Goal: Task Accomplishment & Management: Manage account settings

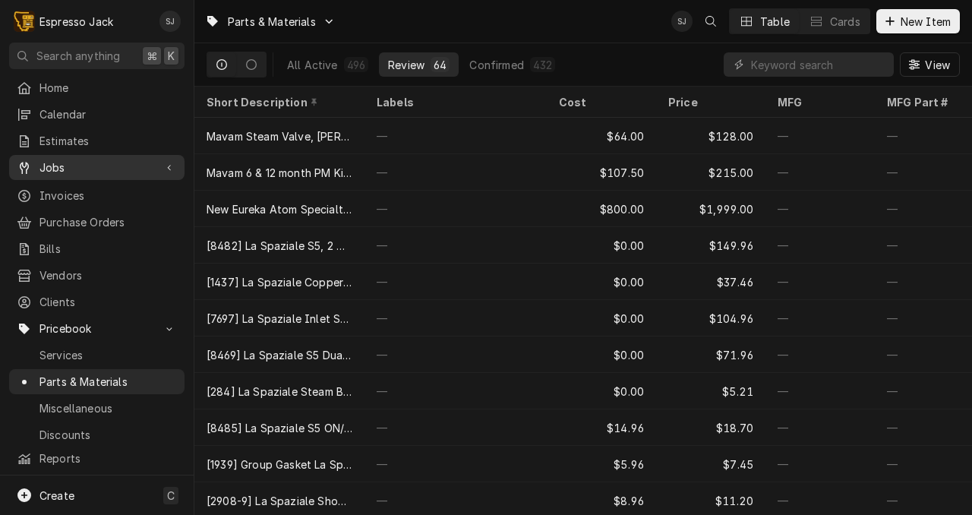
click at [56, 166] on span "Jobs" at bounding box center [96, 167] width 115 height 16
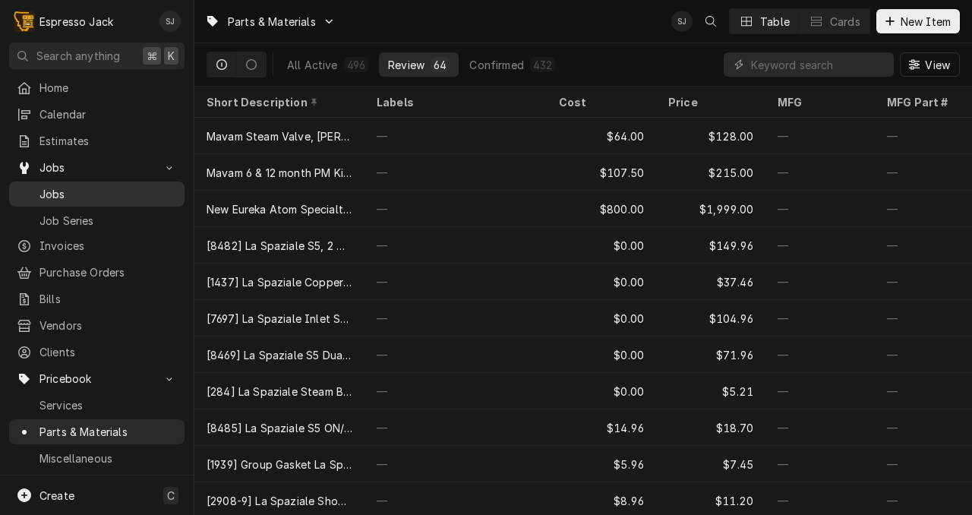
click at [52, 190] on span "Jobs" at bounding box center [107, 194] width 137 height 16
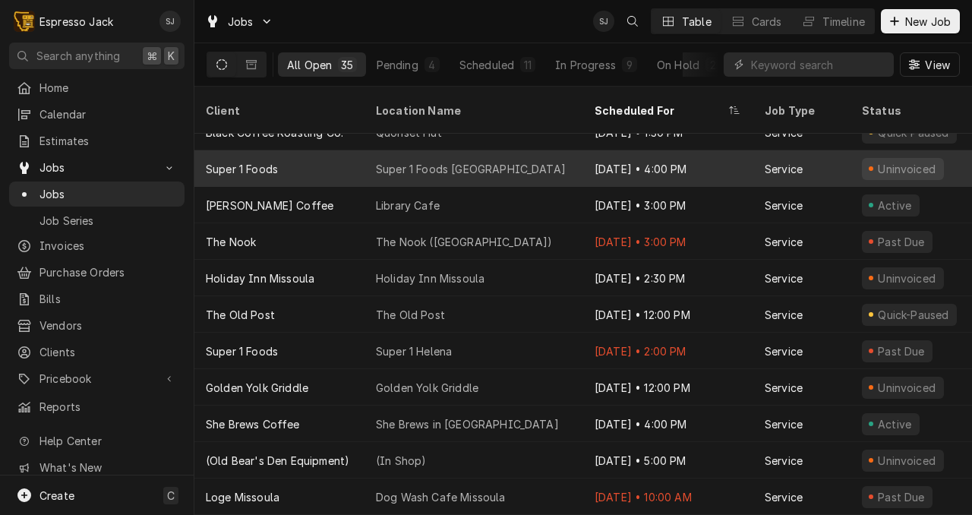
scroll to position [0, 1]
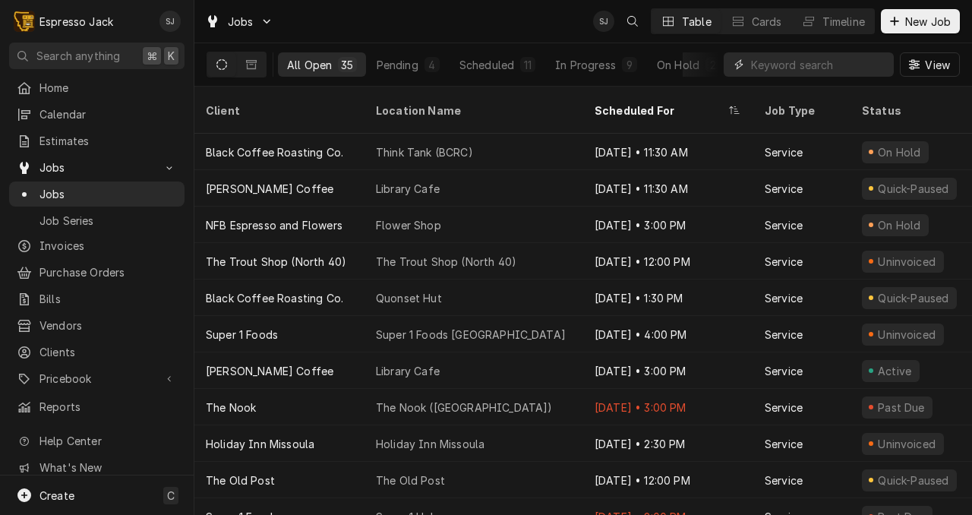
click at [796, 64] on input "Dynamic Content Wrapper" at bounding box center [818, 64] width 135 height 24
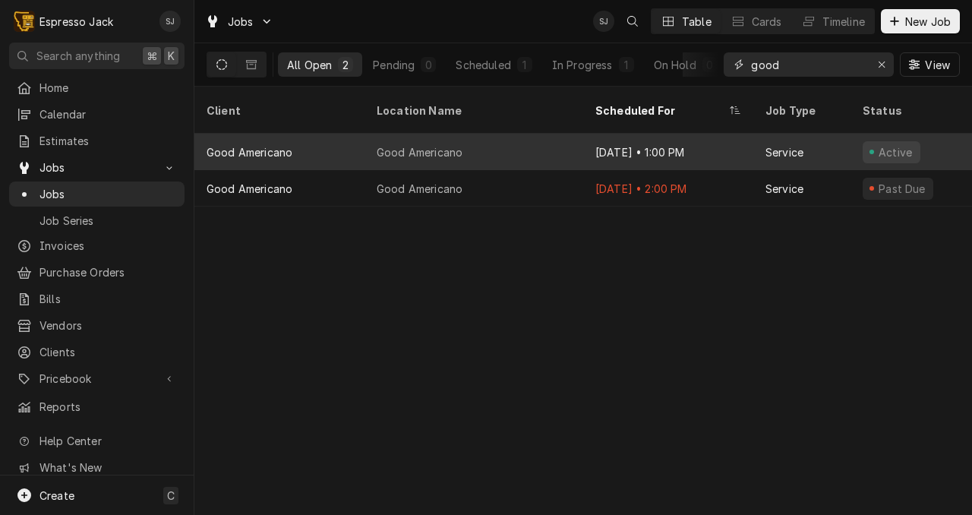
type input "good"
click at [428, 144] on div "Good Americano" at bounding box center [420, 152] width 86 height 16
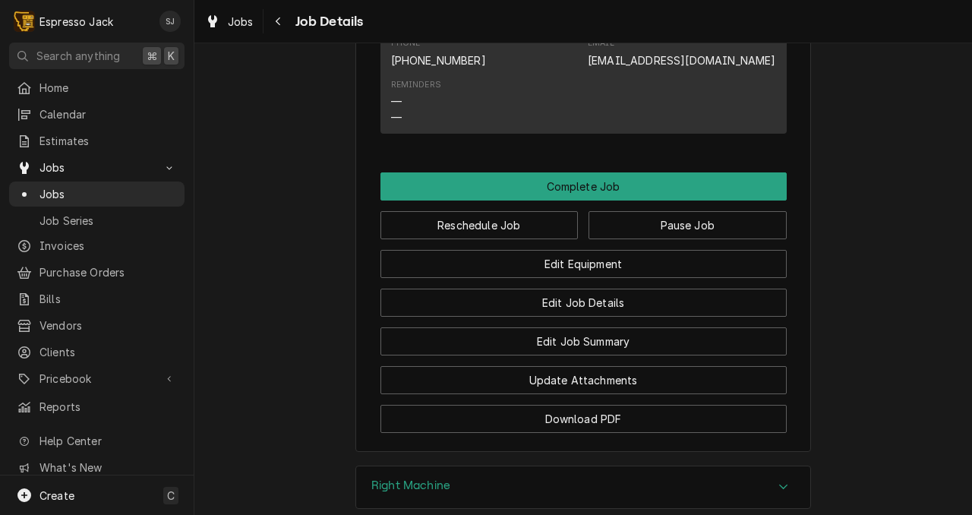
scroll to position [928, 0]
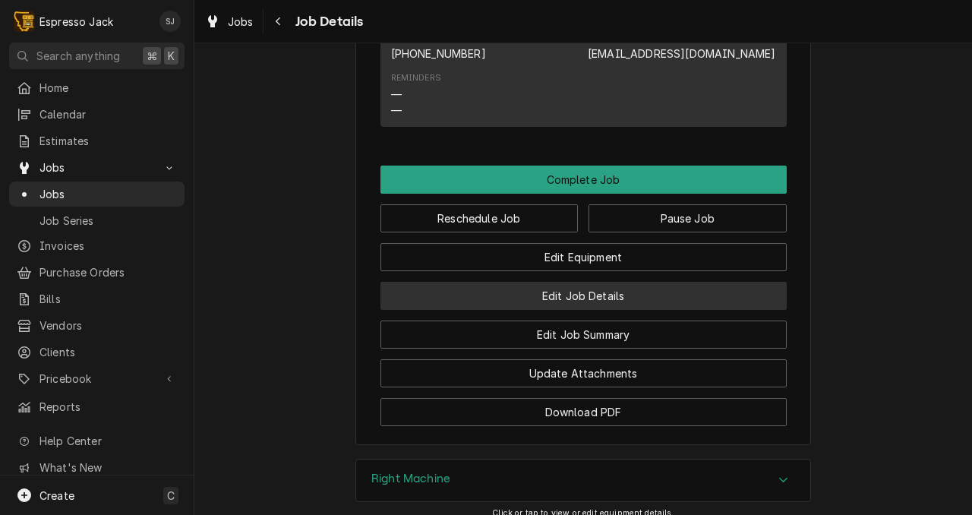
click at [547, 310] on button "Edit Job Details" at bounding box center [583, 296] width 406 height 28
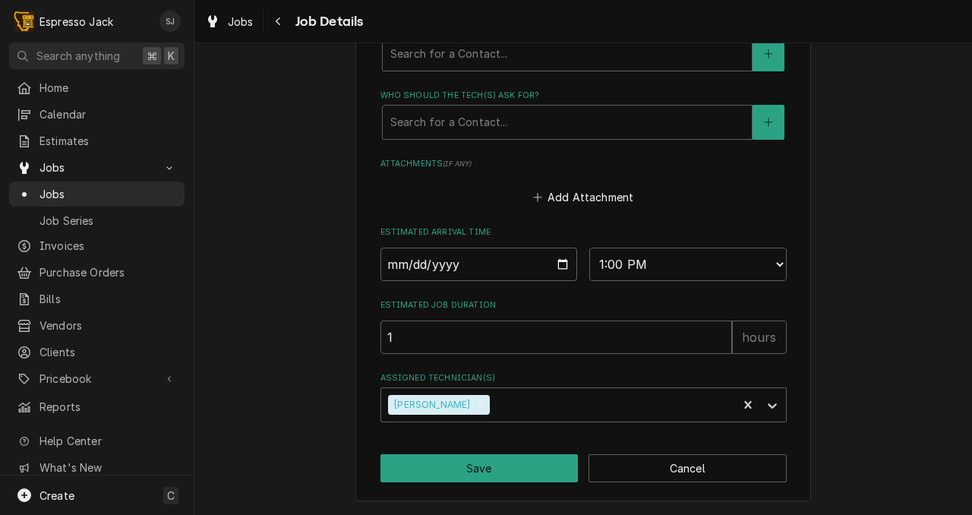
scroll to position [878, 0]
click at [484, 459] on button "Save" at bounding box center [479, 468] width 198 height 28
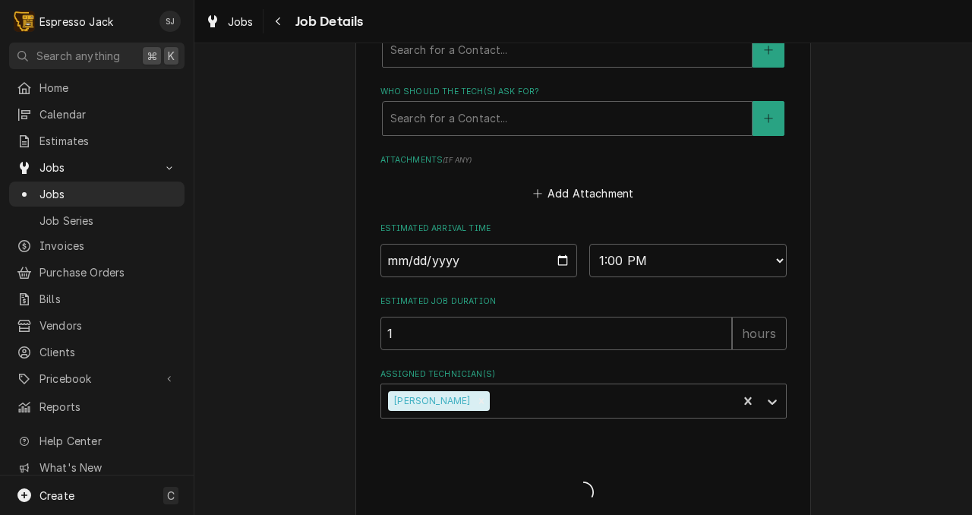
type textarea "x"
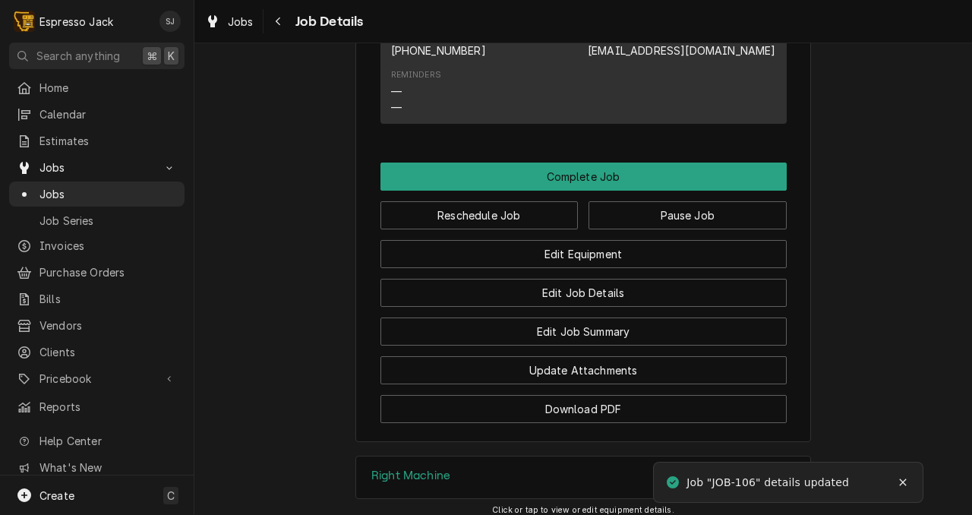
scroll to position [935, 0]
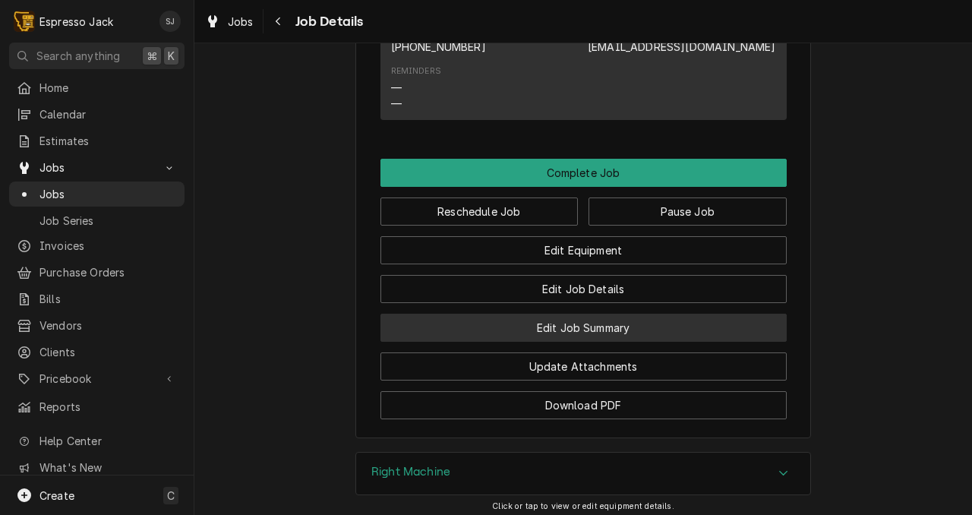
click at [554, 342] on button "Edit Job Summary" at bounding box center [583, 328] width 406 height 28
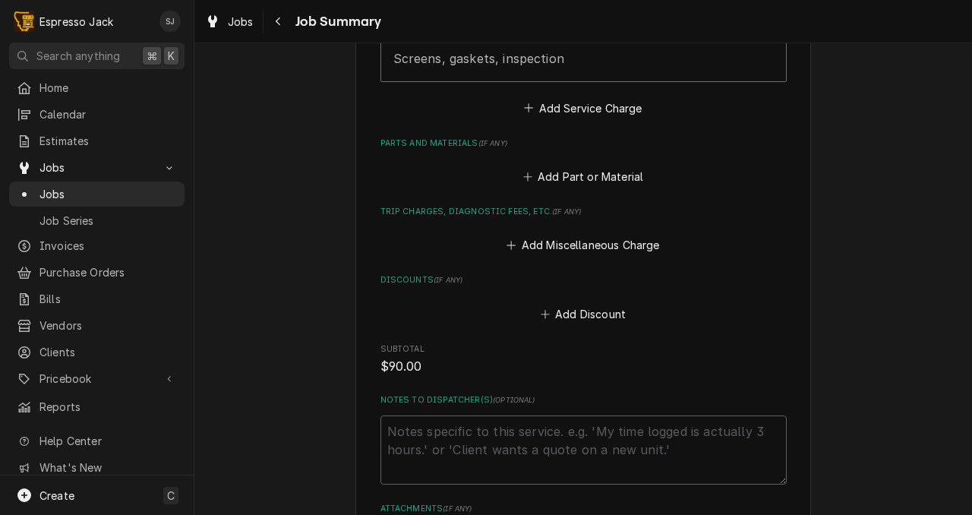
scroll to position [563, 0]
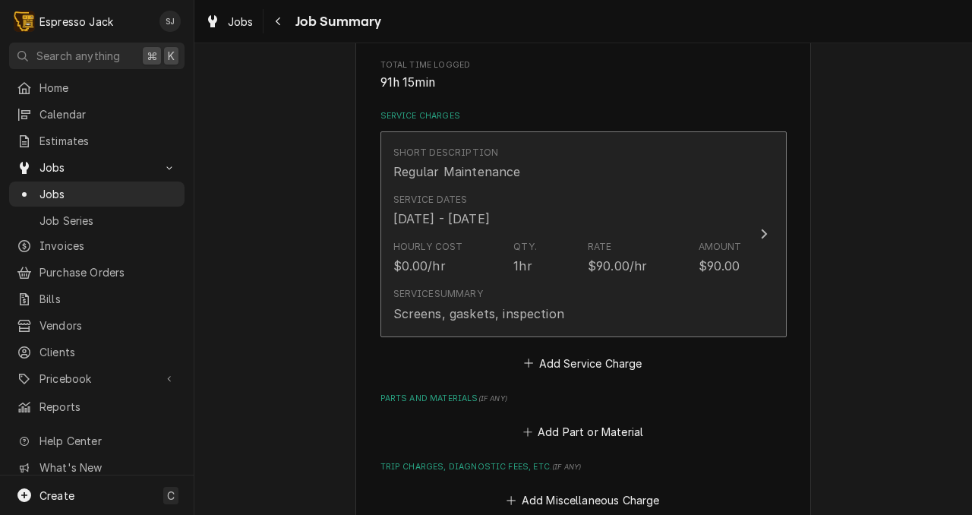
click at [630, 193] on div "Service Dates Aug 7, 2025 - Aug 11, 2025" at bounding box center [567, 210] width 348 height 47
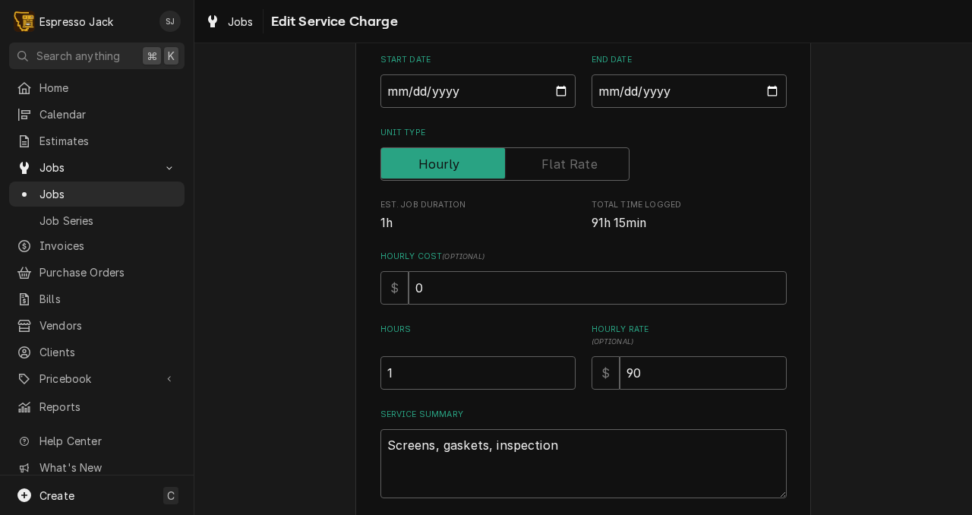
scroll to position [170, 0]
click at [555, 447] on textarea "Screens, gaskets, inspection" at bounding box center [583, 462] width 406 height 69
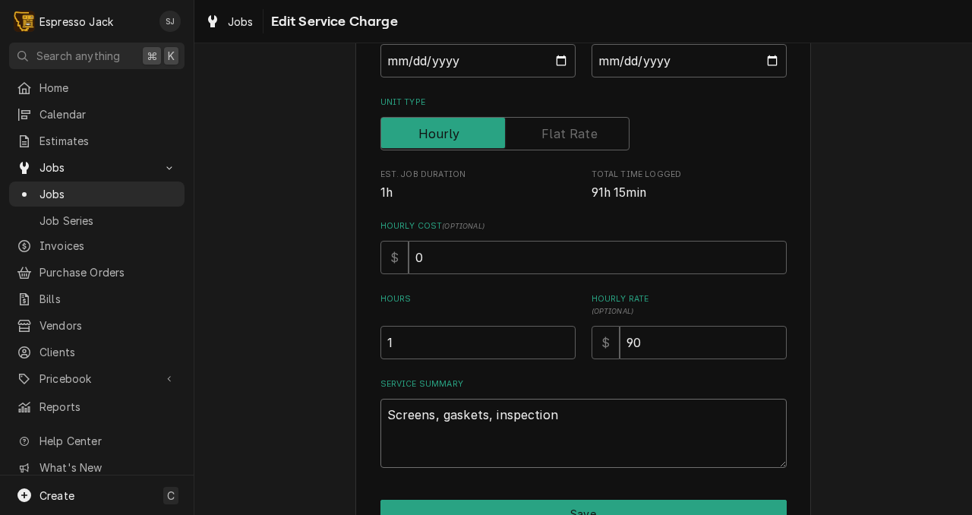
scroll to position [203, 0]
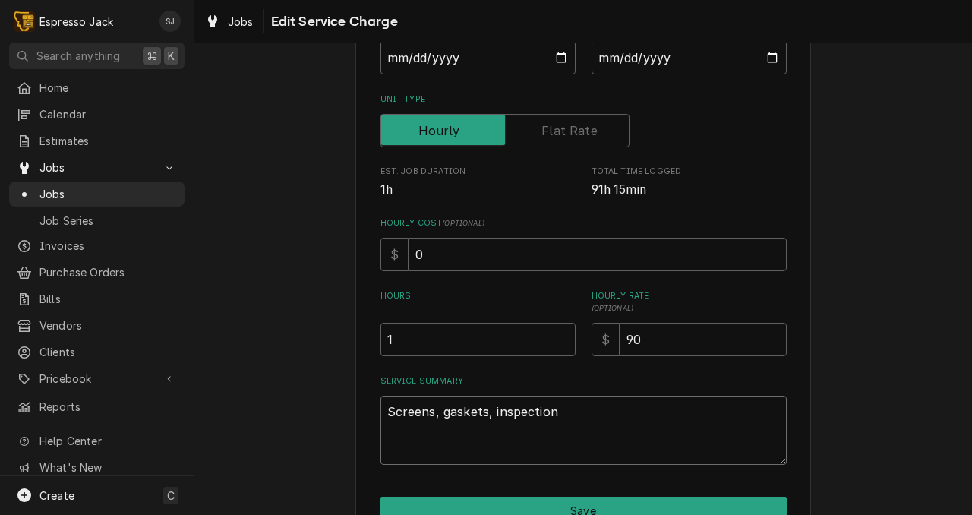
drag, startPoint x: 550, startPoint y: 416, endPoint x: 354, endPoint y: 420, distance: 195.9
click at [358, 415] on div "Use the fields below to edit this service charge Short Description Regular Main…" at bounding box center [583, 226] width 456 height 713
type textarea "x"
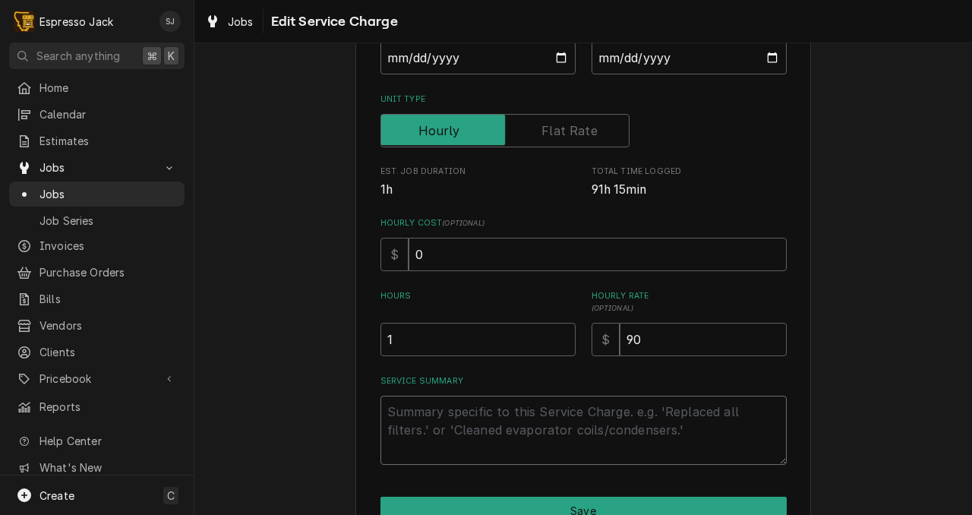
type textarea "x"
type textarea "Bo"
type textarea "x"
type textarea "Both"
type textarea "x"
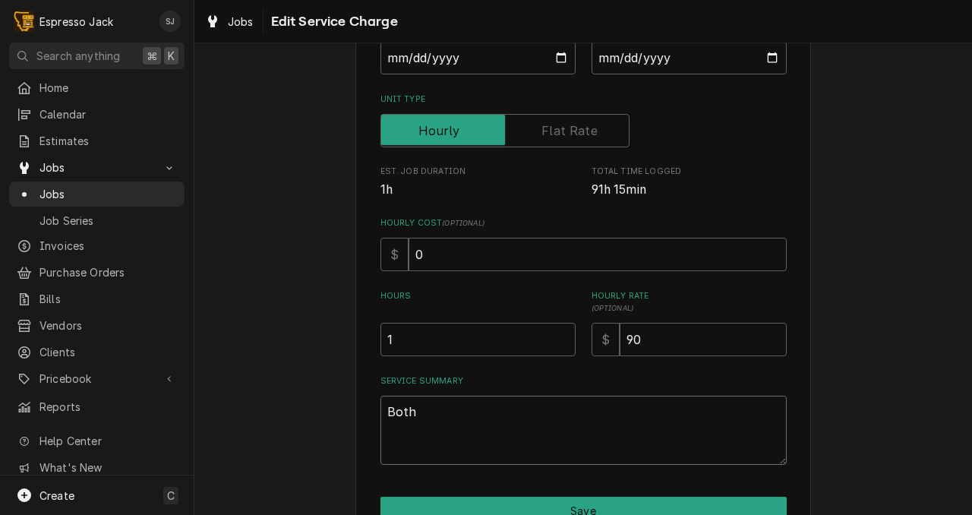
type textarea "Both"
type textarea "x"
type textarea "Both g"
type textarea "x"
type textarea "Both gro"
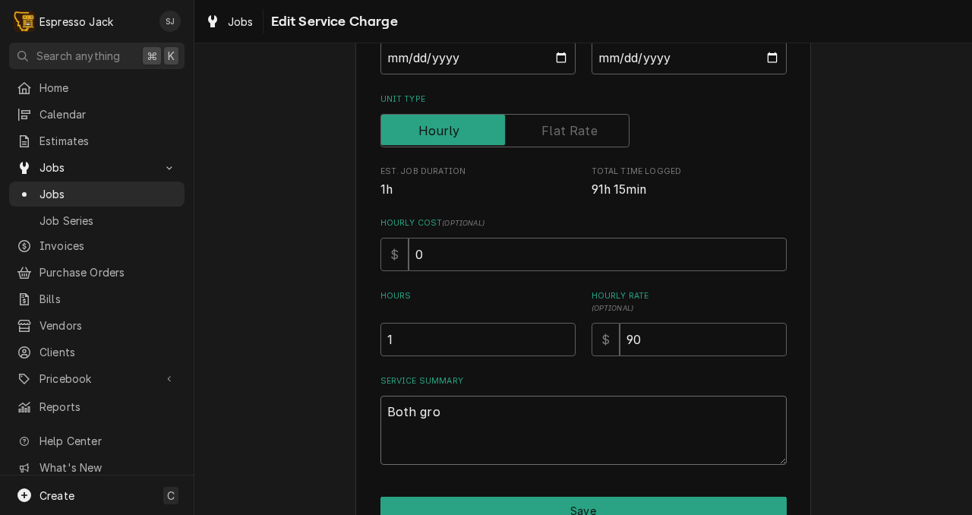
type textarea "x"
type textarea "Both grou"
type textarea "x"
type textarea "Both group"
type textarea "x"
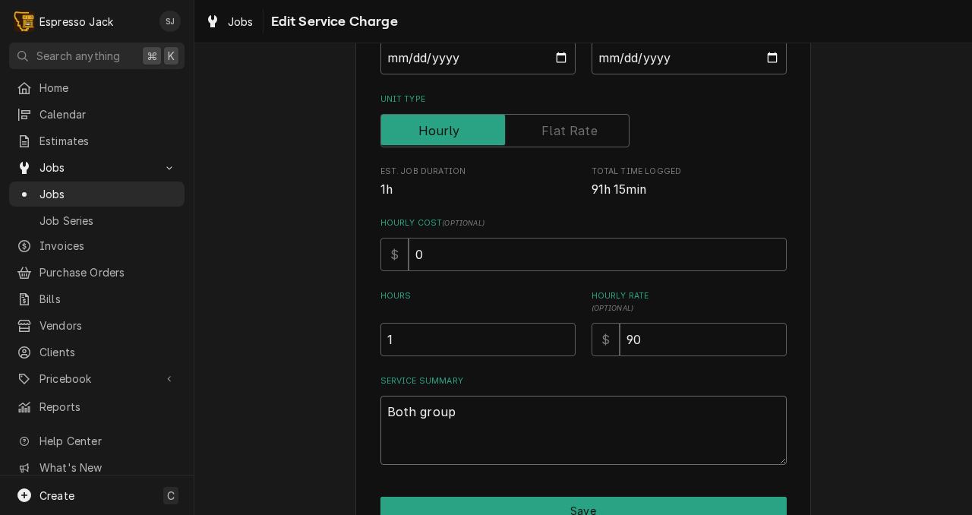
type textarea "Both groups"
type textarea "x"
type textarea "Both groups"
type textarea "x"
type textarea "Both groups d"
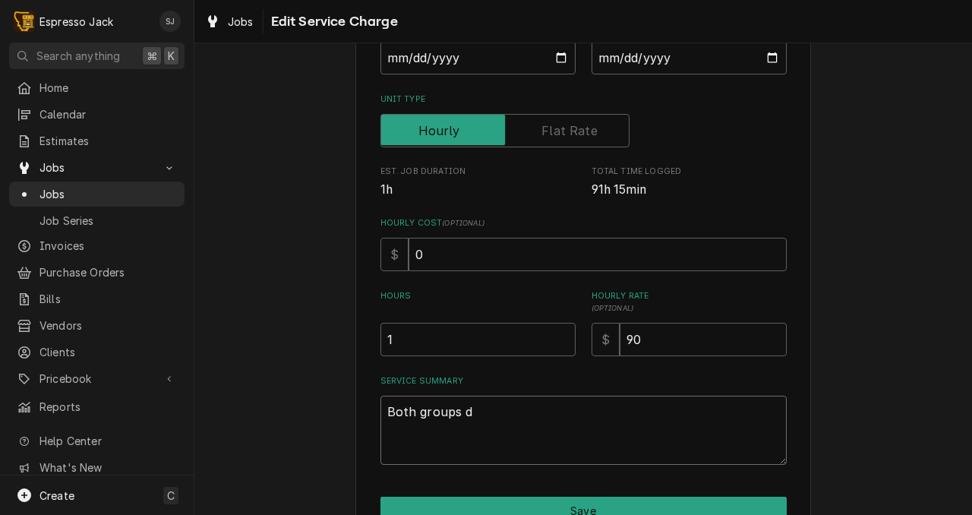
type textarea "x"
type textarea "Both groups di"
type textarea "x"
type textarea "Both groups dis"
type textarea "x"
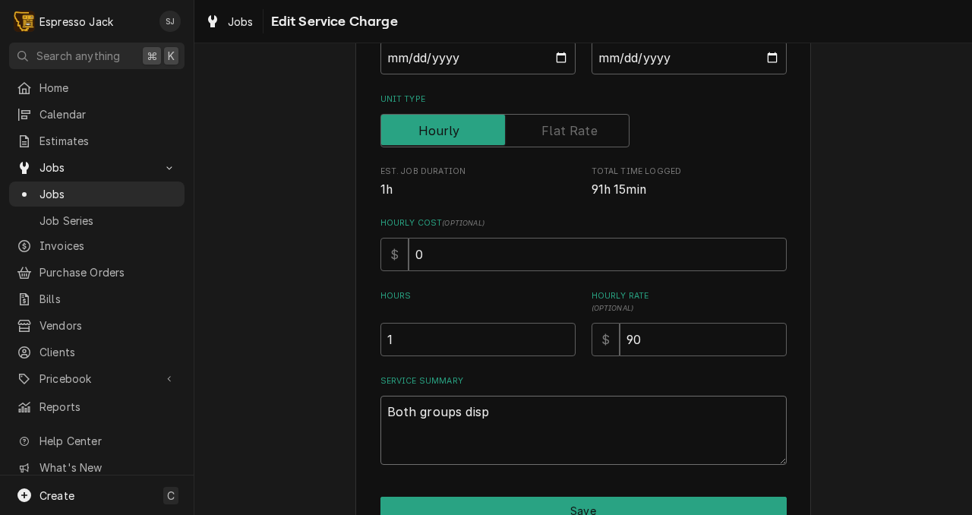
type textarea "Both groups dispe"
type textarea "x"
type textarea "Both groups dispen"
type textarea "x"
type textarea "Both groups dispensi"
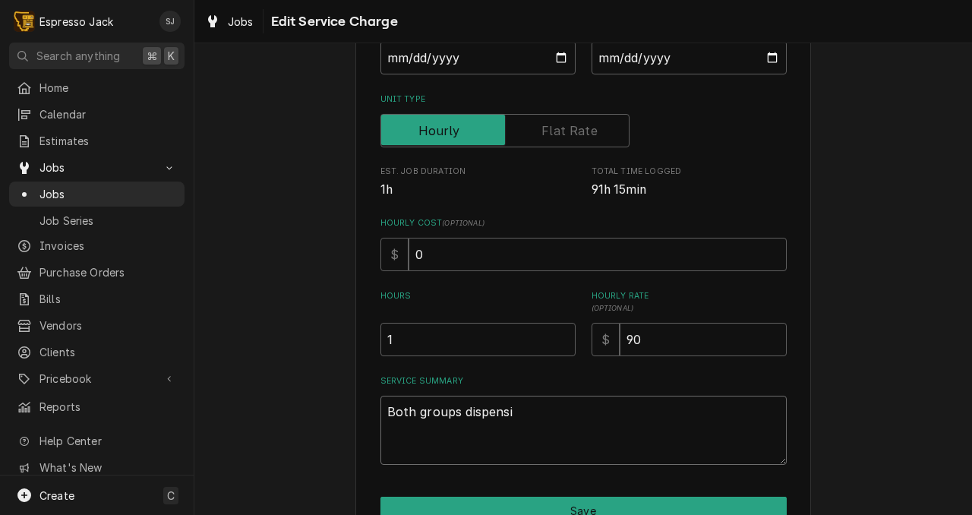
type textarea "x"
type textarea "Both groups dispensin"
type textarea "x"
type textarea "Both groups dispensing"
type textarea "x"
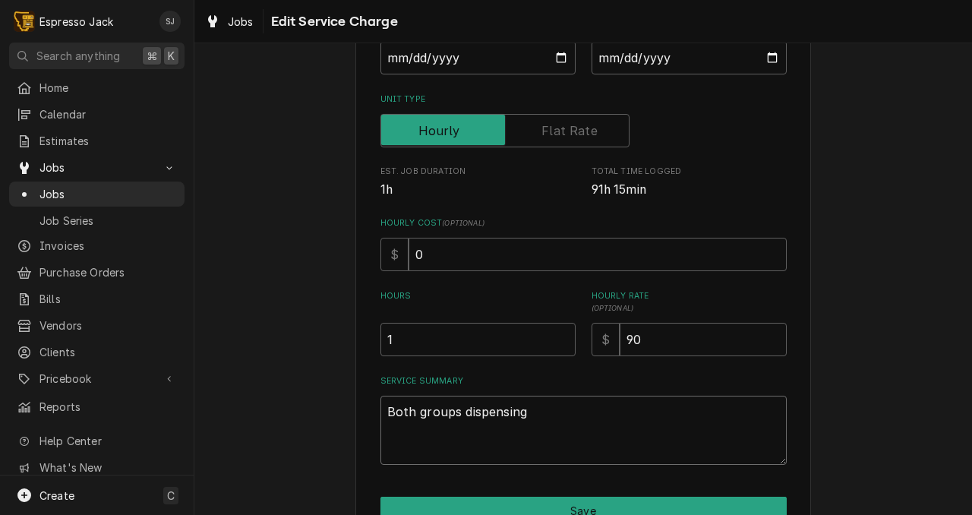
type textarea "Both groups dispensing"
type textarea "x"
type textarea "Both groups dispensing a"
type textarea "x"
type textarea "Both groups dispensing at"
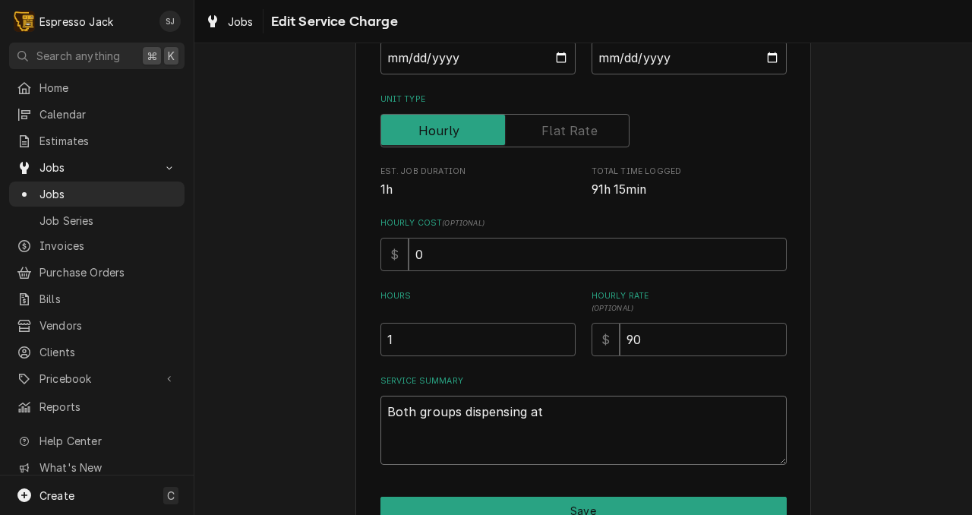
type textarea "x"
type textarea "Both groups dispensing at"
type textarea "x"
type textarea "Both groups dispensing at a"
type textarea "x"
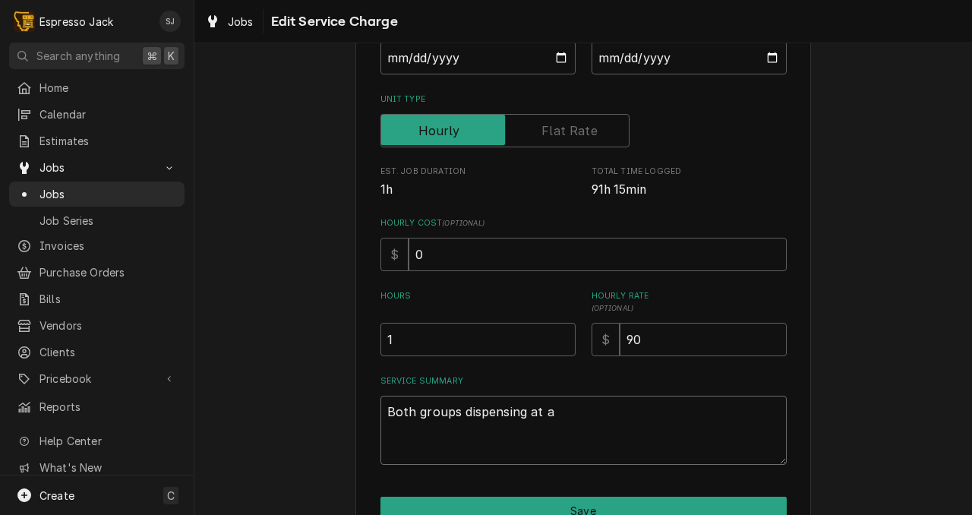
type textarea "Both groups dispensing at ar"
type textarea "x"
type textarea "Both groups dispensing at arr"
type textarea "x"
type textarea "Both groups dispensing at arri"
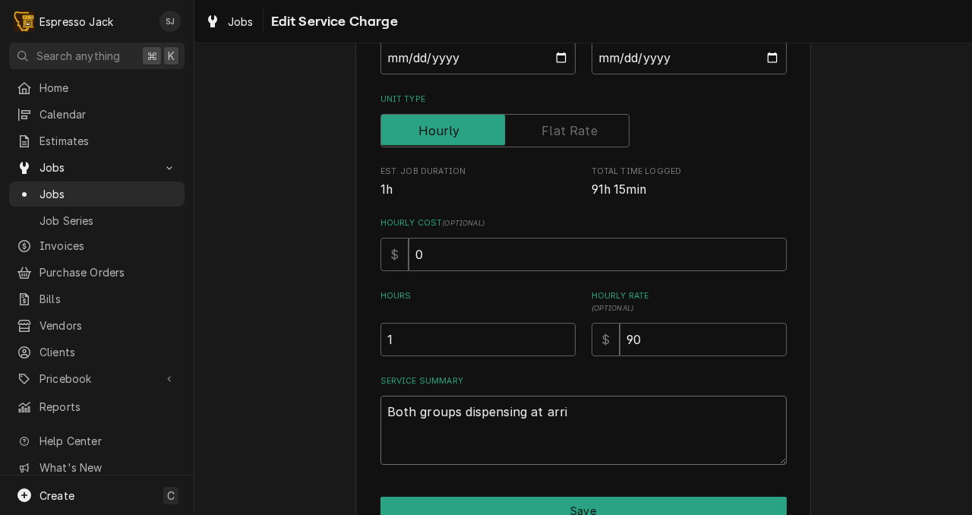
type textarea "x"
type textarea "Both groups dispensing at arric"
type textarea "x"
type textarea "Both groups dispensing at arrica"
type textarea "x"
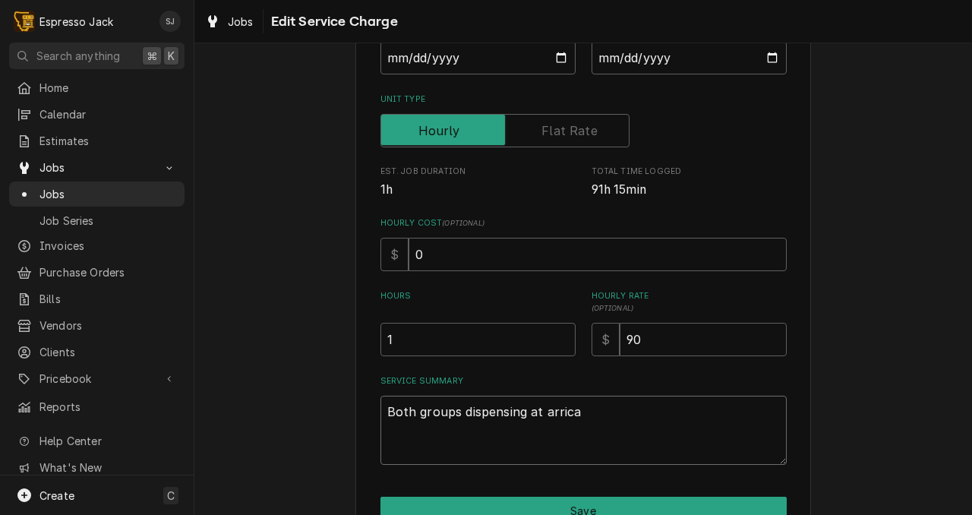
type textarea "Both groups dispensing at arrical"
type textarea "x"
type textarea "Both groups dispensing at arrica"
type textarea "x"
type textarea "Both groups dispensing at arric"
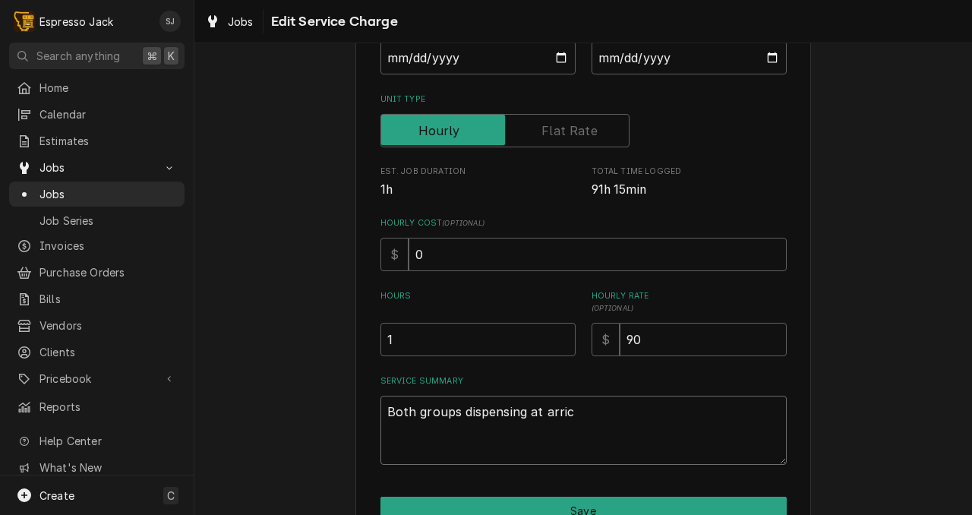
type textarea "x"
type textarea "Both groups dispensing at arri"
type textarea "x"
type textarea "Both groups dispensing at arriv"
type textarea "x"
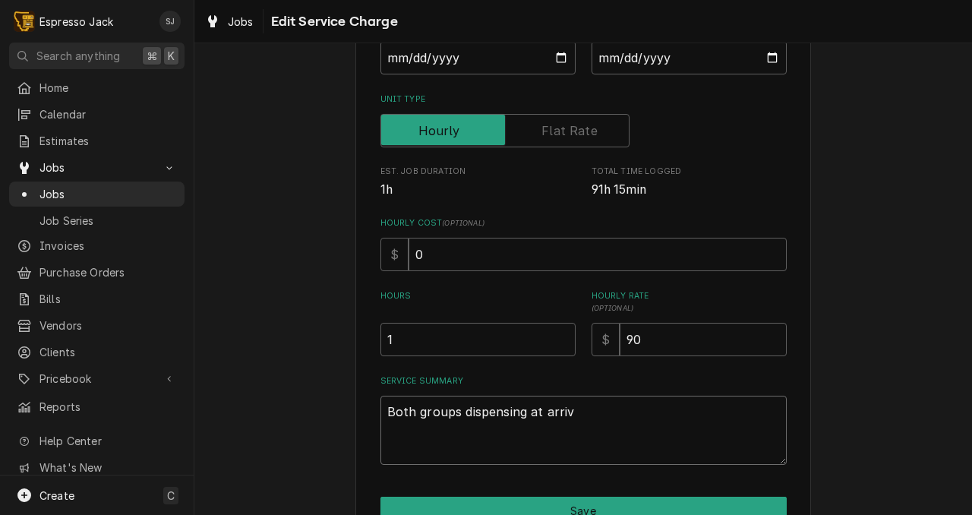
type textarea "Both groups dispensing at arriva"
type textarea "x"
type textarea "Both groups dispensing at arrival"
type textarea "x"
type textarea "Both groups dispensing at arrival,"
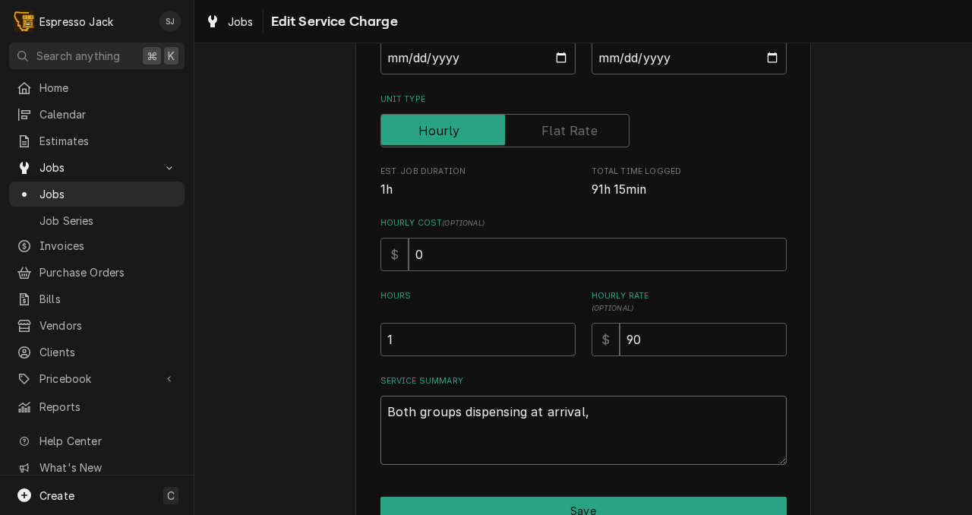
type textarea "x"
type textarea "Both groups dispensing at arrival,"
type textarea "x"
type textarea "Both groups dispensing at arrival, f"
type textarea "x"
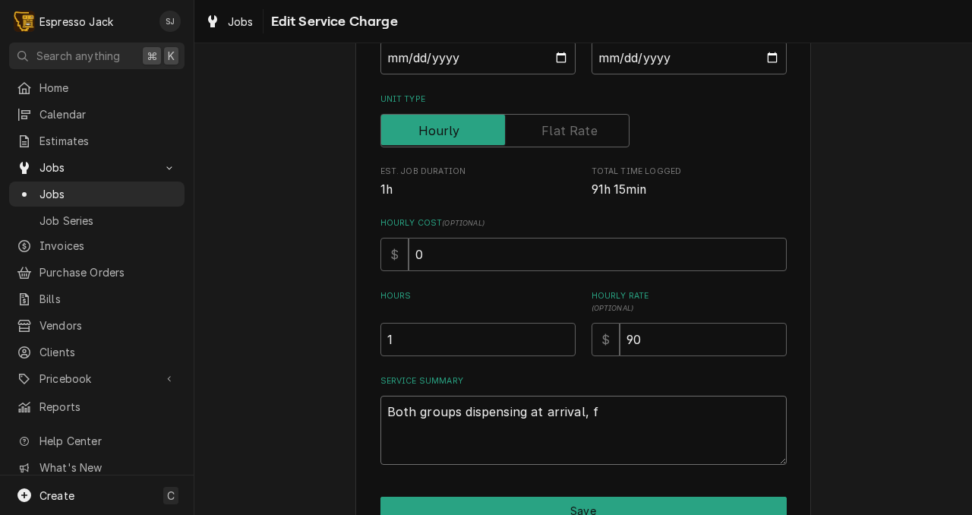
type textarea "Both groups dispensing at arrival, fl"
type textarea "x"
type textarea "Both groups dispensing at arrival, flo"
type textarea "x"
type textarea "Both groups dispensing at arrival, flow"
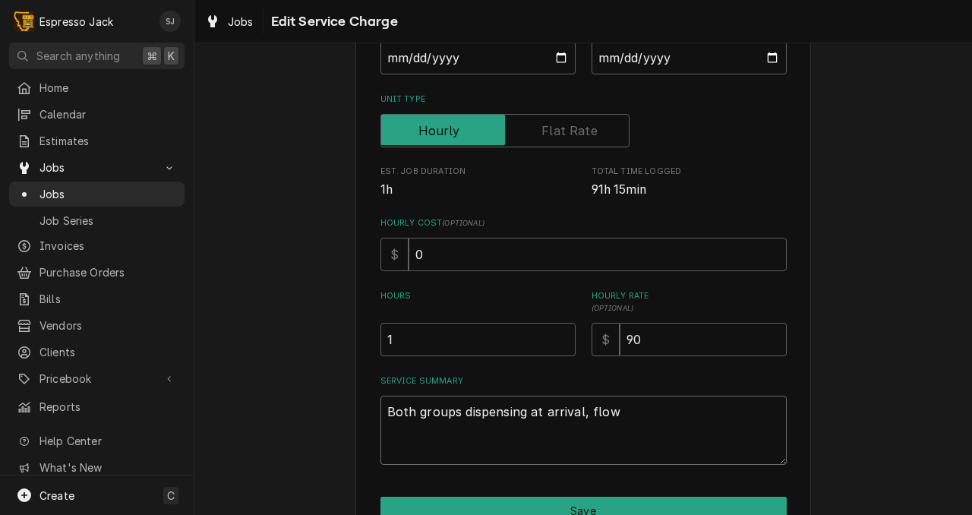
type textarea "x"
type textarea "Both groups dispensing at arrival, flowra"
type textarea "x"
type textarea "Both groups dispensing at arrival, flowrat"
type textarea "x"
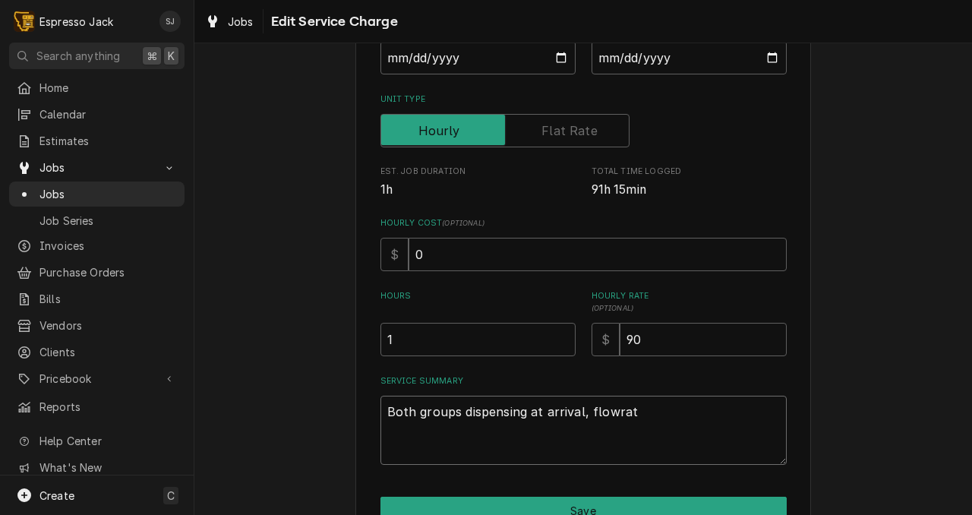
type textarea "Both groups dispensing at arrival, flowrate"
type textarea "x"
type textarea "Both groups dispensing at arrival, flowrates"
type textarea "x"
type textarea "Both groups dispensing at arrival, flowrates"
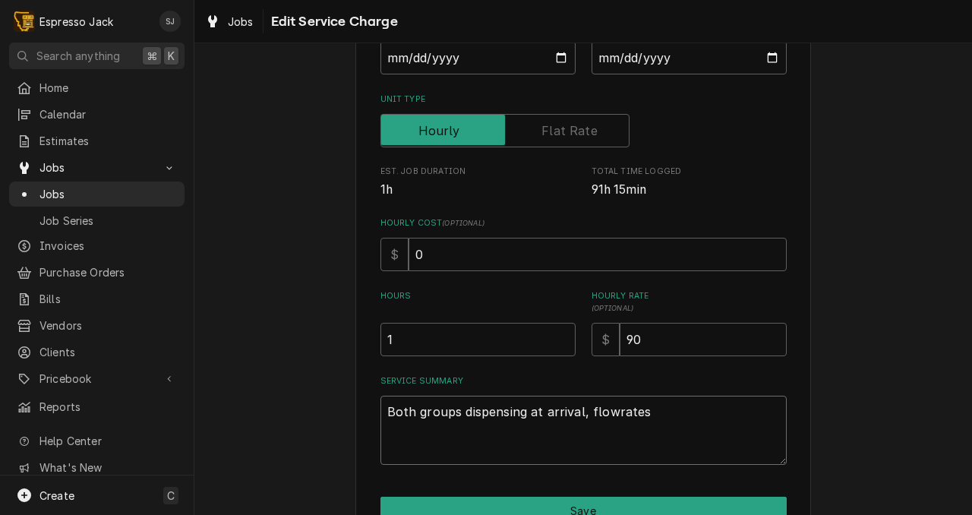
type textarea "x"
type textarea "Both groups dispensing at arrival, flowrates s"
type textarea "x"
type textarea "Both groups dispensing at arrival, flowrates"
type textarea "x"
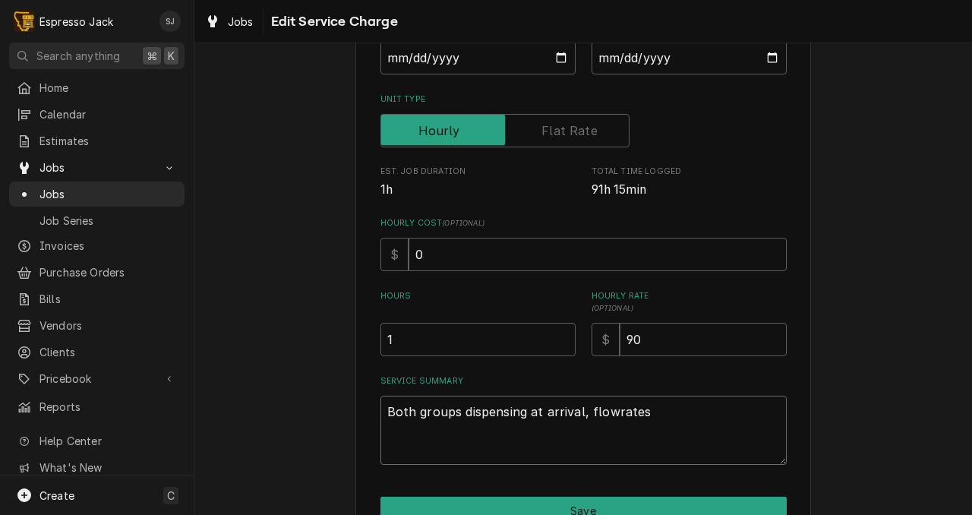
type textarea "Both groups dispensing at arrival, flowrates t"
type textarea "x"
type textarea "Both groups dispensing at arrival, flowrates te"
type textarea "x"
type textarea "Both groups dispensing at arrival, flowrates teh"
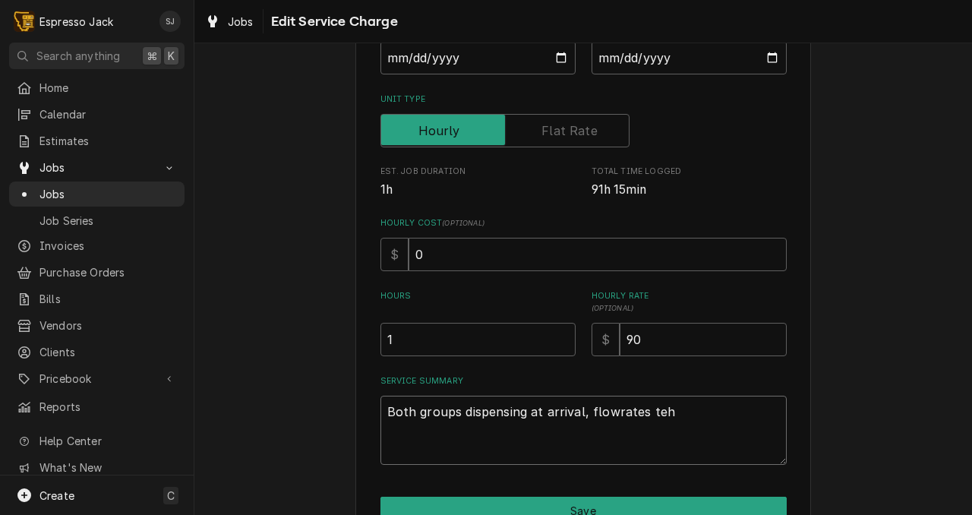
type textarea "x"
type textarea "Both groups dispensing at arrival, flowrates te"
type textarea "x"
type textarea "Both groups dispensing at arrival, flowrates t"
type textarea "x"
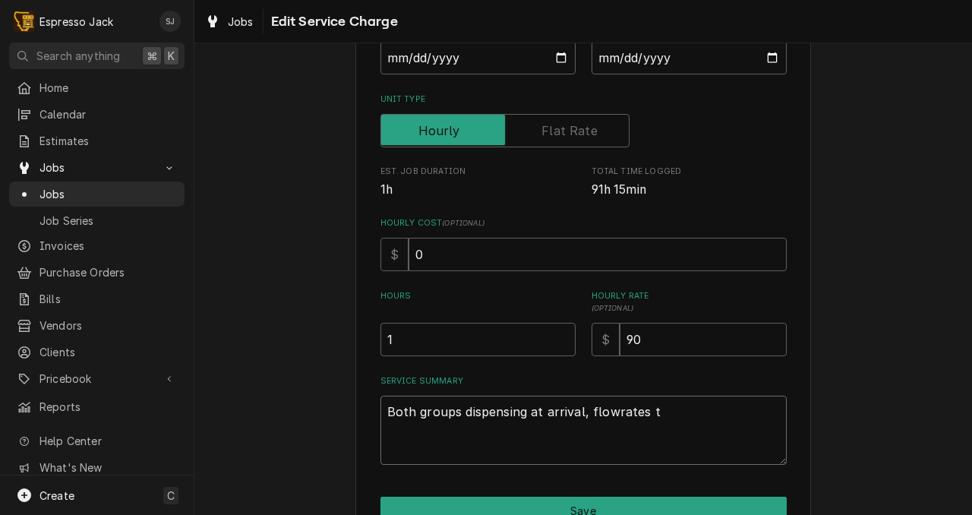
type textarea "Both groups dispensing at arrival, flowrates"
type textarea "x"
type textarea "Both groups dispensing at arrival, flowrates t"
type textarea "x"
type textarea "Both groups dispensing at arrival, flowrates th"
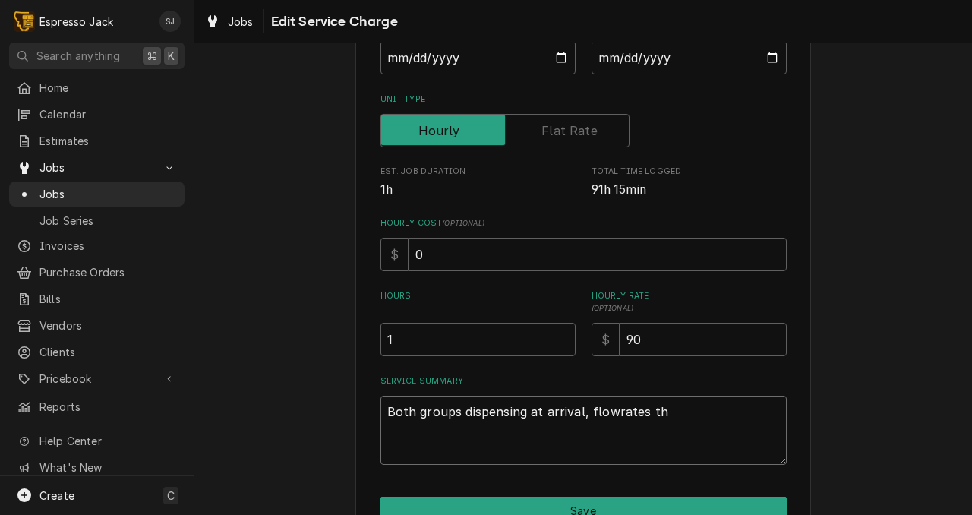
type textarea "x"
type textarea "Both groups dispensing at arrival, flowrates the"
type textarea "x"
type textarea "Both groups dispensing at arrival, flowrates the"
type textarea "x"
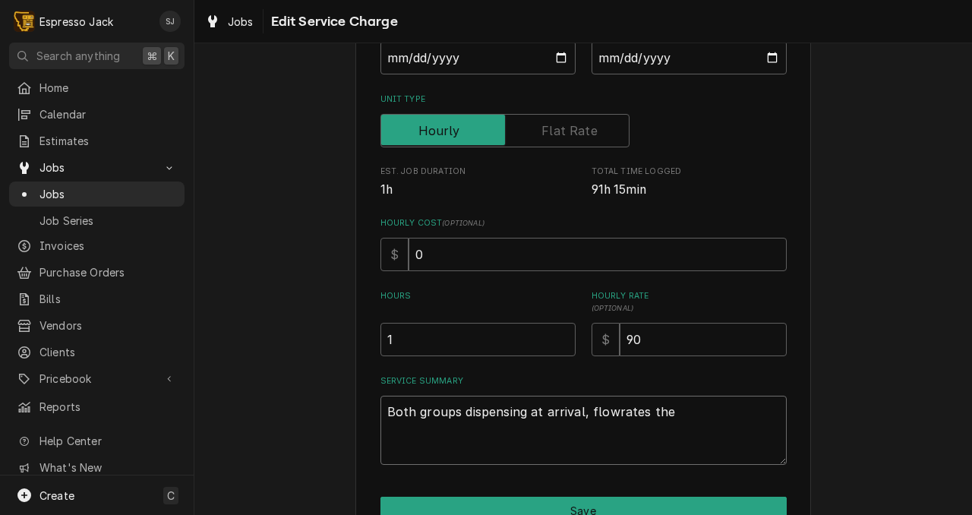
type textarea "Both groups dispensing at arrival, flowrates the s"
type textarea "x"
type textarea "Both groups dispensing at arrival, flowrates the sa"
type textarea "x"
type textarea "Both groups dispensing at arrival, flowrates the sam"
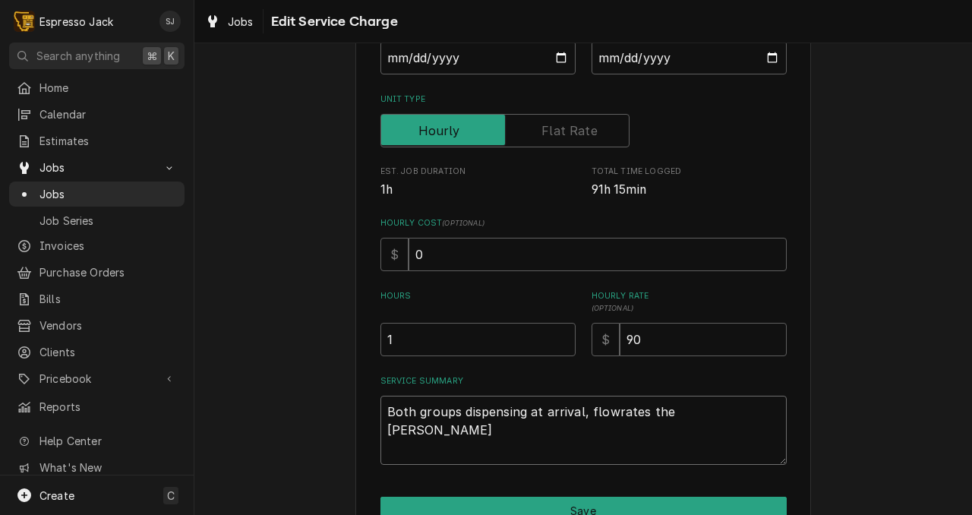
type textarea "x"
type textarea "Both groups dispensing at arrival, flowrates the same"
click at [598, 415] on textarea "Both groups dispensing at arrival, flowrates the same" at bounding box center [583, 430] width 406 height 69
type textarea "x"
type textarea "Both groups dispensing at arrival, flow rates the same"
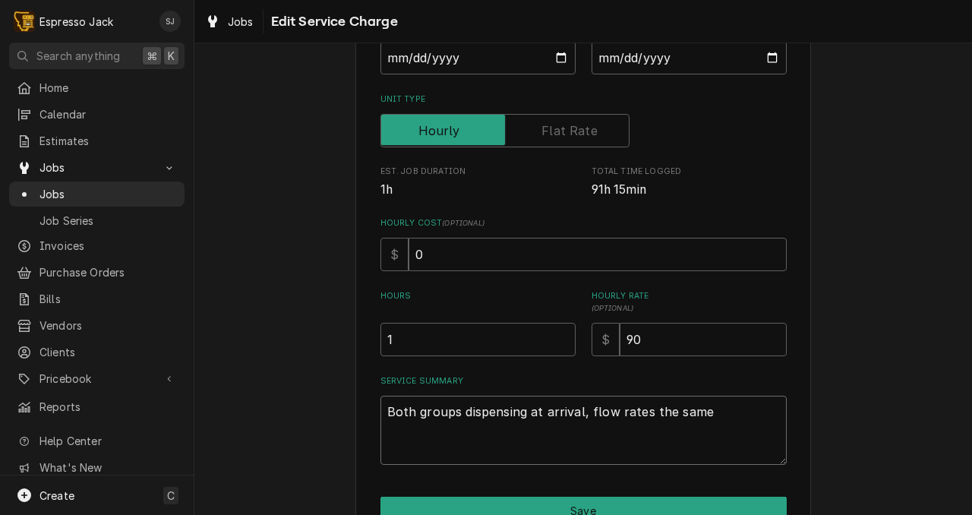
click at [693, 415] on textarea "Both groups dispensing at arrival, flow rates the same" at bounding box center [583, 430] width 406 height 69
type textarea "x"
type textarea "Both groups dispensing at arrival, flow rates the same."
type textarea "x"
type textarea "Both groups dispensing at arrival, flow rates the same."
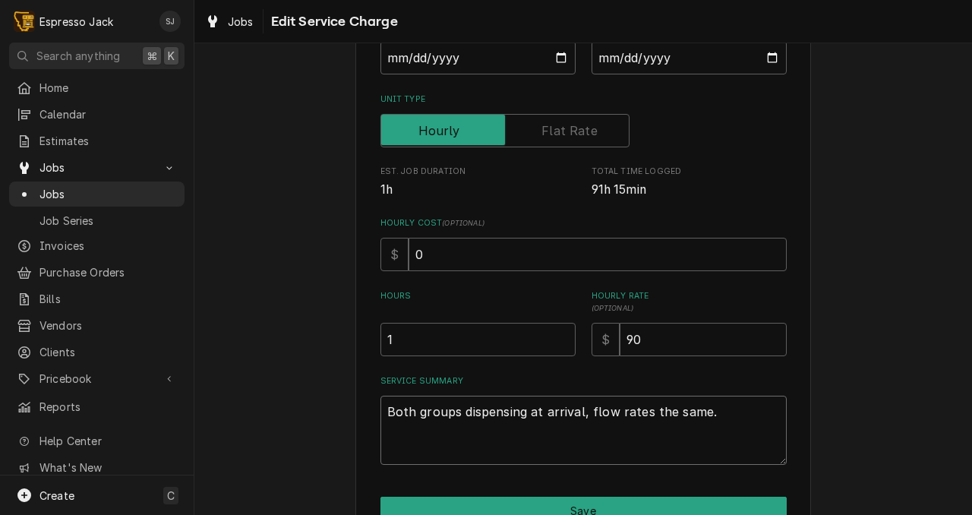
type textarea "x"
type textarea "Both groups dispensing at arrival, flow rates the same. P"
type textarea "x"
type textarea "Both groups dispensing at arrival, flow rates the same. Po"
type textarea "x"
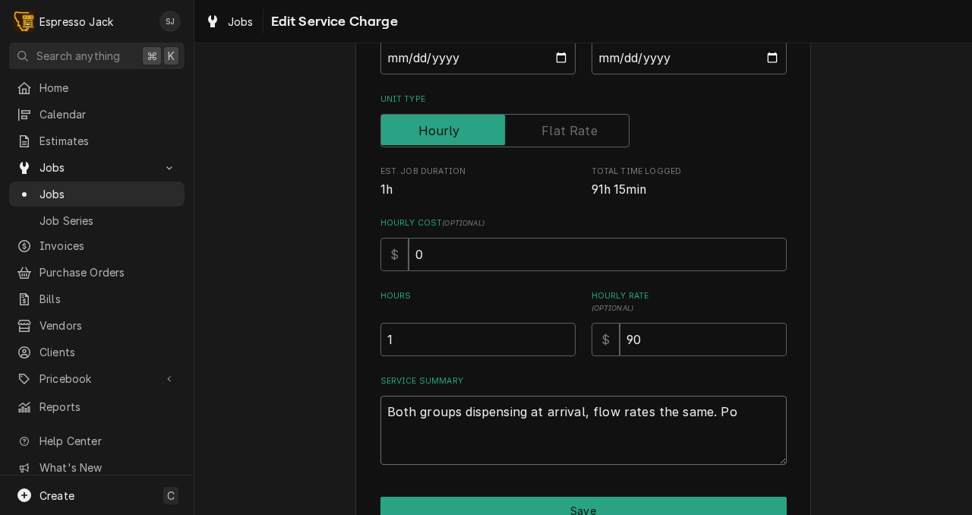
type textarea "Both groups dispensing at arrival, flow rates the same. Pop"
type textarea "x"
type textarea "Both groups dispensing at arrival, flow rates the same. Popp"
type textarea "x"
type textarea "Both groups dispensing at arrival, flow rates the same. Poppe"
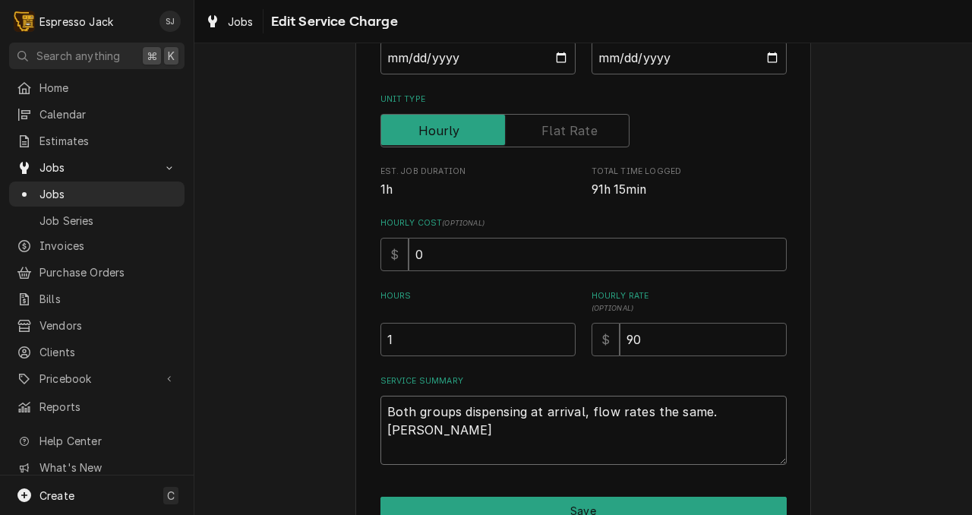
type textarea "x"
type textarea "Both groups dispensing at arrival, flow rates the same. Popped"
type textarea "x"
type textarea "Both groups dispensing at arrival, flow rates the same. Popped"
type textarea "x"
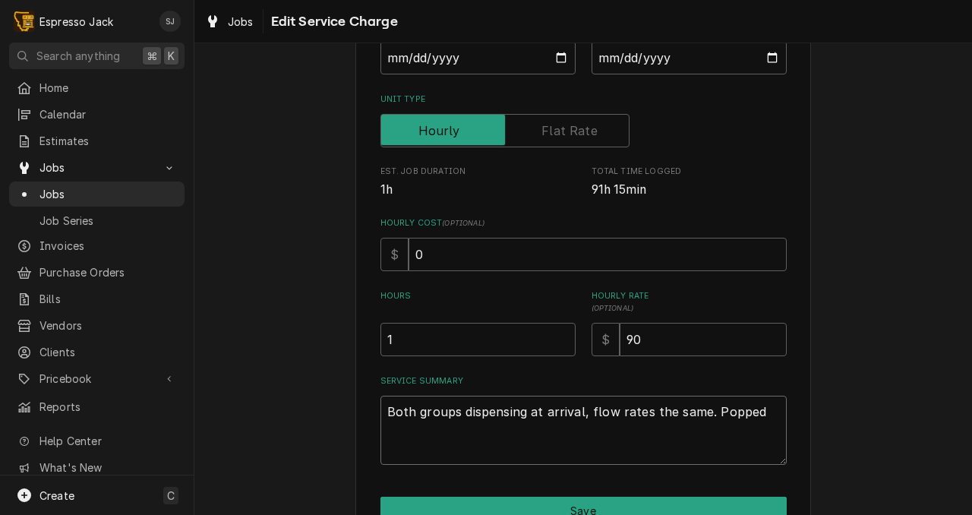
type textarea "Both groups dispensing at arrival, flow rates the same. Popped o"
type textarea "x"
type textarea "Both groups dispensing at arrival, flow rates the same. Popped op"
type textarea "x"
type textarea "Both groups dispensing at arrival, flow rates the same. Popped ope"
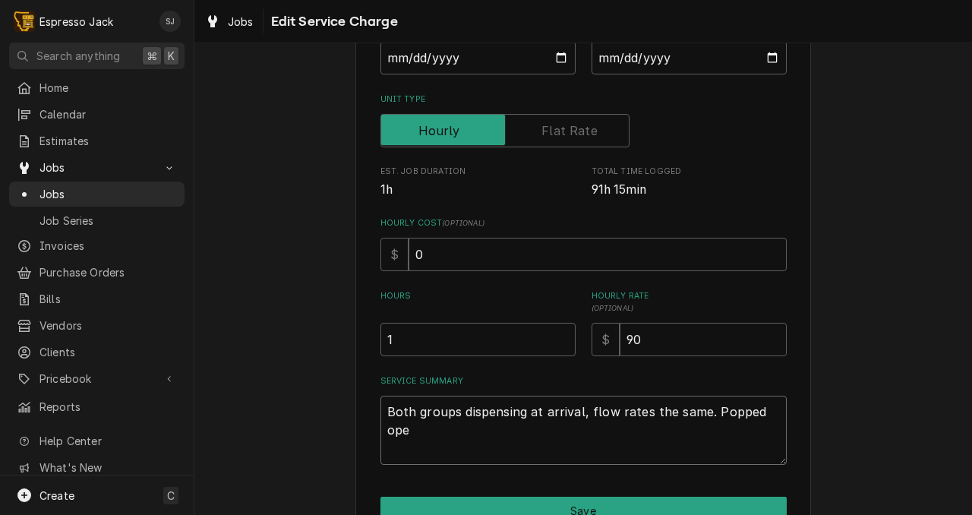
type textarea "x"
type textarea "Both groups dispensing at arrival, flow rates the same. Popped open"
type textarea "x"
type textarea "Both groups dispensing at arrival, flow rates the same. Popped open"
type textarea "x"
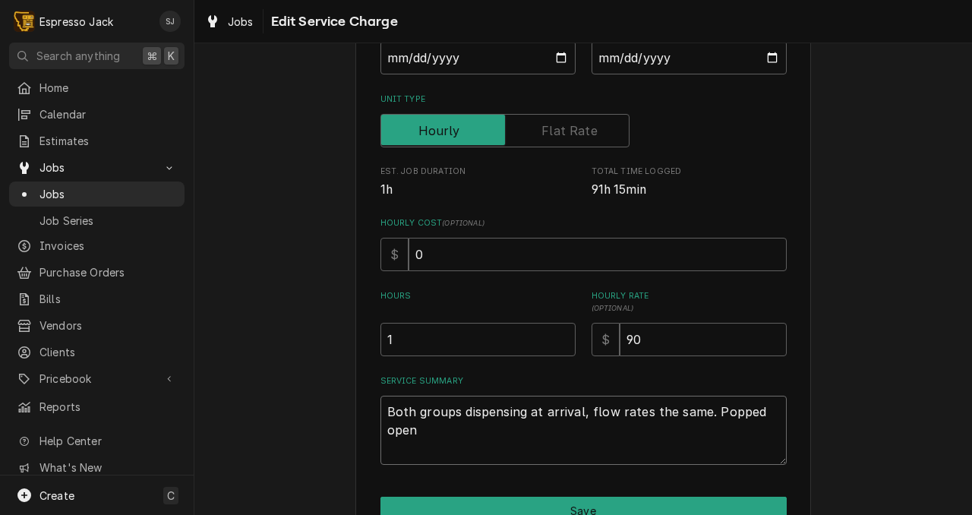
type textarea "Both groups dispensing at arrival, flow rates the same. Popped open s"
type textarea "x"
type textarea "Both groups dispensing at arrival, flow rates the same. Popped open som"
type textarea "x"
type textarea "Both groups dispensing at arrival, flow rates the same. Popped open some"
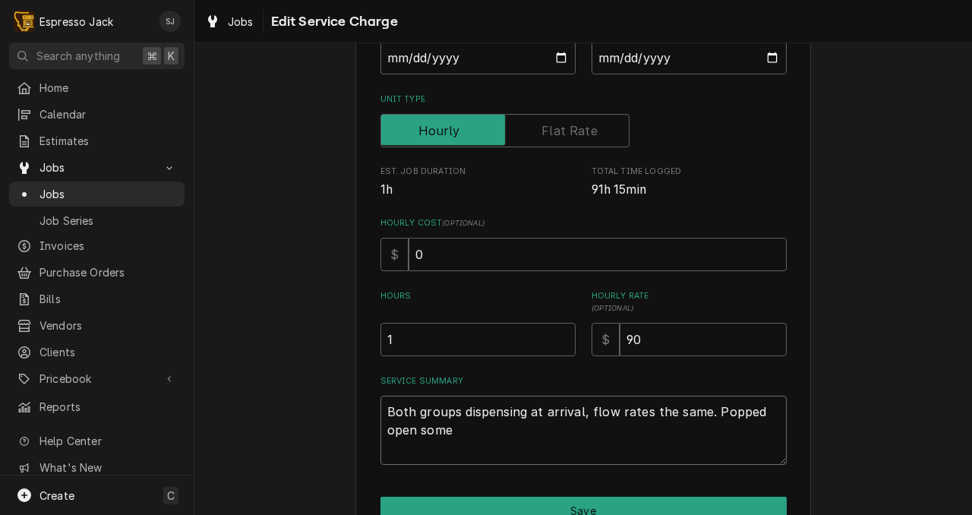
type textarea "x"
type textarea "Both groups dispensing at arrival, flow rates the same. Popped open some"
type textarea "x"
type textarea "Both groups dispensing at arrival, flow rates the same. Popped open some t"
type textarea "x"
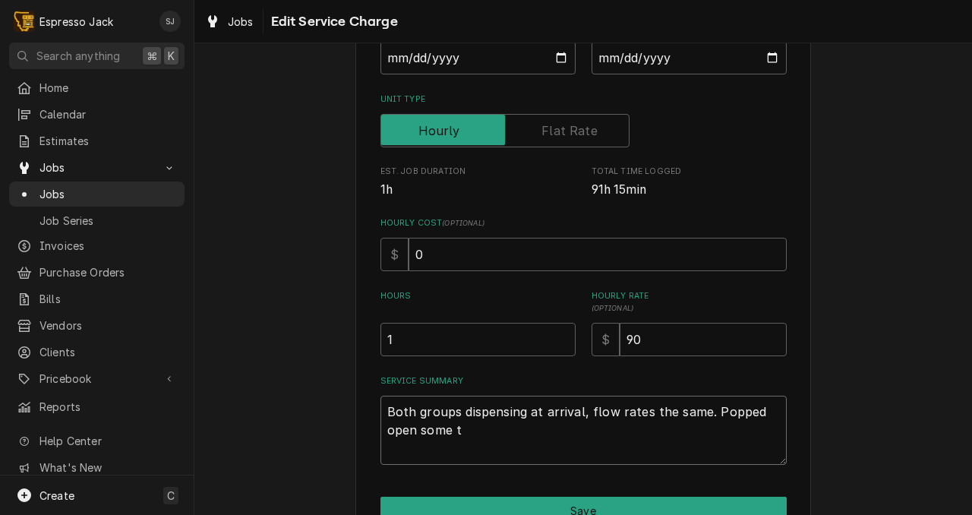
type textarea "Both groups dispensing at arrival, flow rates the same. Popped open some tu"
type textarea "x"
type textarea "Both groups dispensing at arrival, flow rates the same. Popped open some tub"
type textarea "x"
type textarea "Both groups dispensing at arrival, flow rates the same. Popped open some tubi"
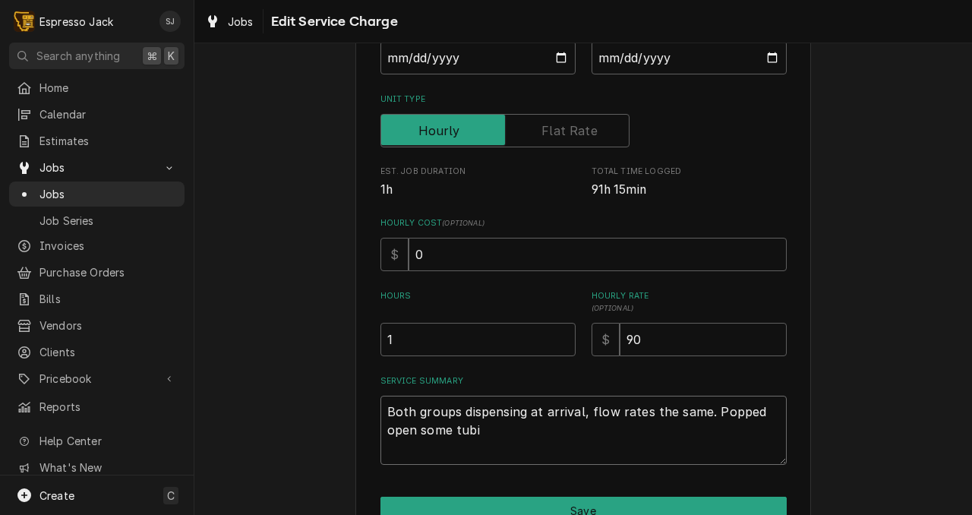
type textarea "x"
type textarea "Both groups dispensing at arrival, flow rates the same. Popped open some tubig"
type textarea "x"
type textarea "Both groups dispensing at arrival, flow rates the same. Popped open some tubig"
type textarea "x"
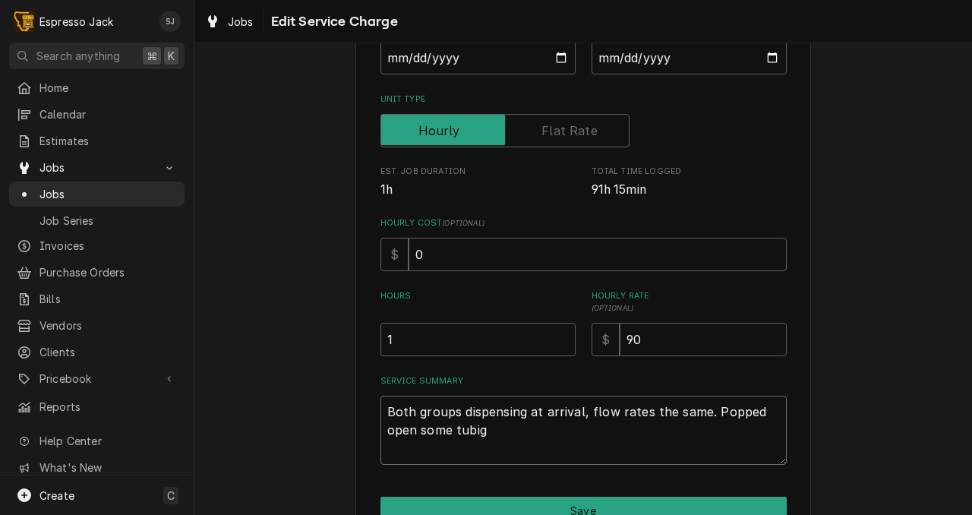
type textarea "Both groups dispensing at arrival, flow rates the same. Popped open some tubig"
type textarea "x"
type textarea "Both groups dispensing at arrival, flow rates the same. Popped open some tubi"
type textarea "x"
type textarea "Both groups dispensing at arrival, flow rates the same. Popped open some tubin"
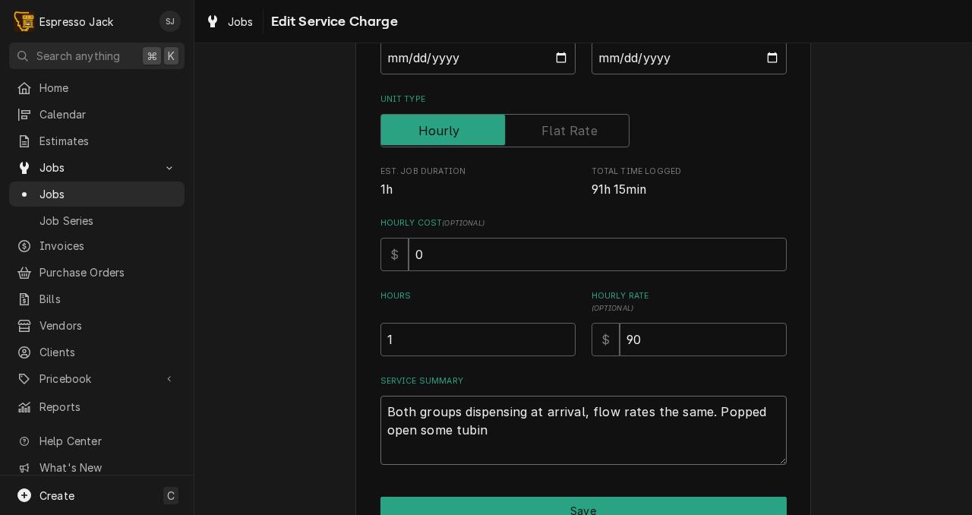
type textarea "x"
type textarea "Both groups dispensing at arrival, flow rates the same. Popped open some tubing"
type textarea "x"
type textarea "Both groups dispensing at arrival, flow rates the same. Popped open some tubing"
type textarea "x"
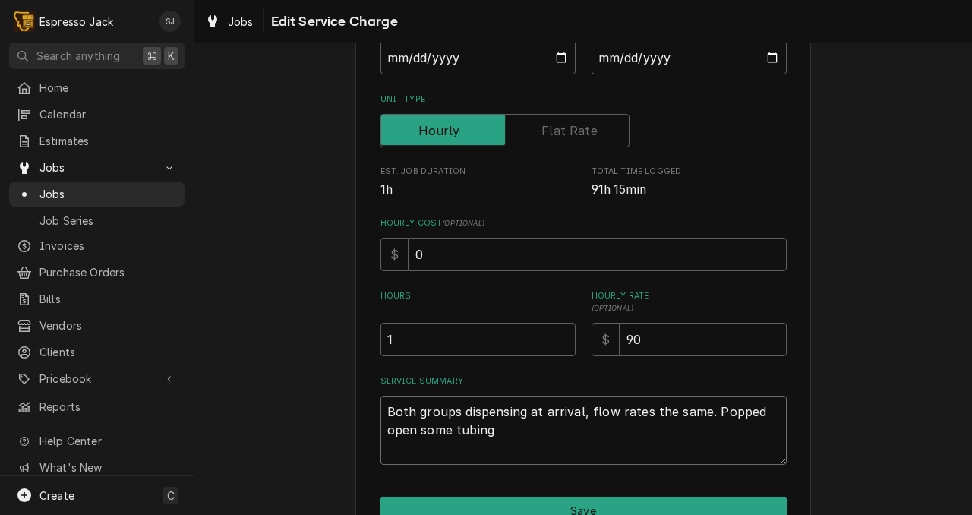
type textarea "Both groups dispensing at arrival, flow rates the same. Popped open some tubing…"
type textarea "x"
type textarea "Both groups dispensing at arrival, flow rates the same. Popped open some tubing…"
type textarea "x"
type textarea "Both groups dispensing at arrival, flow rates the same. Popped open some tubing…"
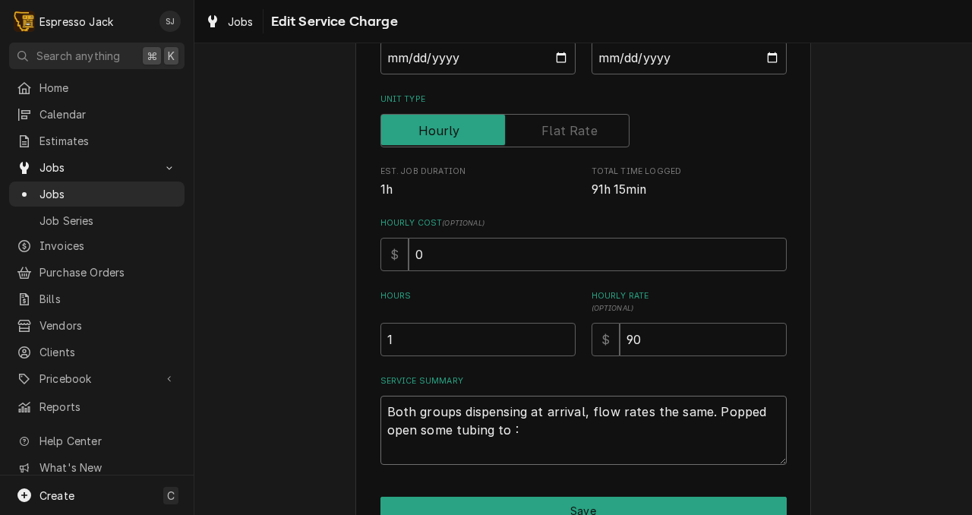
type textarea "x"
type textarea "Both groups dispensing at arrival, flow rates the same. Popped open some tubing…"
type textarea "x"
type textarea "Both groups dispensing at arrival, flow rates the same. Popped open some tubing…"
type textarea "x"
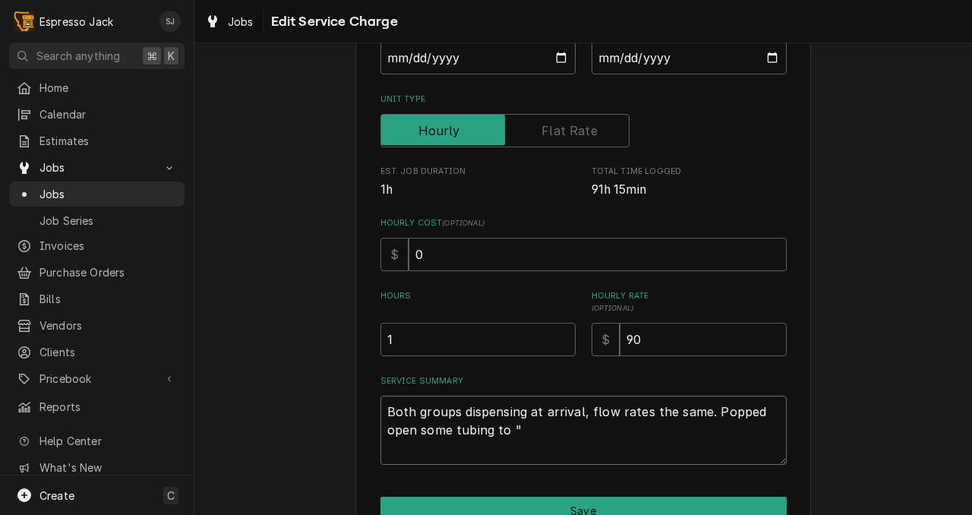
type textarea "Both groups dispensing at arrival, flow rates the same. Popped open some tubing…"
type textarea "x"
type textarea "Both groups dispensing at arrival, flow rates the same. Popped open some tubing…"
type textarea "x"
type textarea "Both groups dispensing at arrival, flow rates the same. Popped open some tubing…"
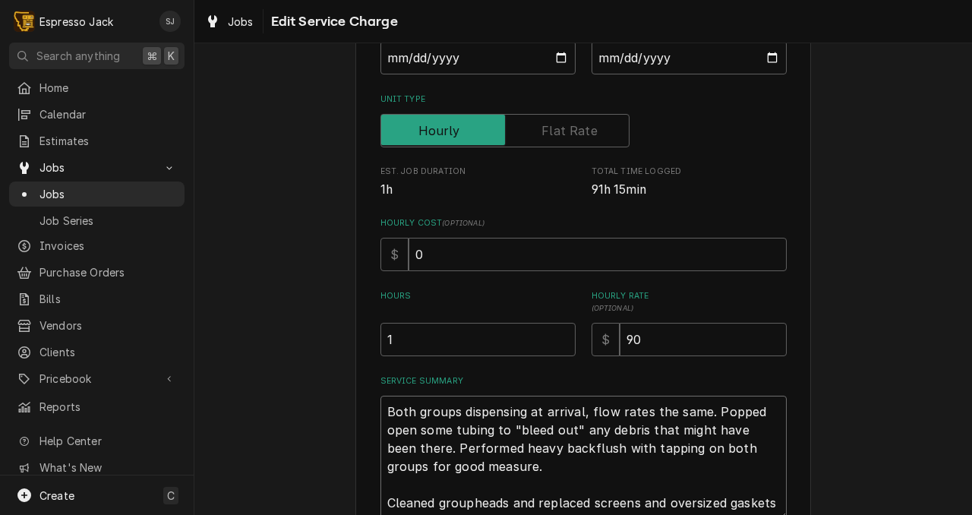
scroll to position [341, 0]
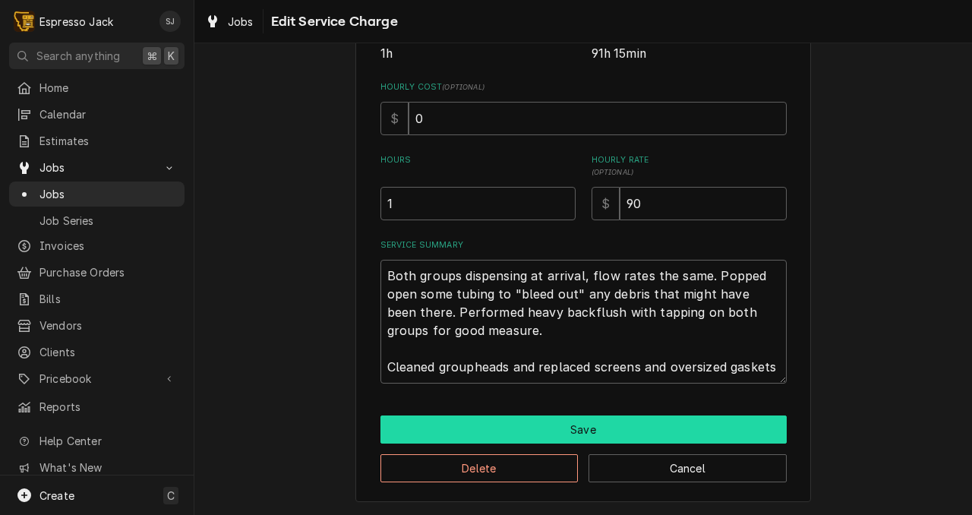
click at [552, 424] on button "Save" at bounding box center [583, 429] width 406 height 28
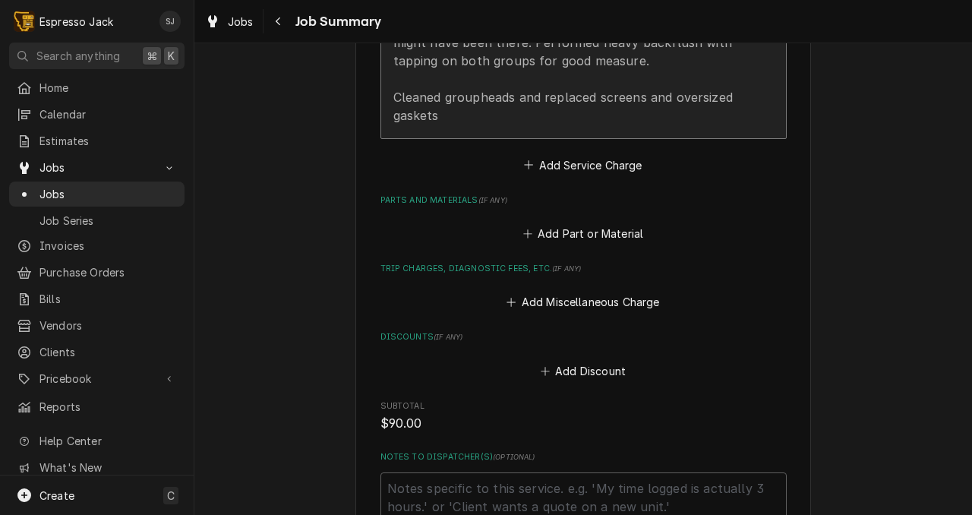
scroll to position [663, 0]
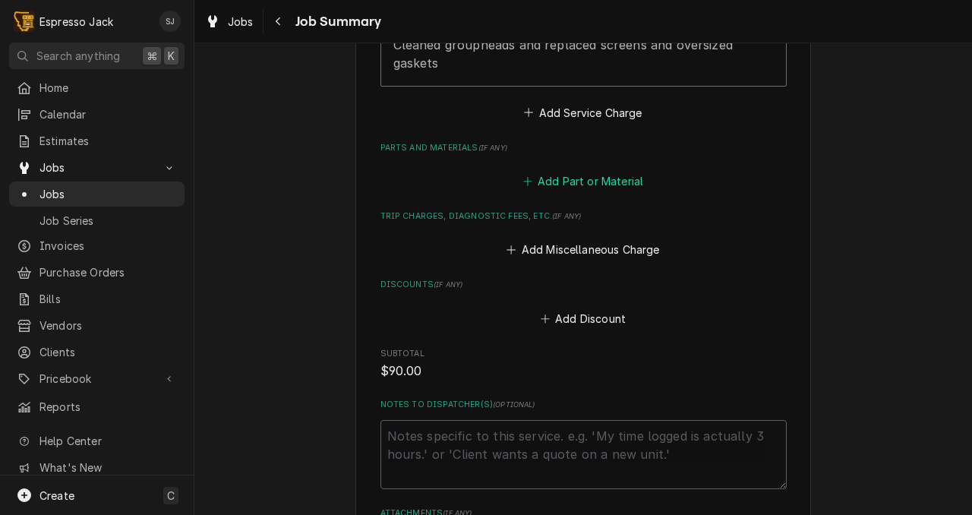
click at [592, 178] on button "Add Part or Material" at bounding box center [582, 181] width 125 height 21
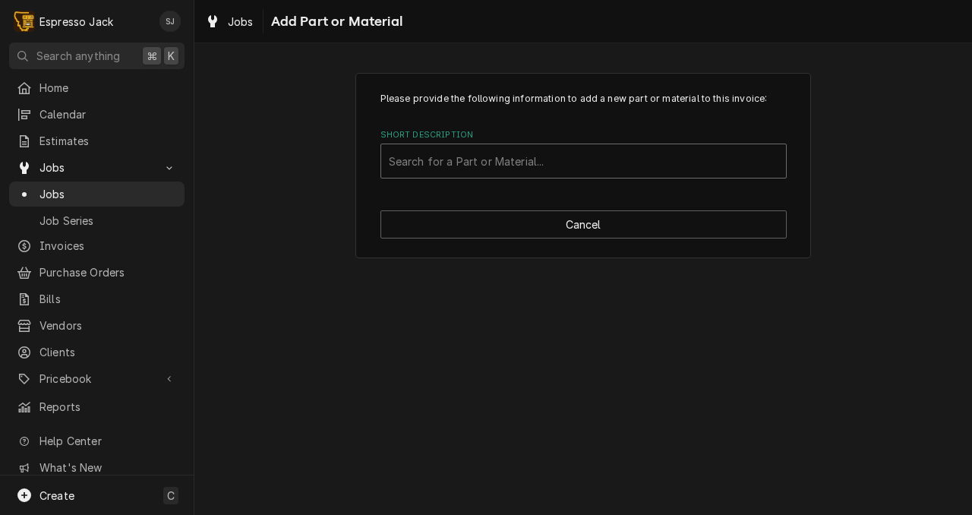
click at [443, 161] on div "Short Description" at bounding box center [583, 160] width 389 height 27
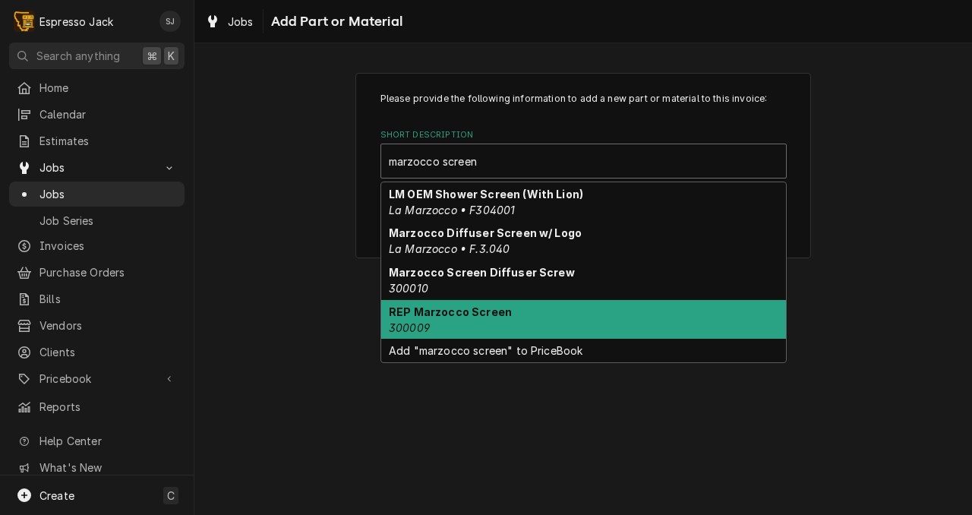
click at [434, 325] on div "REP Marzocco Screen 300009" at bounding box center [583, 319] width 405 height 39
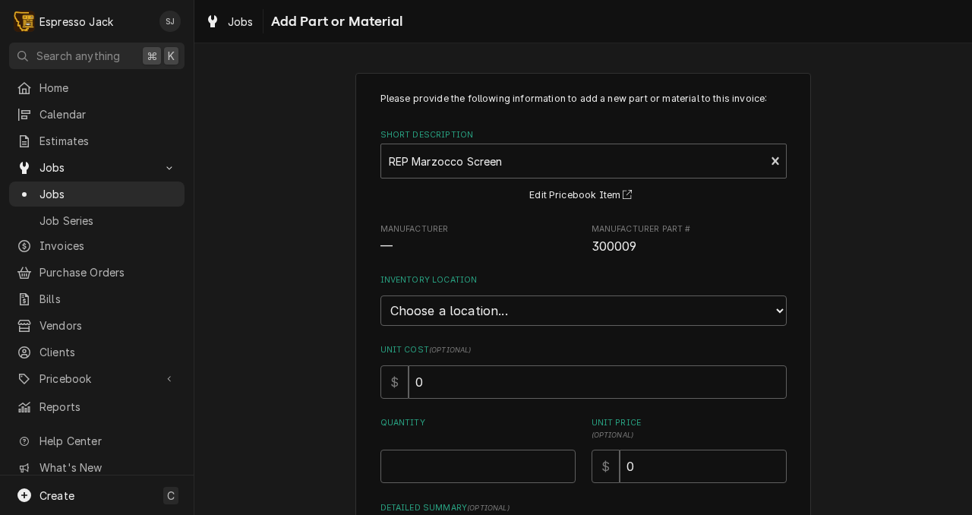
click at [312, 137] on div "Please provide the following information to add a new part or material to this …" at bounding box center [582, 371] width 777 height 625
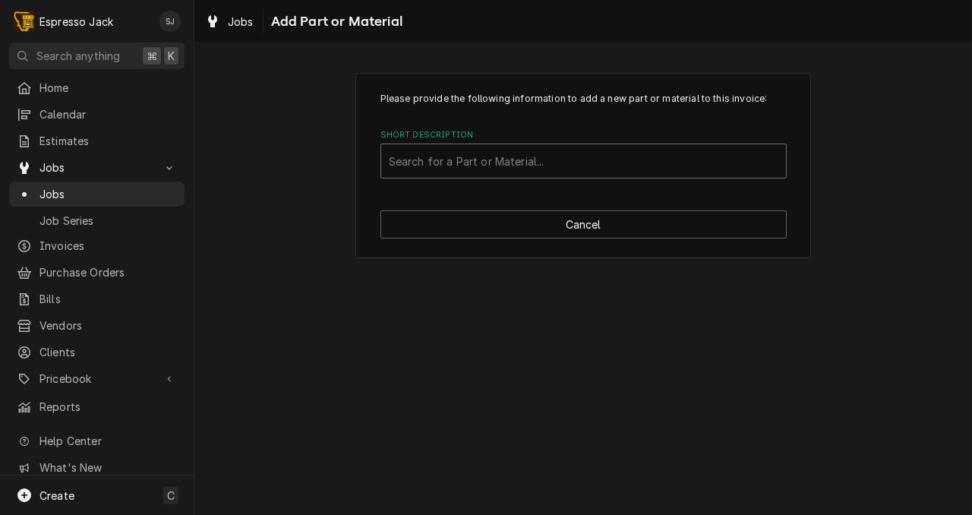
click at [443, 171] on div "Short Description" at bounding box center [583, 160] width 389 height 27
click at [283, 131] on div "Please provide the following information to add a new part or material to this …" at bounding box center [582, 165] width 777 height 212
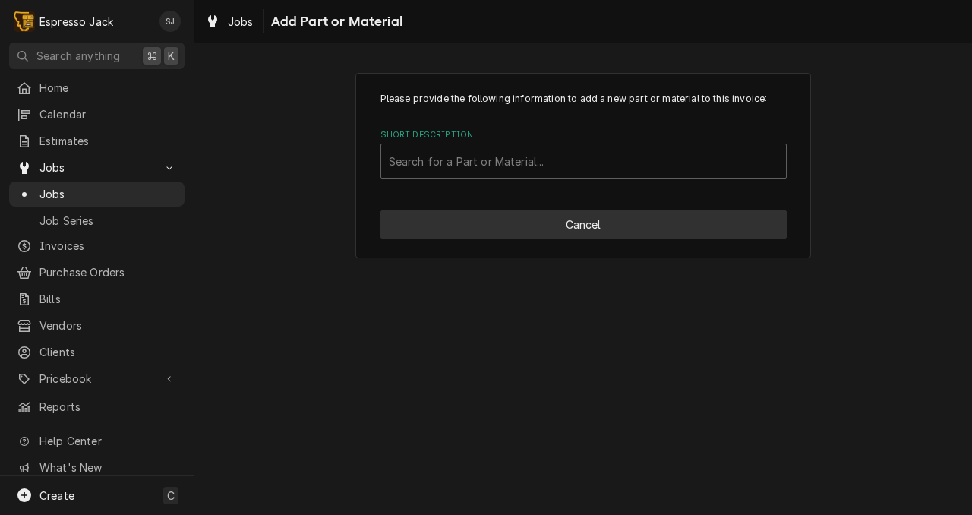
click at [405, 232] on button "Cancel" at bounding box center [583, 224] width 406 height 28
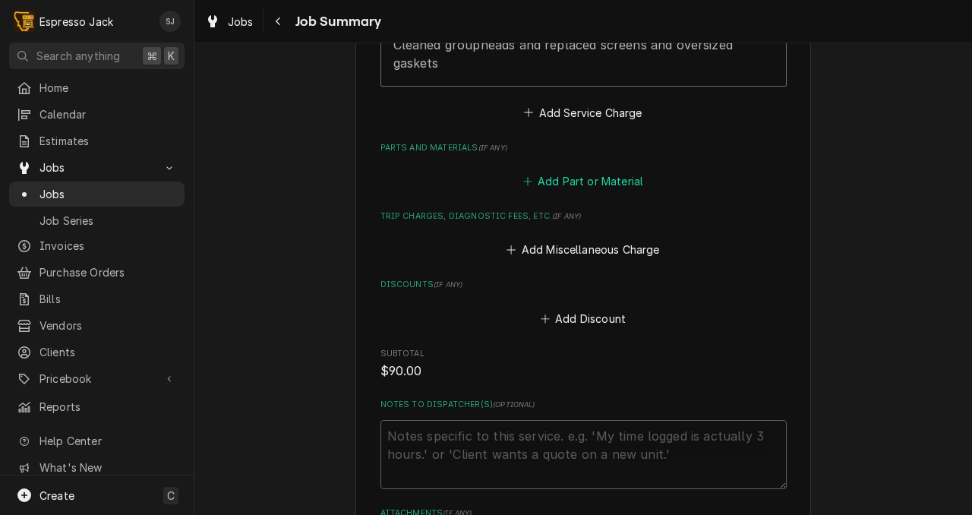
click at [579, 179] on button "Add Part or Material" at bounding box center [582, 181] width 125 height 21
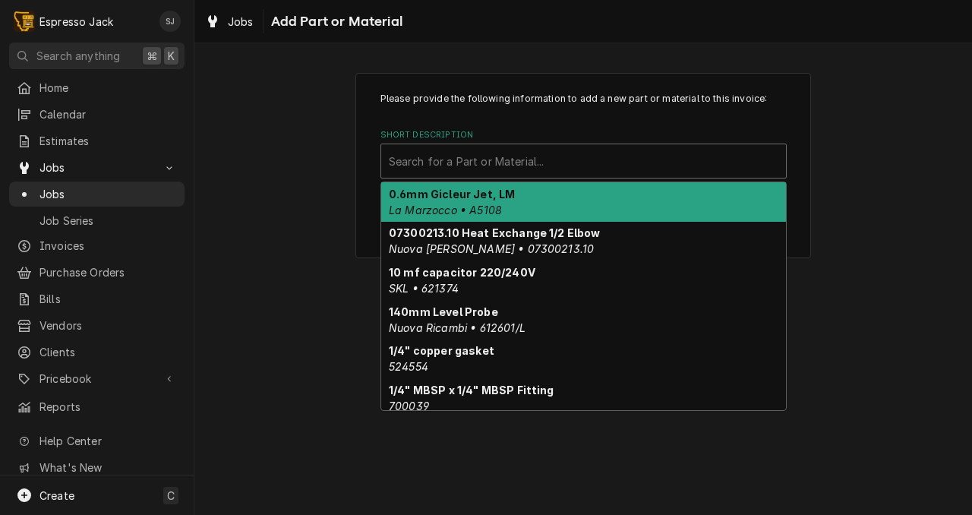
click at [470, 163] on div "Short Description" at bounding box center [583, 160] width 389 height 27
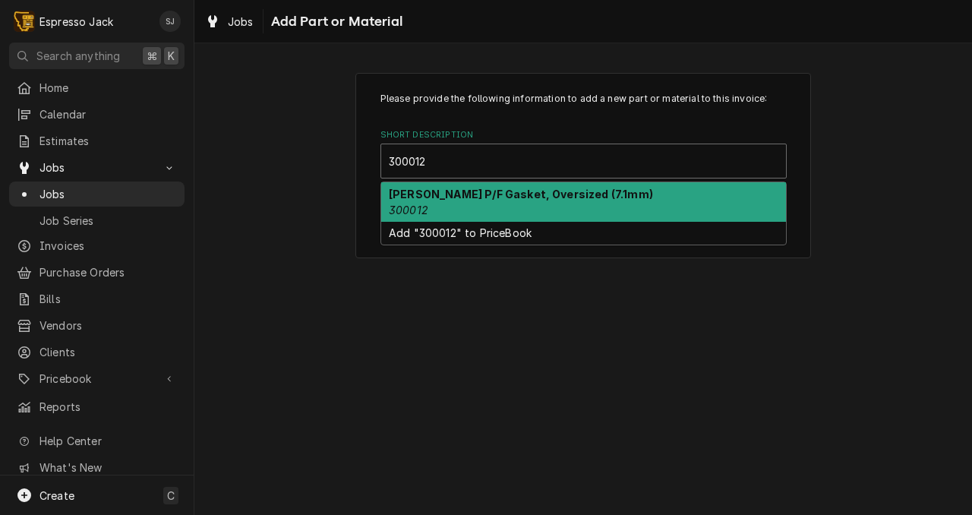
click at [413, 214] on em "300012" at bounding box center [408, 209] width 39 height 13
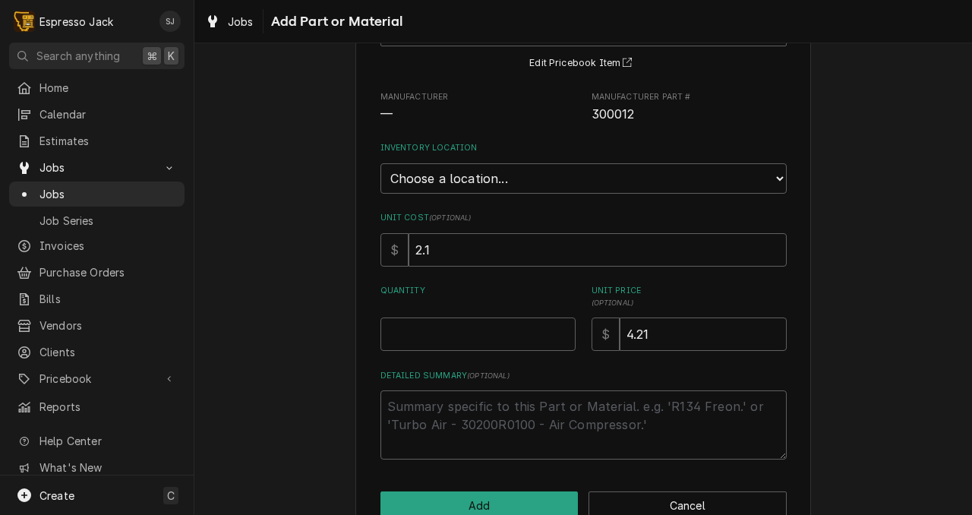
scroll to position [131, 0]
click at [432, 336] on input "Quantity" at bounding box center [477, 334] width 195 height 33
click at [452, 505] on button "Add" at bounding box center [479, 506] width 198 height 28
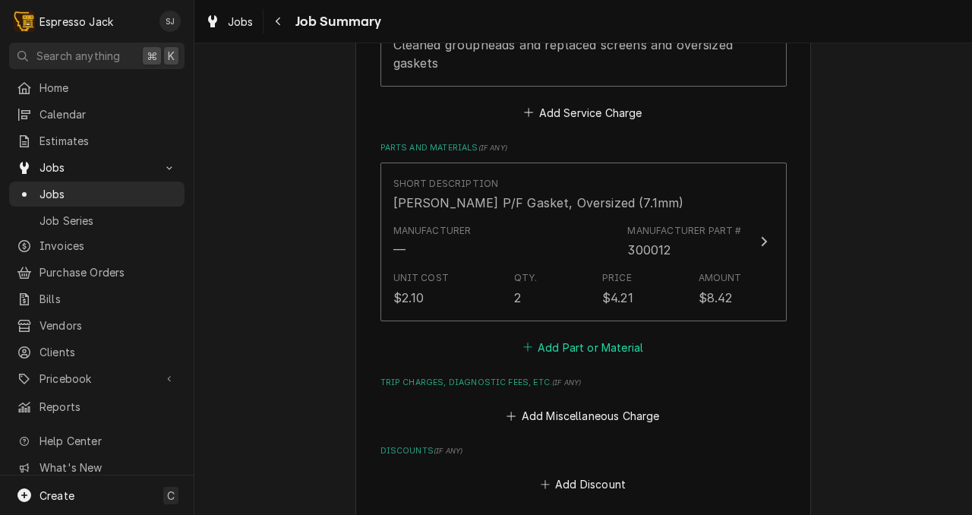
click at [568, 348] on button "Add Part or Material" at bounding box center [582, 346] width 125 height 21
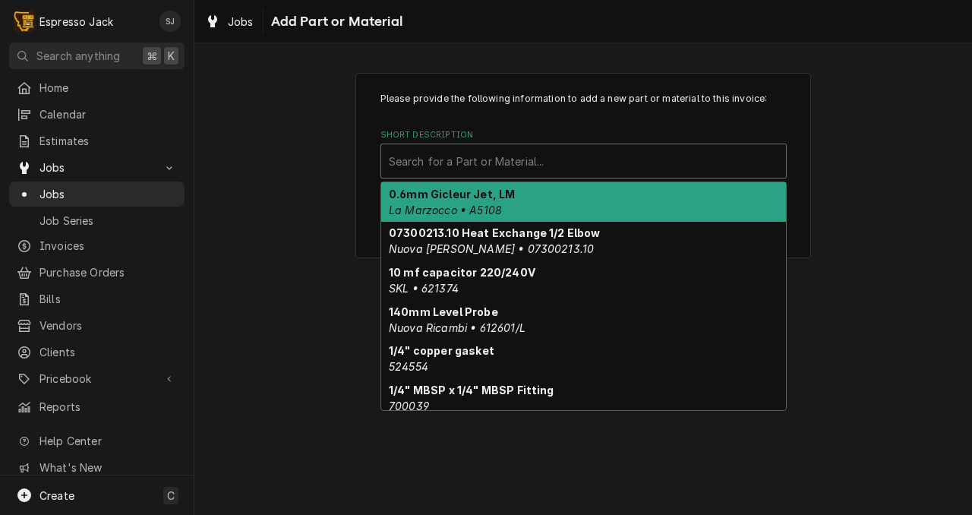
click at [469, 156] on div "Short Description" at bounding box center [583, 160] width 389 height 27
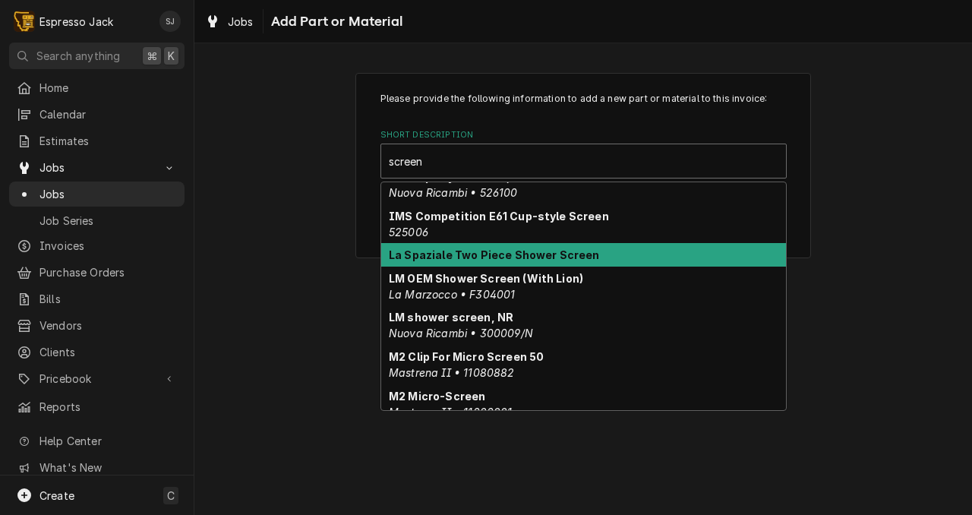
scroll to position [97, 0]
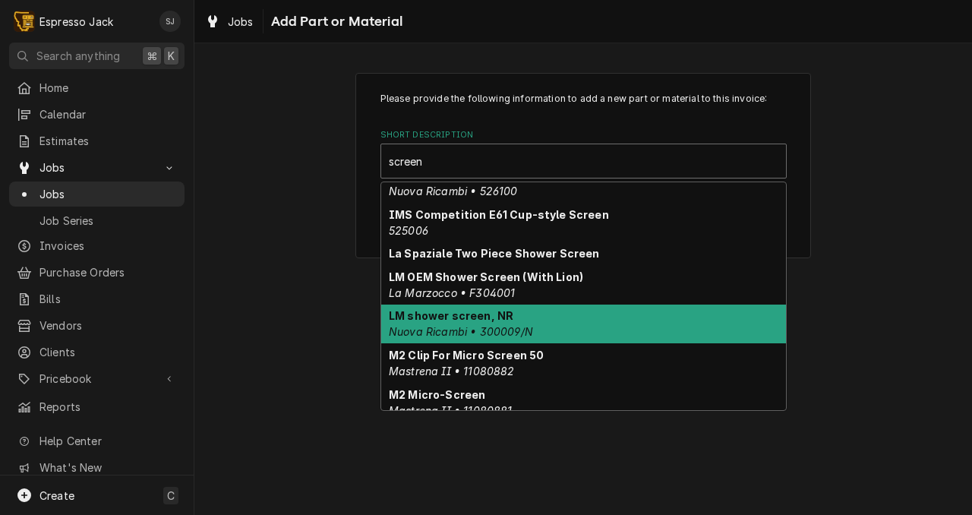
click at [468, 322] on strong "LM shower screen, NR" at bounding box center [451, 315] width 125 height 13
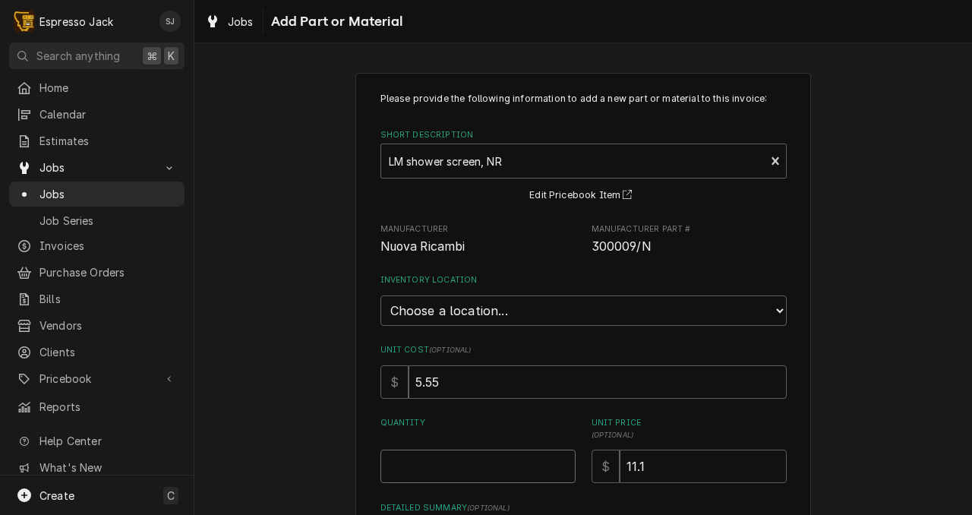
click at [422, 469] on input "Quantity" at bounding box center [477, 465] width 195 height 33
click at [312, 451] on div "Please provide the following information to add a new part or material to this …" at bounding box center [582, 371] width 777 height 625
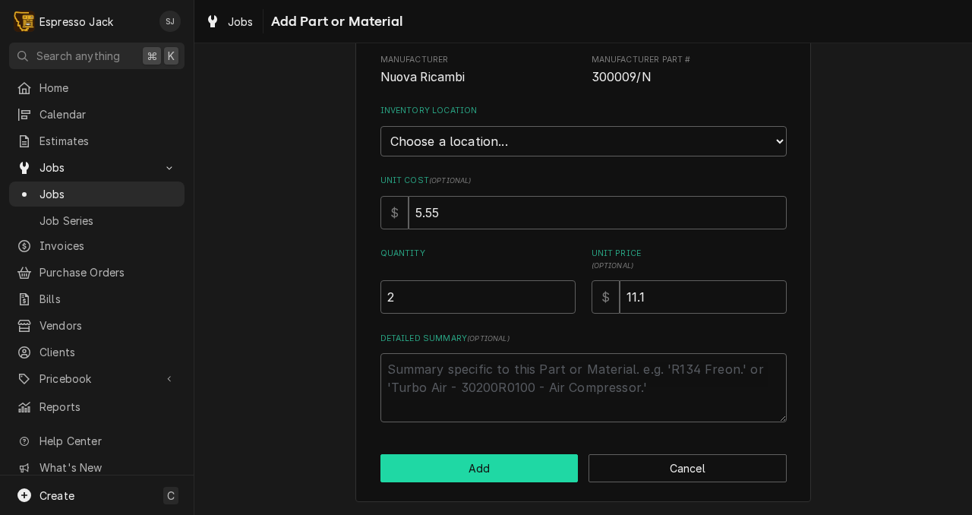
click at [497, 481] on button "Add" at bounding box center [479, 468] width 198 height 28
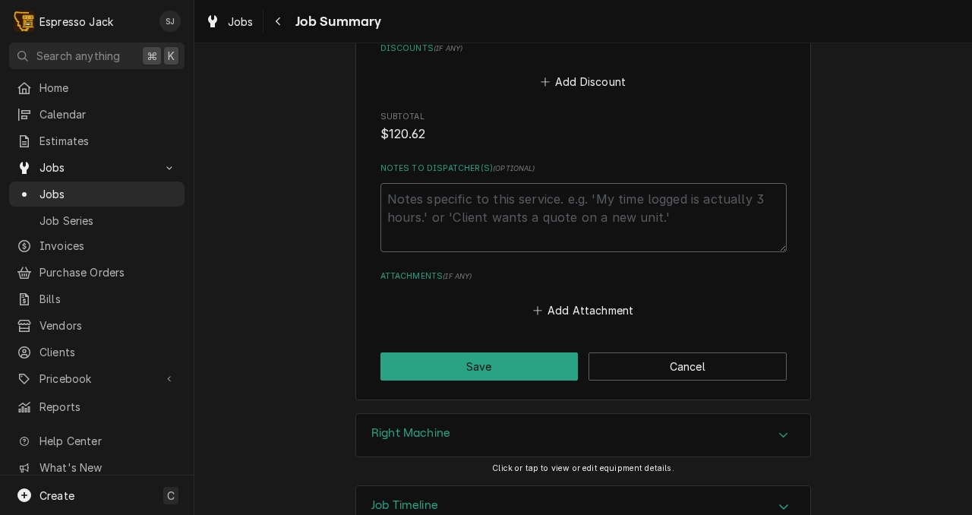
scroll to position [1250, 0]
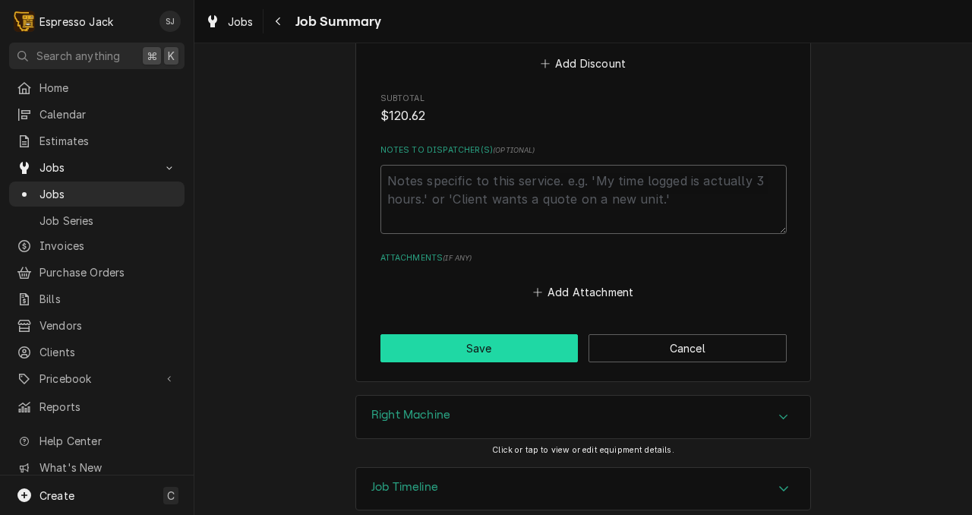
click at [459, 355] on button "Save" at bounding box center [479, 348] width 198 height 28
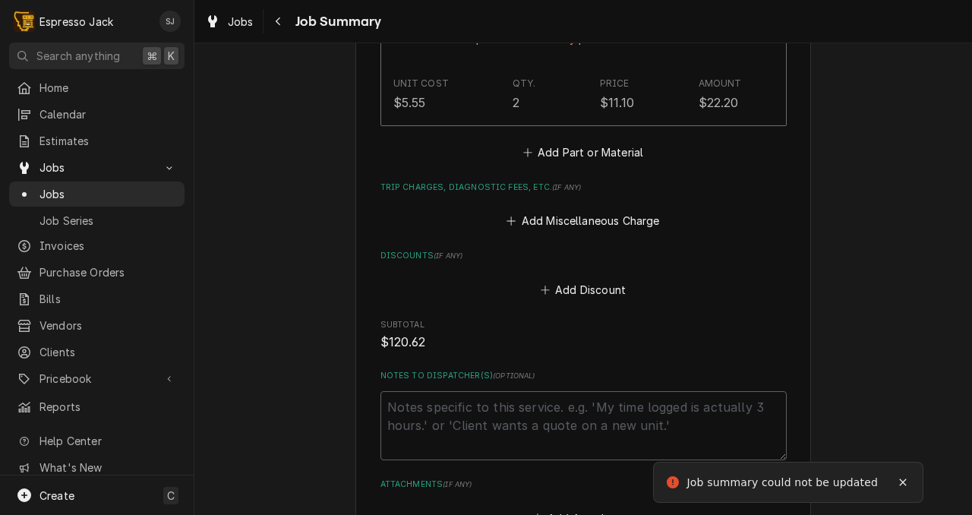
scroll to position [1476, 0]
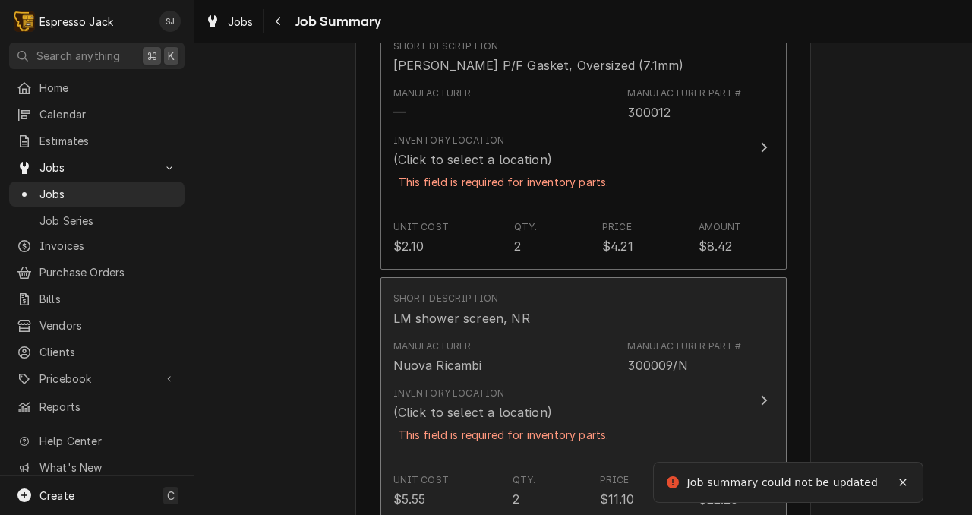
click at [459, 355] on div "Manufacturer Nuova Ricambi" at bounding box center [437, 356] width 89 height 35
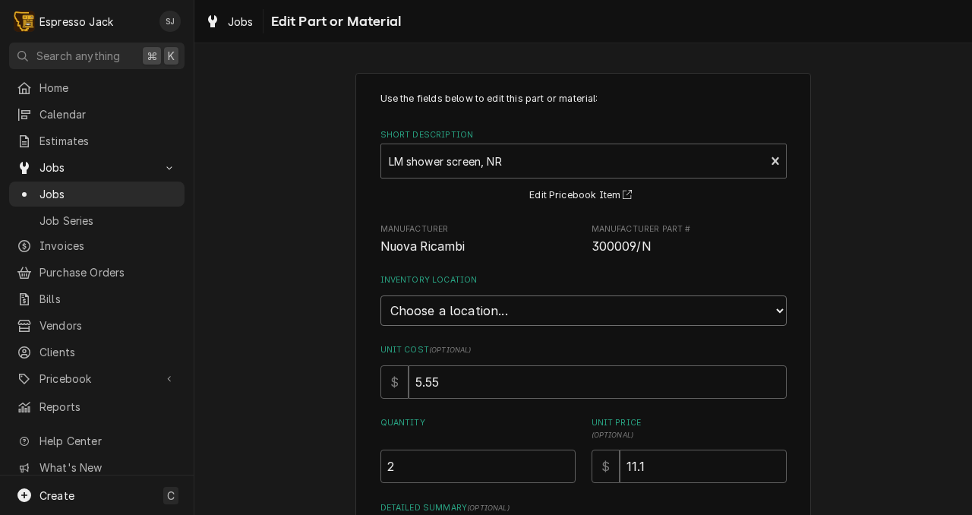
click at [474, 319] on select "Choose a location... General Inventory" at bounding box center [583, 310] width 406 height 30
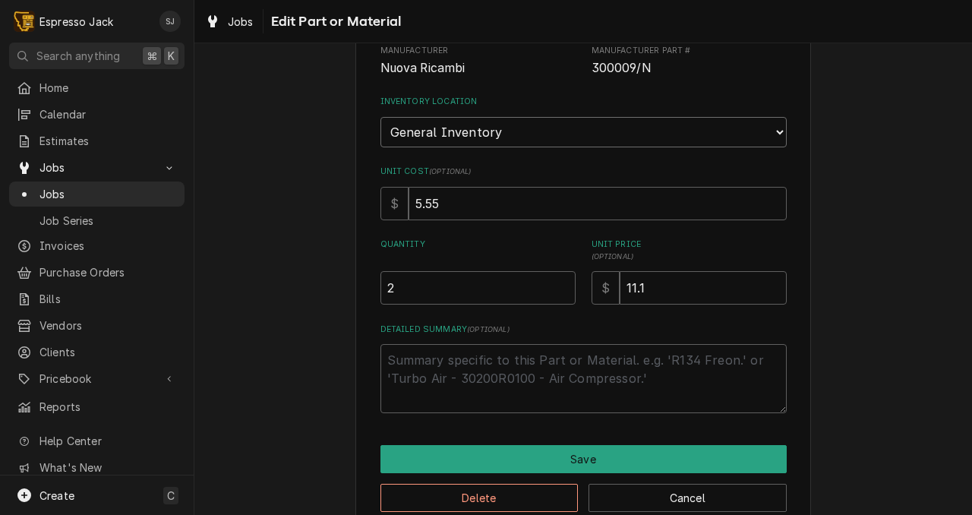
scroll to position [207, 0]
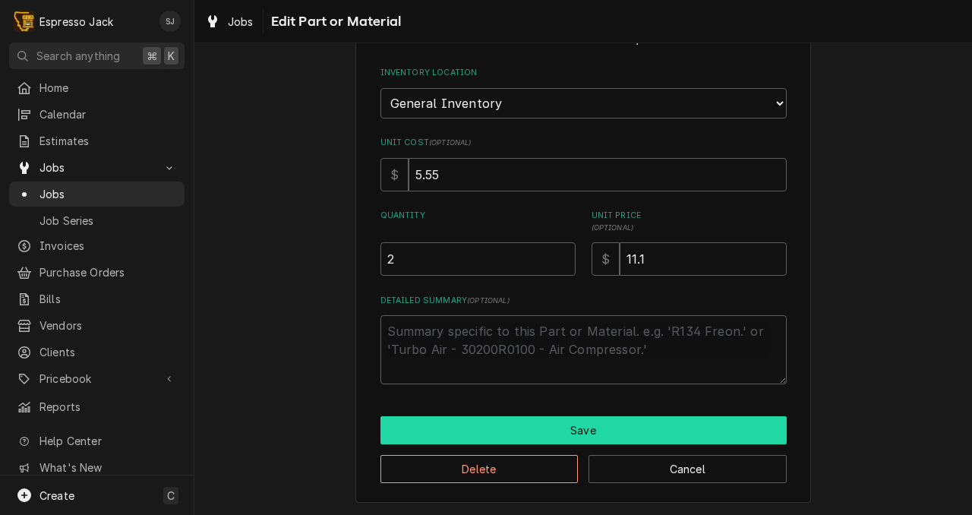
click at [457, 432] on button "Save" at bounding box center [583, 430] width 406 height 28
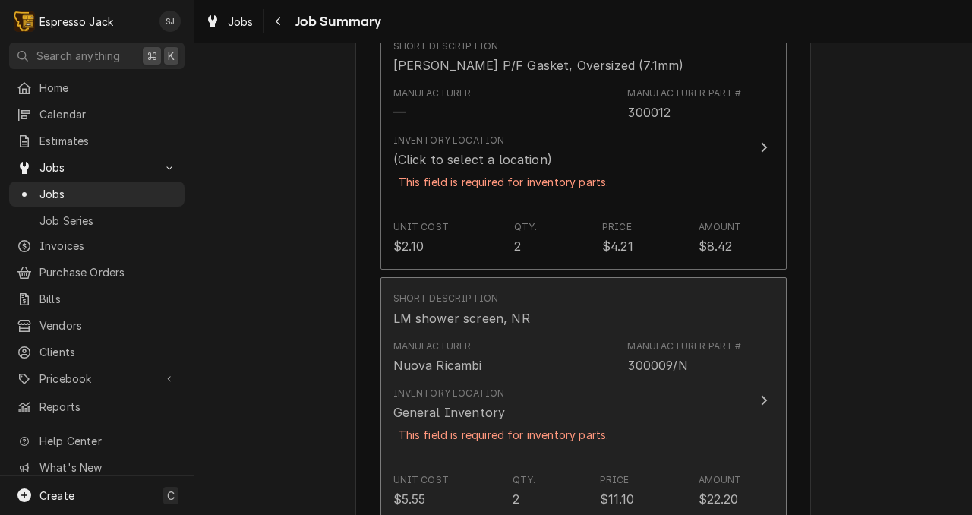
click at [457, 432] on div "This field is required for inventory parts." at bounding box center [503, 434] width 221 height 27
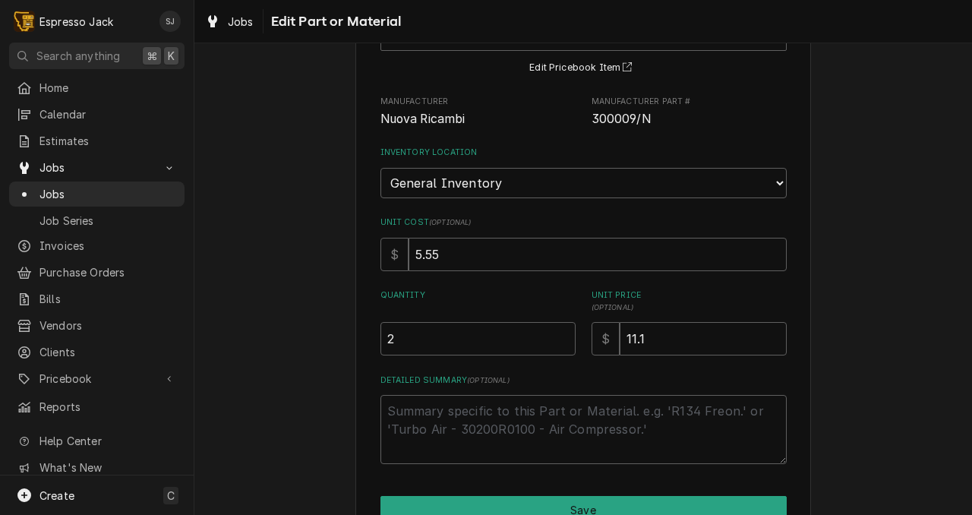
scroll to position [129, 0]
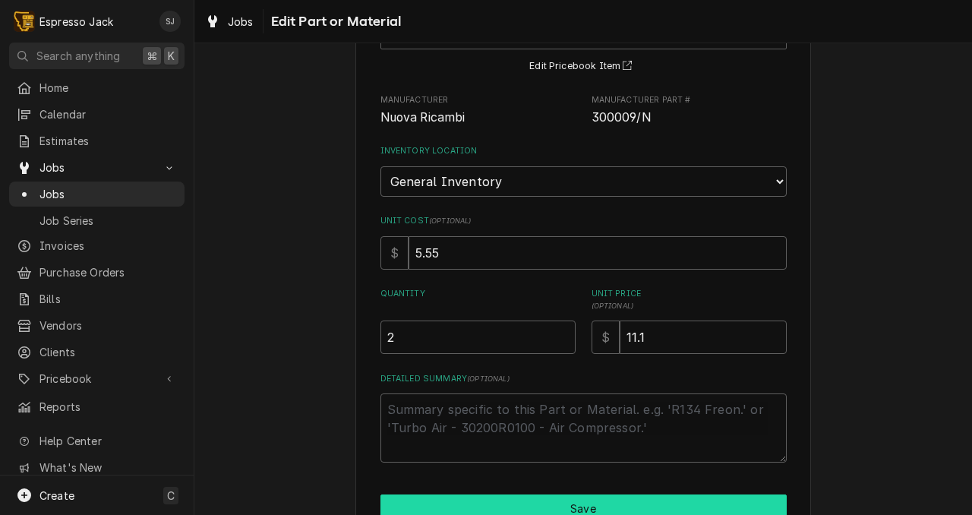
click at [483, 507] on button "Save" at bounding box center [583, 508] width 406 height 28
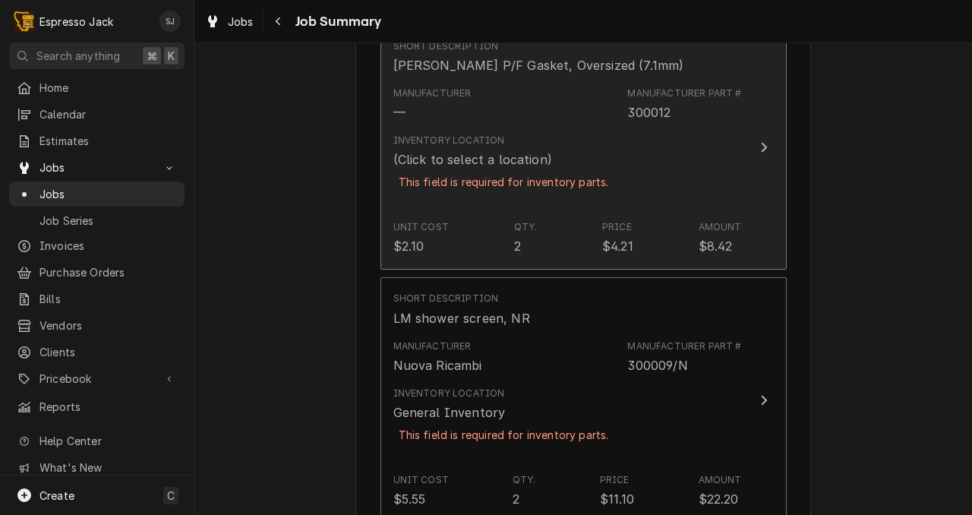
click at [547, 255] on div "Unit Cost $2.10 Qty. 2 Price $4.21 Amount $8.42" at bounding box center [567, 237] width 348 height 47
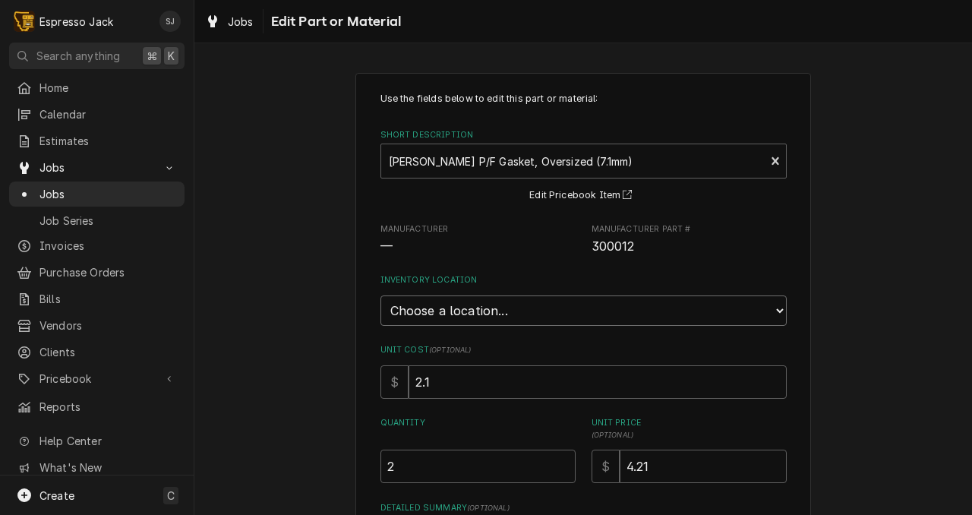
click at [460, 311] on select "Choose a location... General Inventory" at bounding box center [583, 310] width 406 height 30
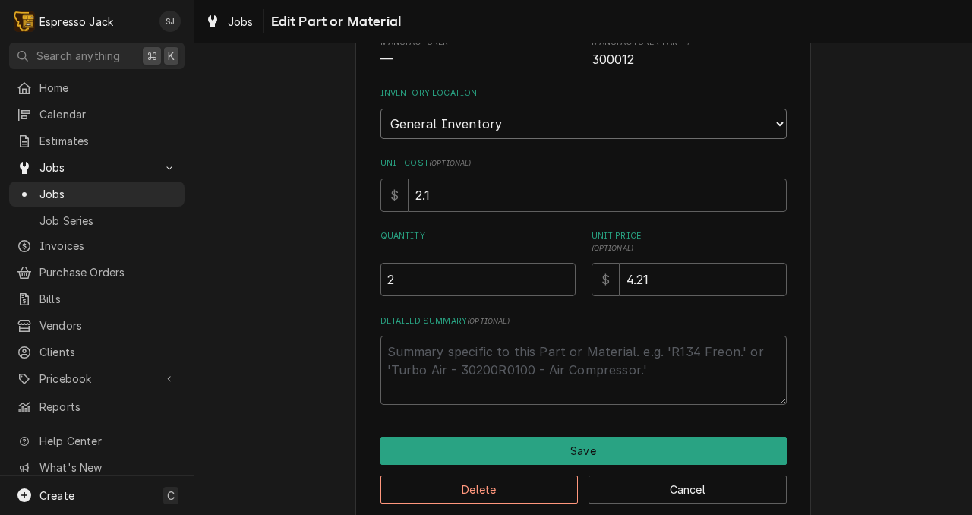
scroll to position [197, 0]
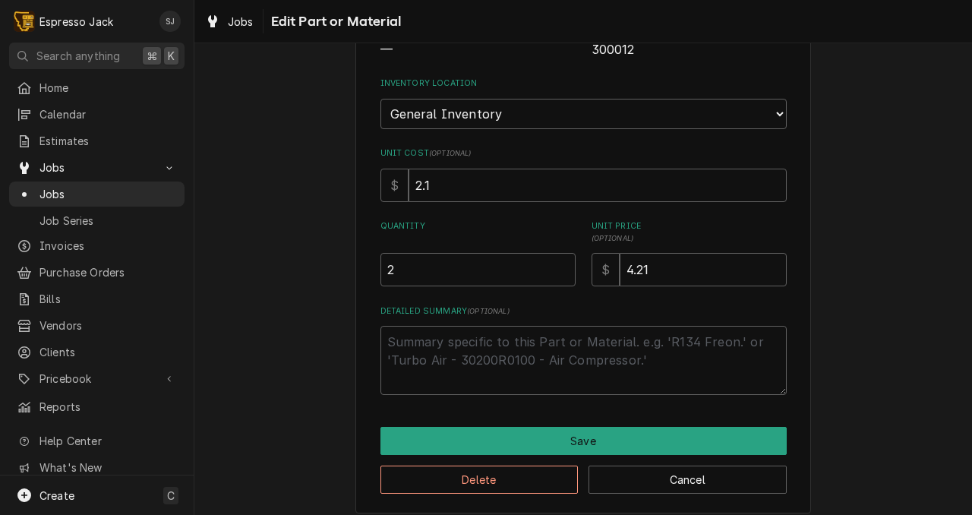
click at [476, 424] on div "Use the fields below to edit this part or material: Short Description NR Marzoc…" at bounding box center [583, 194] width 456 height 637
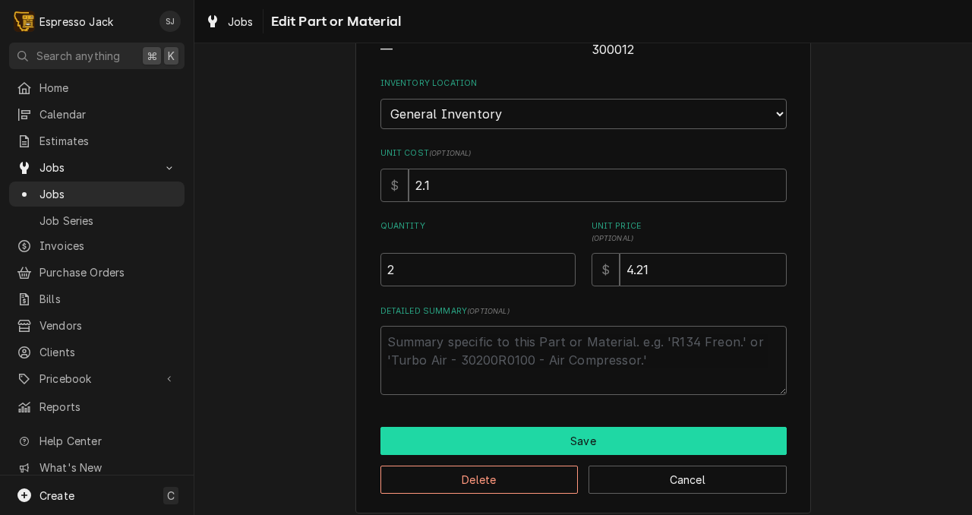
click at [475, 433] on button "Save" at bounding box center [583, 441] width 406 height 28
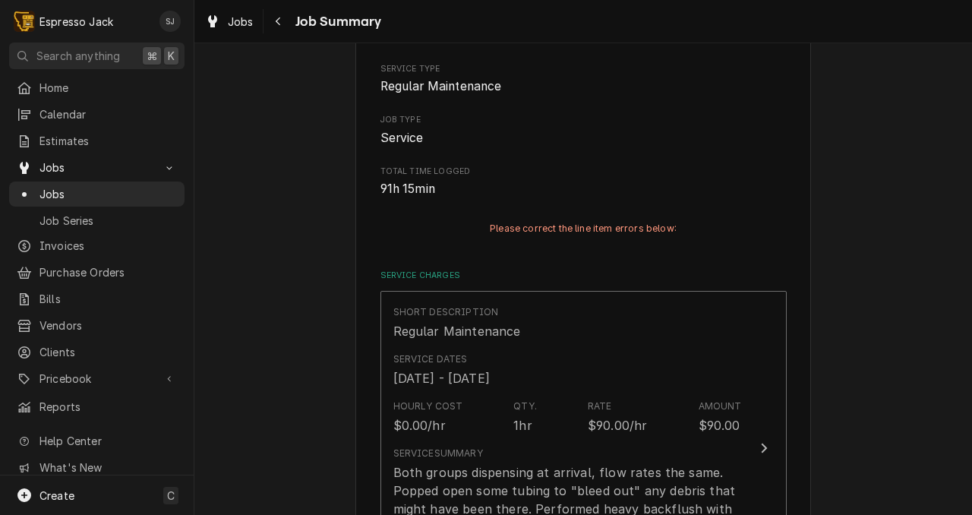
scroll to position [853, 0]
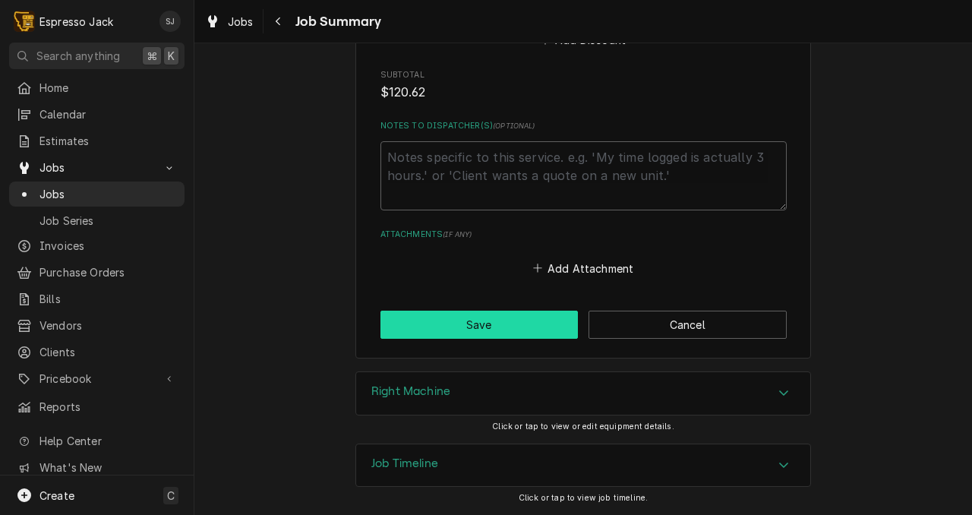
click at [445, 325] on button "Save" at bounding box center [479, 325] width 198 height 28
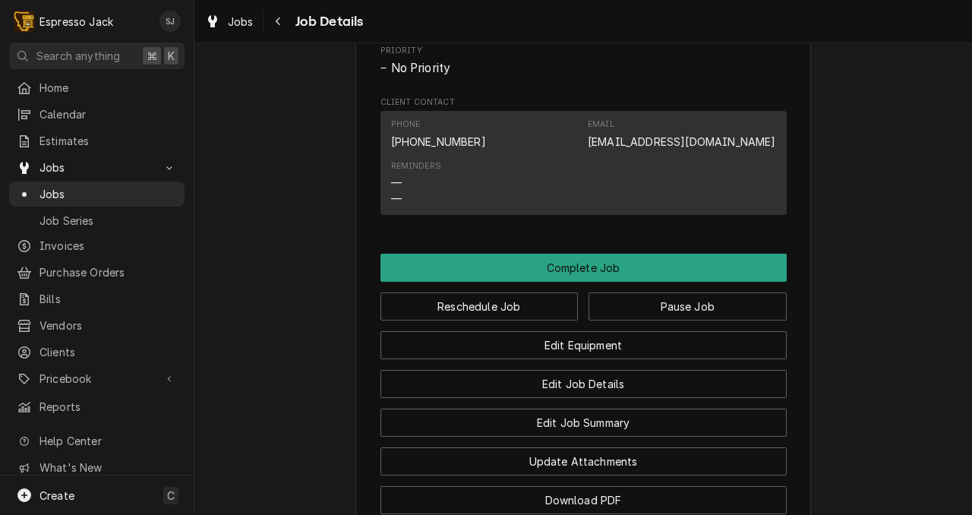
scroll to position [1026, 0]
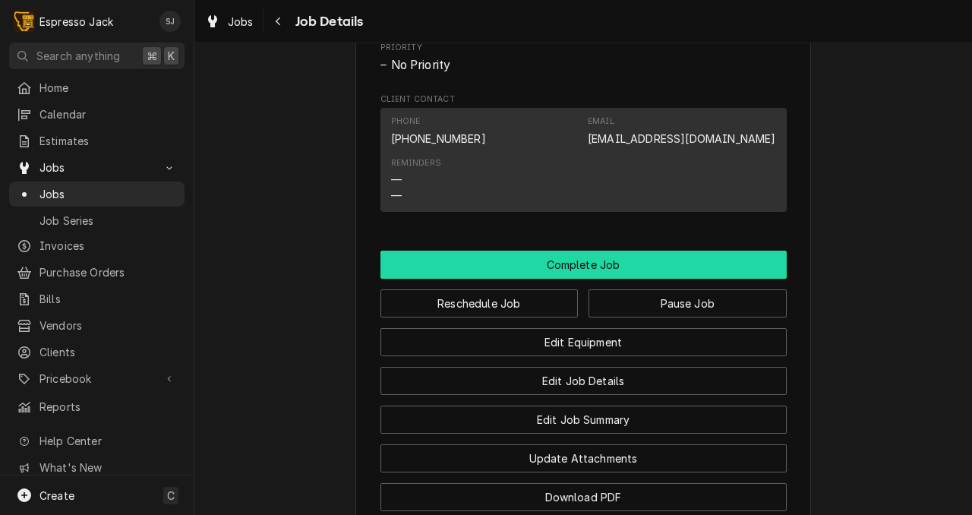
click at [572, 279] on button "Complete Job" at bounding box center [583, 265] width 406 height 28
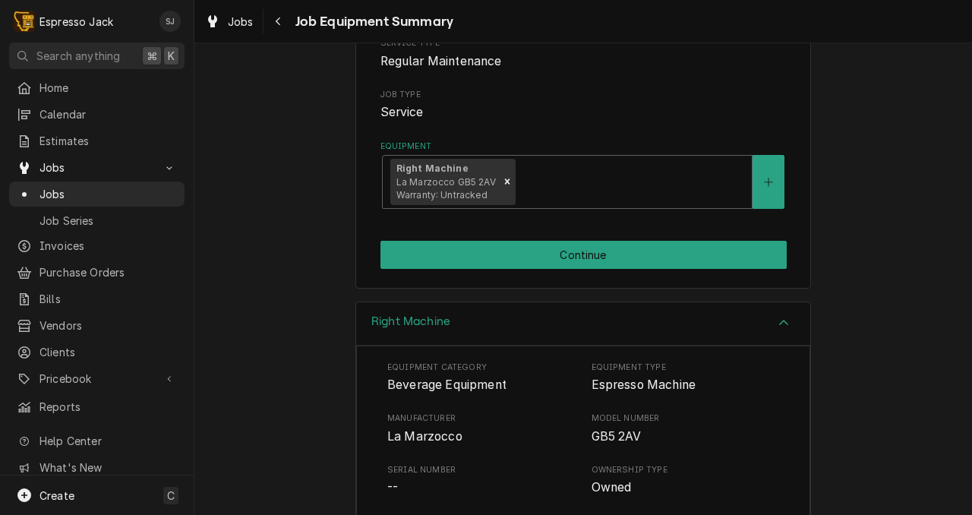
scroll to position [206, 0]
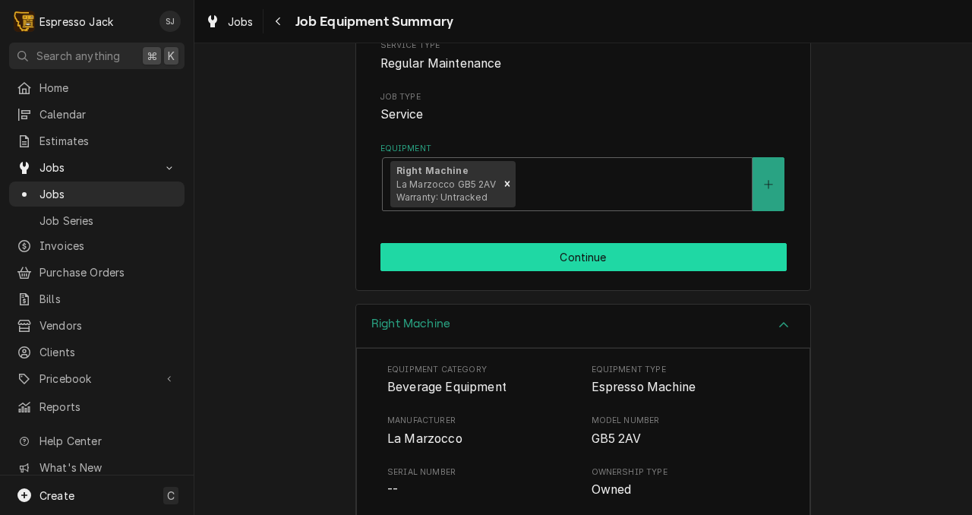
click at [525, 261] on button "Continue" at bounding box center [583, 257] width 406 height 28
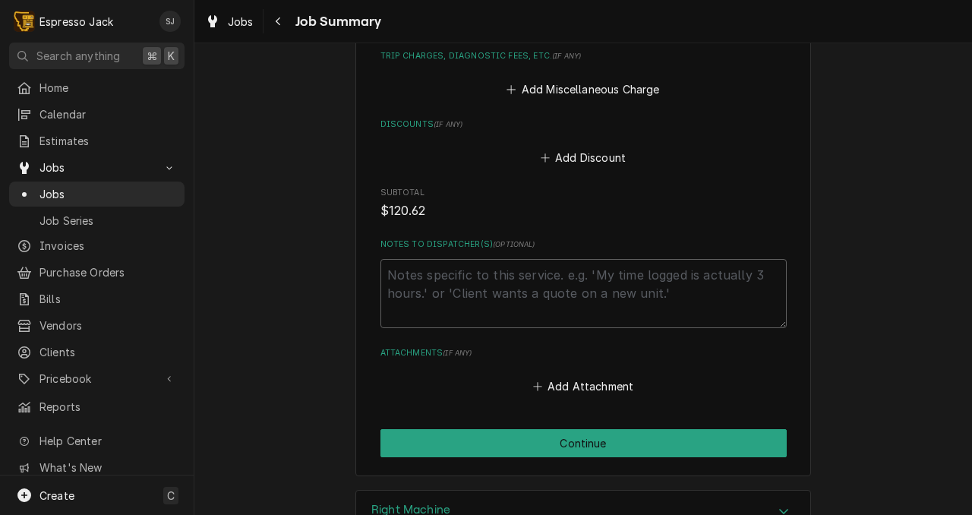
scroll to position [1370, 0]
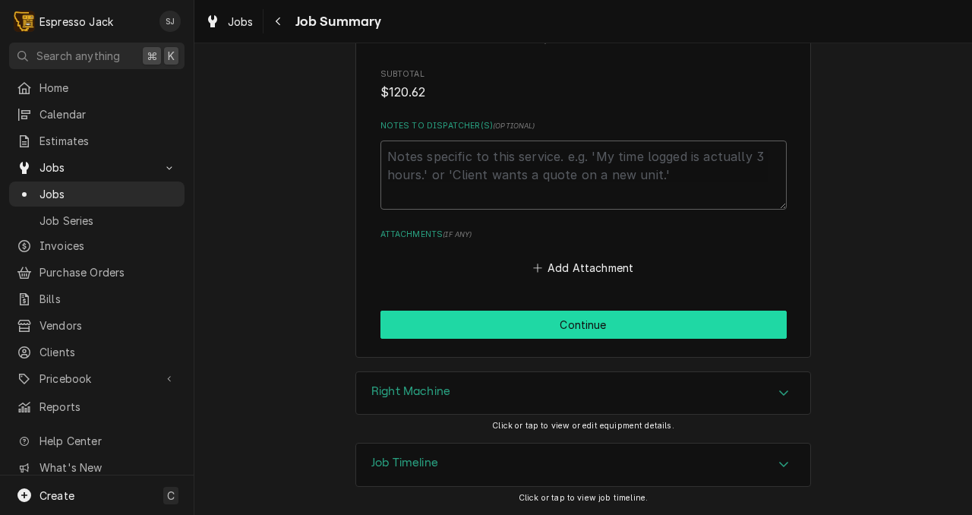
click at [520, 318] on button "Continue" at bounding box center [583, 325] width 406 height 28
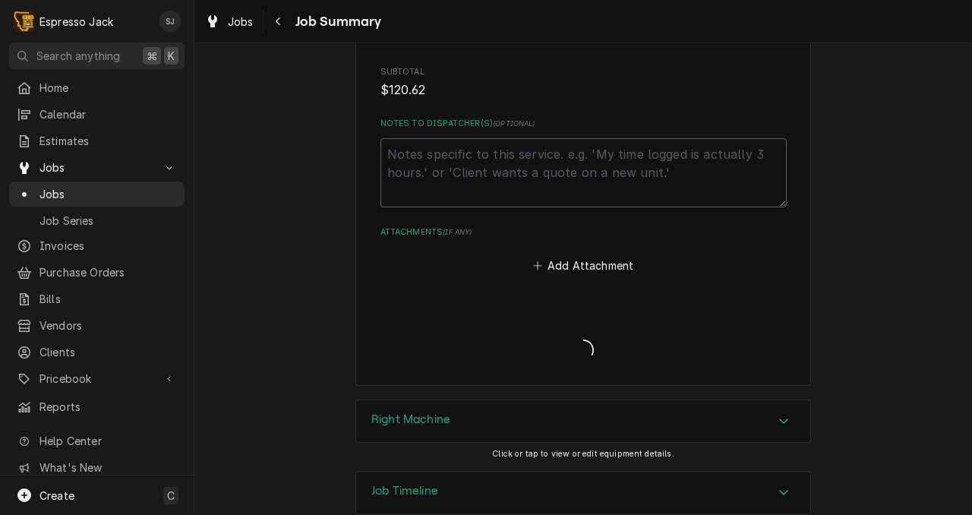
type textarea "x"
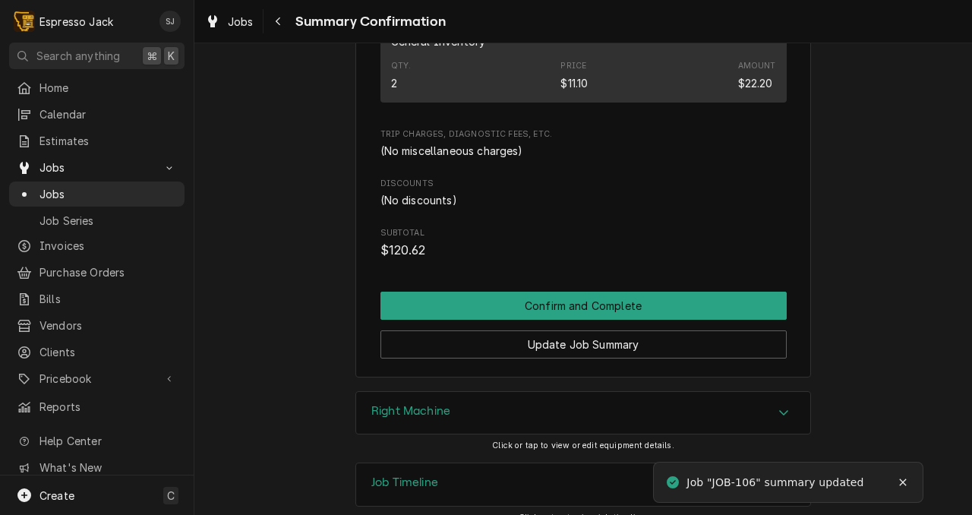
scroll to position [978, 0]
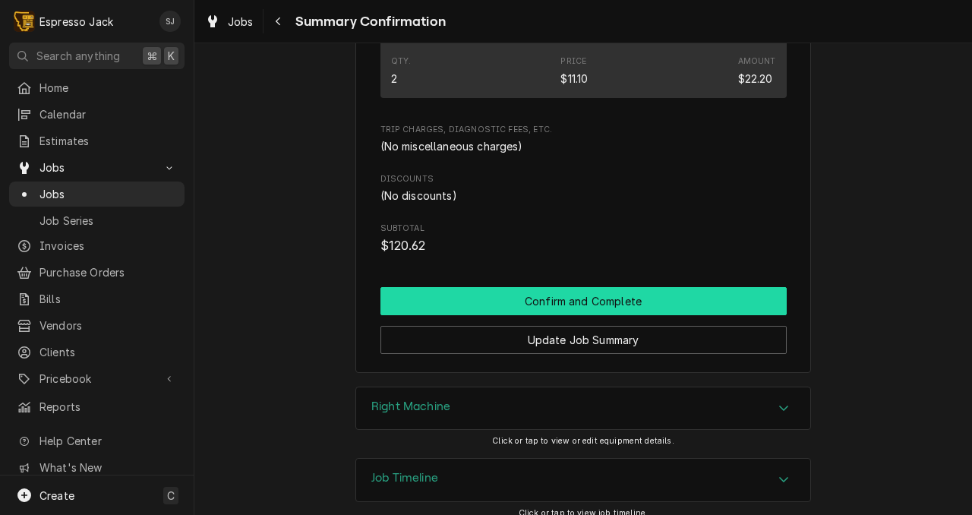
click at [573, 287] on button "Confirm and Complete" at bounding box center [583, 301] width 406 height 28
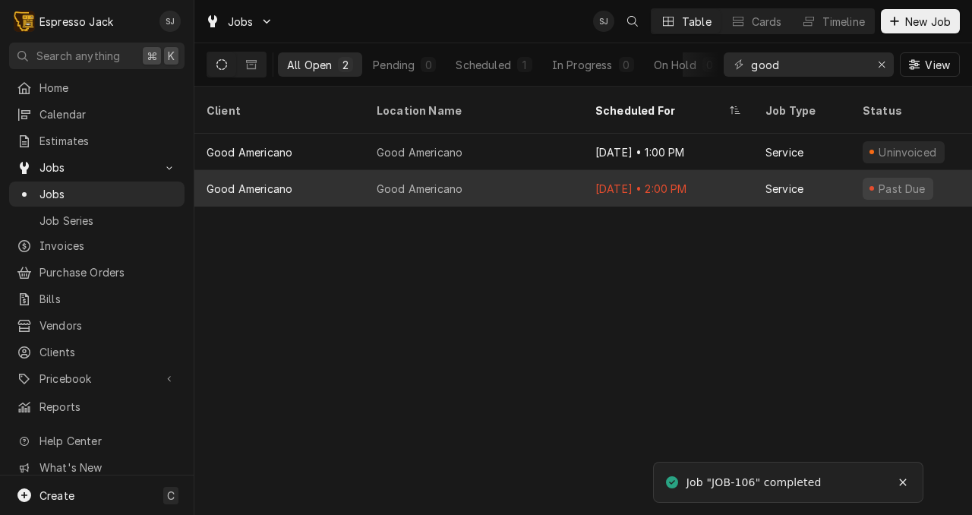
click at [585, 170] on div "Aug 7 • 2:00 PM" at bounding box center [668, 188] width 170 height 36
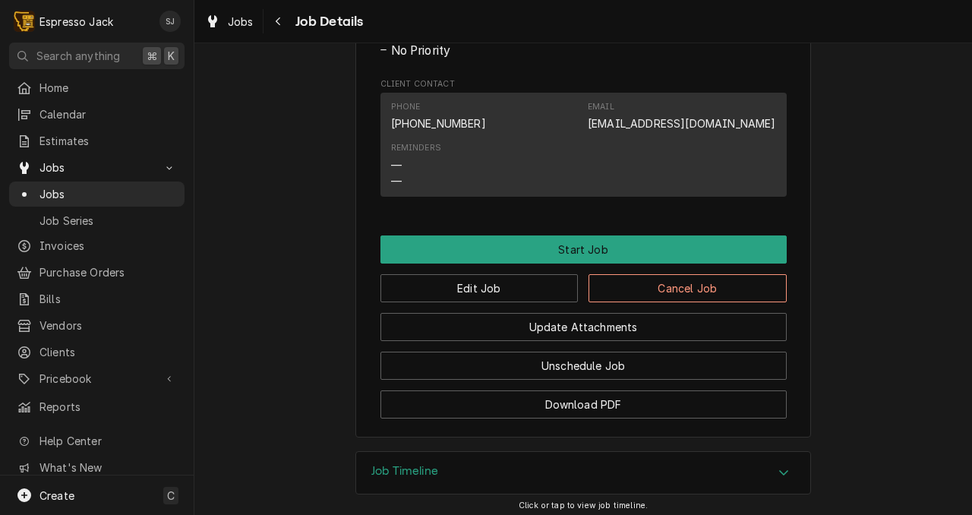
scroll to position [742, 0]
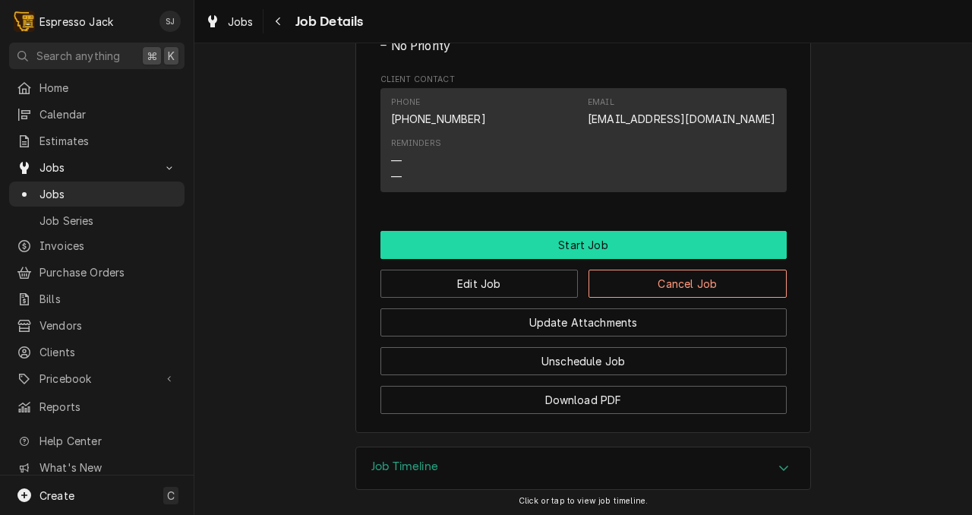
click at [582, 259] on button "Start Job" at bounding box center [583, 245] width 406 height 28
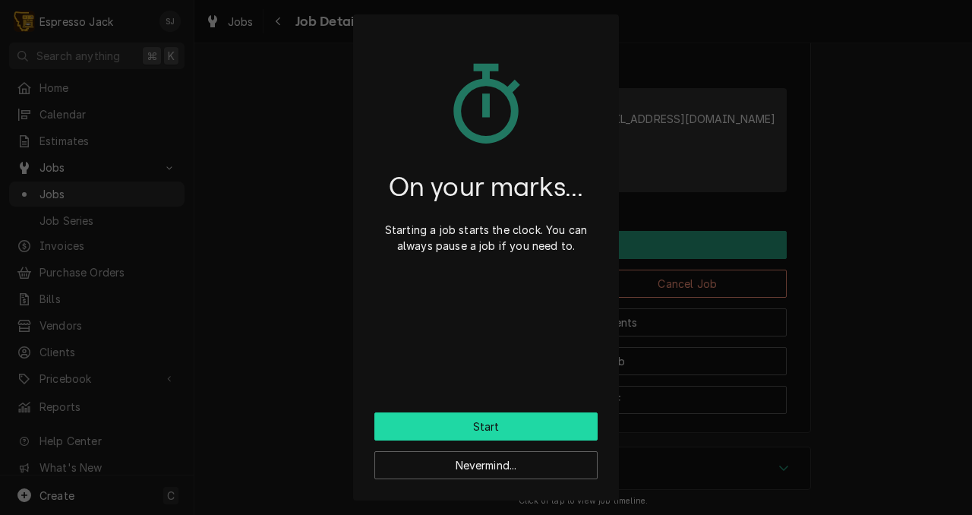
click at [465, 420] on button "Start" at bounding box center [485, 426] width 223 height 28
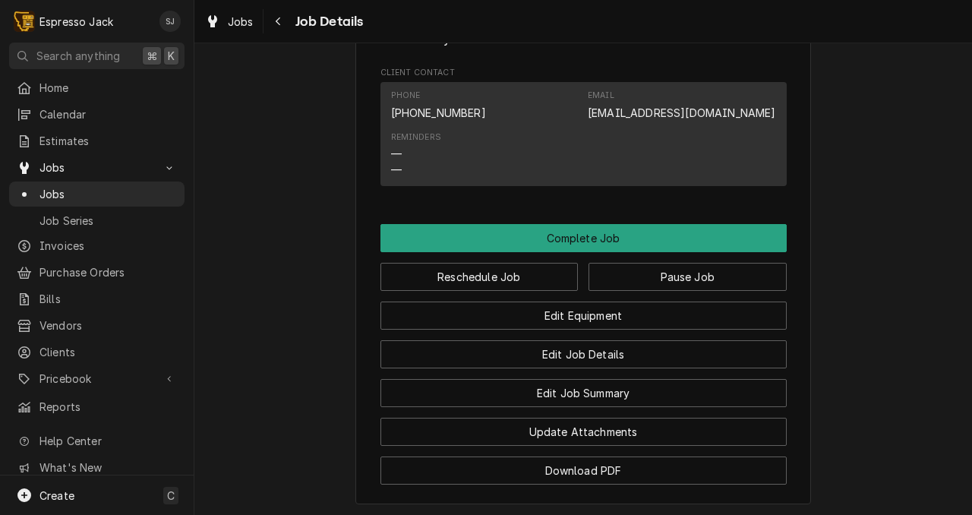
scroll to position [819, 0]
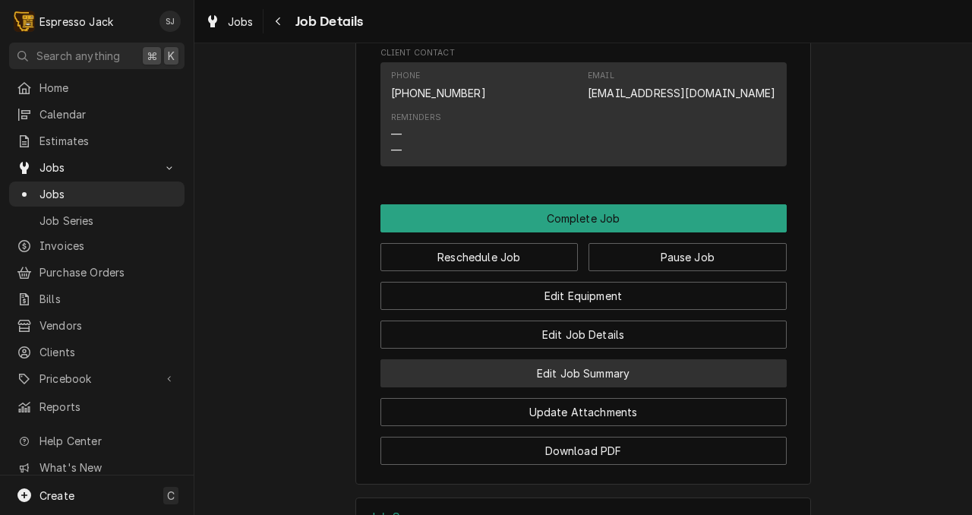
click at [506, 387] on button "Edit Job Summary" at bounding box center [583, 373] width 406 height 28
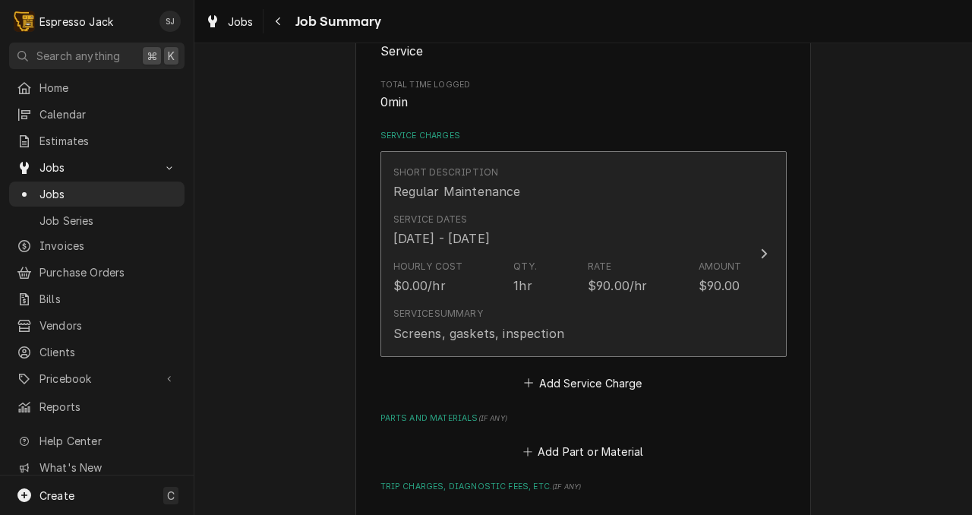
click at [560, 297] on div "Hourly Cost $0.00/hr Qty. 1hr Rate $90.00/hr Amount $90.00" at bounding box center [567, 277] width 348 height 47
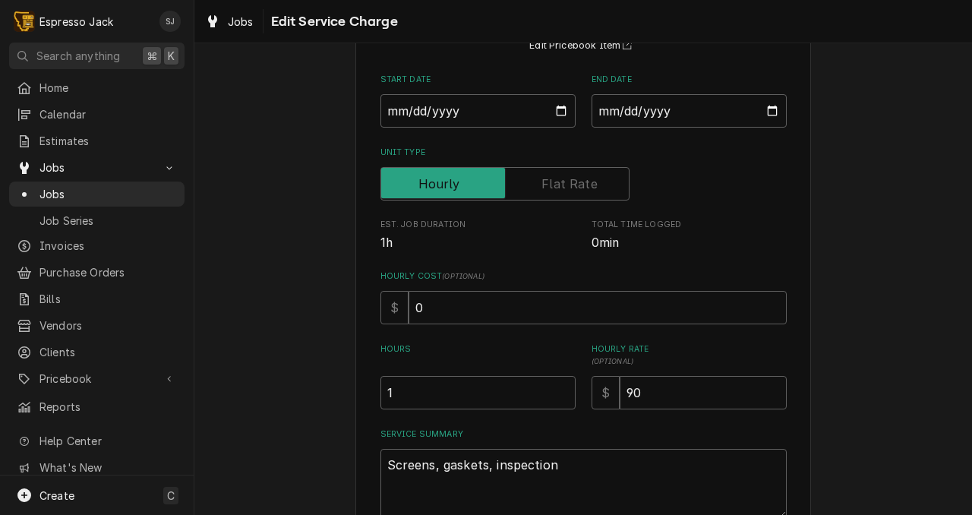
scroll to position [152, 0]
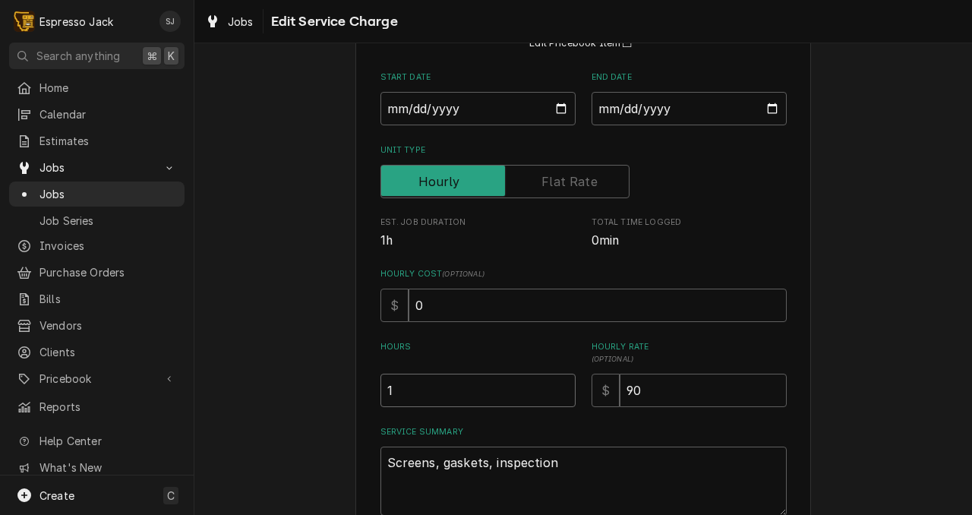
click at [408, 383] on input "1" at bounding box center [477, 390] width 195 height 33
type textarea "x"
type input "0.5"
click at [563, 396] on input "0.5" at bounding box center [477, 390] width 195 height 33
click at [556, 467] on textarea "Screens, gaskets, inspection" at bounding box center [583, 480] width 406 height 69
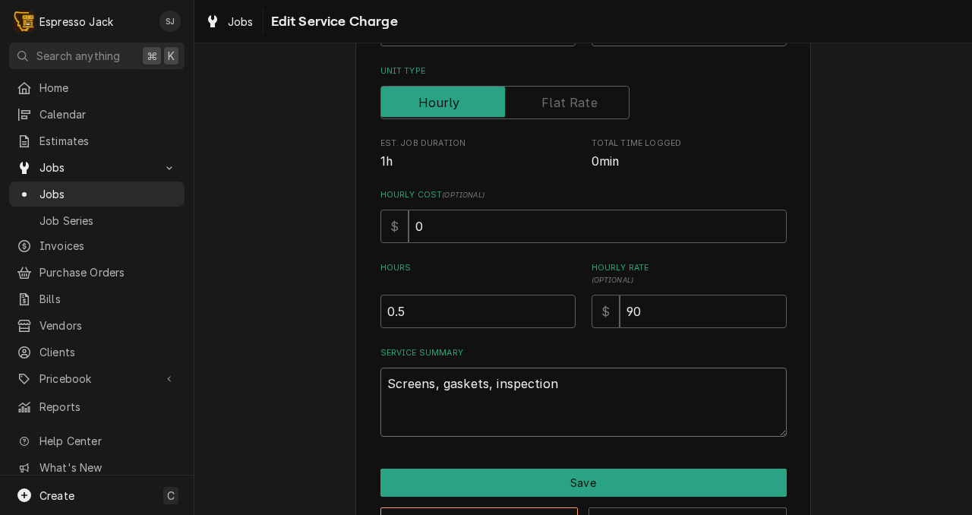
scroll to position [232, 0]
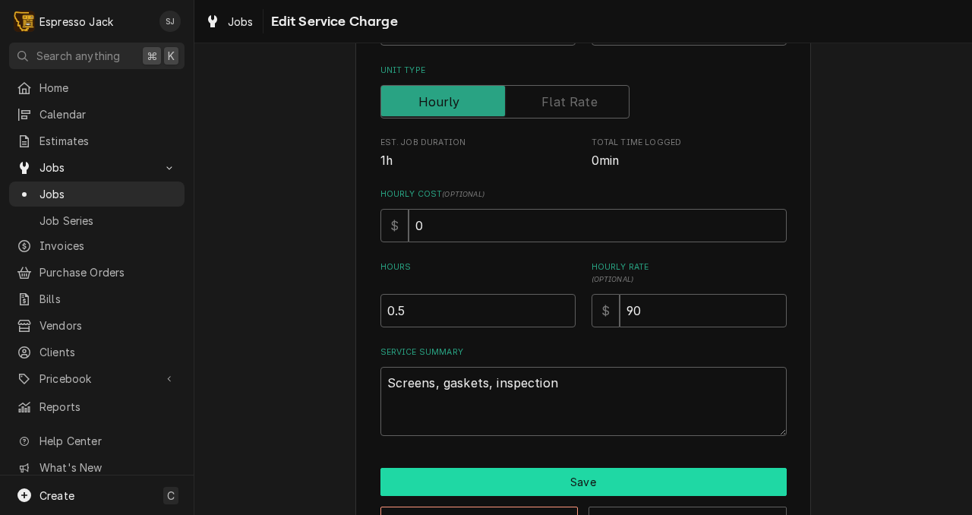
click at [559, 487] on button "Save" at bounding box center [583, 482] width 406 height 28
type textarea "x"
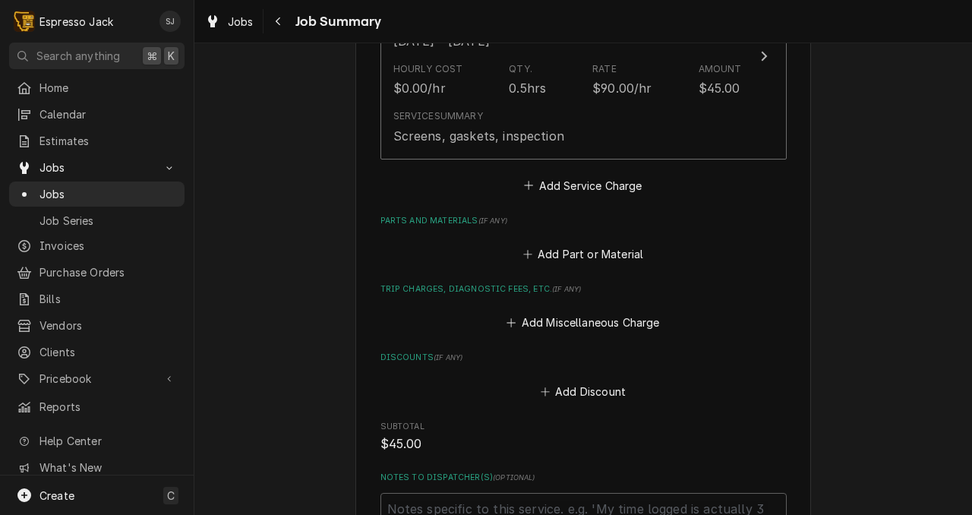
scroll to position [478, 0]
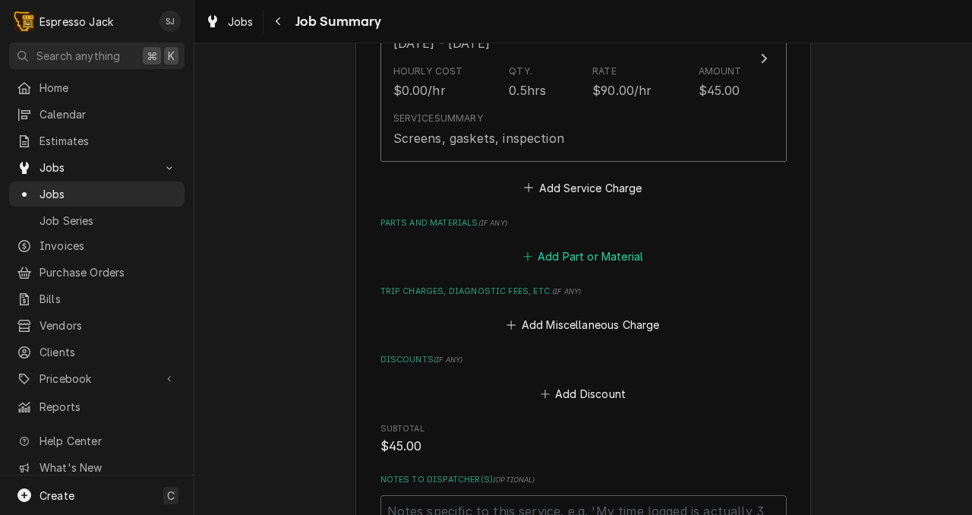
click at [571, 254] on button "Add Part or Material" at bounding box center [582, 256] width 125 height 21
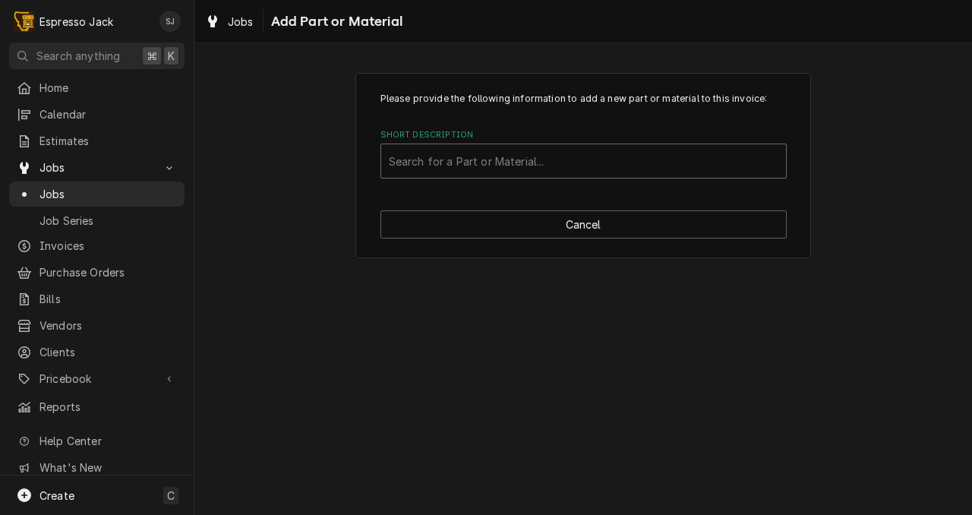
click at [478, 166] on div "Short Description" at bounding box center [583, 160] width 389 height 27
type input "300011"
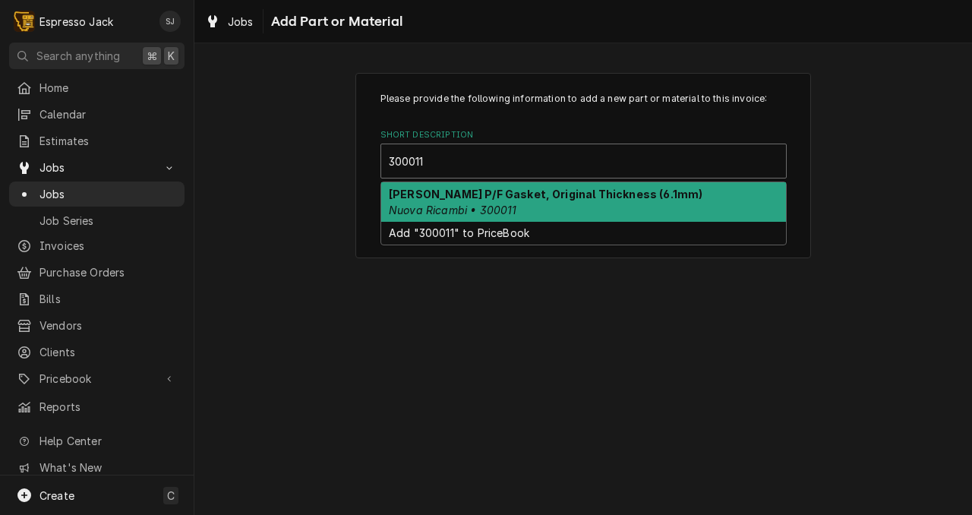
click at [462, 206] on em "Nuova Ricambi • 300011" at bounding box center [453, 209] width 128 height 13
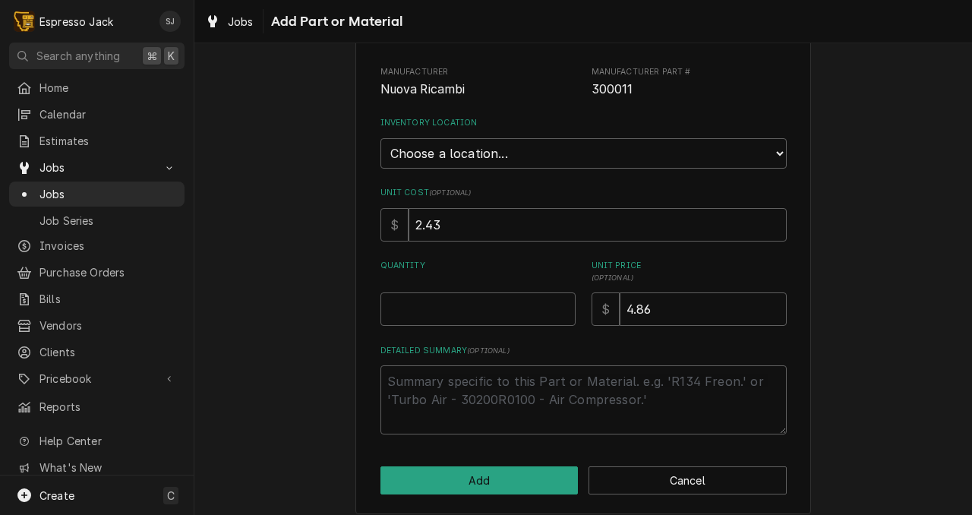
scroll to position [163, 0]
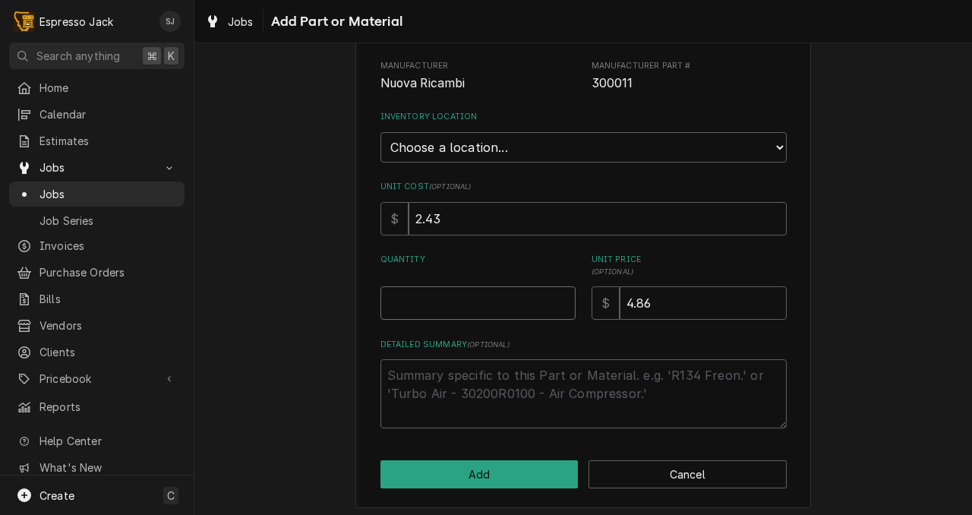
click at [467, 304] on input "Quantity" at bounding box center [477, 302] width 195 height 33
type textarea "x"
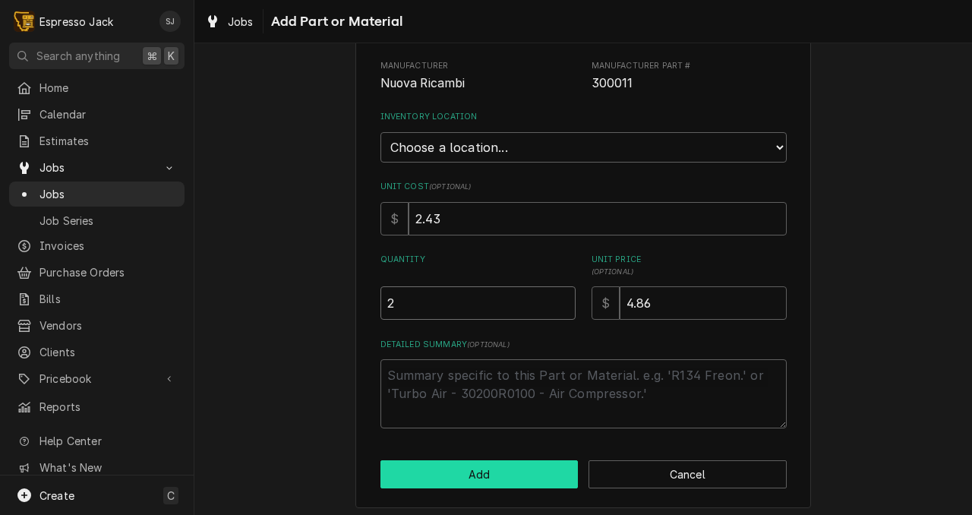
type input "2"
click at [489, 477] on button "Add" at bounding box center [479, 474] width 198 height 28
type textarea "x"
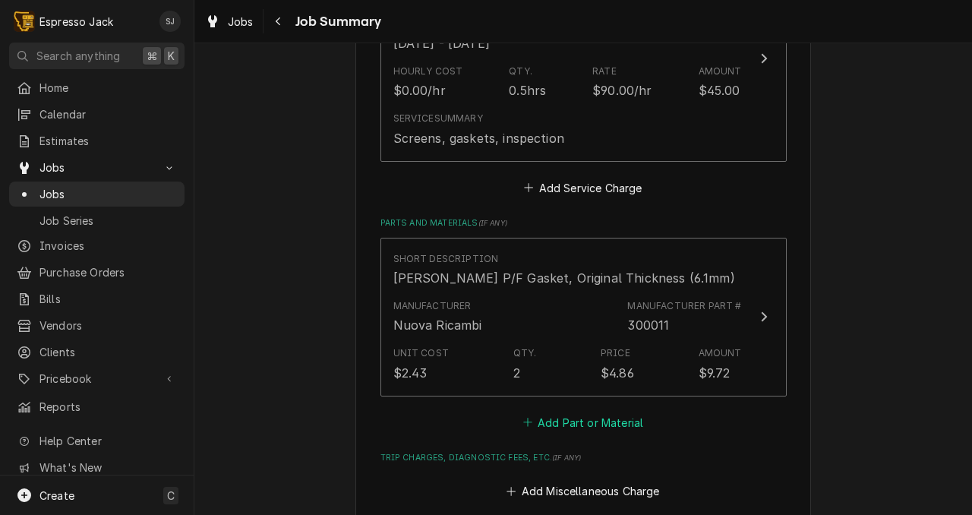
click at [582, 415] on button "Add Part or Material" at bounding box center [582, 422] width 125 height 21
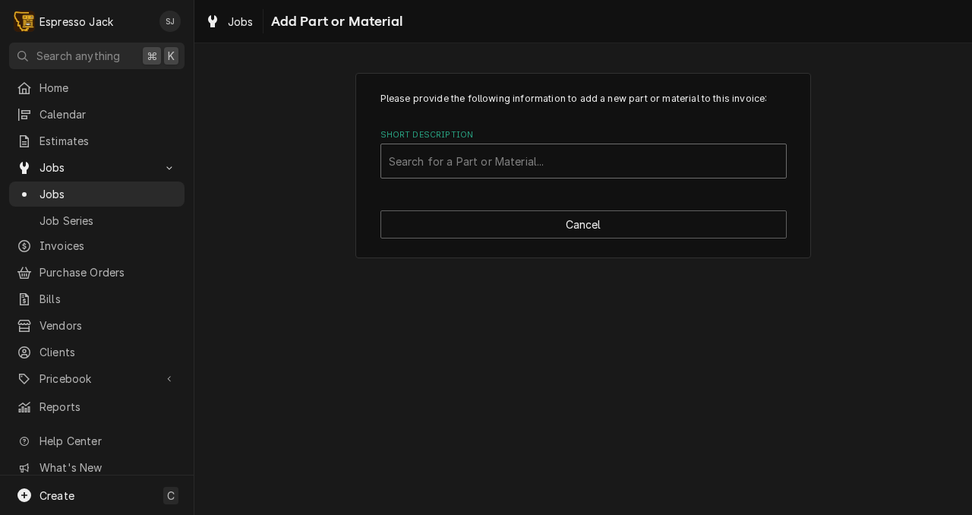
click at [438, 163] on div "Short Description" at bounding box center [583, 160] width 389 height 27
type input "screen"
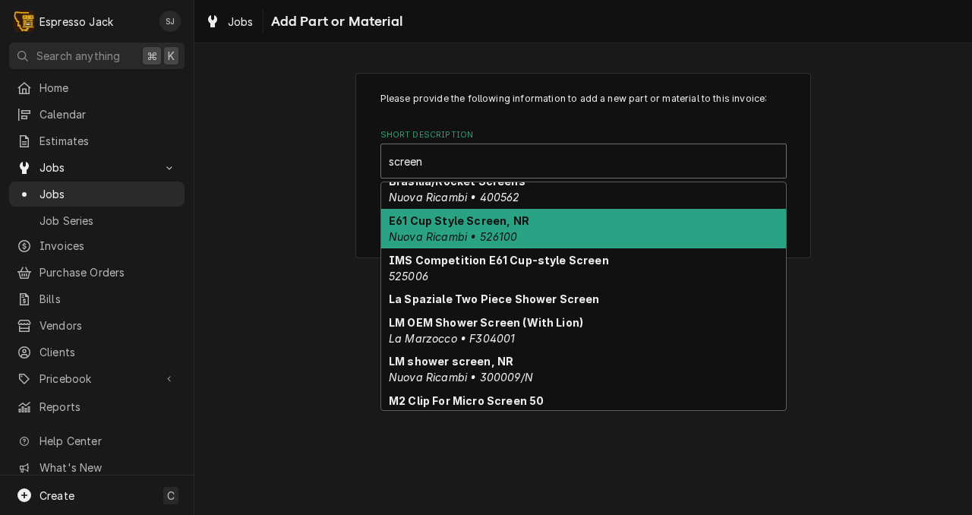
scroll to position [52, 0]
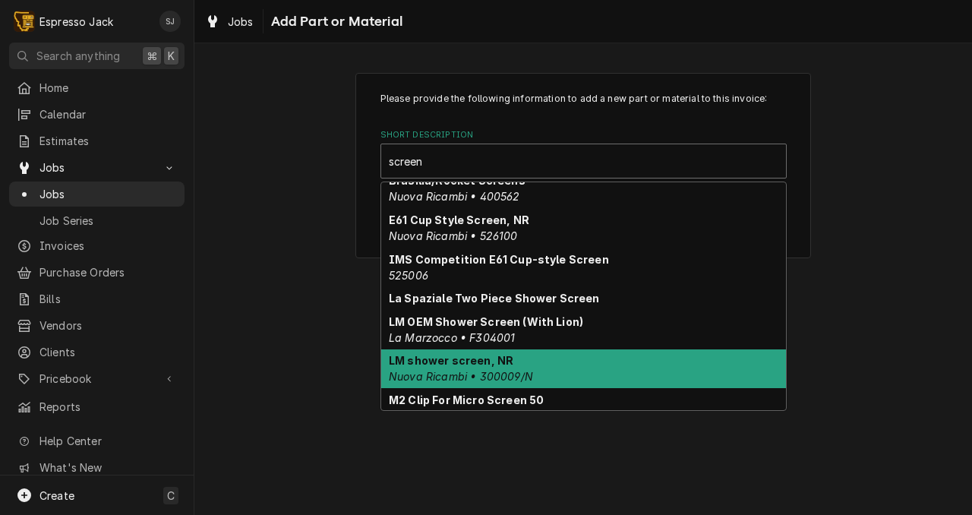
click at [456, 377] on em "Nuova Ricambi • 300009/N" at bounding box center [461, 376] width 144 height 13
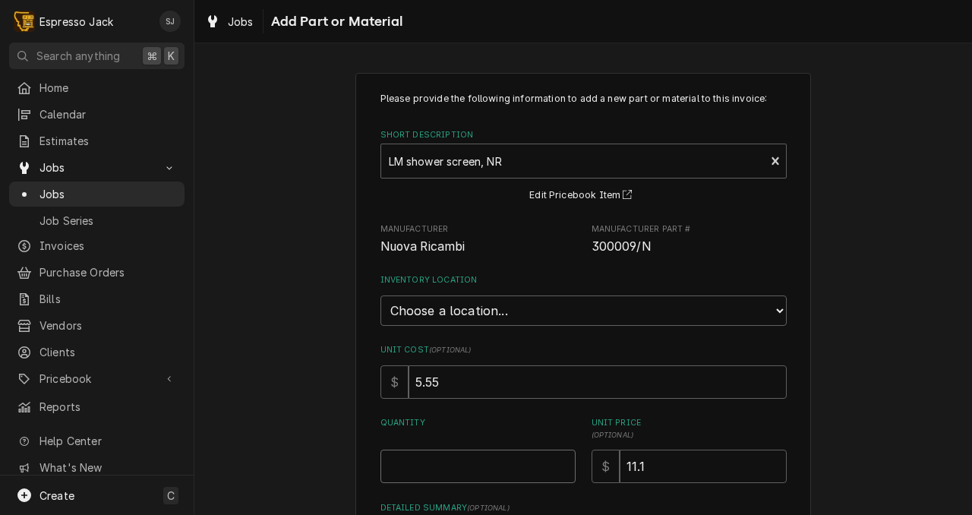
click at [426, 457] on input "Quantity" at bounding box center [477, 465] width 195 height 33
type textarea "x"
type input "2"
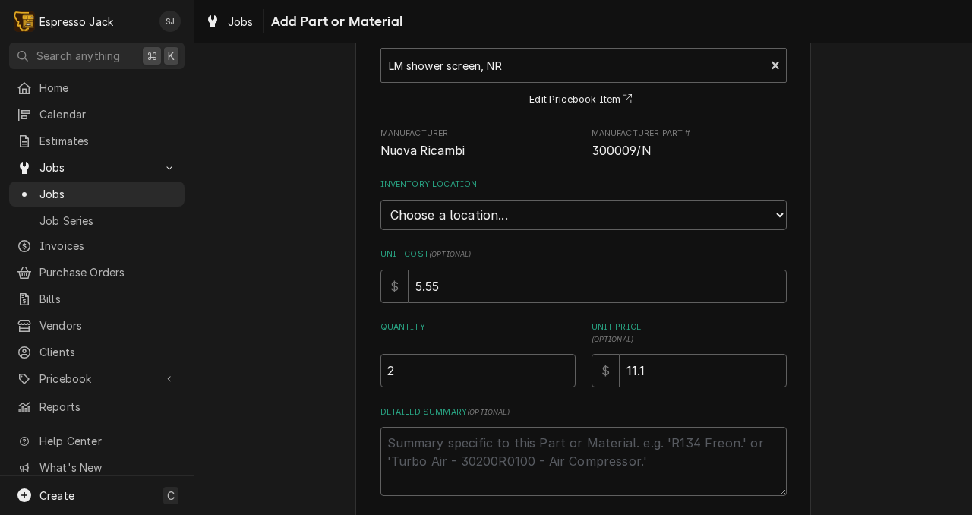
scroll to position [170, 0]
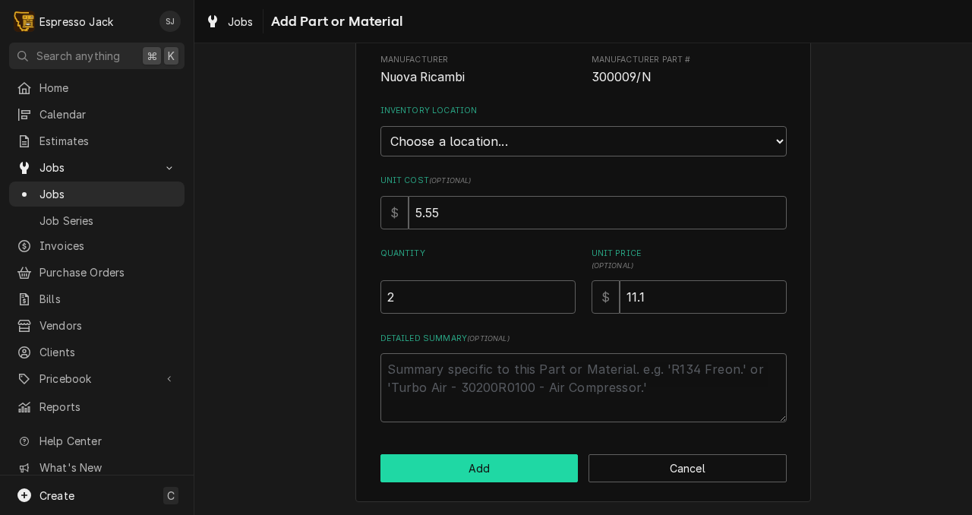
click at [518, 468] on button "Add" at bounding box center [479, 468] width 198 height 28
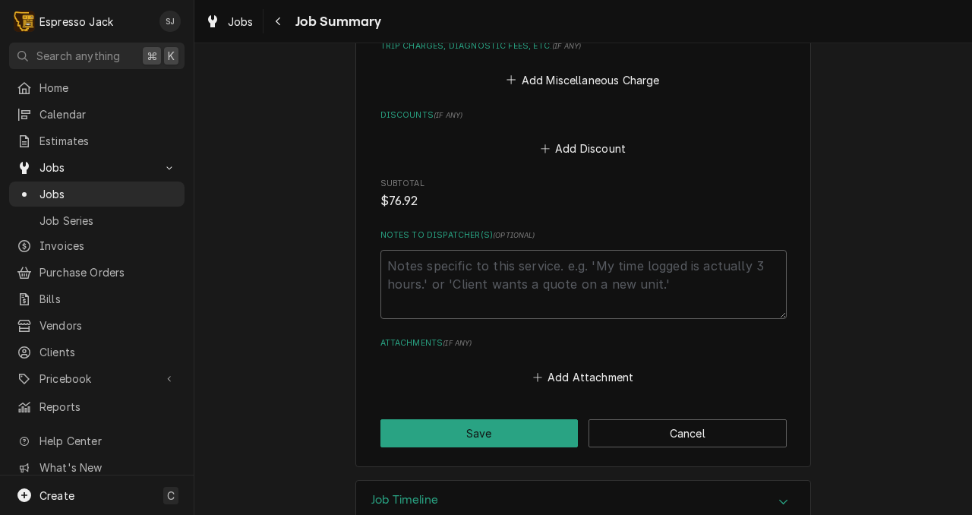
scroll to position [1059, 0]
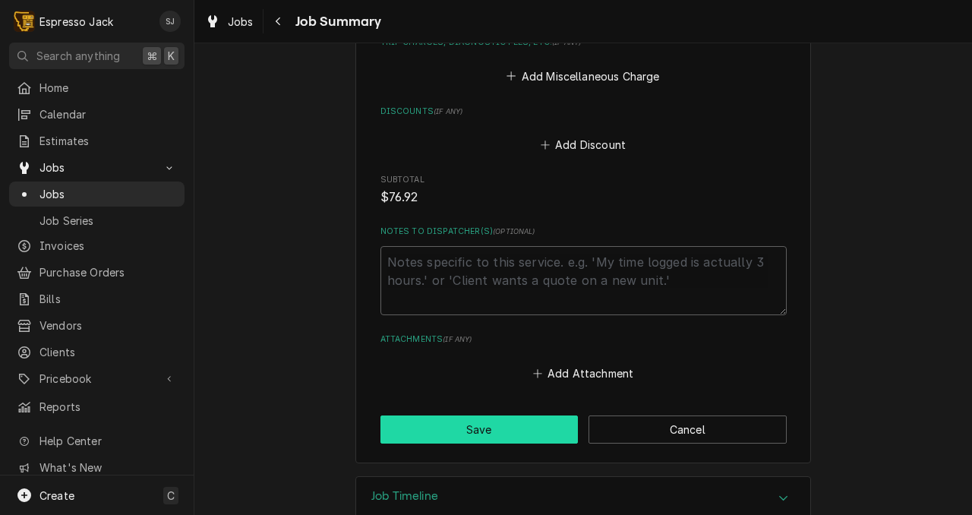
click at [506, 434] on button "Save" at bounding box center [479, 429] width 198 height 28
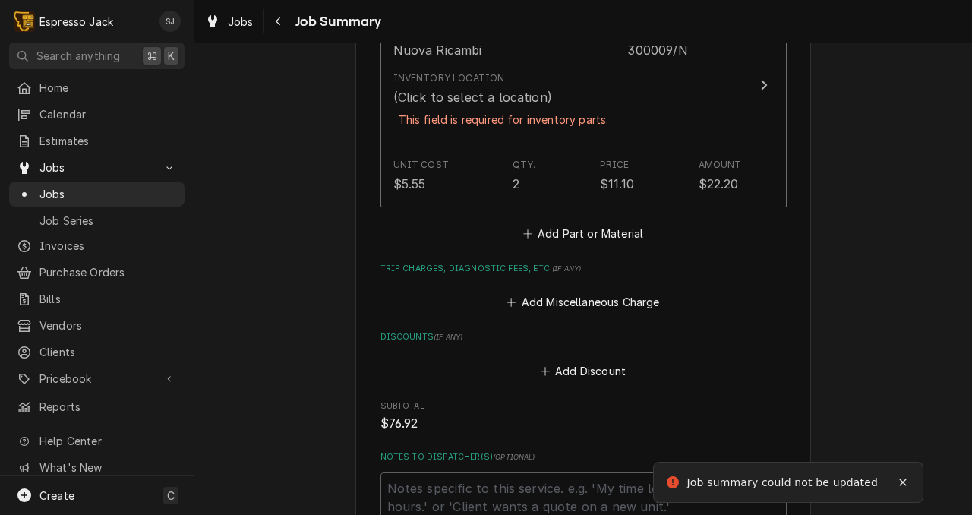
scroll to position [1285, 0]
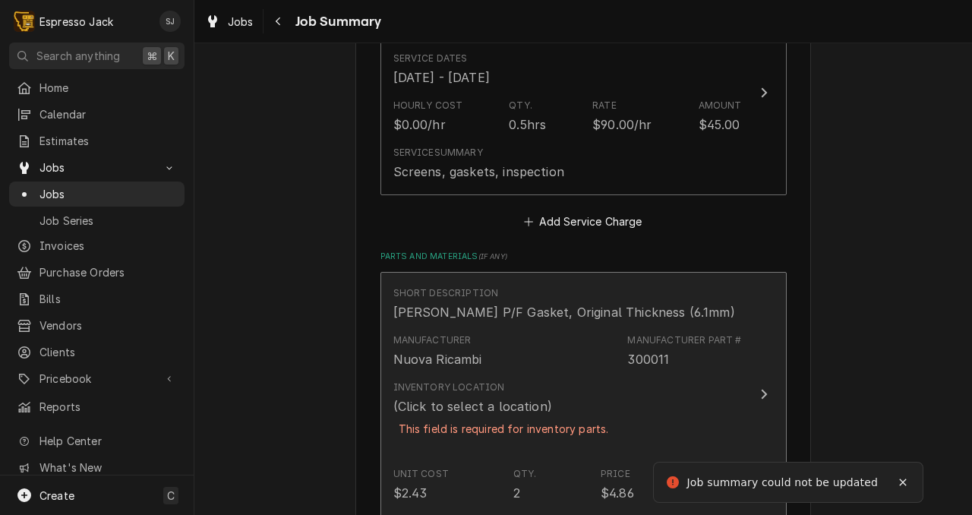
click at [487, 452] on div "Inventory Location (Click to select a location) This field is required for inve…" at bounding box center [503, 417] width 221 height 74
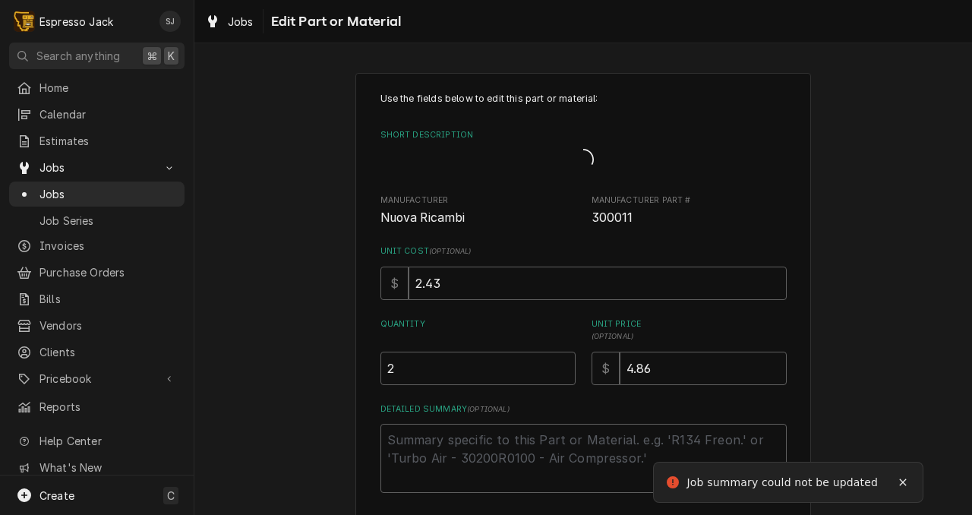
type textarea "x"
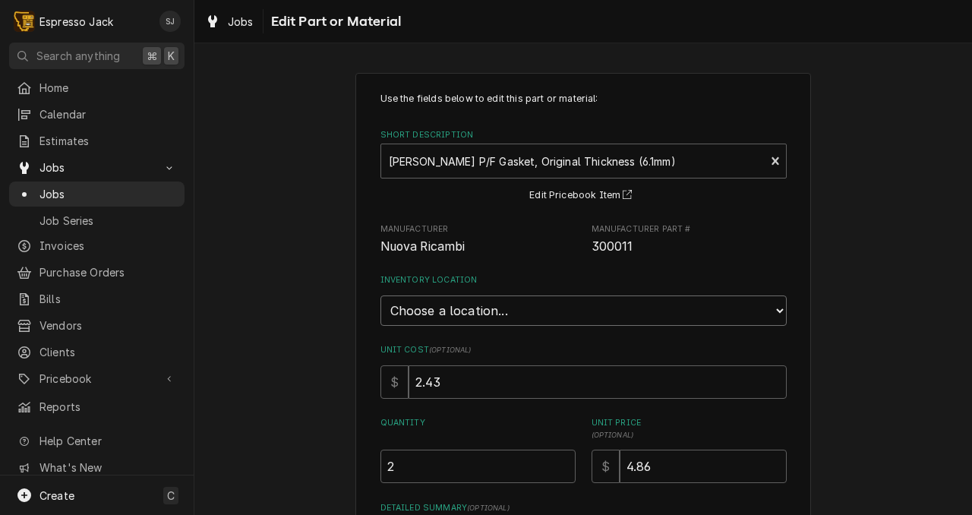
click at [475, 313] on select "Choose a location... General Inventory" at bounding box center [583, 310] width 406 height 30
select select "435"
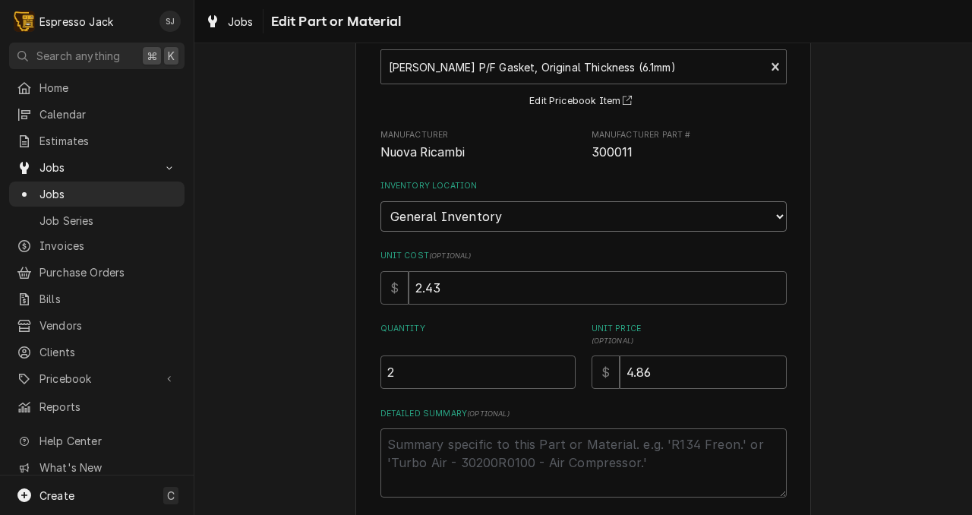
scroll to position [210, 0]
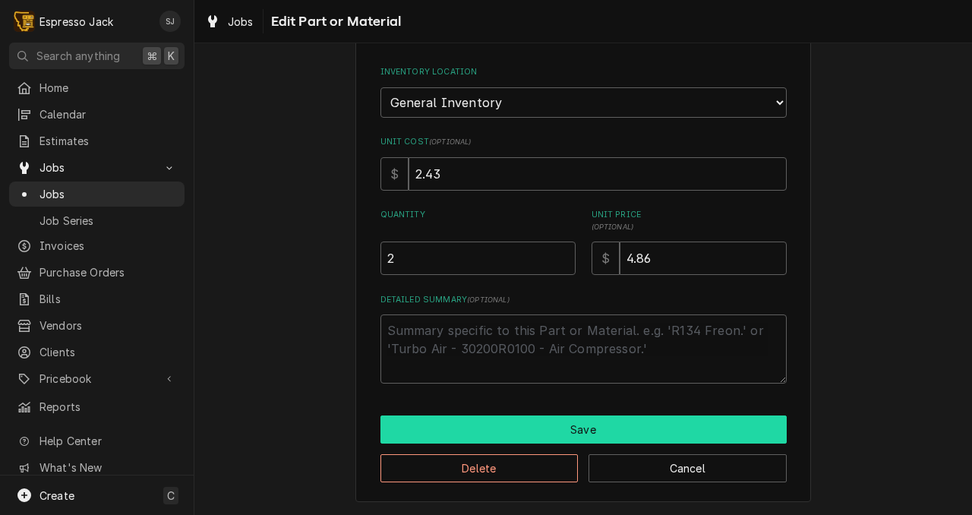
click at [478, 440] on button "Save" at bounding box center [583, 429] width 406 height 28
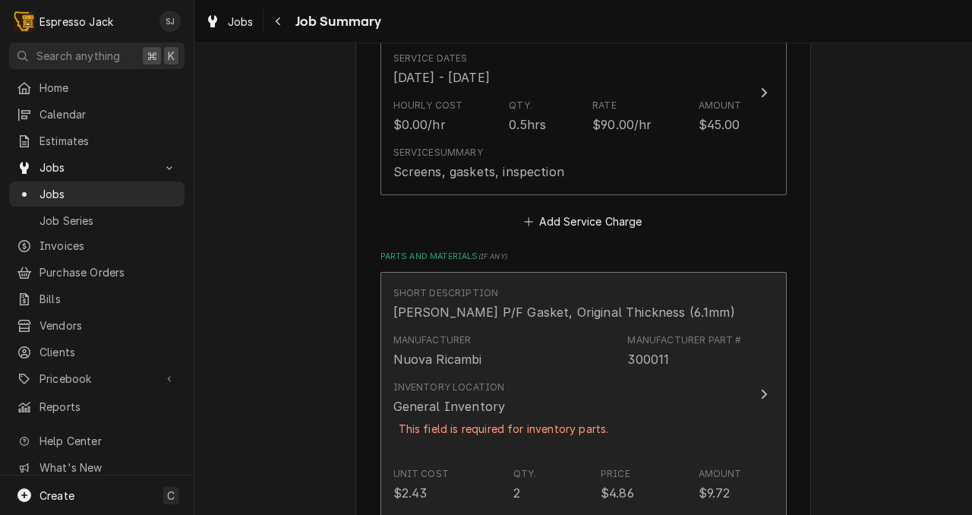
click at [478, 440] on div "This field is required for inventory parts." at bounding box center [503, 428] width 221 height 27
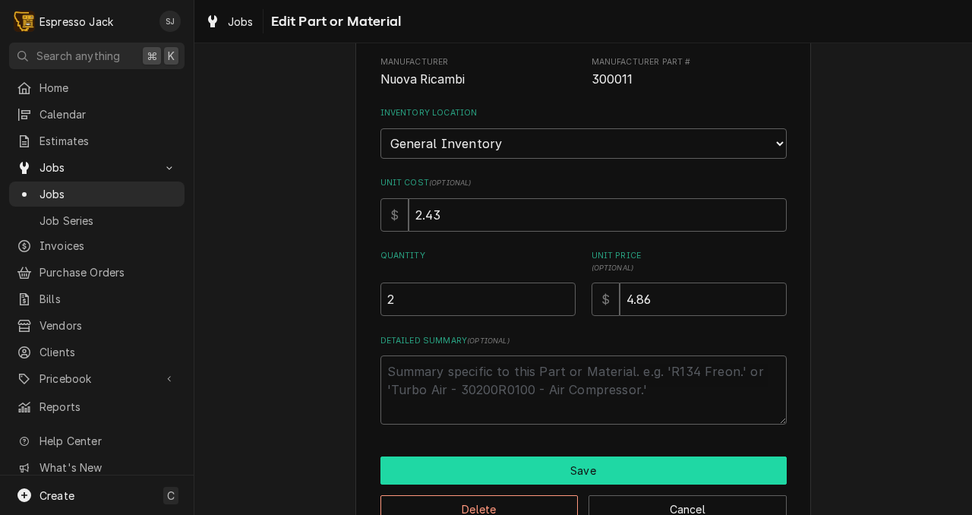
click at [468, 475] on button "Save" at bounding box center [583, 470] width 406 height 28
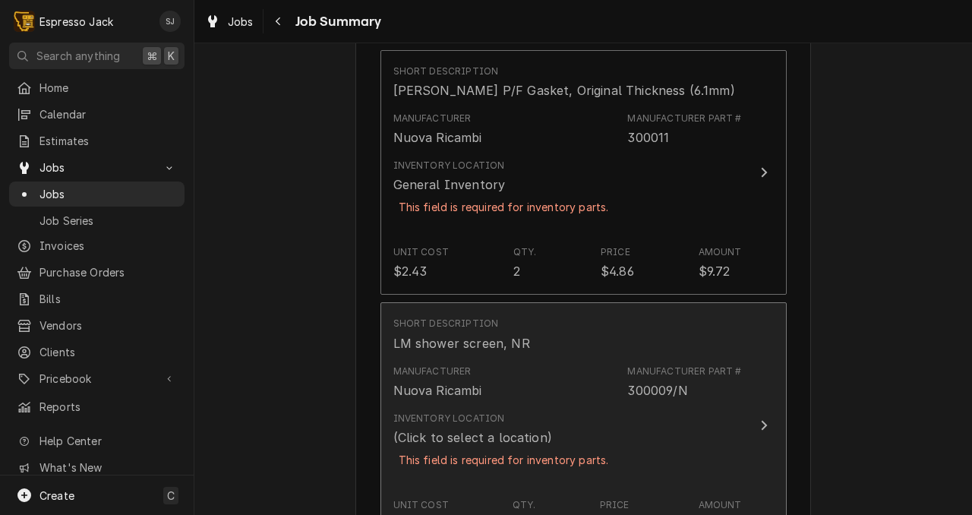
click at [468, 475] on div "Inventory Location (Click to select a location) This field is required for inve…" at bounding box center [503, 449] width 221 height 74
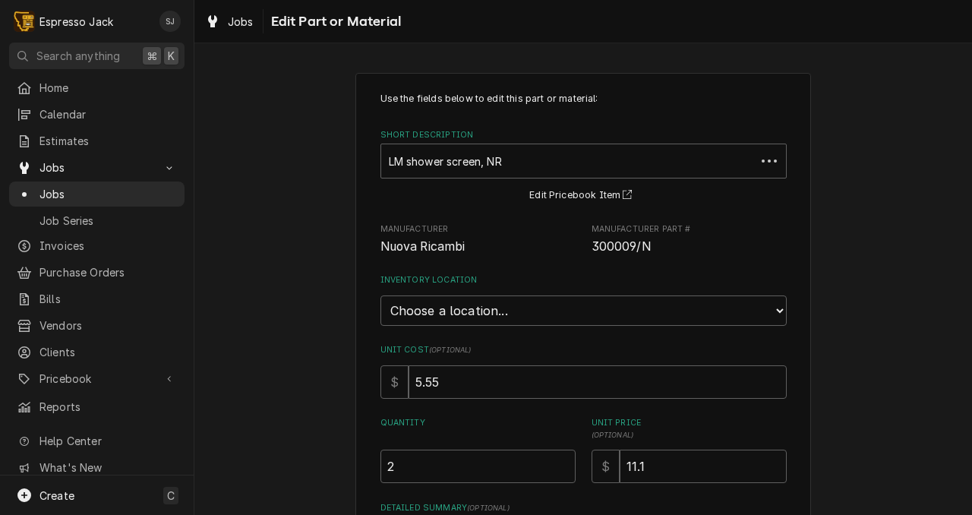
type textarea "x"
click at [448, 307] on select "Choose a location... General Inventory" at bounding box center [583, 310] width 406 height 30
select select "435"
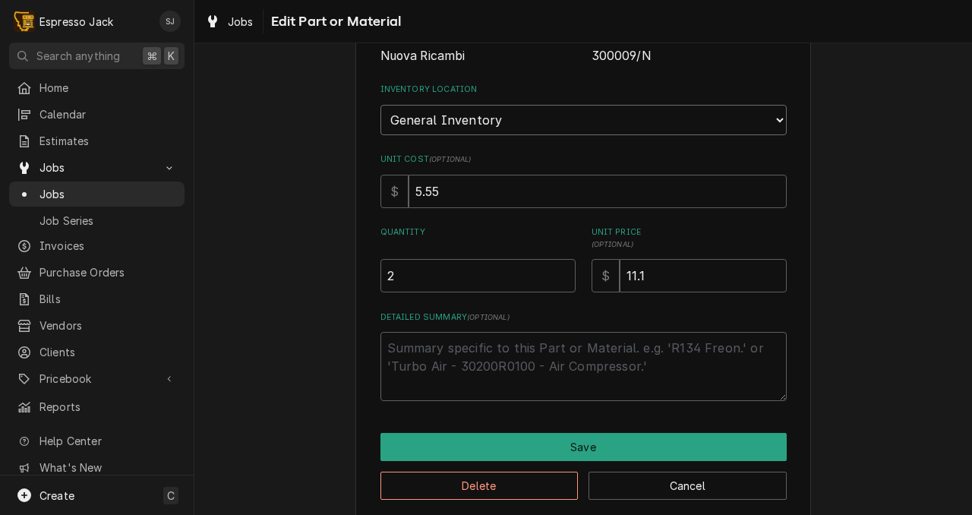
scroll to position [192, 0]
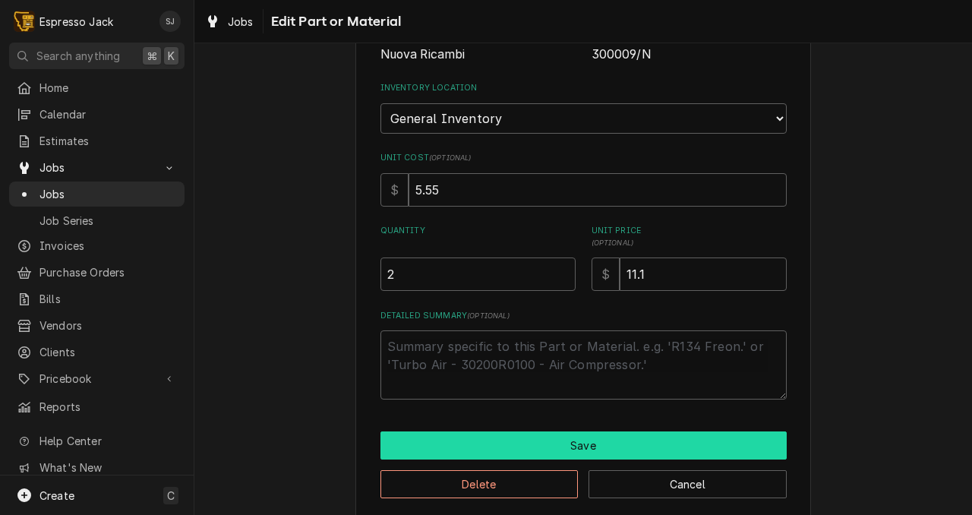
click at [477, 452] on button "Save" at bounding box center [583, 445] width 406 height 28
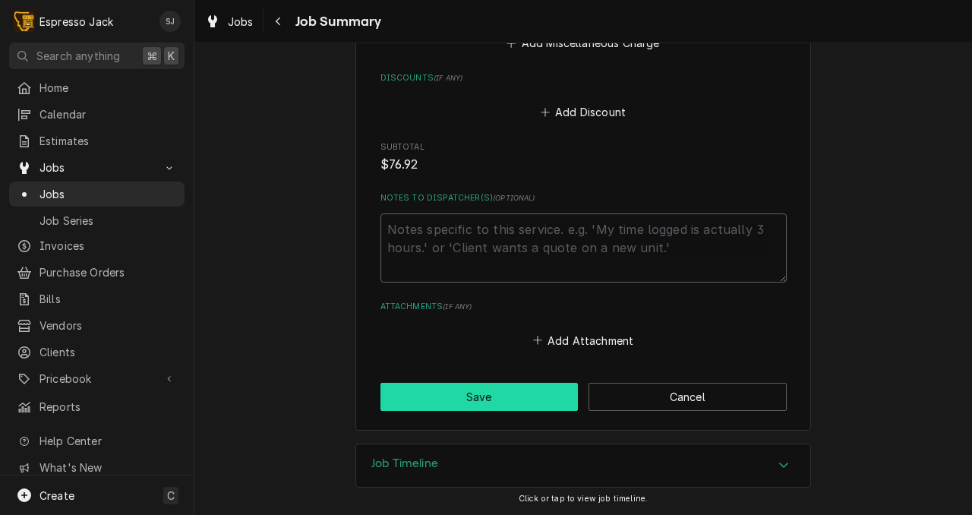
click at [487, 396] on button "Save" at bounding box center [479, 397] width 198 height 28
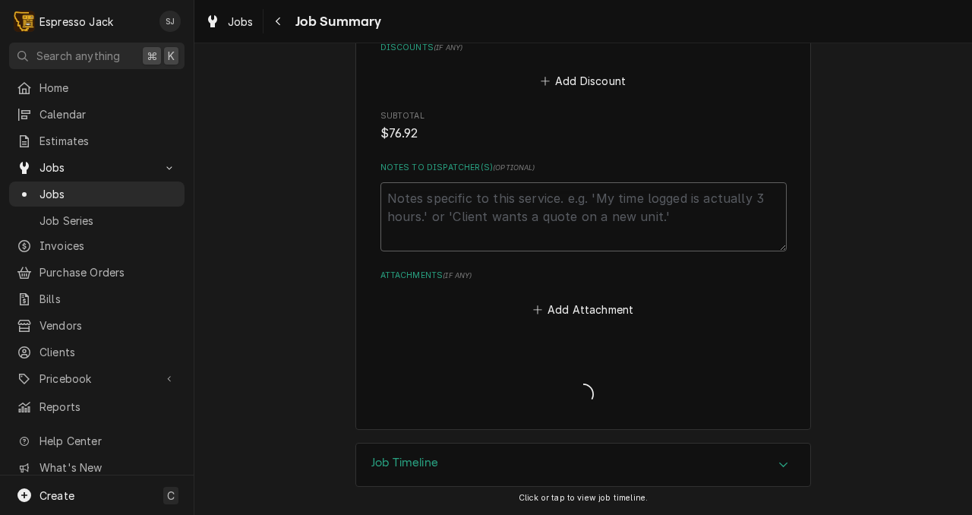
scroll to position [1266, 0]
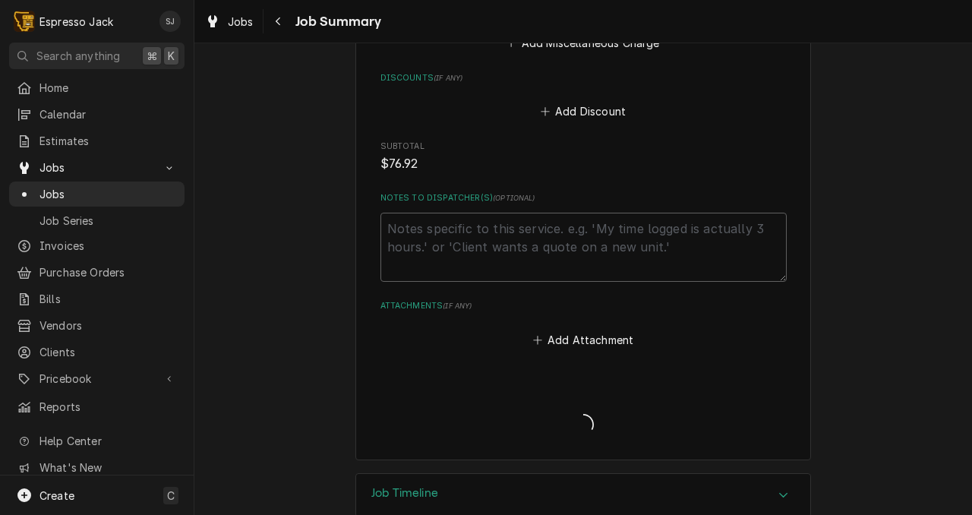
type textarea "x"
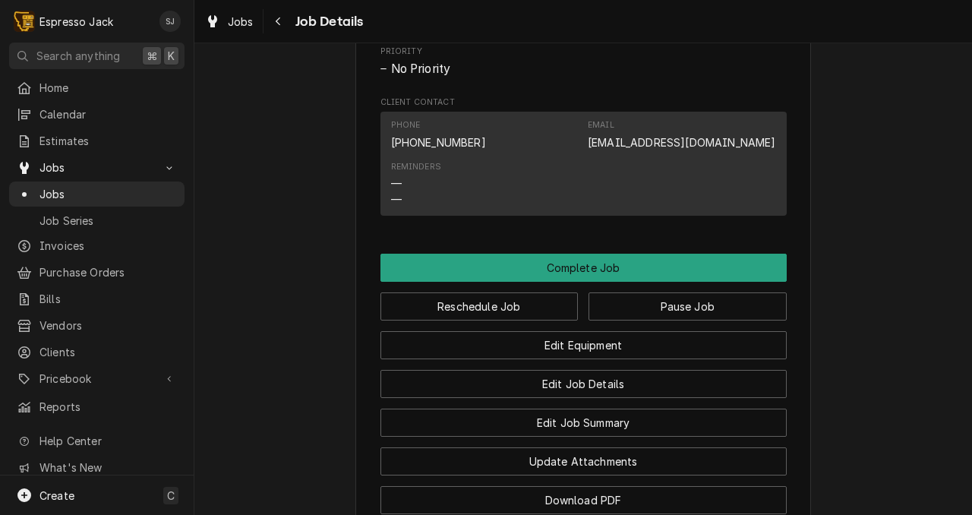
scroll to position [925, 0]
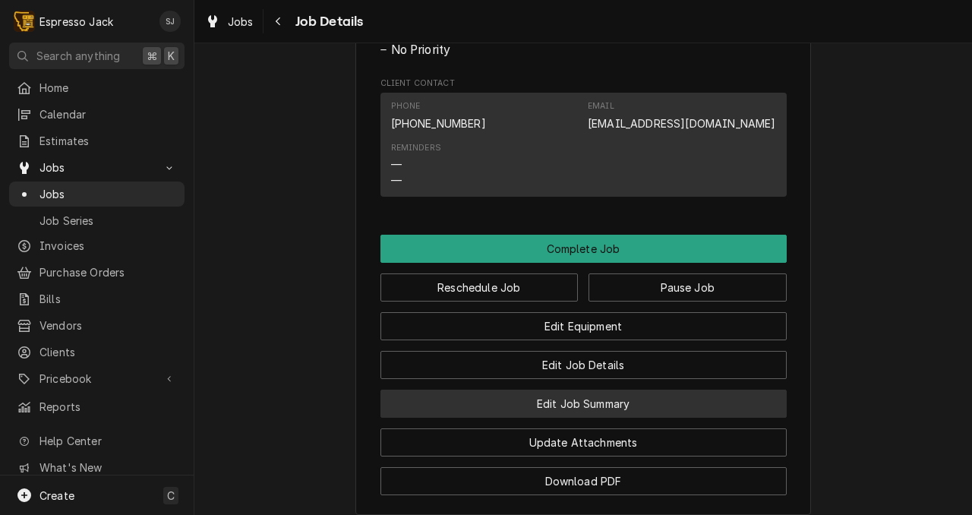
click at [511, 418] on button "Edit Job Summary" at bounding box center [583, 403] width 406 height 28
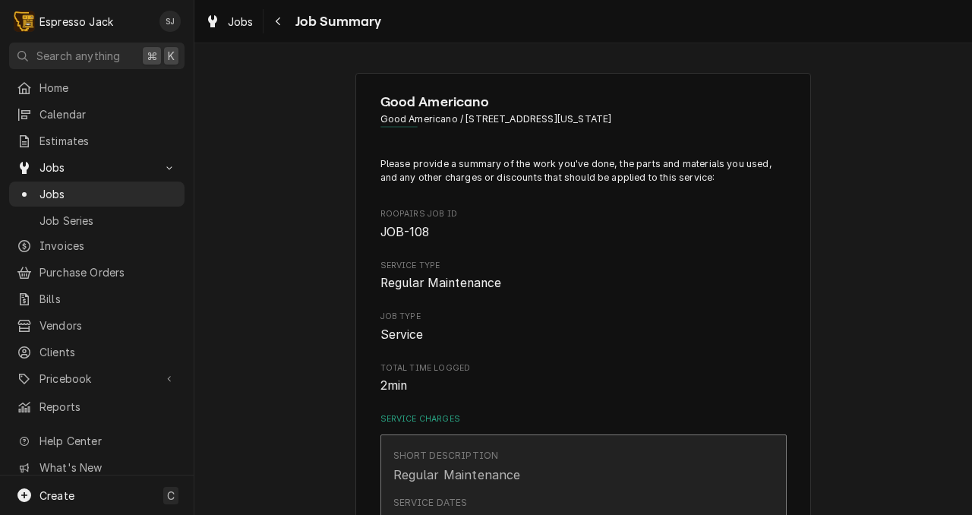
click at [490, 512] on div "[DATE] - [DATE]" at bounding box center [441, 521] width 96 height 18
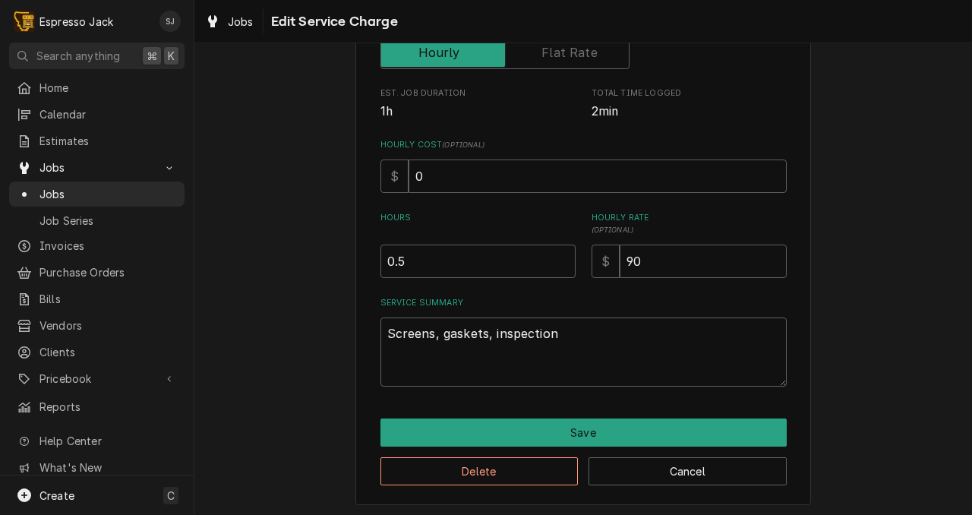
scroll to position [286, 0]
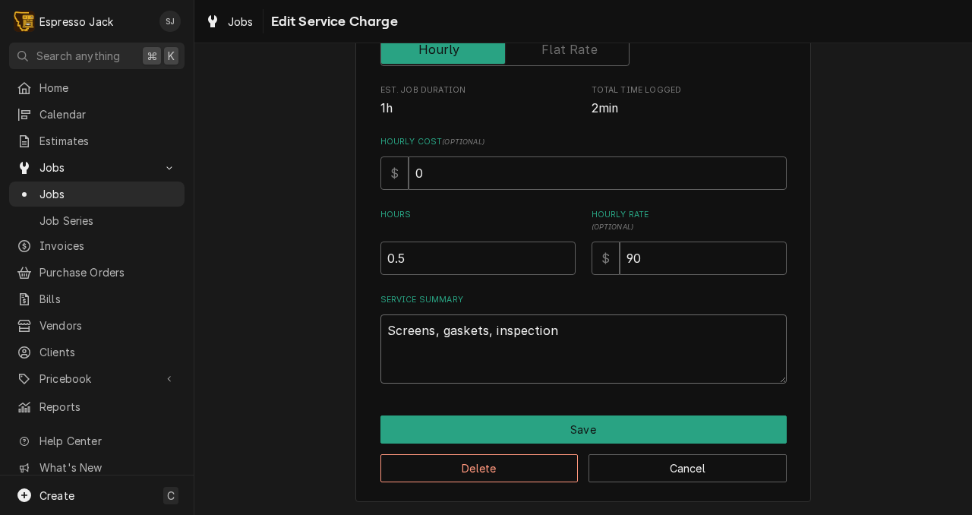
click at [553, 330] on textarea "Screens, gaskets, inspection" at bounding box center [583, 348] width 406 height 69
type textarea "x"
type textarea "Screens, gaskets, inspection."
type textarea "x"
type textarea "Screens, gaskets, inspection."
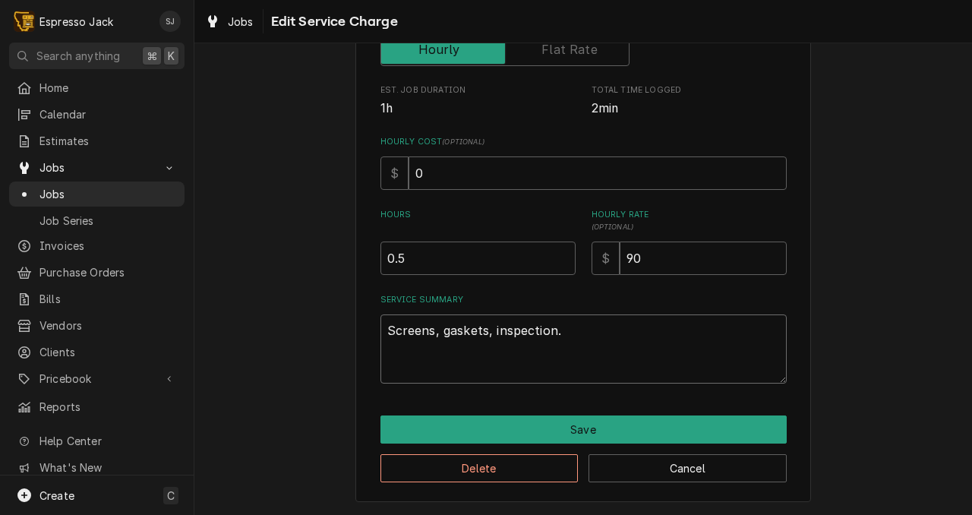
type textarea "x"
type textarea "Screens, gaskets, inspection. R"
type textarea "x"
type textarea "Screens, gaskets, inspection."
type textarea "x"
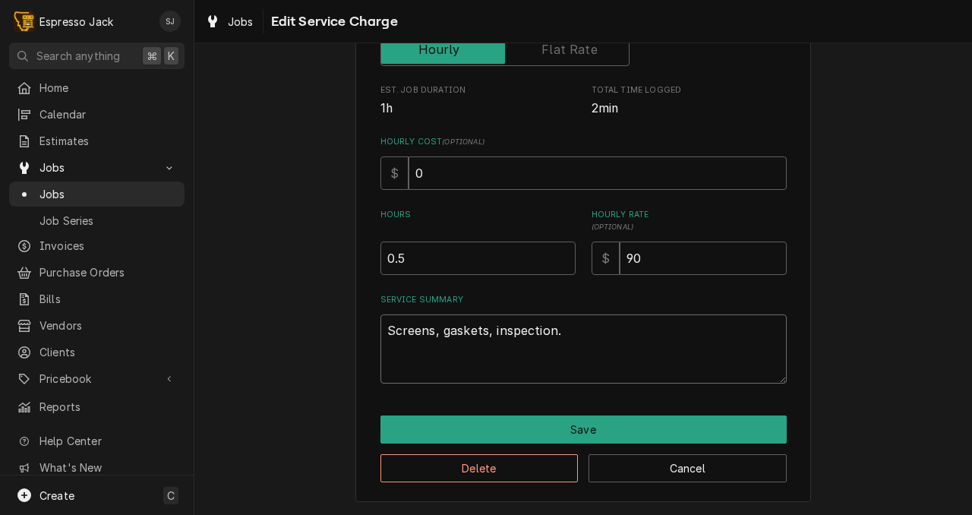
type textarea "Screens, gaskets, inspection. A"
type textarea "x"
type textarea "Screens, gaskets, inspection. Ad"
type textarea "x"
type textarea "Screens, gaskets, inspection. Adj"
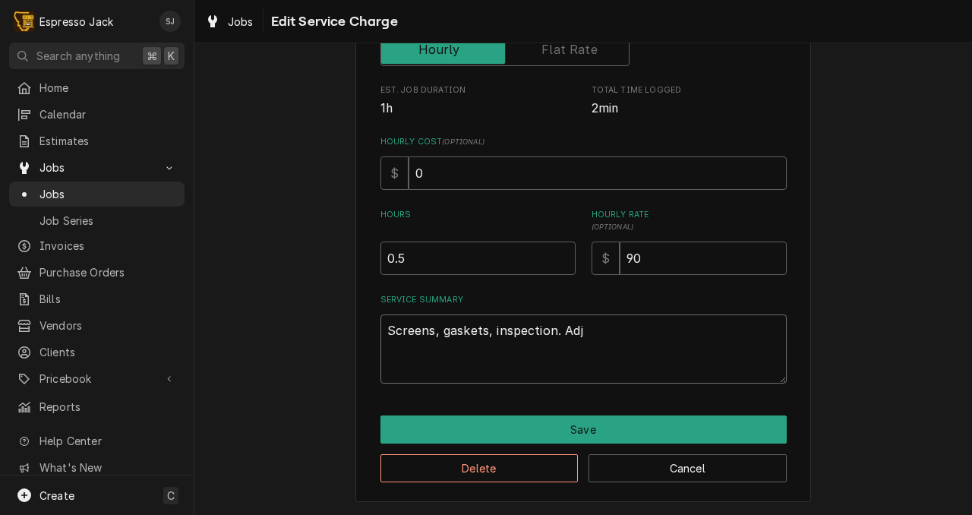
type textarea "x"
type textarea "Screens, gaskets, inspection. Adju"
type textarea "x"
type textarea "Screens, gaskets, inspection. Adjus"
type textarea "x"
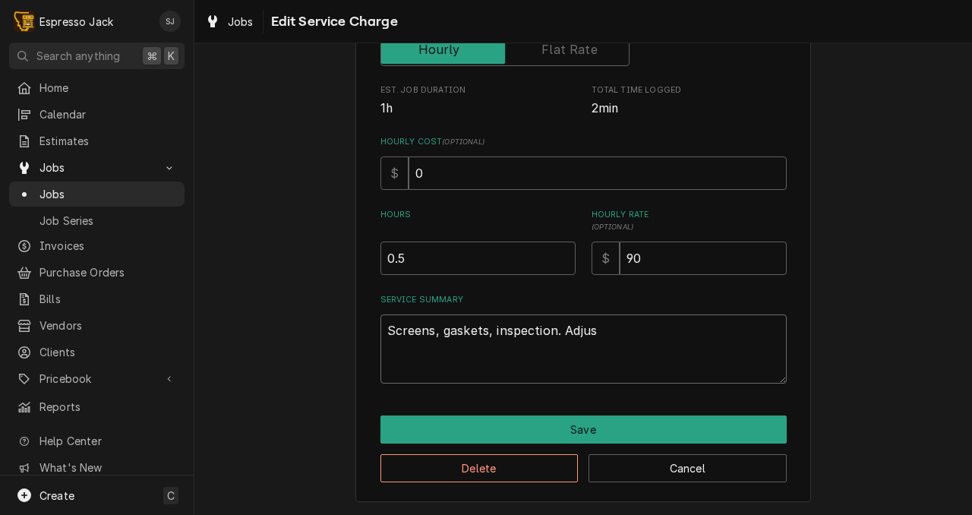
type textarea "Screens, gaskets, inspection. Adjust"
type textarea "x"
type textarea "Screens, gaskets, inspection. Adjuste"
type textarea "x"
type textarea "Screens, gaskets, inspection. Adjusted"
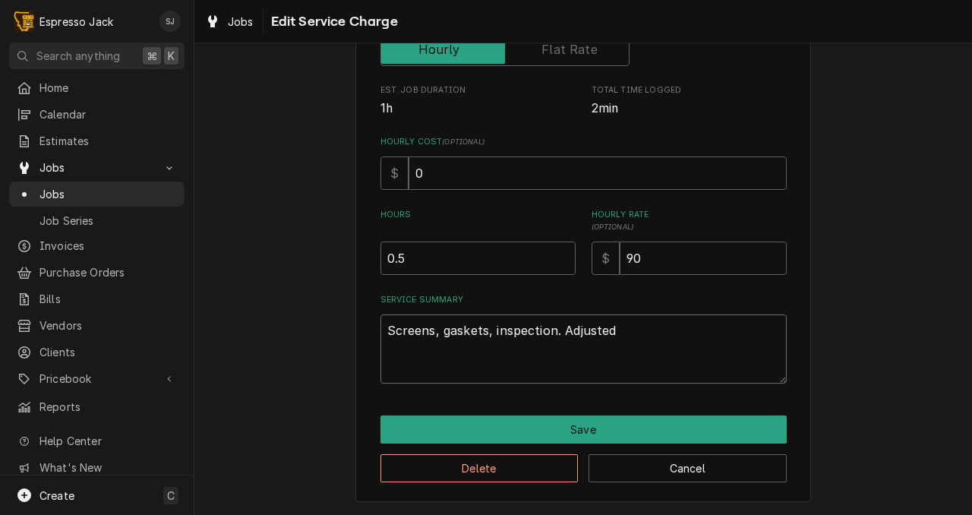
type textarea "x"
type textarea "Screens, gaskets, inspection. Adjusted"
type textarea "x"
type textarea "Screens, gaskets, inspection. Adjusted e"
type textarea "x"
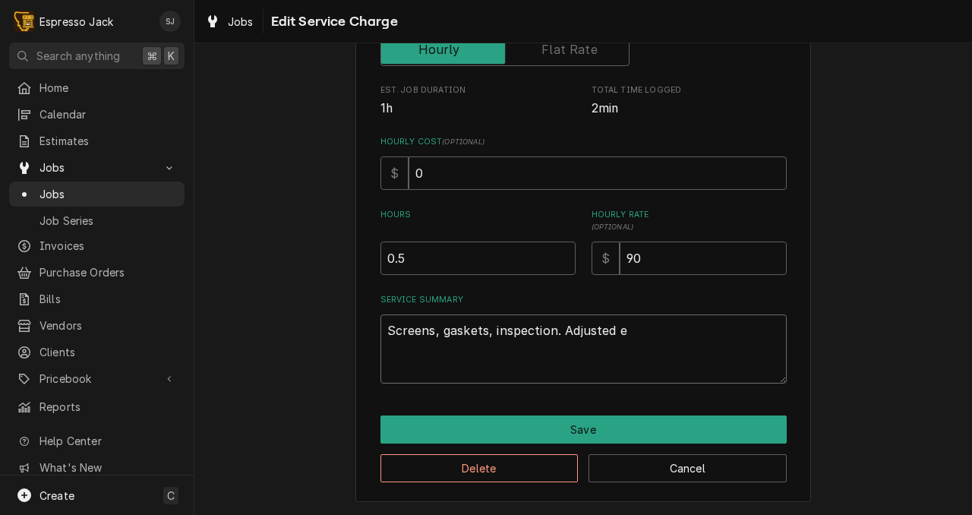
type textarea "Screens, gaskets, inspection. Adjusted ex"
type textarea "x"
type textarea "Screens, gaskets, inspection. Adjusted exh"
type textarea "x"
type textarea "Screens, gaskets, inspection. Adjusted exha"
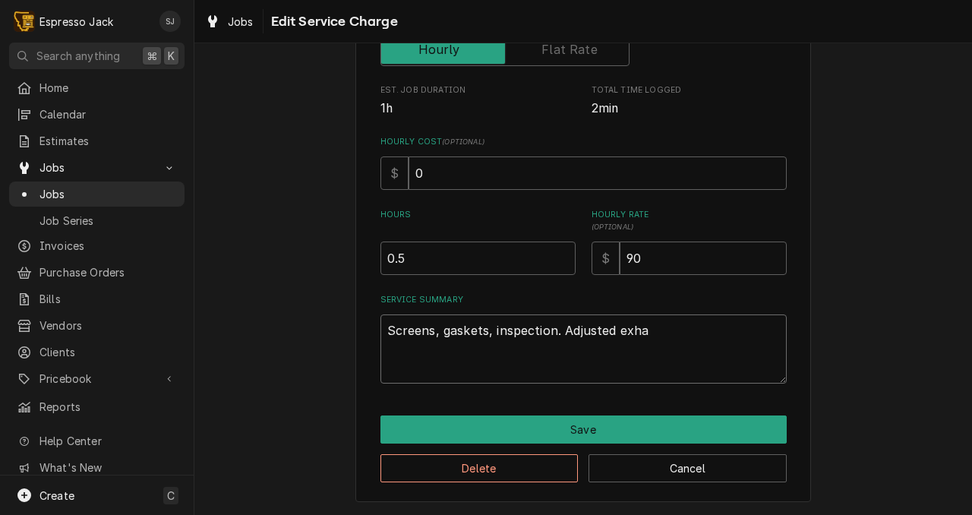
type textarea "x"
type textarea "Screens, gaskets, inspection. Adjusted exhau"
type textarea "x"
type textarea "Screens, gaskets, inspection. Adjusted exhaus"
type textarea "x"
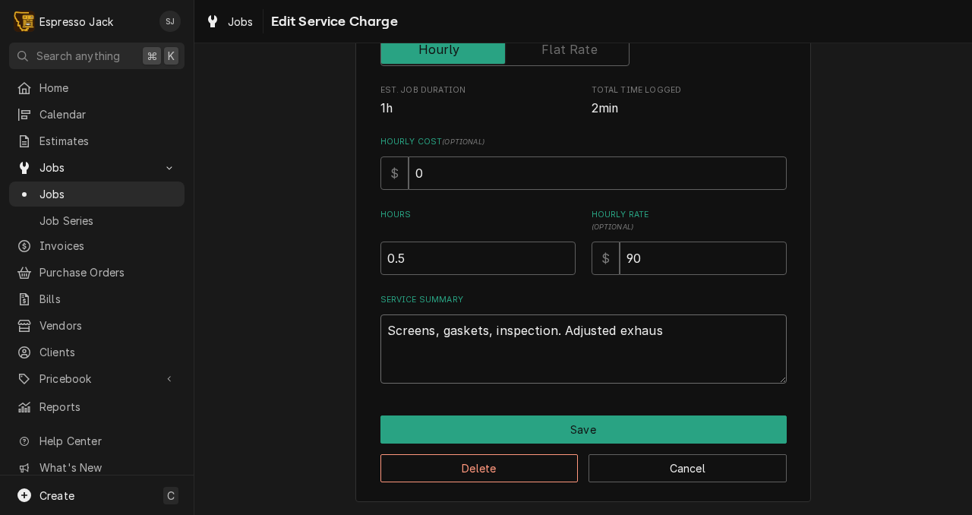
type textarea "Screens, gaskets, inspection. Adjusted exhaust"
type textarea "x"
type textarea "Screens, gaskets, inspection. Adjusted exhaust"
type textarea "x"
type textarea "Screens, gaskets, inspection. Adjusted exhaust g"
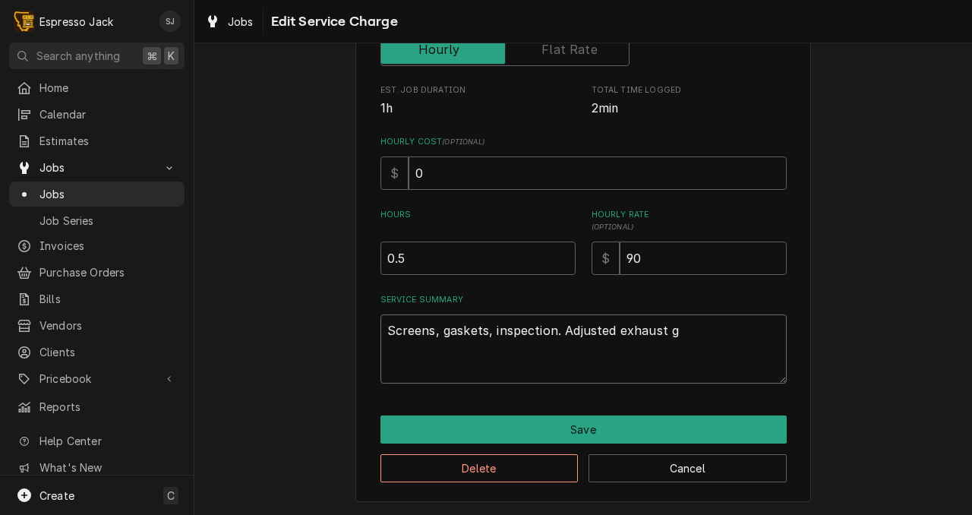
type textarea "x"
type textarea "Screens, gaskets, inspection. Adjusted exhaust gi"
type textarea "x"
type textarea "Screens, gaskets, inspection. Adjusted exhaust g"
type textarea "x"
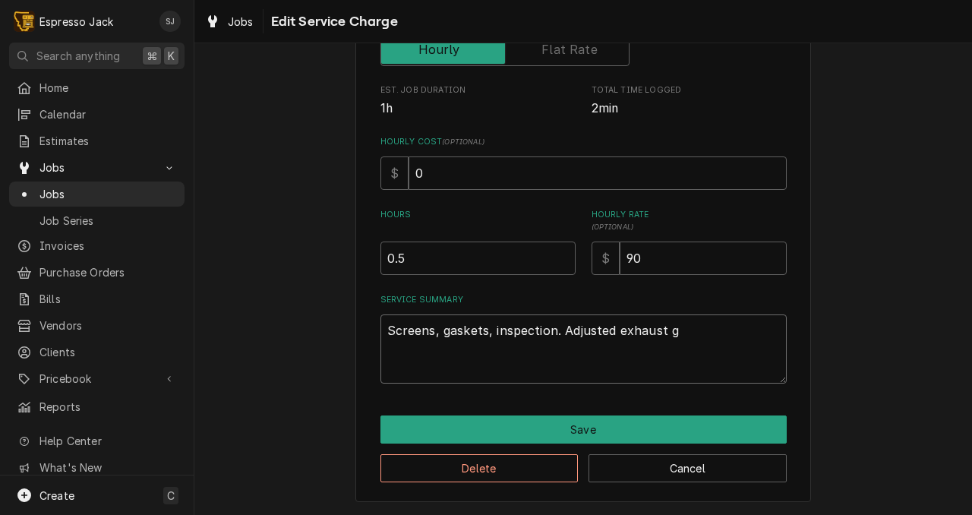
type textarea "Screens, gaskets, inspection. Adjusted exhaust"
type textarea "x"
type textarea "Screens, gaskets, inspection. Adjusted exhaust t"
type textarea "x"
type textarea "Screens, gaskets, inspection. Adjusted exhaust"
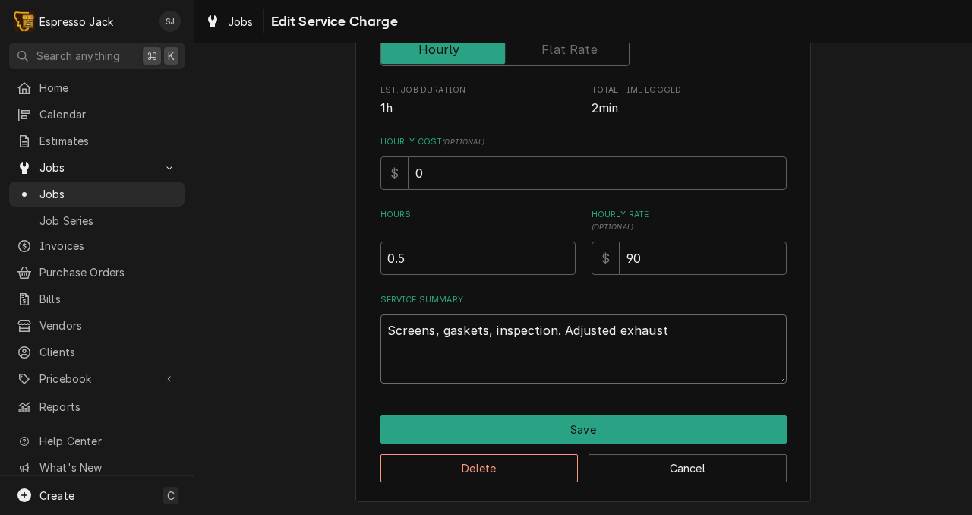
type textarea "x"
type textarea "Screens, gaskets, inspection. Adjusted exhaust f"
type textarea "x"
type textarea "Screens, gaskets, inspection. Adjusted exhaust fi"
type textarea "x"
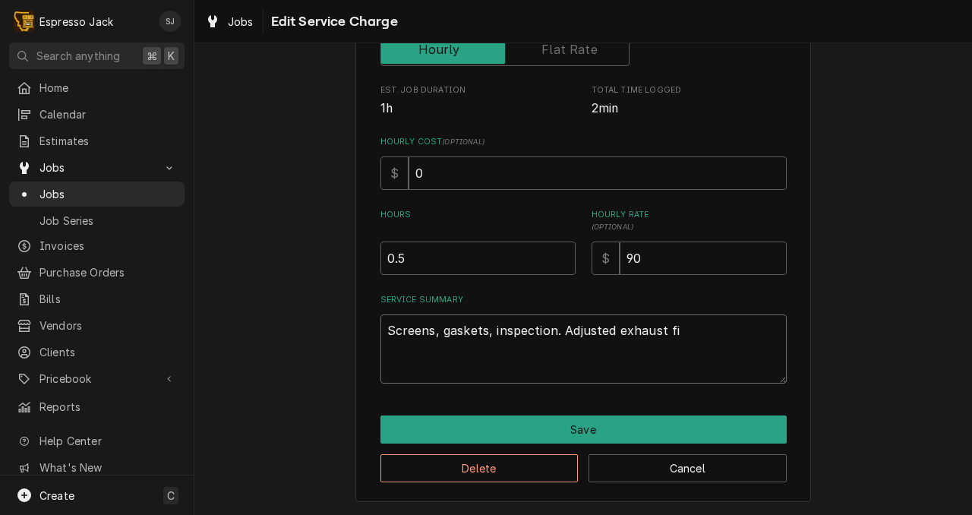
type textarea "Screens, gaskets, inspection. Adjusted exhaust fit"
type textarea "x"
type textarea "Screens, gaskets, inspection. Adjusted exhaust fitt"
type textarea "x"
type textarea "Screens, gaskets, inspection. Adjusted exhaust fitti"
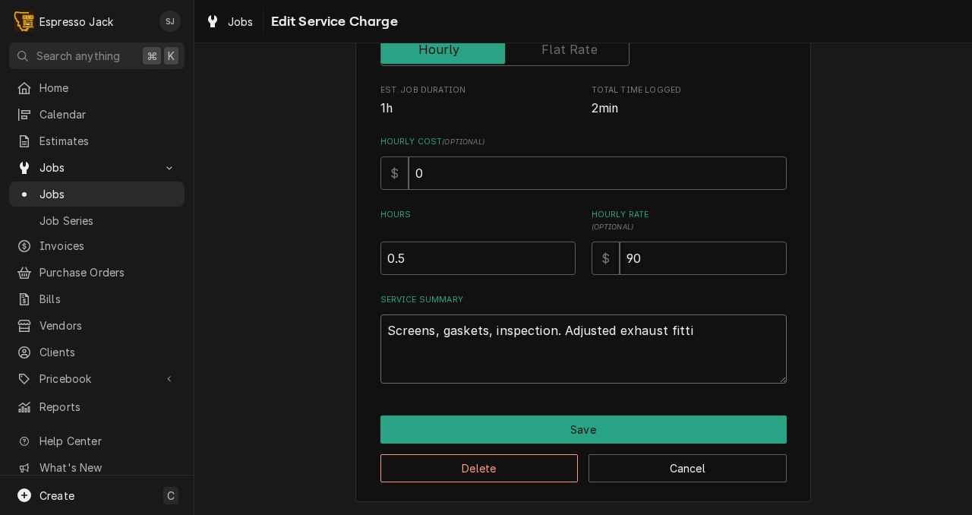
type textarea "x"
type textarea "Screens, gaskets, inspection. Adjusted exhaust fittin"
type textarea "x"
type textarea "Screens, gaskets, inspection. Adjusted exhaust fitting"
type textarea "x"
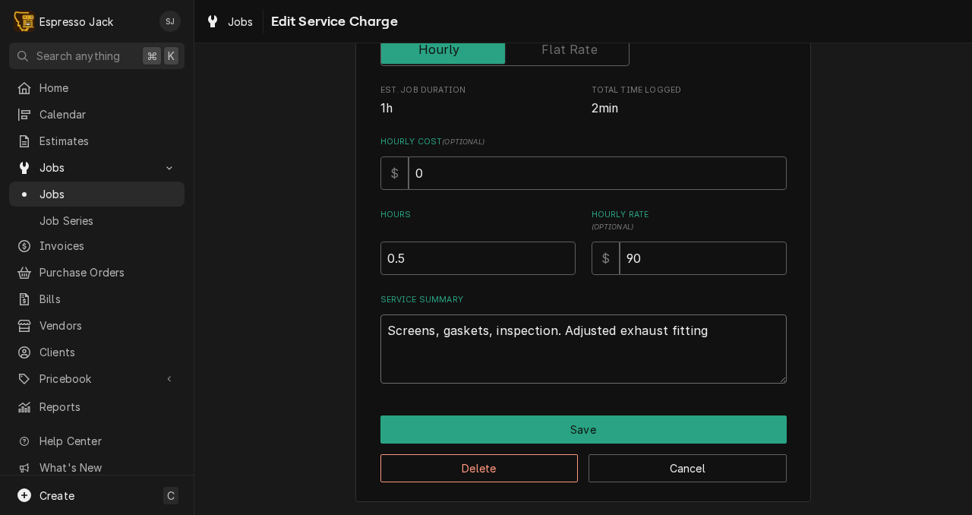
type textarea "Screens, gaskets, inspection. Adjusted exhaust fitting"
type textarea "x"
type textarea "Screens, gaskets, inspection. Adjusted exhaust fitting i"
type textarea "x"
type textarea "Screens, gaskets, inspection. Adjusted exhaust fitting in"
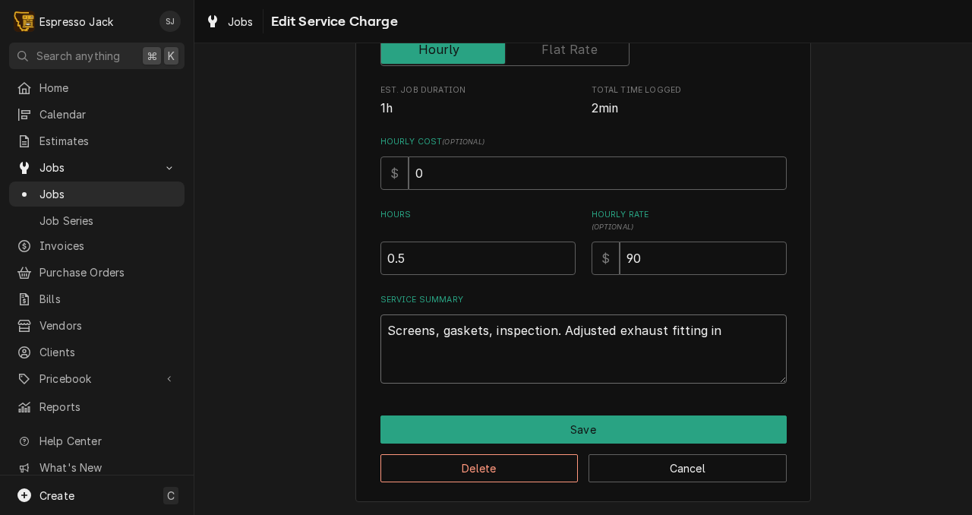
type textarea "x"
type textarea "Screens, gaskets, inspection. Adjusted exhaust fitting in"
type textarea "x"
type textarea "Screens, gaskets, inspection. Adjusted exhaust fitting in t"
type textarea "x"
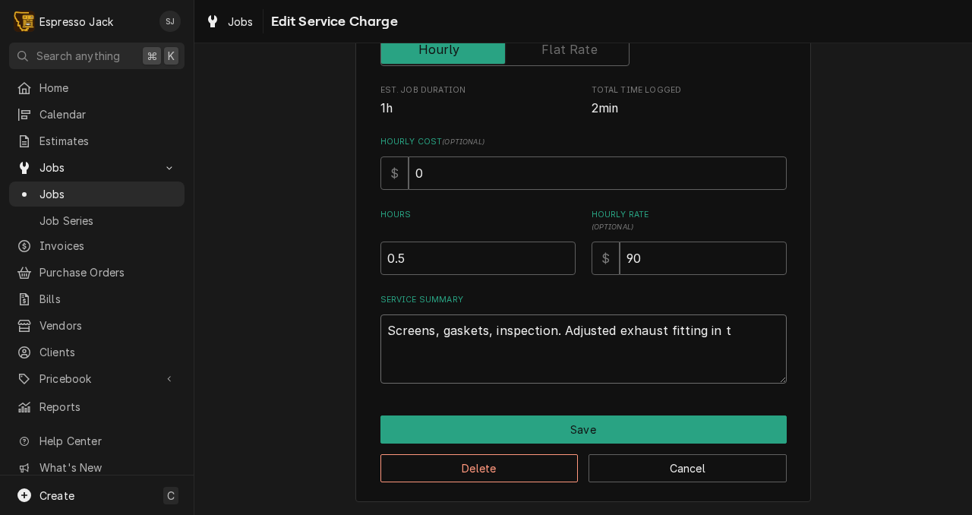
type textarea "Screens, gaskets, inspection. Adjusted exhaust fitting in tr"
type textarea "x"
type textarea "Screens, gaskets, inspection. Adjusted exhaust fitting in tra"
type textarea "x"
type textarea "Screens, gaskets, inspection. Adjusted exhaust fitting in tray"
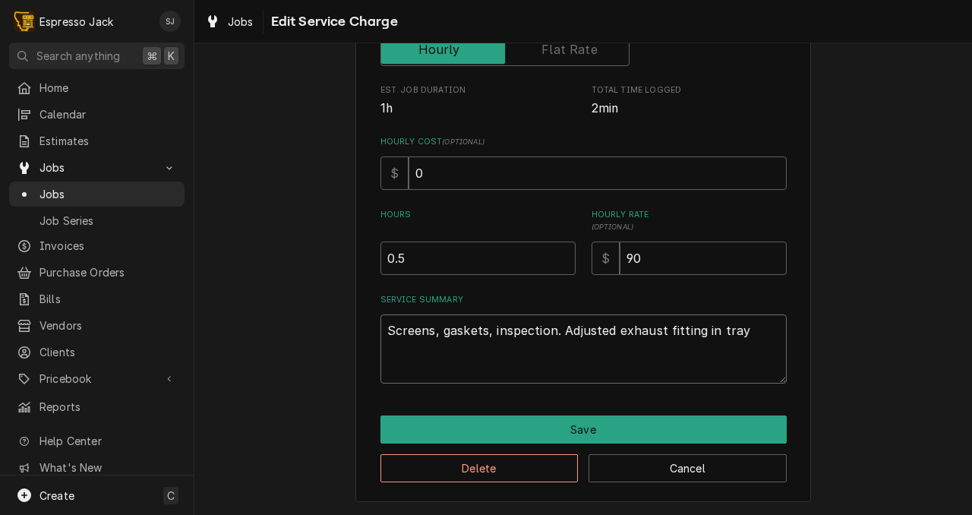
type textarea "x"
type textarea "Screens, gaskets, inspection. Adjusted exhaust fitting in tray"
type textarea "x"
type textarea "Screens, gaskets, inspection. Adjusted exhaust fitting in tray t"
type textarea "x"
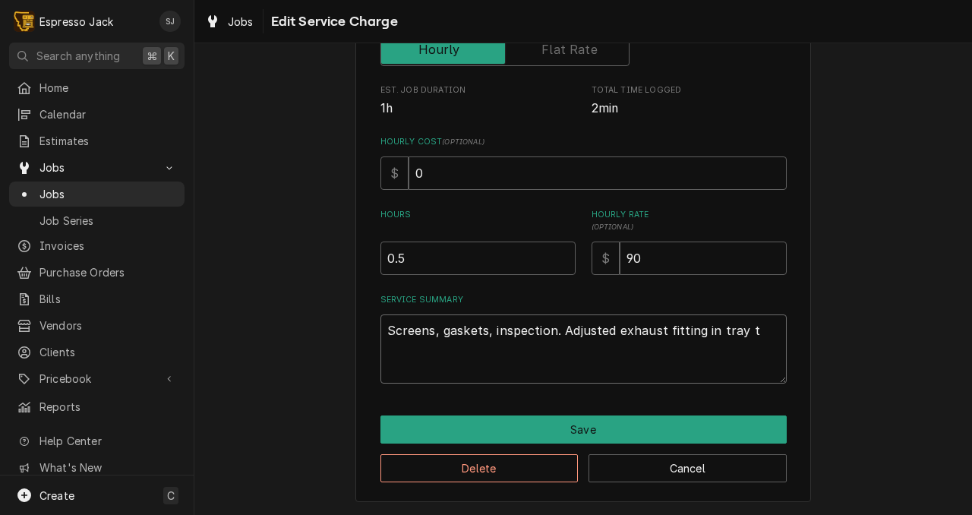
type textarea "Screens, gaskets, inspection. Adjusted exhaust fitting in tray to"
type textarea "x"
type textarea "Screens, gaskets, inspection. Adjusted exhaust fitting in tray to"
type textarea "x"
type textarea "Screens, gaskets, inspection. Adjusted exhaust fitting in tray to s"
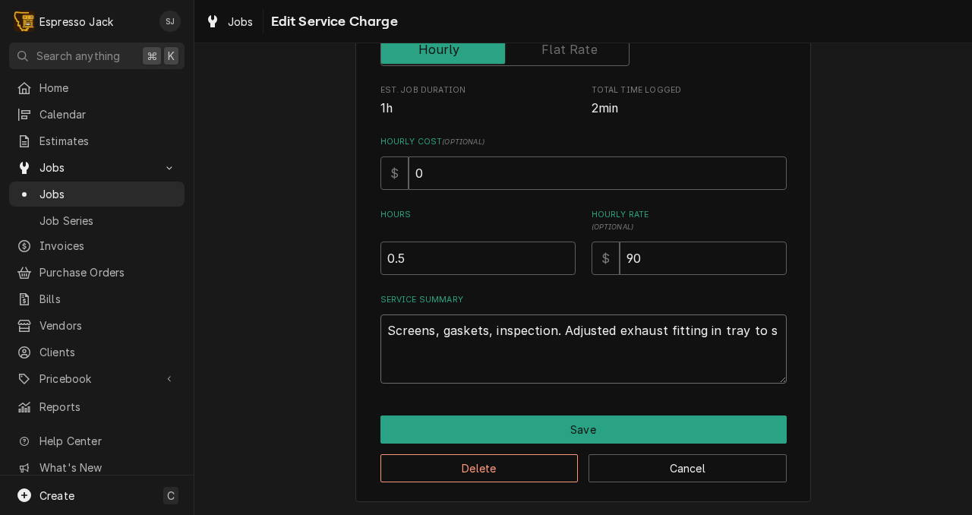
type textarea "x"
type textarea "Screens, gaskets, inspection. Adjusted exhaust fitting in tray to st"
type textarea "x"
type textarea "Screens, gaskets, inspection. Adjusted exhaust fitting in tray to sto"
type textarea "x"
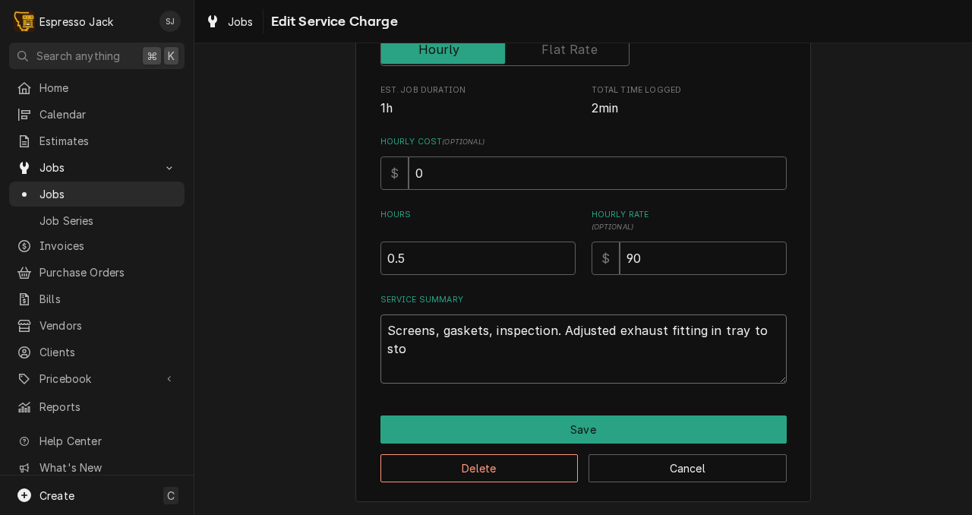
type textarea "Screens, gaskets, inspection. Adjusted exhaust fitting in tray to stop"
type textarea "x"
type textarea "Screens, gaskets, inspection. Adjusted exhaust fitting in tray to stop"
type textarea "x"
type textarea "Screens, gaskets, inspection. Adjusted exhaust fitting in tray to stop l"
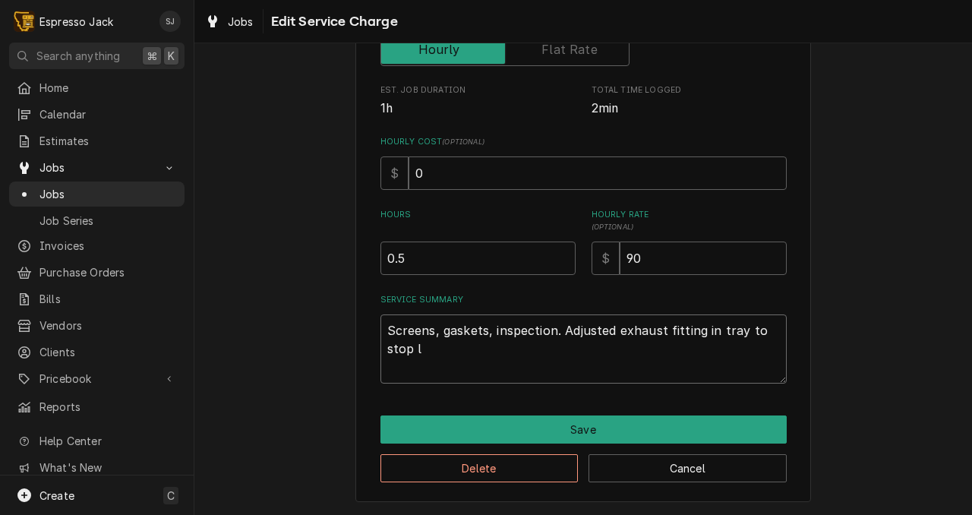
type textarea "x"
type textarea "Screens, gaskets, inspection. Adjusted exhaust fitting in tray to stop le"
type textarea "x"
type textarea "Screens, gaskets, inspection. Adjusted exhaust fitting in tray to stop l"
type textarea "x"
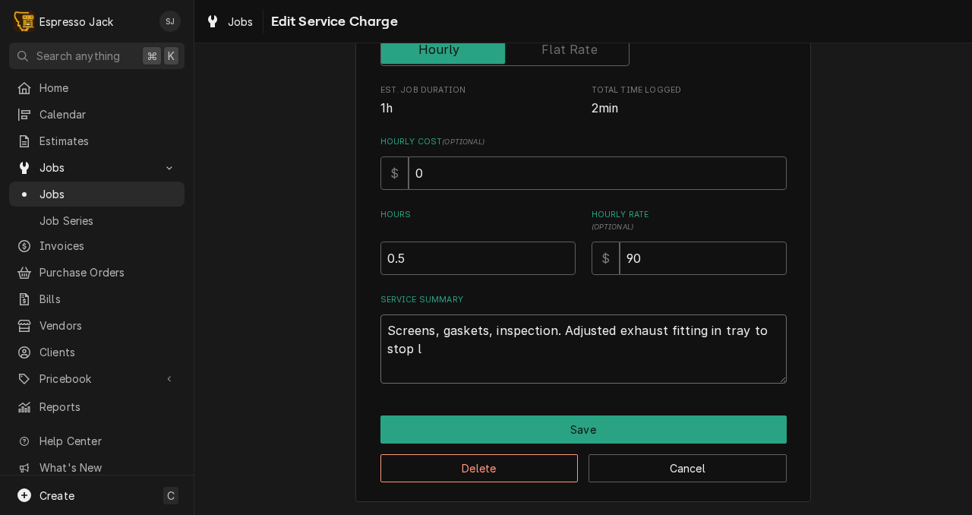
type textarea "Screens, gaskets, inspection. Adjusted exhaust fitting in tray to stop"
type textarea "x"
type textarea "Screens, gaskets, inspection. Adjusted exhaust fitting in tray to stop d"
type textarea "x"
type textarea "Screens, gaskets, inspection. Adjusted exhaust fitting in tray to stop dr"
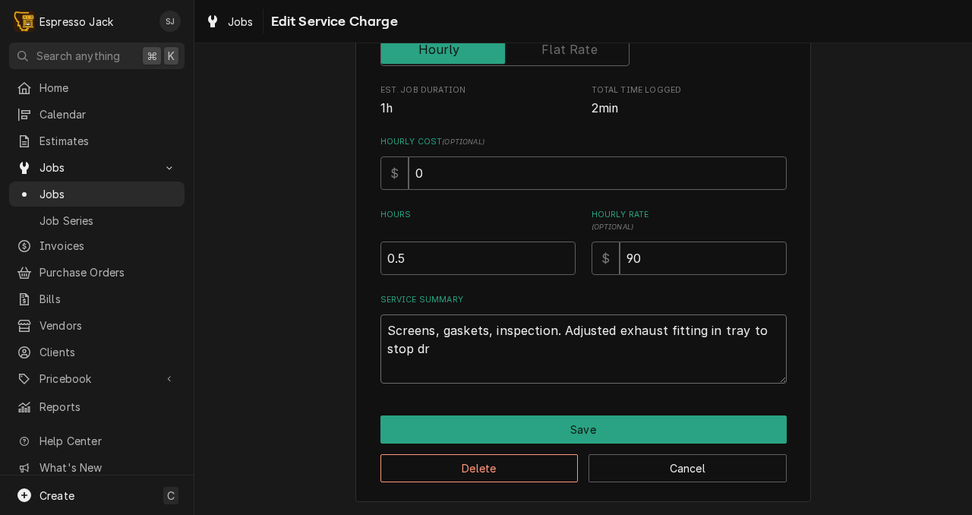
type textarea "x"
type textarea "Screens, gaskets, inspection. Adjusted exhaust fitting in tray to stop dru"
type textarea "x"
type textarea "Screens, gaskets, inspection. Adjusted exhaust fitting in tray to stop drui"
type textarea "x"
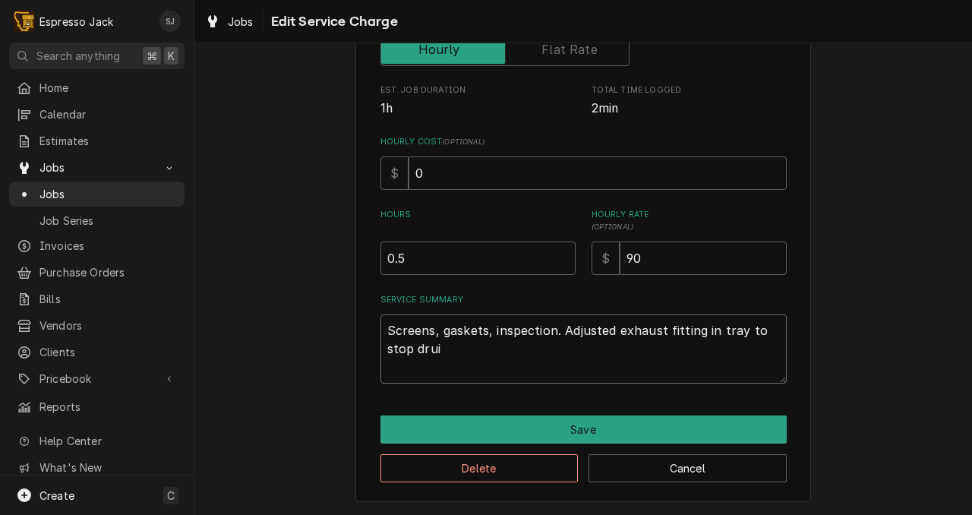
type textarea "Screens, gaskets, inspection. Adjusted exhaust fitting in tray to stop dru"
type textarea "x"
type textarea "Screens, gaskets, inspection. Adjusted exhaust fitting in tray to stop dr"
type textarea "x"
type textarea "Screens, gaskets, inspection. Adjusted exhaust fitting in tray to stop dri"
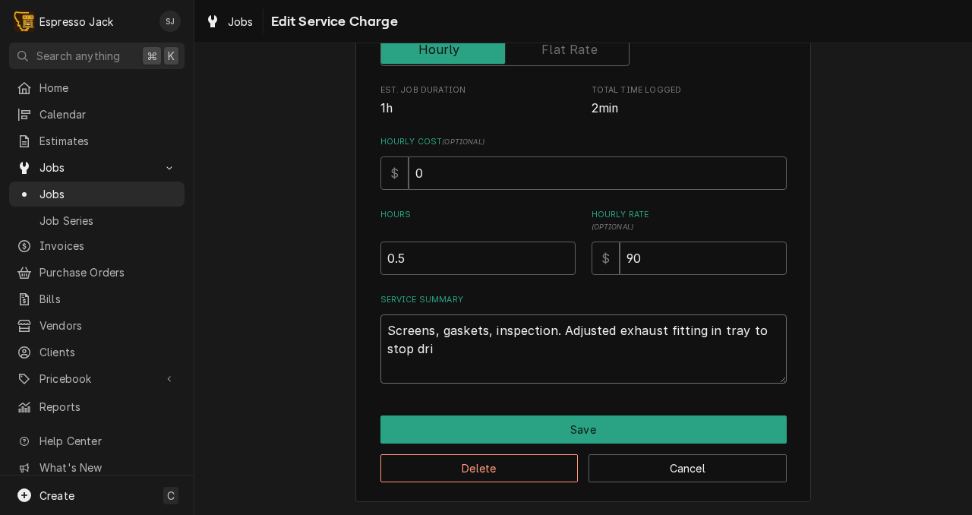
type textarea "x"
type textarea "Screens, gaskets, inspection. Adjusted exhaust fitting in tray to stop drip"
type textarea "x"
type textarea "Screens, gaskets, inspection. Adjusted exhaust fitting in tray to stop drippi"
type textarea "x"
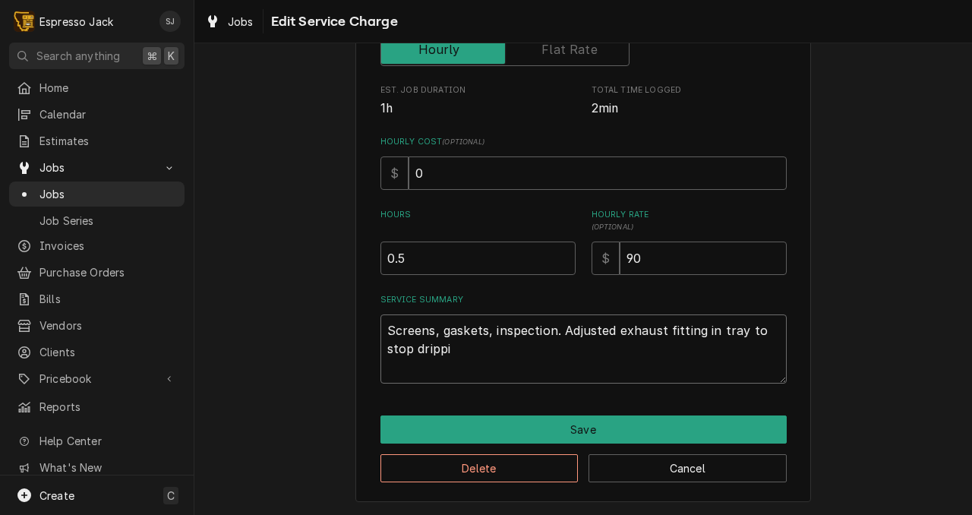
type textarea "Screens, gaskets, inspection. Adjusted exhaust fitting in tray to stop drippin"
type textarea "x"
type textarea "Screens, gaskets, inspection. Adjusted exhaust fitting in tray to stop dripping"
type textarea "x"
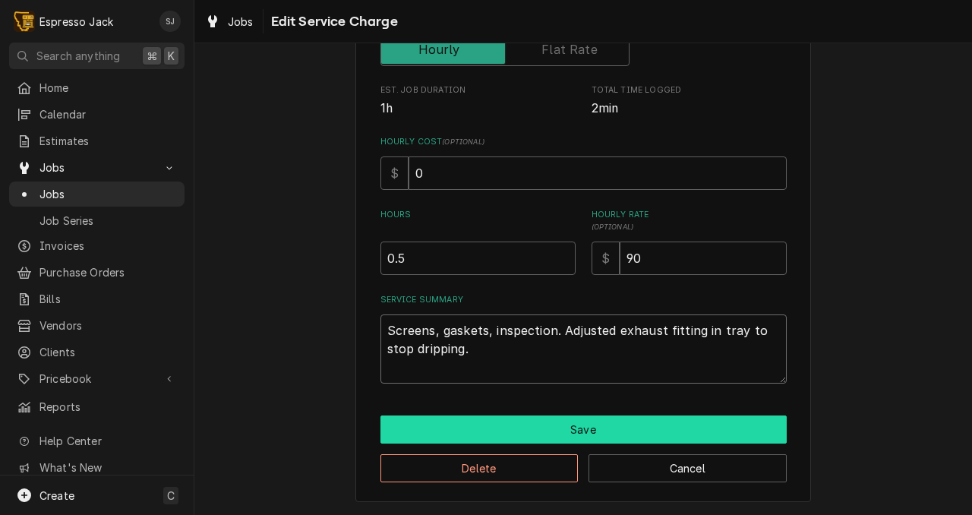
type textarea "Screens, gaskets, inspection. Adjusted exhaust fitting in tray to stop dripping."
click at [590, 426] on button "Save" at bounding box center [583, 429] width 406 height 28
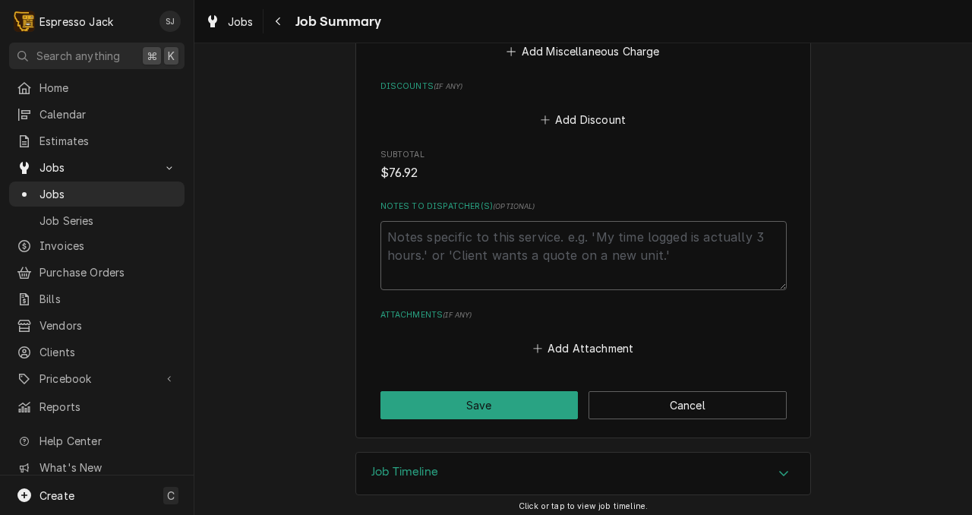
scroll to position [1208, 0]
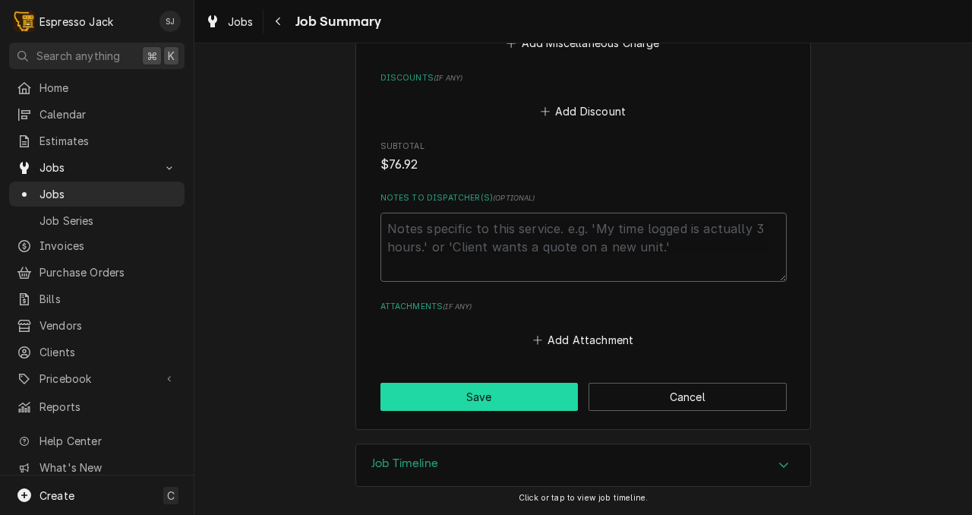
click at [521, 397] on button "Save" at bounding box center [479, 397] width 198 height 28
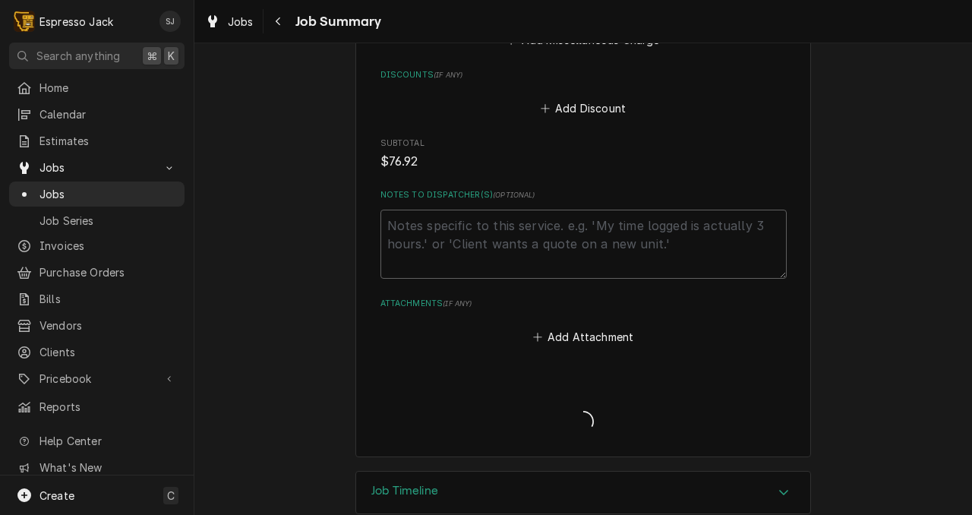
type textarea "x"
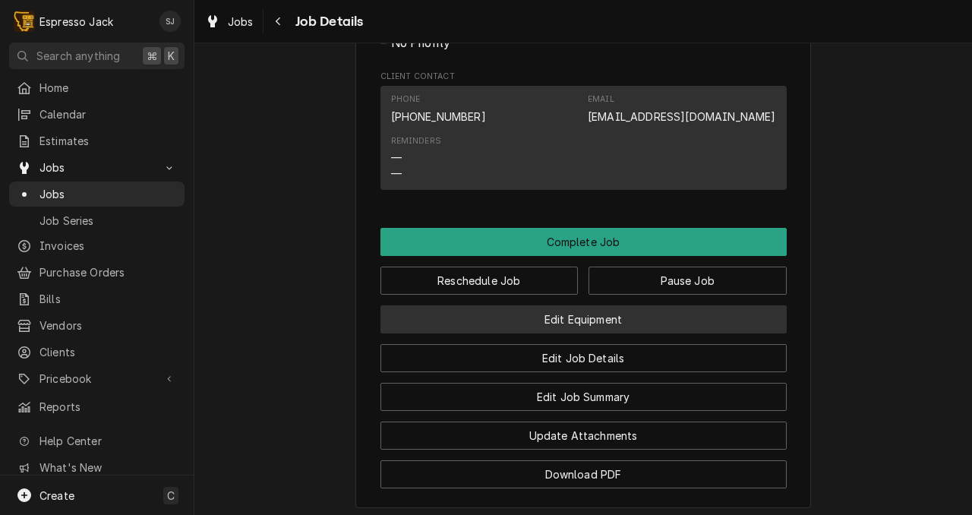
scroll to position [950, 0]
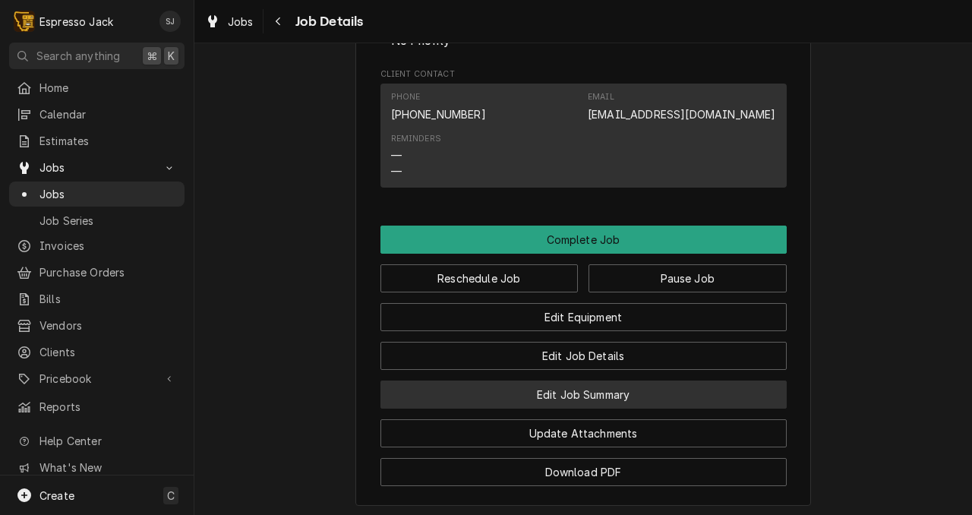
click at [545, 396] on button "Edit Job Summary" at bounding box center [583, 394] width 406 height 28
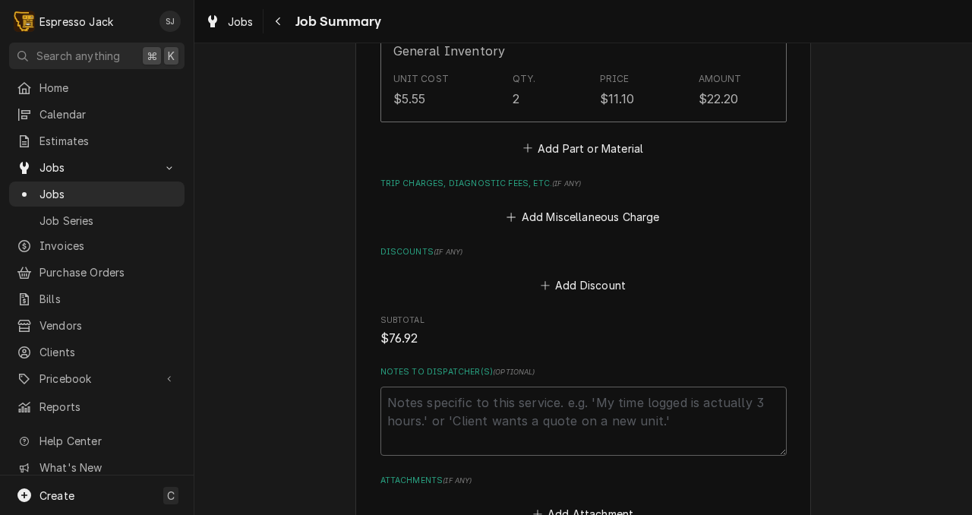
scroll to position [1208, 0]
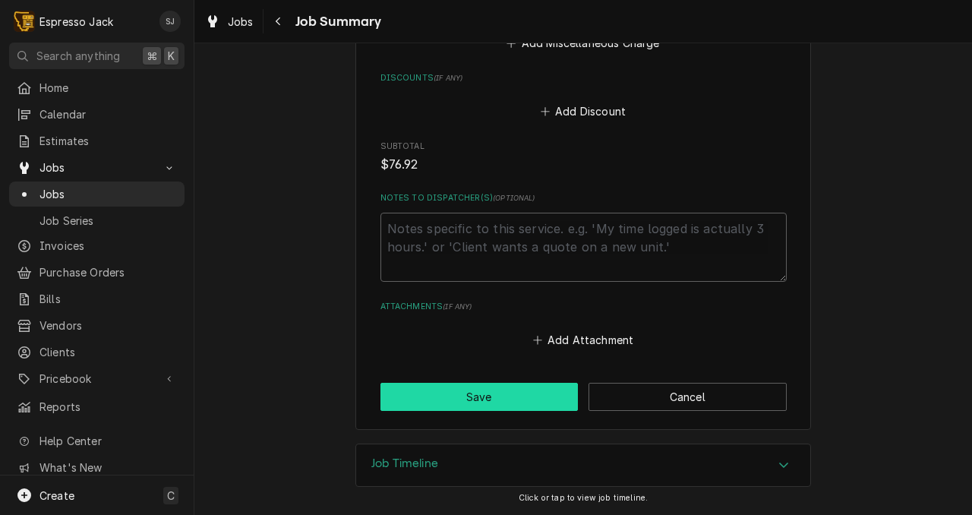
click at [490, 392] on button "Save" at bounding box center [479, 397] width 198 height 28
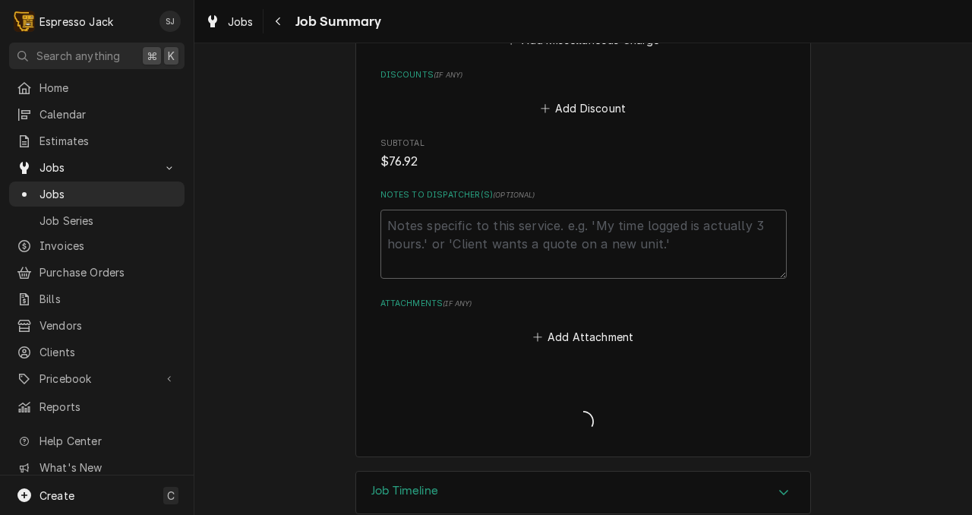
type textarea "x"
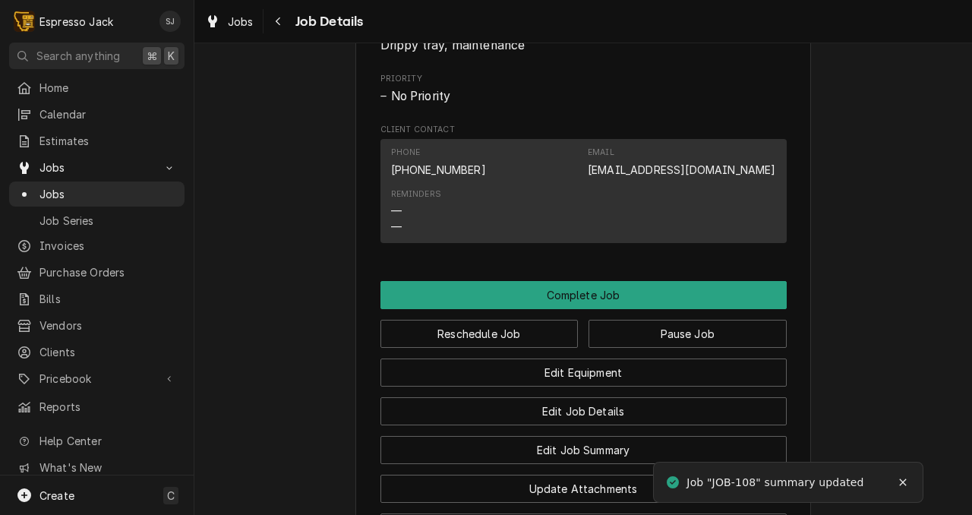
scroll to position [891, 0]
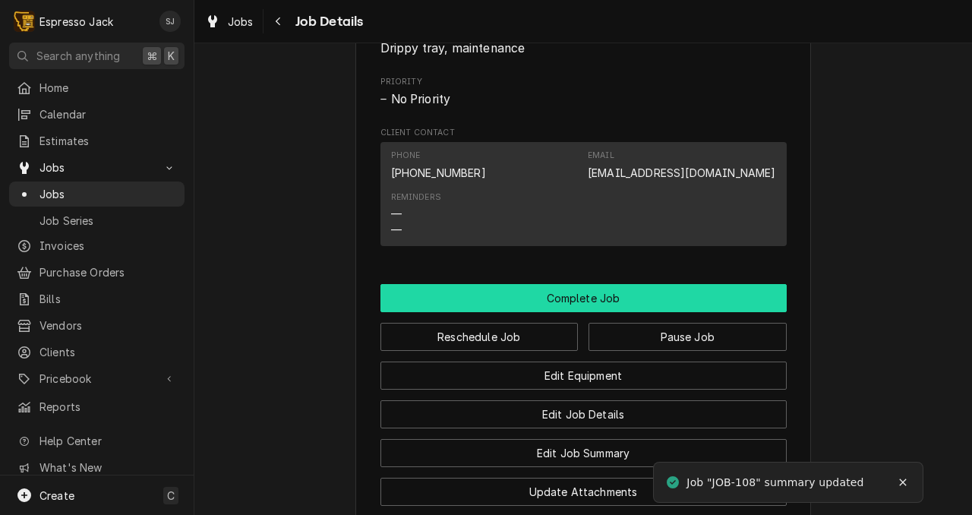
click at [531, 301] on button "Complete Job" at bounding box center [583, 298] width 406 height 28
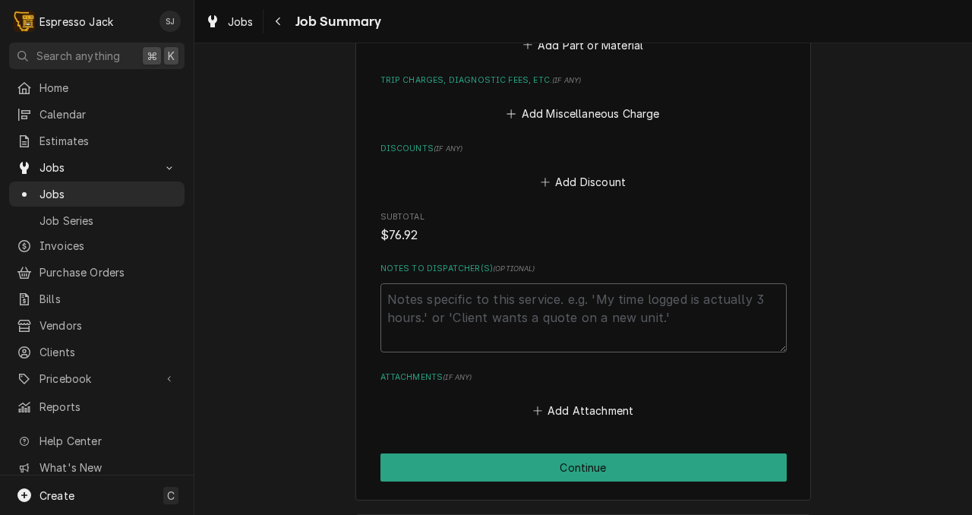
scroll to position [1208, 0]
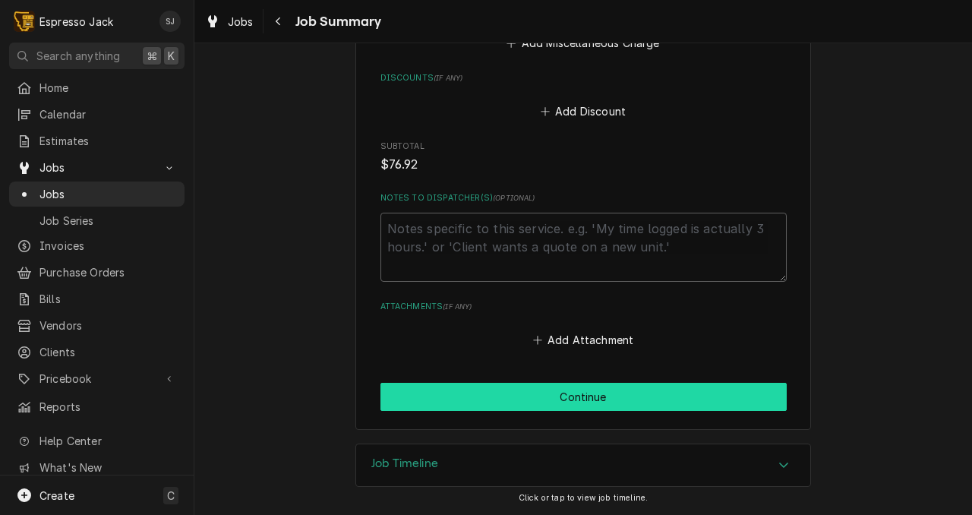
click at [550, 391] on button "Continue" at bounding box center [583, 397] width 406 height 28
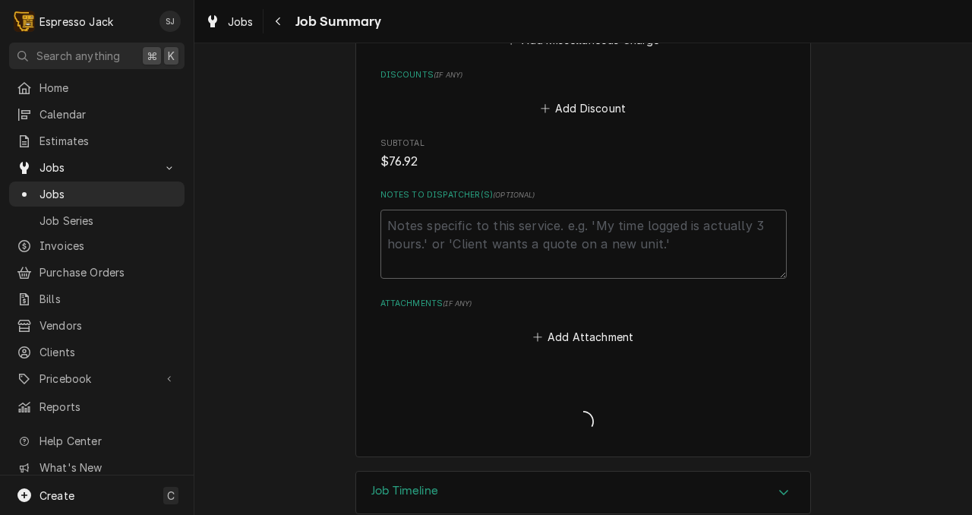
type textarea "x"
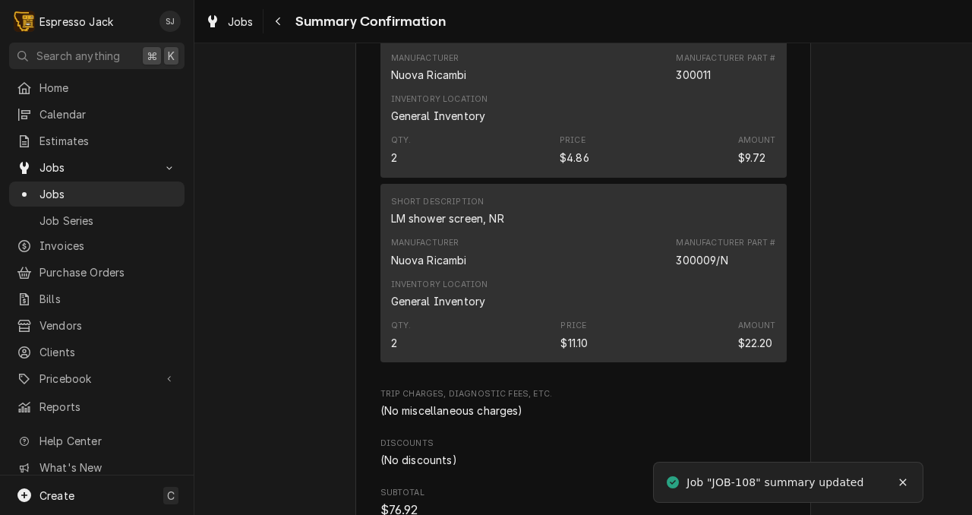
scroll to position [843, 0]
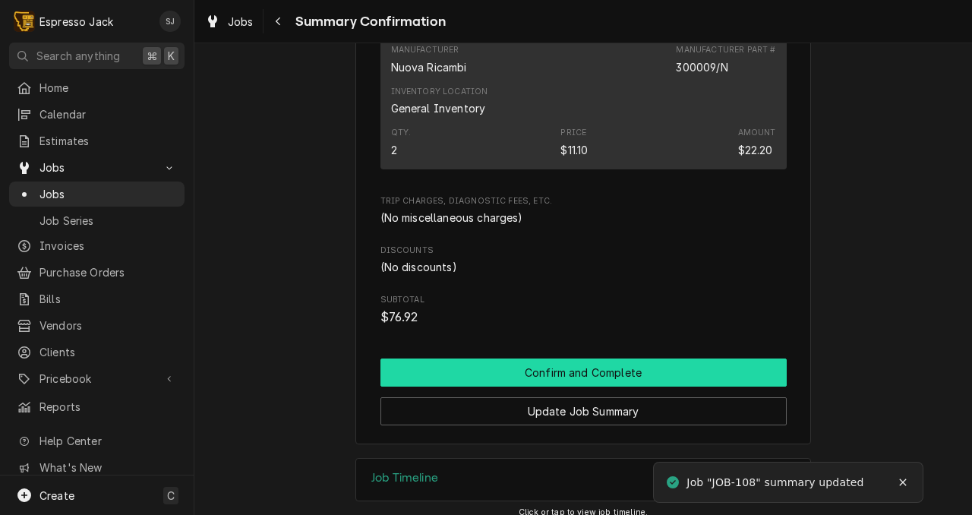
click at [584, 358] on button "Confirm and Complete" at bounding box center [583, 372] width 406 height 28
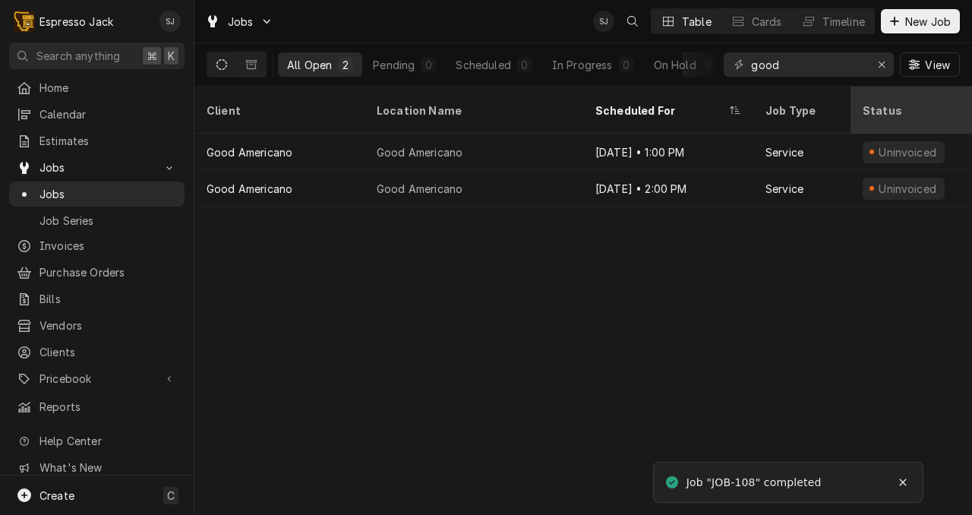
click at [886, 102] on div "Status" at bounding box center [939, 110] width 155 height 16
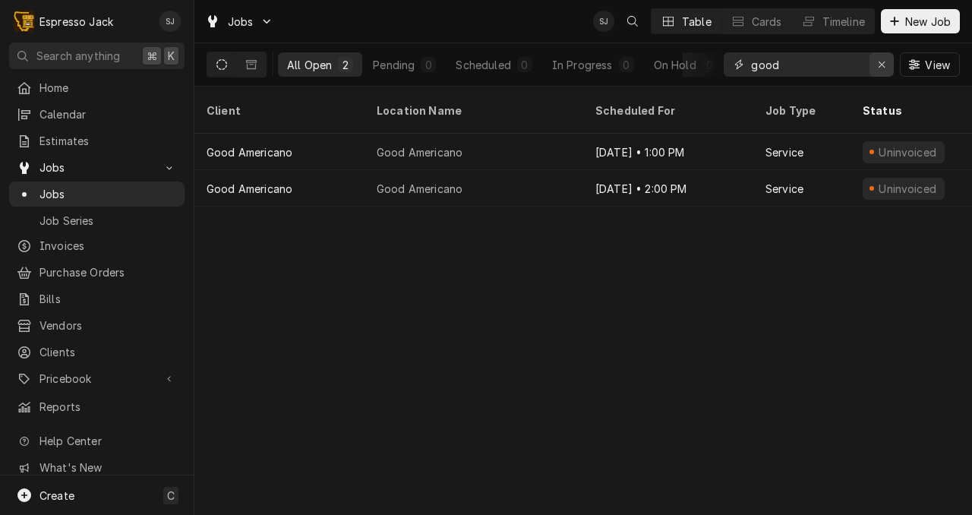
click at [883, 68] on icon "Erase input" at bounding box center [882, 64] width 8 height 11
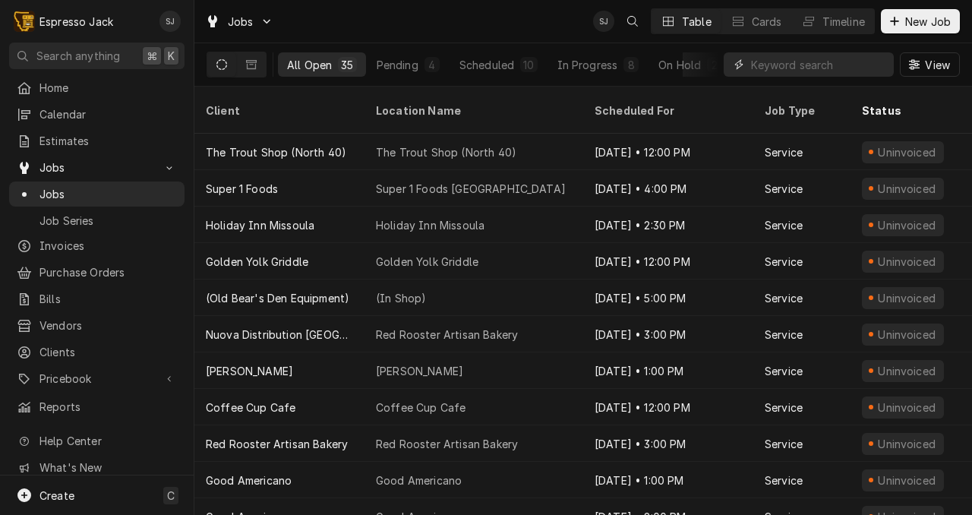
scroll to position [0, 1]
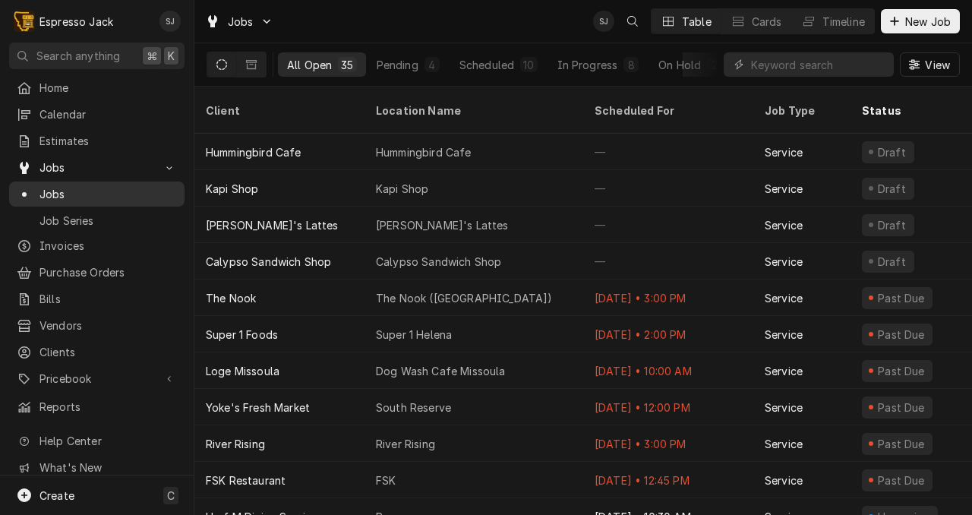
click at [46, 194] on span "Jobs" at bounding box center [107, 194] width 137 height 16
click at [66, 108] on span "Calendar" at bounding box center [107, 114] width 137 height 16
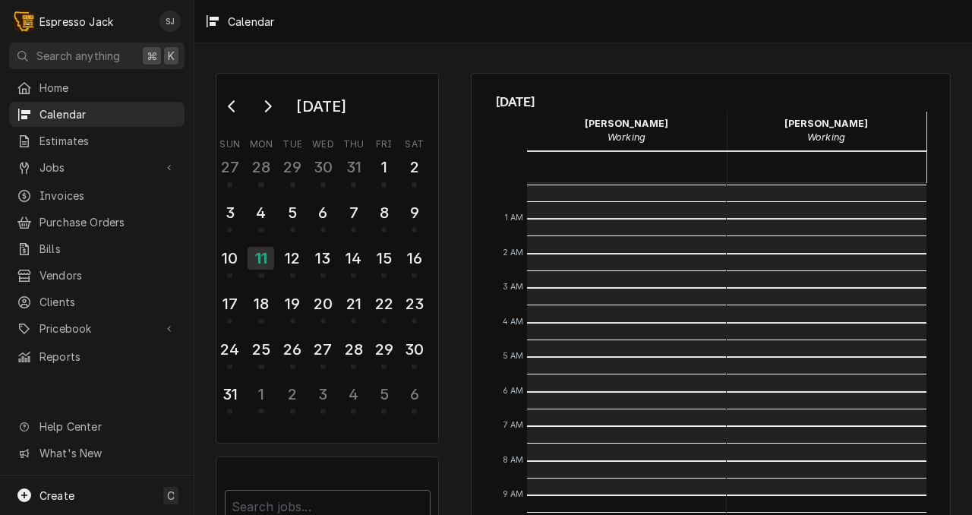
scroll to position [311, 0]
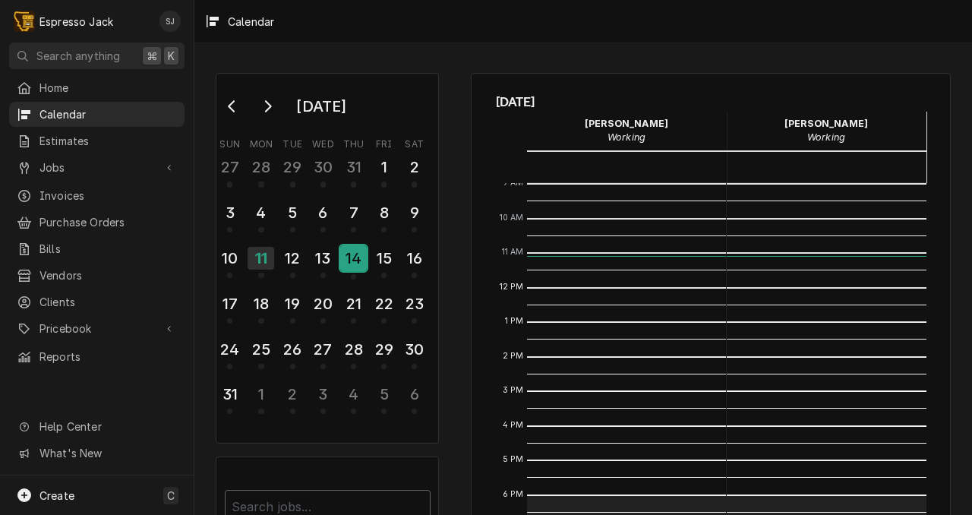
click at [358, 258] on div "14" at bounding box center [353, 258] width 27 height 26
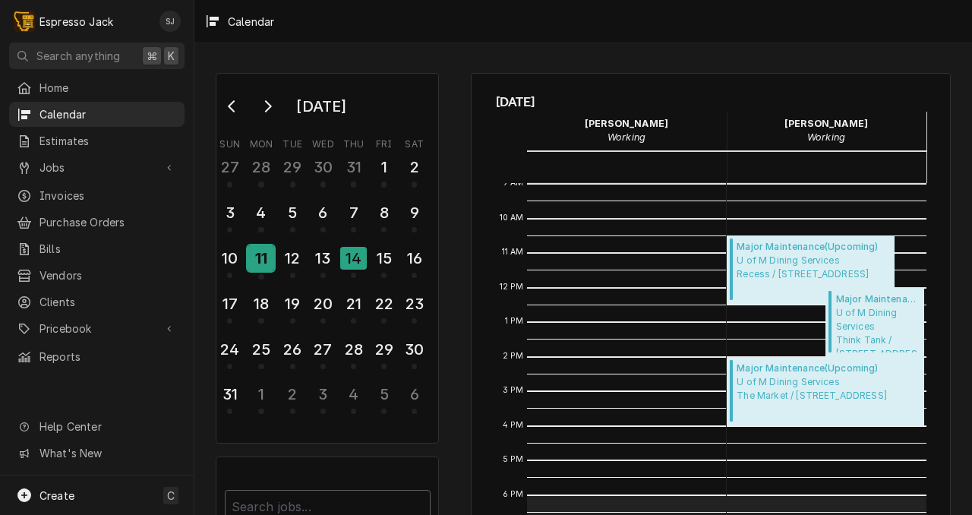
click at [265, 260] on div "11" at bounding box center [261, 258] width 27 height 26
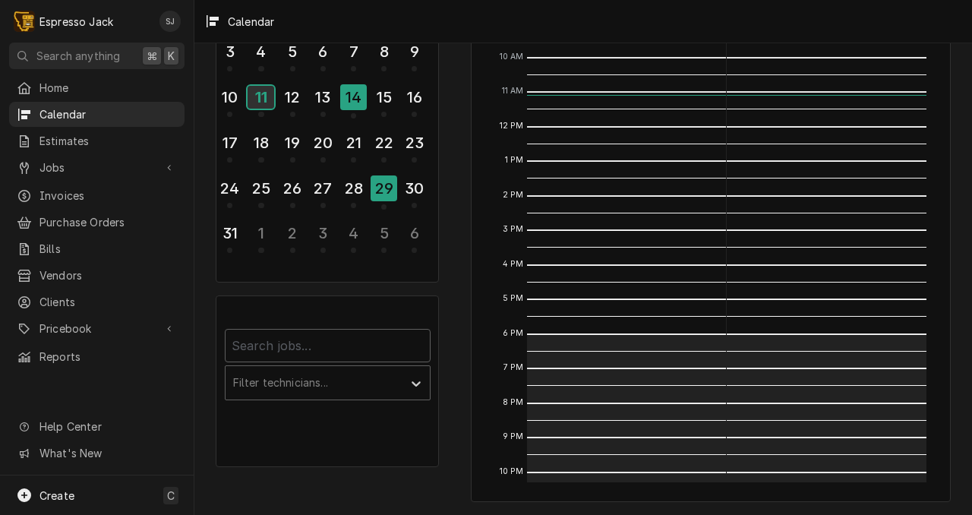
scroll to position [0, 0]
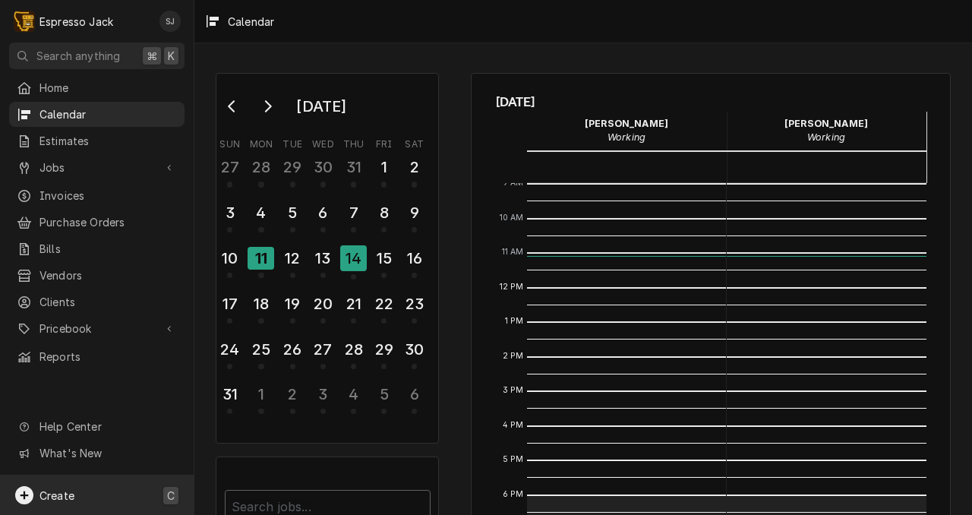
click at [148, 503] on div "Create C" at bounding box center [97, 494] width 194 height 39
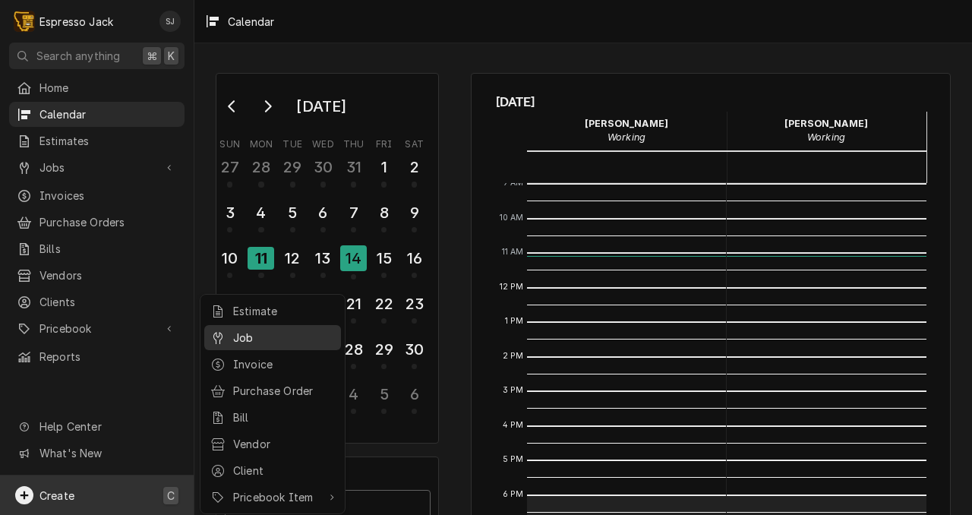
click at [244, 343] on div "Job" at bounding box center [284, 338] width 102 height 16
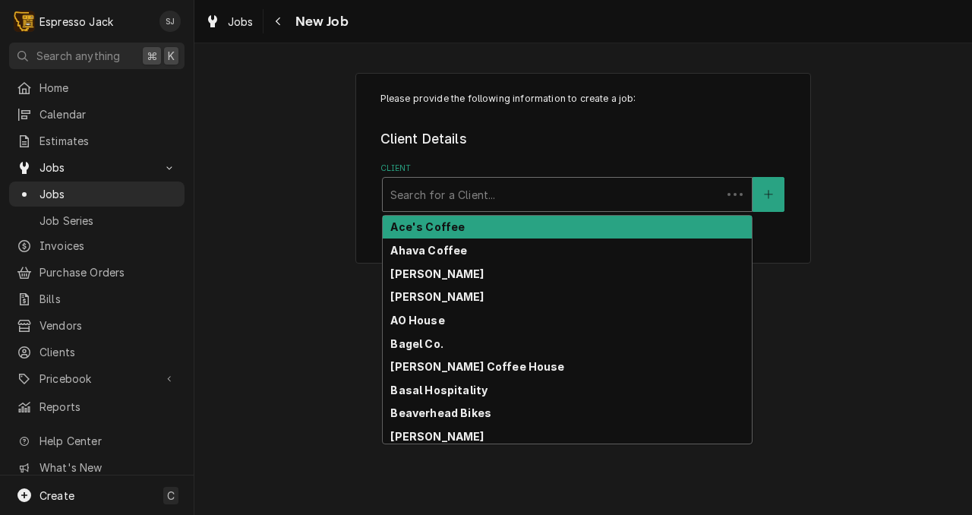
click at [502, 192] on div "Client" at bounding box center [551, 194] width 323 height 27
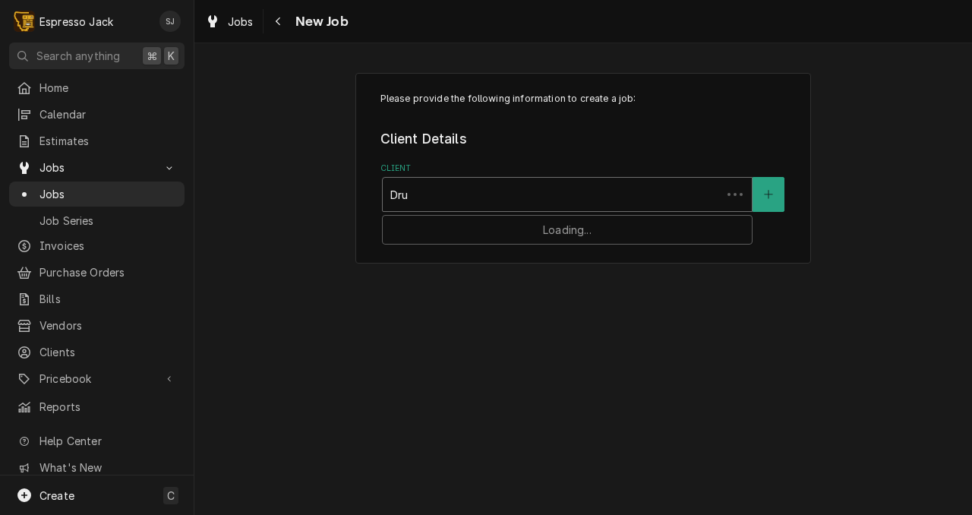
type input "Drum"
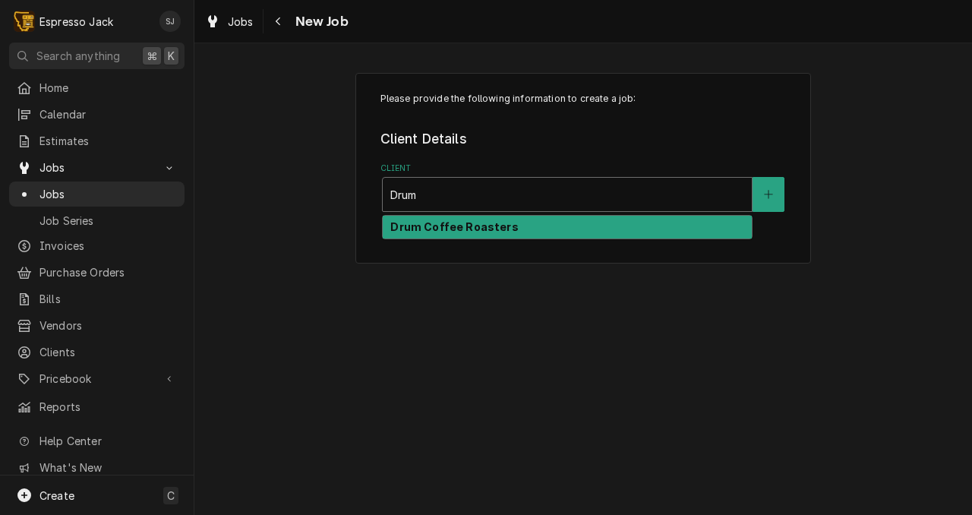
click at [490, 220] on div "Drum Coffee Roasters" at bounding box center [567, 228] width 369 height 24
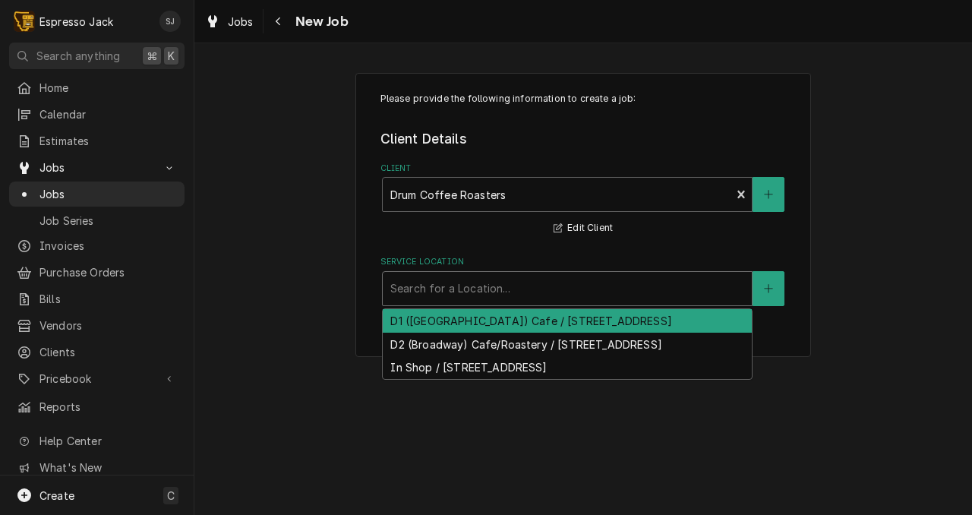
click at [475, 291] on div "Service Location" at bounding box center [567, 288] width 354 height 27
click at [462, 322] on div "D1 (South Ave) Cafe / 600 South Ave W, Missoula, MT 59801" at bounding box center [567, 321] width 369 height 24
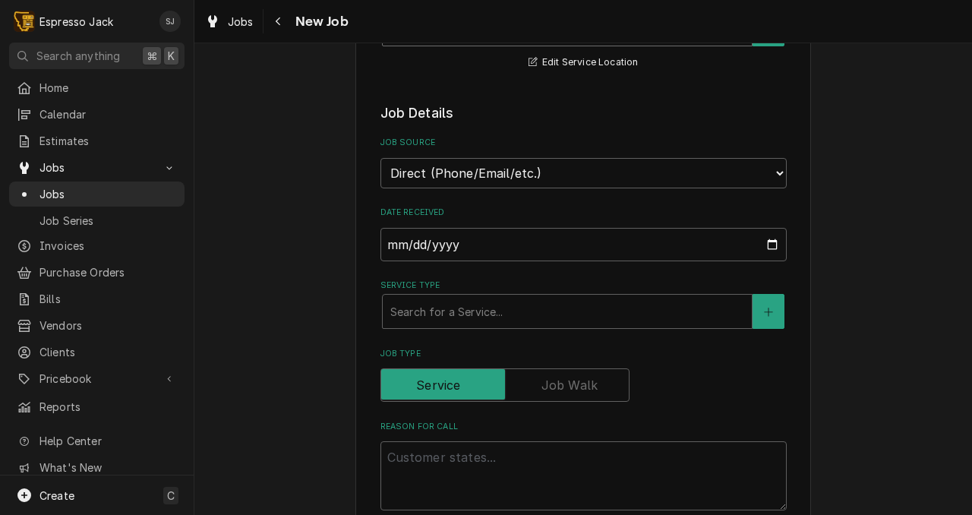
scroll to position [261, 0]
click at [443, 313] on div "Service Type" at bounding box center [567, 309] width 354 height 27
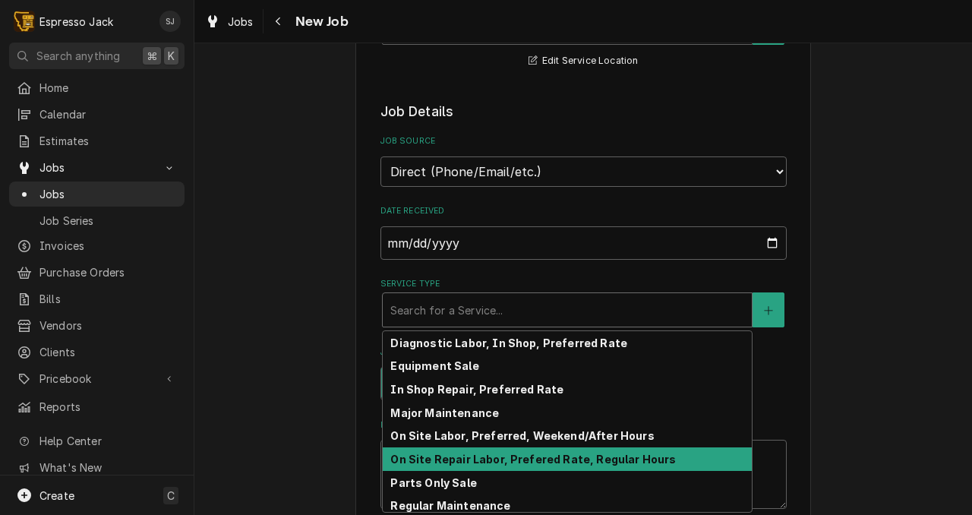
click at [527, 465] on strong "On Site Repair Labor, Prefered Rate, Regular Hours" at bounding box center [532, 459] width 285 height 13
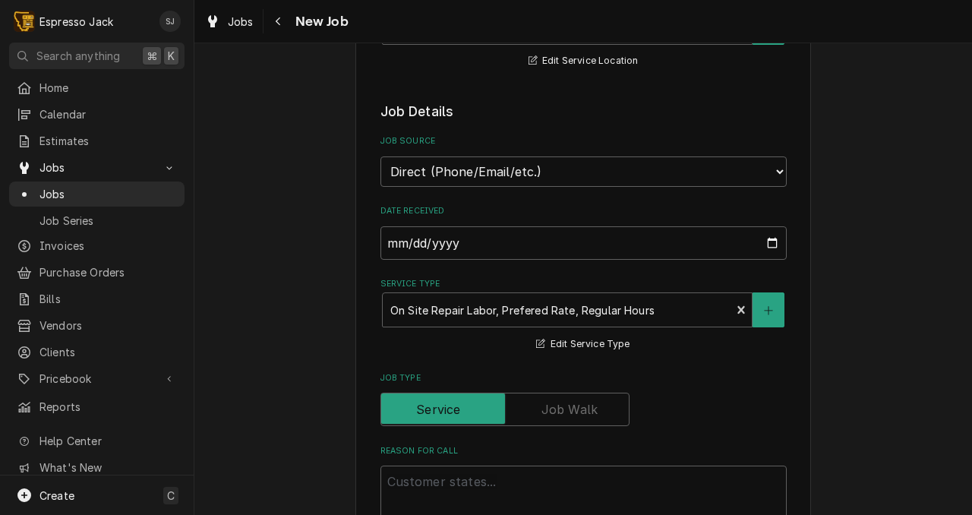
click at [690, 399] on div "Job Type" at bounding box center [583, 409] width 406 height 33
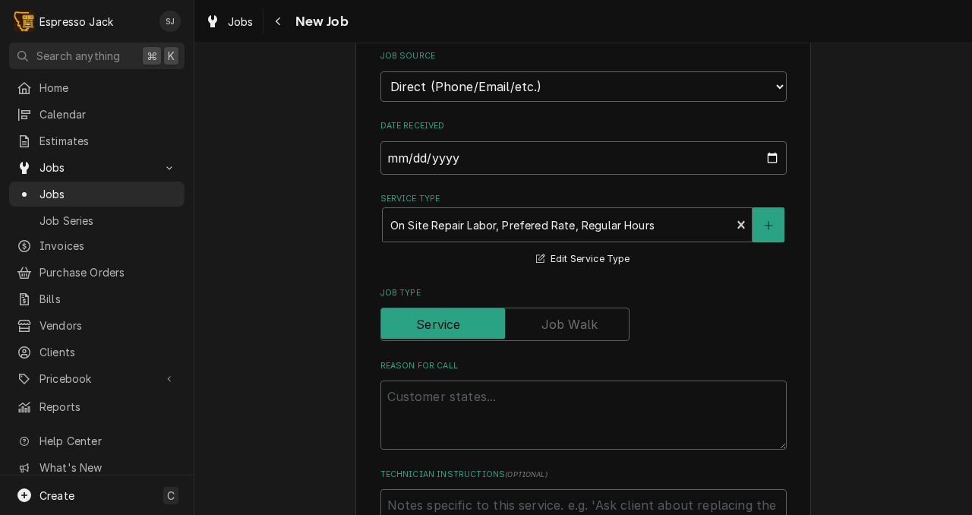
scroll to position [349, 0]
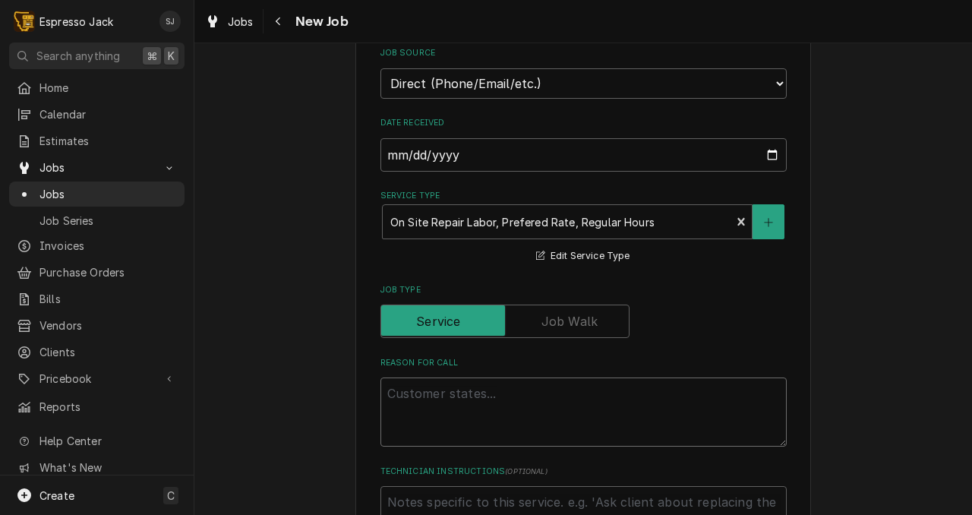
click at [466, 421] on textarea "Reason For Call" at bounding box center [583, 411] width 406 height 69
type textarea "x"
type textarea "G"
type textarea "x"
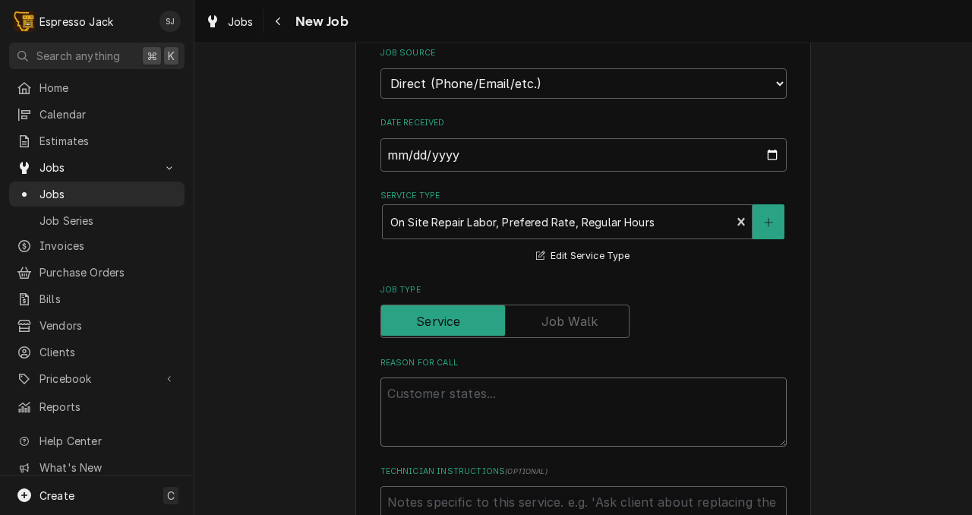
type textarea "L"
type textarea "x"
type textarea "LU"
type textarea "x"
type textarea "L"
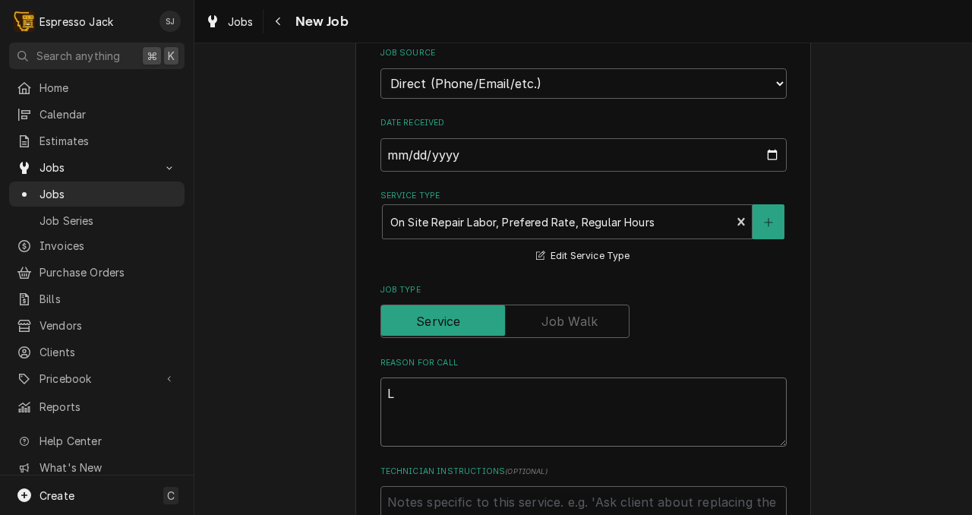
type textarea "x"
type textarea "LU"
type textarea "x"
type textarea "LUI"
type textarea "x"
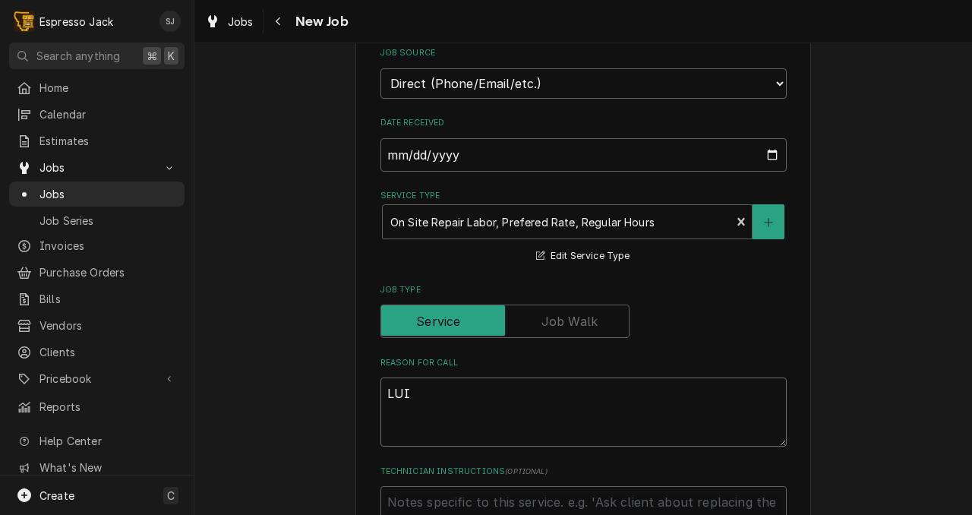
type textarea "LUIG"
type textarea "x"
type textarea "LUIGI"
type textarea "x"
type textarea "LUIGI"
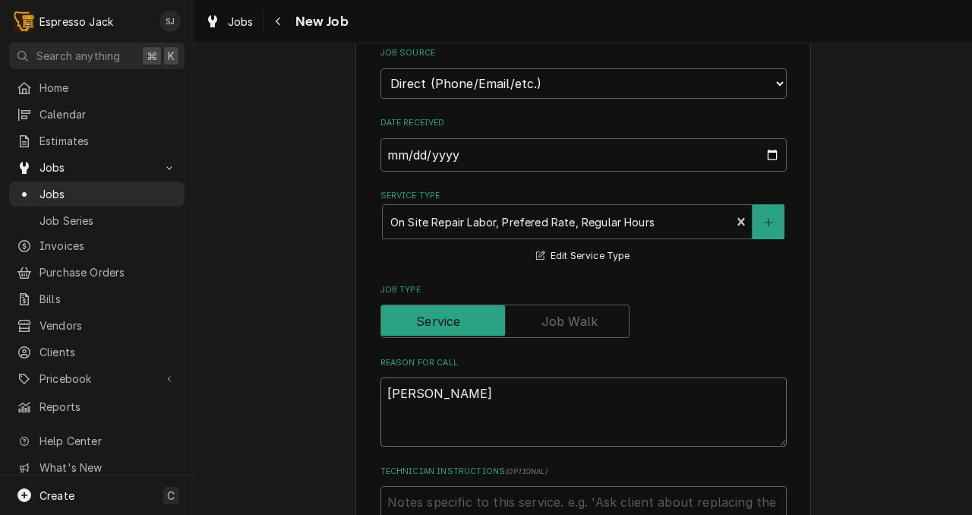
type textarea "x"
type textarea "LUIGI g"
type textarea "x"
type textarea "LUIGI gr"
type textarea "x"
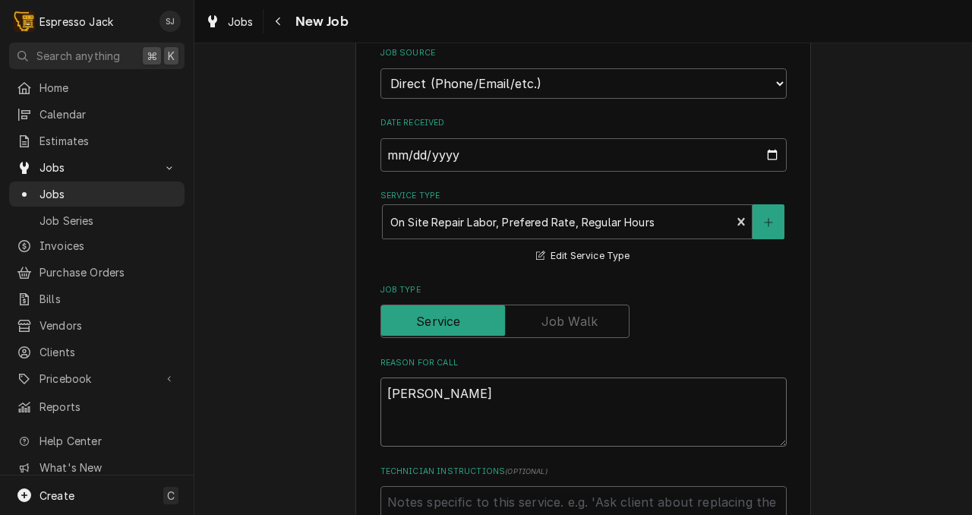
type textarea "LUIGI gri"
type textarea "x"
type textarea "LUIGI grin"
type textarea "x"
type textarea "LUIGI grind"
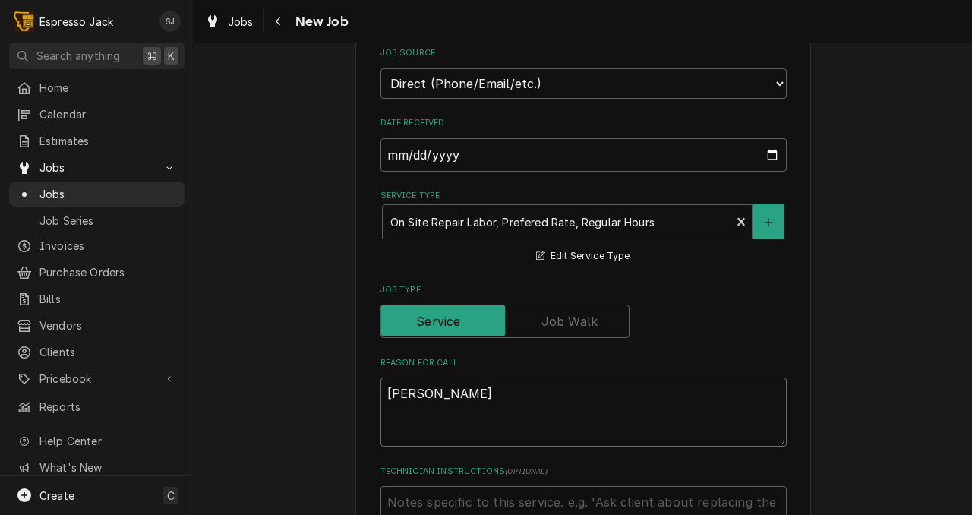
type textarea "x"
type textarea "LUIGI grindg"
type textarea "x"
type textarea "LUIGI grindge"
type textarea "x"
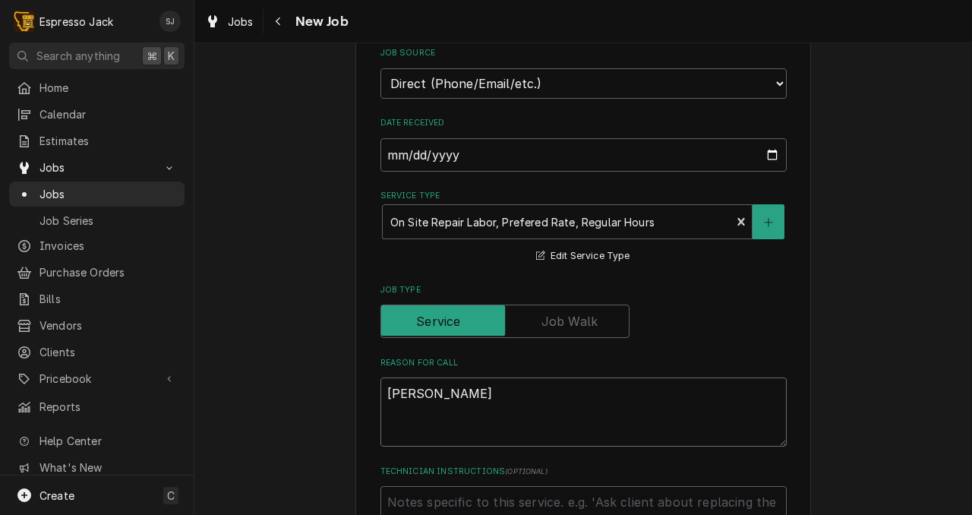
type textarea "LUIGI grindger"
type textarea "x"
type textarea "LUIGI grindger"
type textarea "x"
type textarea "LUIGI grindger"
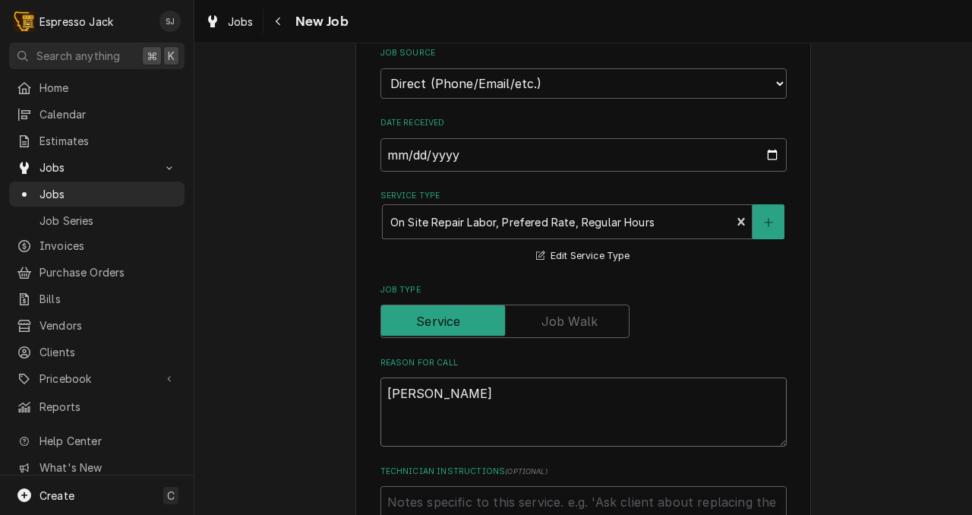
type textarea "x"
type textarea "LUIGI grindge"
type textarea "x"
type textarea "LUIGI grindg"
type textarea "x"
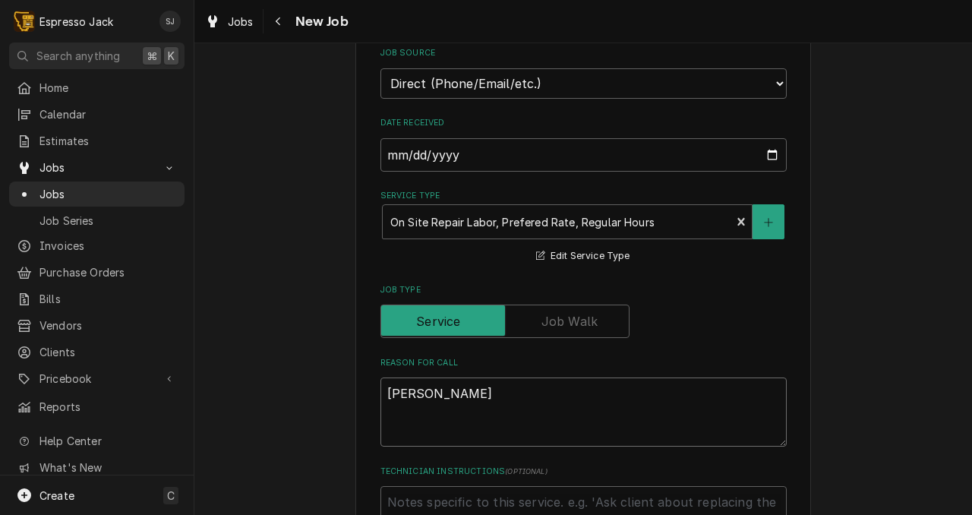
type textarea "LUIGI grind"
type textarea "x"
type textarea "LUIGI grinder"
type textarea "x"
type textarea "LUIGI grinder"
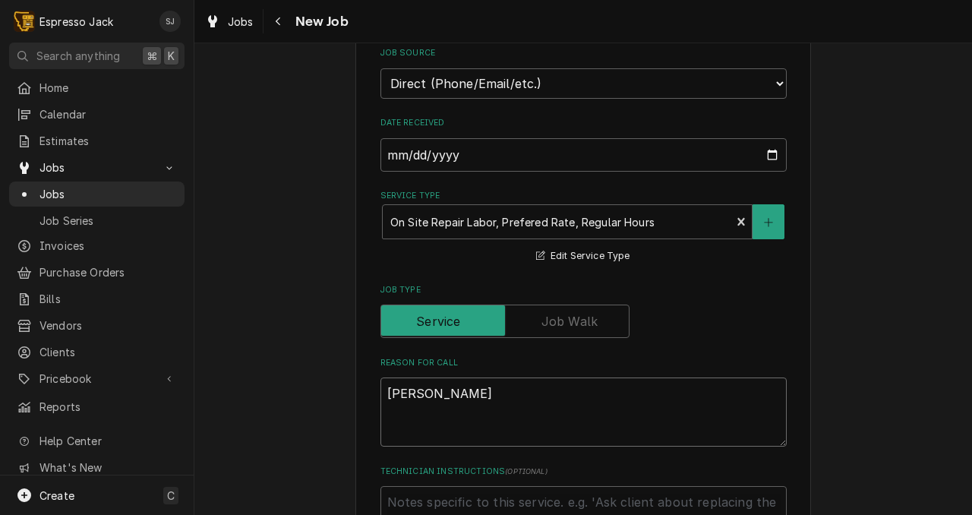
type textarea "x"
type textarea "LUIGI grinder h"
type textarea "x"
type textarea "LUIGI grinder ha"
type textarea "x"
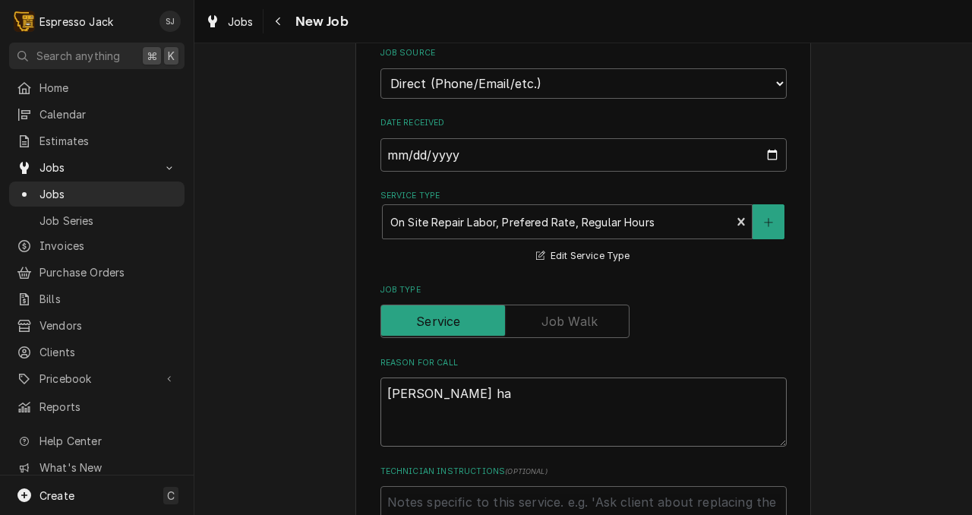
type textarea "LUIGI grinder h"
type textarea "x"
type textarea "LUIGI grinder"
type textarea "x"
type textarea "LUIGI grinder s"
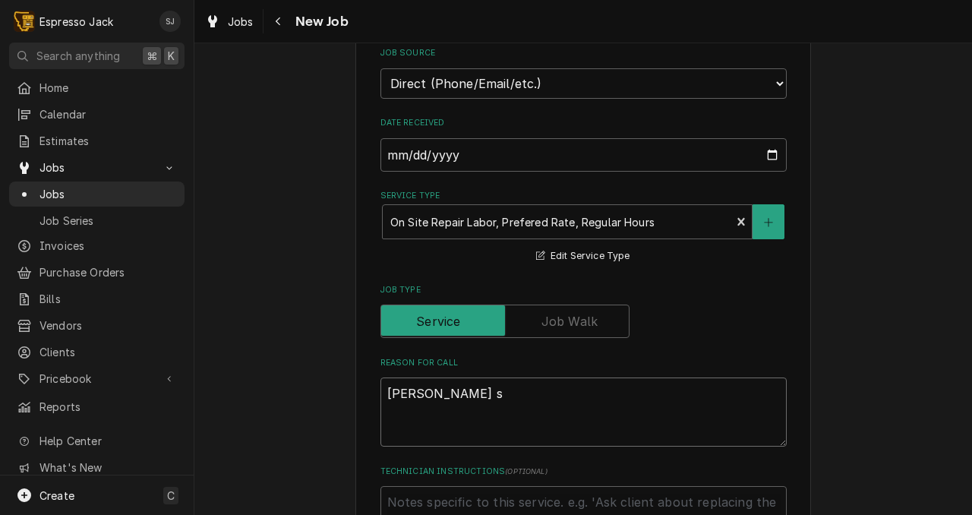
type textarea "x"
type textarea "LUIGI grinder st"
type textarea "x"
type textarea "LUIGI grinder sti"
type textarea "x"
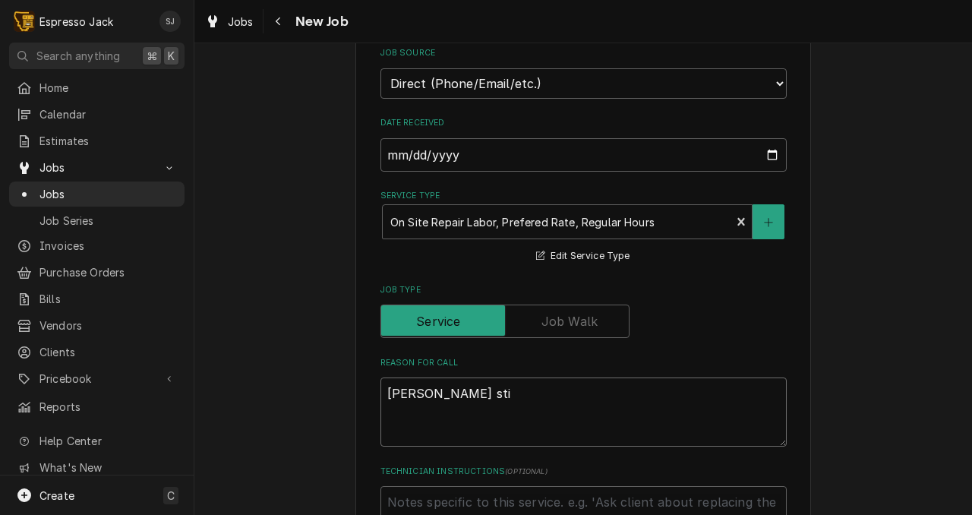
type textarea "LUIGI grinder stic"
type textarea "x"
type textarea "LUIGI grinder sticki"
type textarea "x"
type textarea "LUIGI grinder stickin"
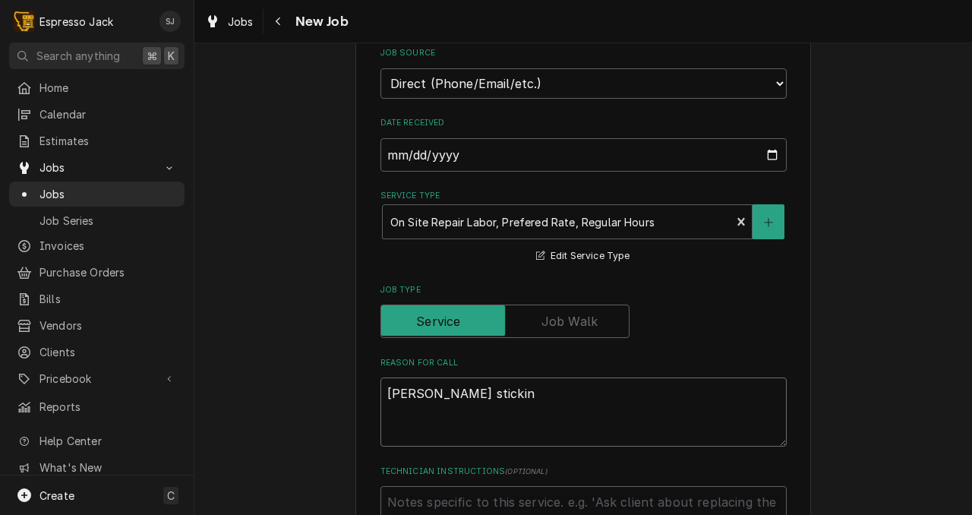
type textarea "x"
type textarea "LUIGI grinder sticking"
type textarea "x"
type textarea "LUIGI grinder sticking"
type textarea "x"
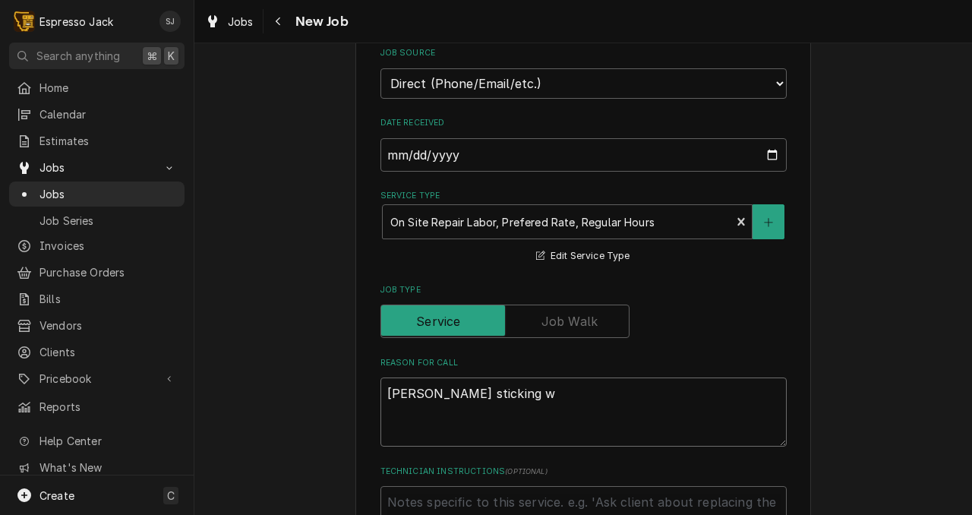
type textarea "LUIGI grinder sticking wh"
type textarea "x"
type textarea "LUIGI grinder sticking whe"
type textarea "x"
type textarea "LUIGI grinder sticking when"
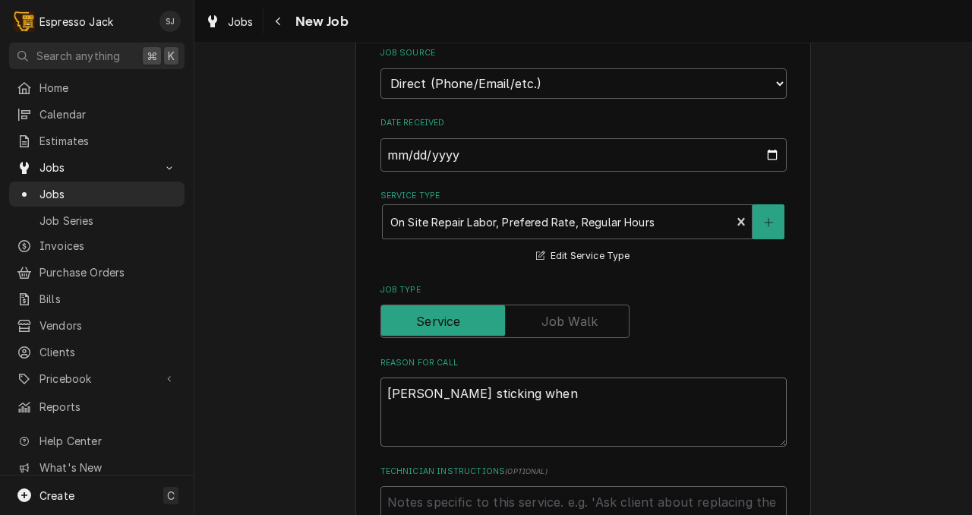
type textarea "x"
type textarea "LUIGI grinder sticking when"
type textarea "x"
type textarea "LUIGI grinder sticking when a"
type textarea "x"
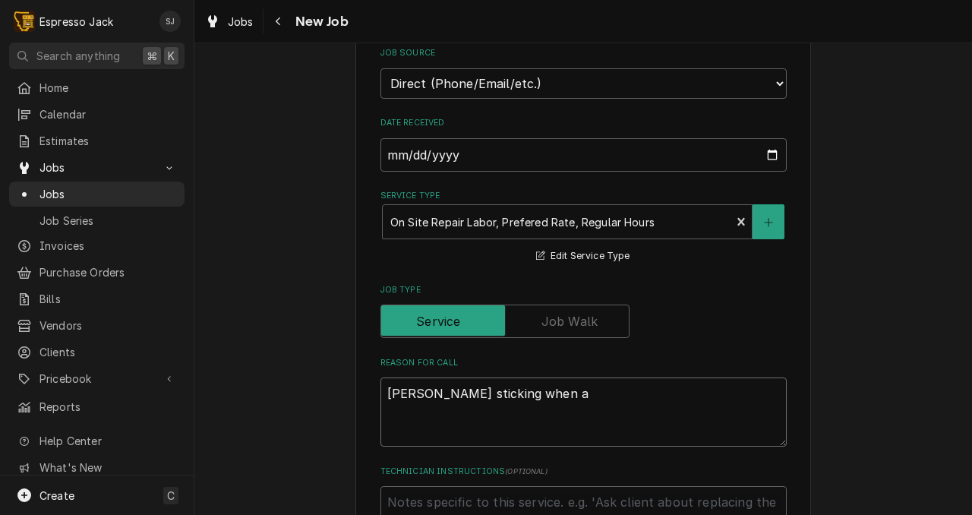
type textarea "LUIGI grinder sticking when ad"
type textarea "x"
type textarea "LUIGI grinder sticking when adj"
type textarea "x"
type textarea "LUIGI grinder sticking when adju"
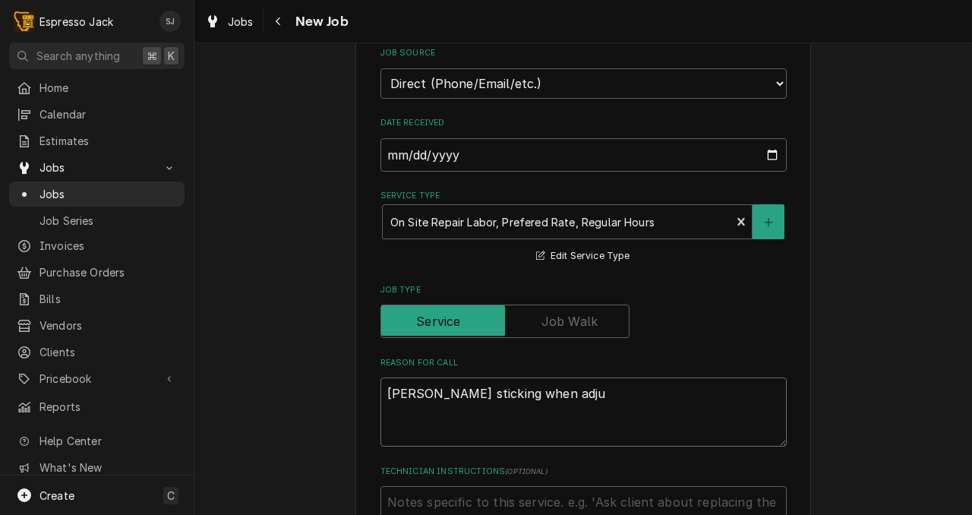
type textarea "x"
type textarea "LUIGI grinder sticking when adjus"
type textarea "x"
type textarea "LUIGI grinder sticking when adjust"
type textarea "x"
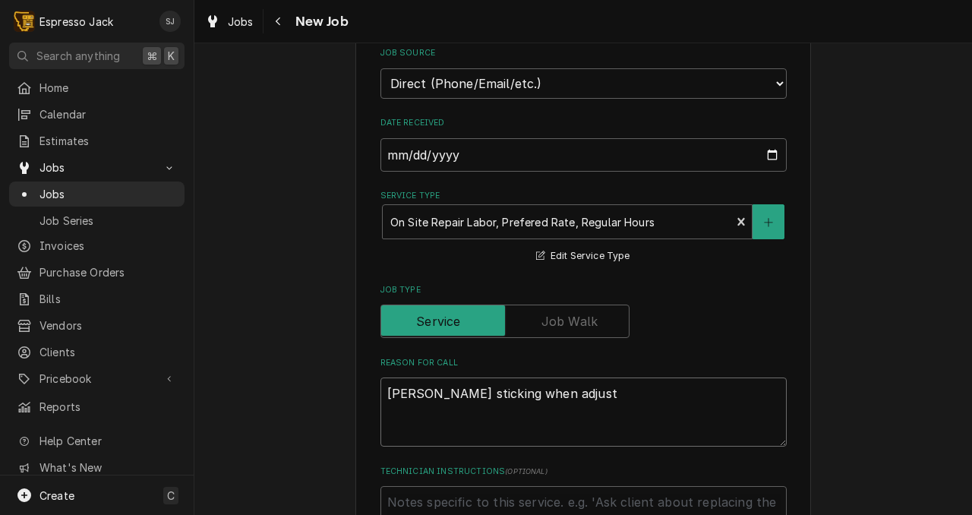
type textarea "LUIGI grinder sticking when adjusti"
type textarea "x"
type textarea "LUIGI grinder sticking when adjustin"
type textarea "x"
type textarea "LUIGI grinder sticking when adjusting"
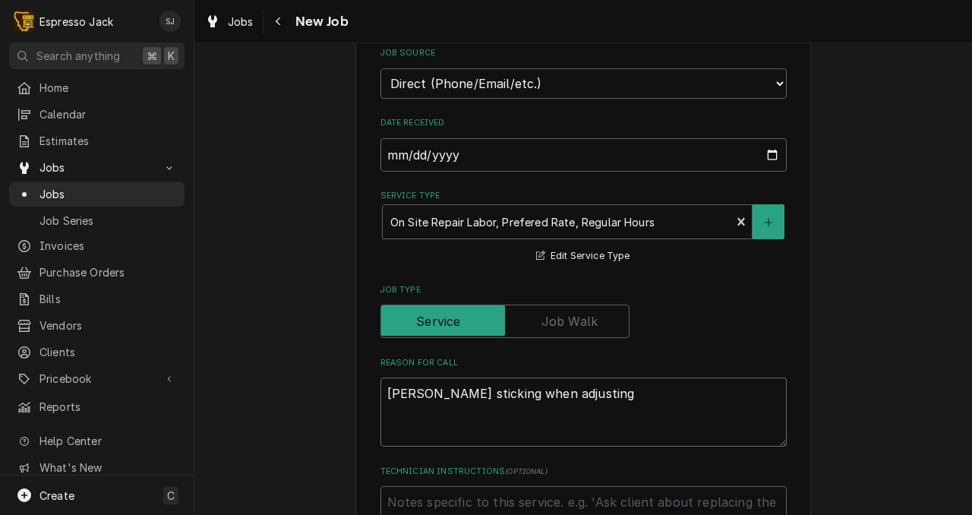
type textarea "x"
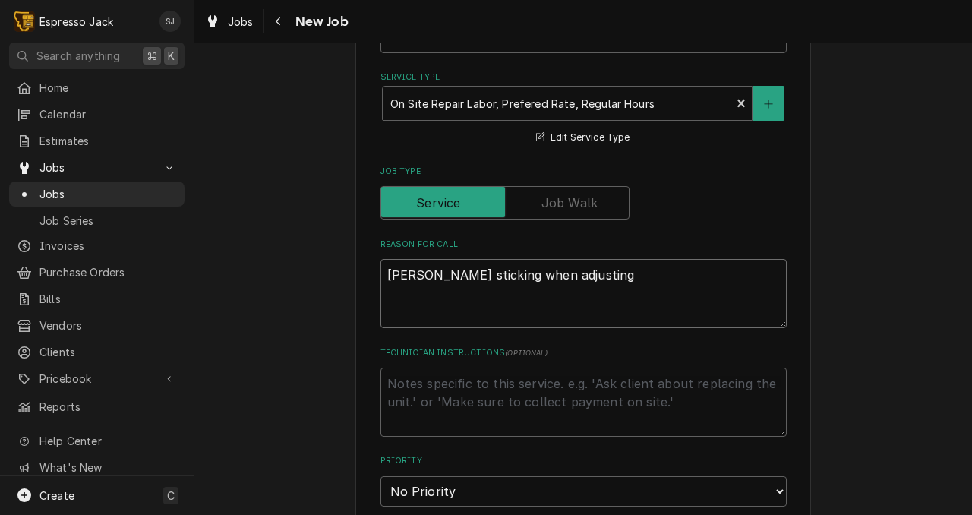
scroll to position [472, 0]
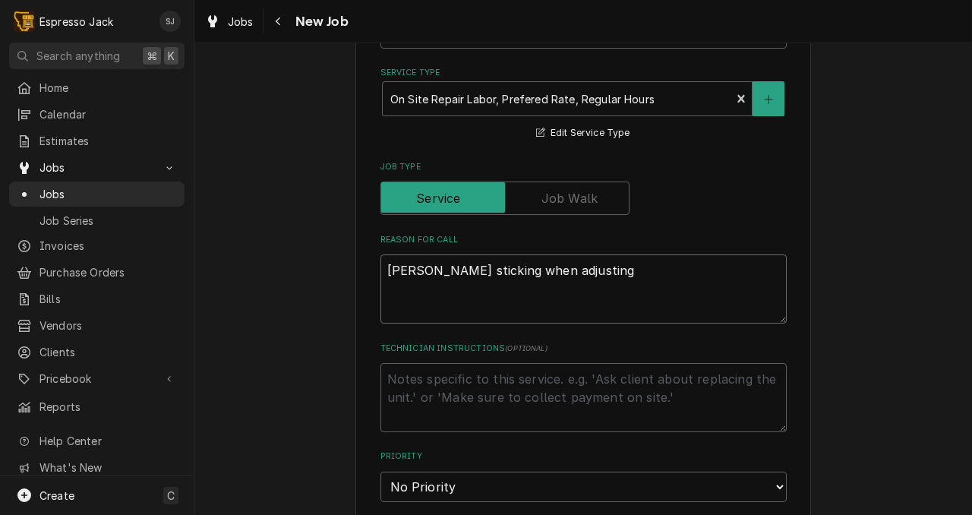
type textarea "LUIGI grinder sticking when adjusting"
click at [481, 384] on textarea "Technician Instructions ( optional )" at bounding box center [583, 397] width 406 height 69
type textarea "x"
type textarea "R"
type textarea "x"
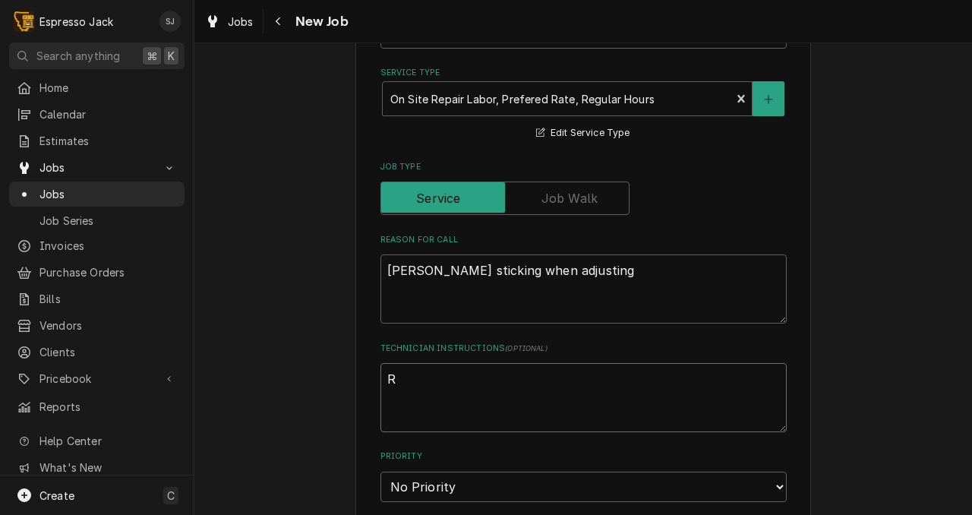
type textarea "RE"
type textarea "x"
type textarea "REp"
type textarea "x"
type textarea "REpl"
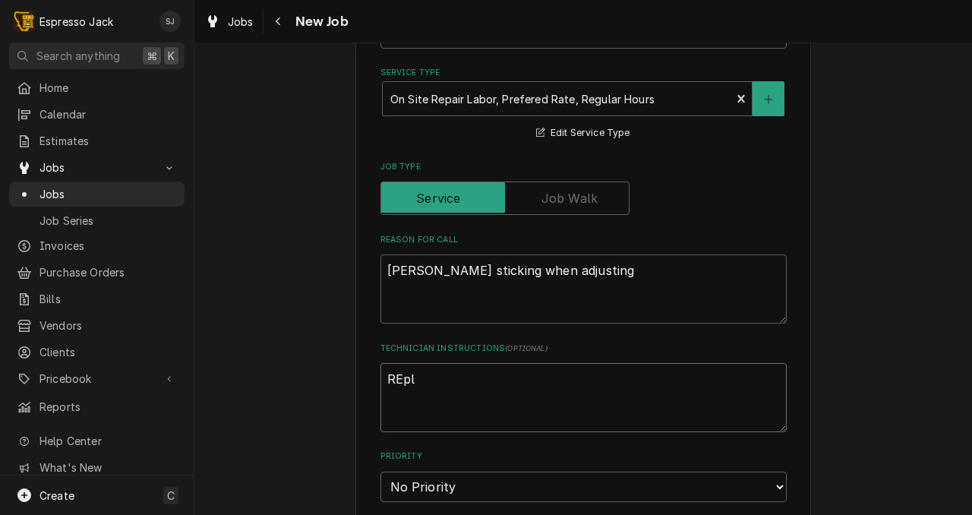
type textarea "x"
type textarea "REp"
type textarea "x"
type textarea "RE"
type textarea "x"
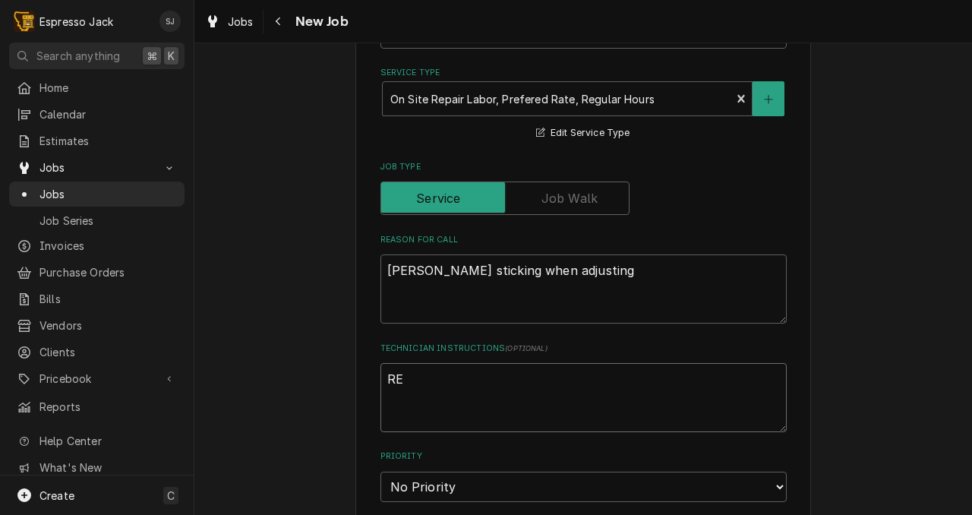
type textarea "R"
type textarea "x"
type textarea "Rej"
type textarea "x"
type textarea "Rejp"
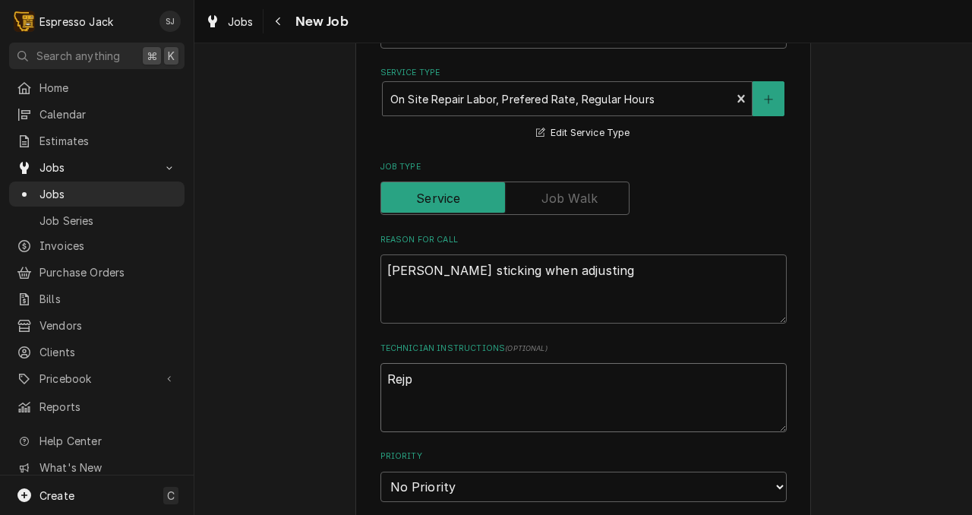
type textarea "x"
type textarea "Rej"
type textarea "x"
type textarea "Re"
type textarea "x"
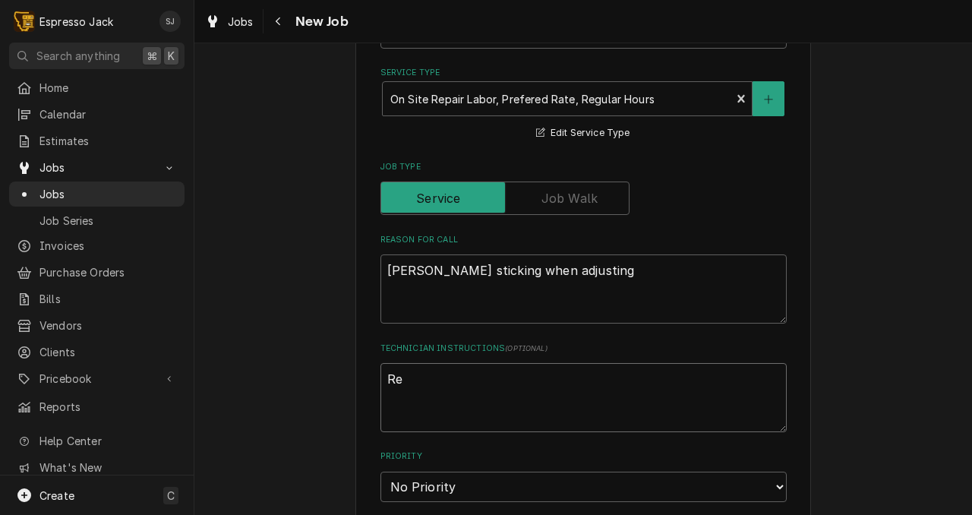
type textarea "R"
type textarea "x"
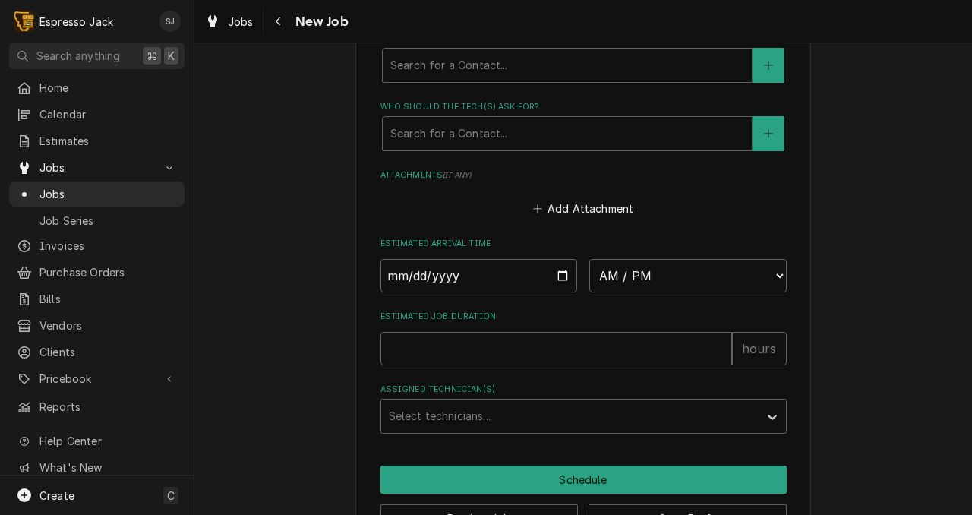
scroll to position [1088, 0]
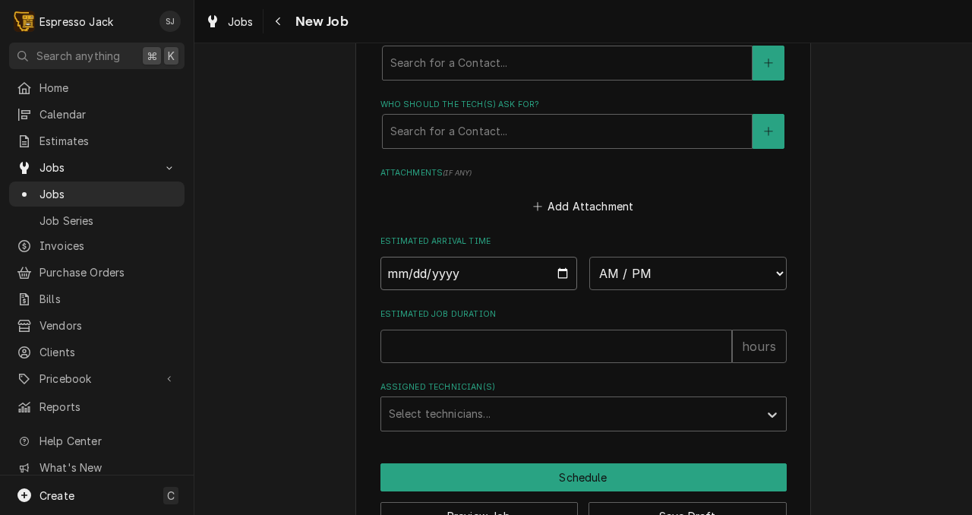
click at [563, 272] on input "Date" at bounding box center [478, 273] width 197 height 33
type input "2025-08-11"
type textarea "x"
click at [620, 283] on select "AM / PM 6:00 AM 6:15 AM 6:30 AM 6:45 AM 7:00 AM 7:15 AM 7:30 AM 7:45 AM 8:00 AM…" at bounding box center [687, 273] width 197 height 33
select select "14:00:00"
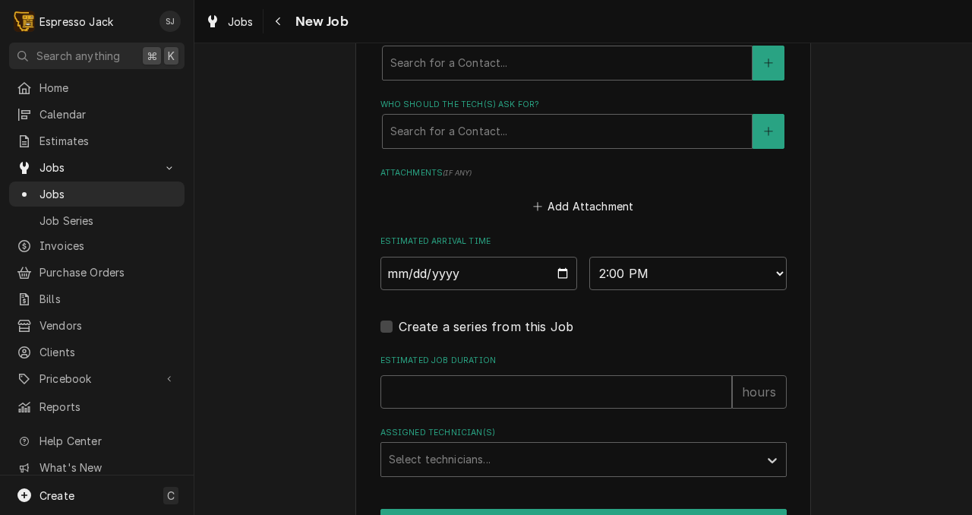
click at [613, 325] on div "Create a series from this Job" at bounding box center [583, 326] width 406 height 18
click at [420, 408] on input "Estimated Job Duration" at bounding box center [556, 391] width 352 height 33
type textarea "x"
type input "1"
type textarea "x"
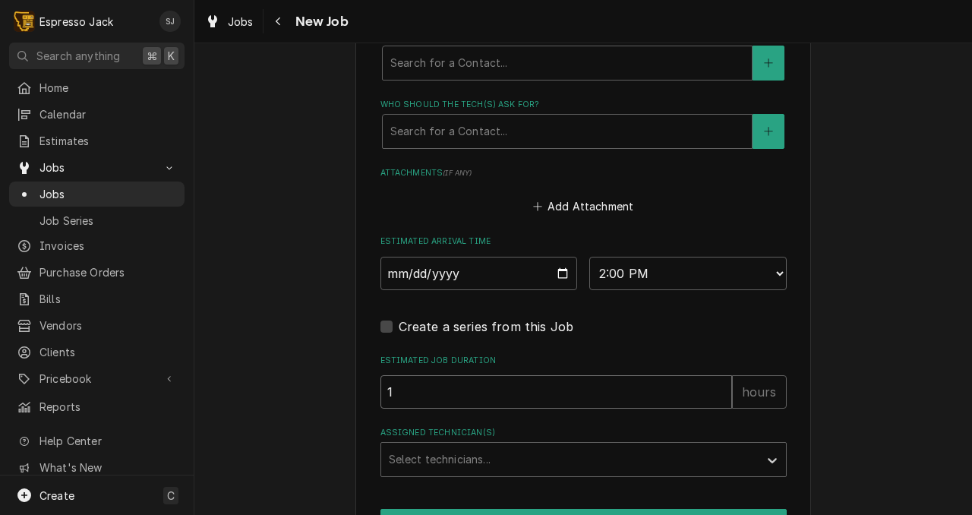
type input "1"
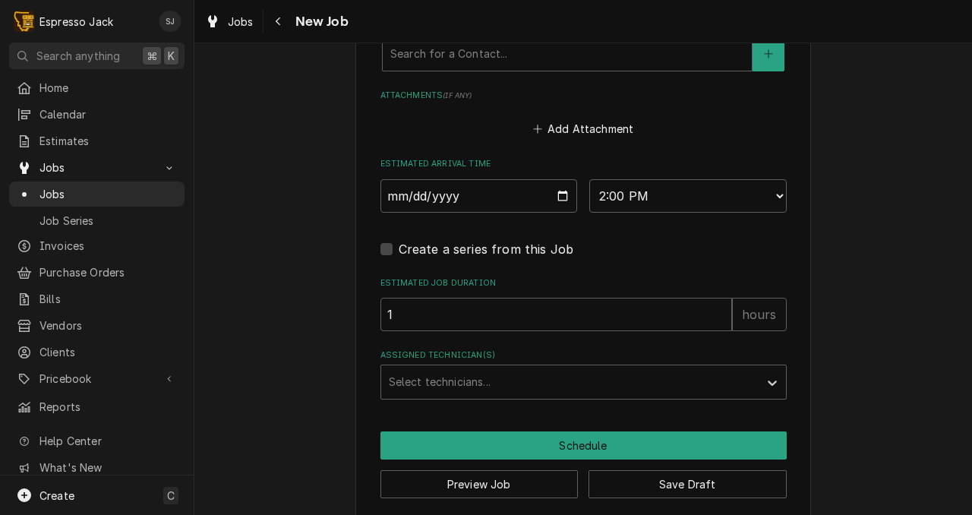
scroll to position [1187, 0]
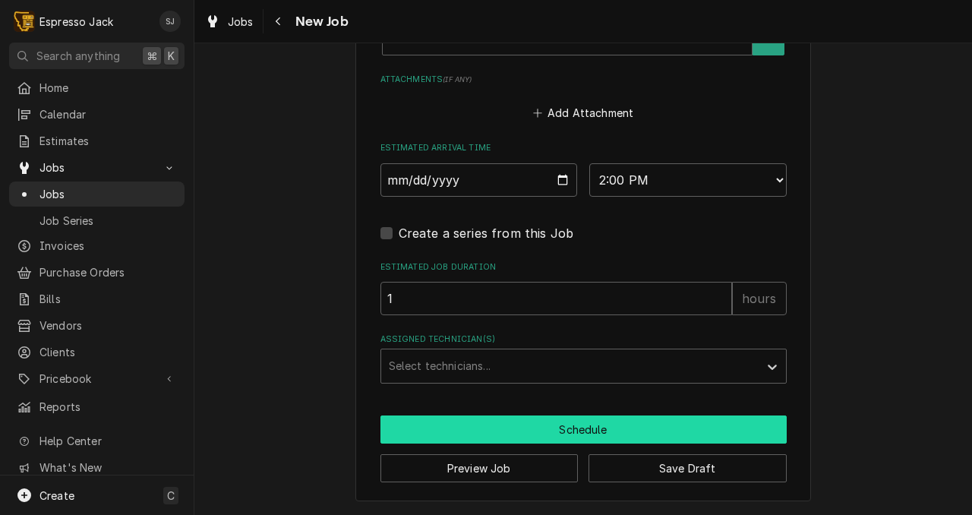
click at [421, 421] on button "Schedule" at bounding box center [583, 429] width 406 height 28
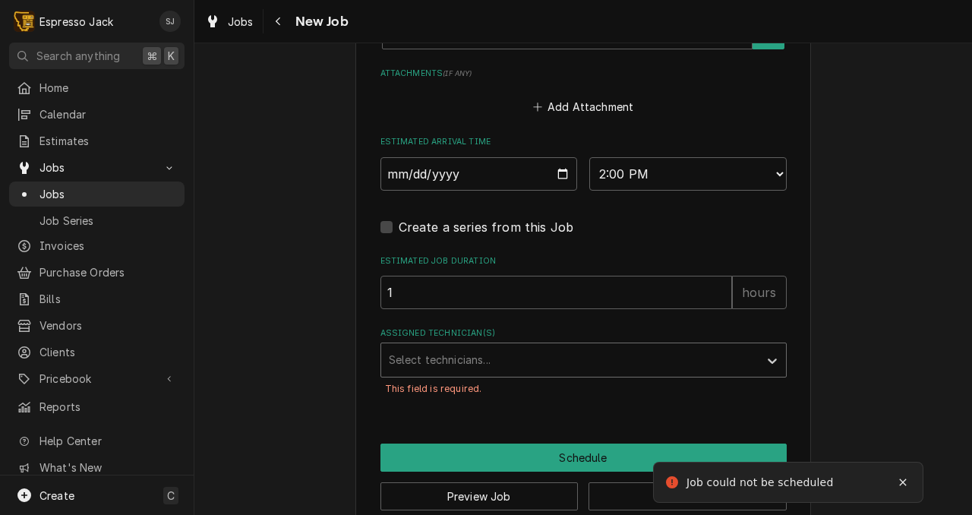
click at [437, 359] on div "Assigned Technician(s)" at bounding box center [570, 359] width 362 height 27
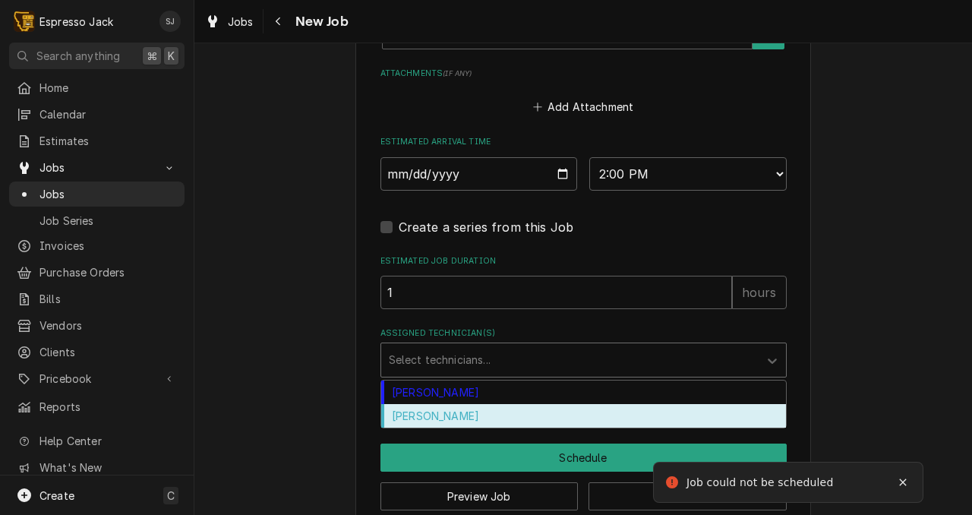
click at [413, 415] on div "Samantha Janssen" at bounding box center [583, 416] width 405 height 24
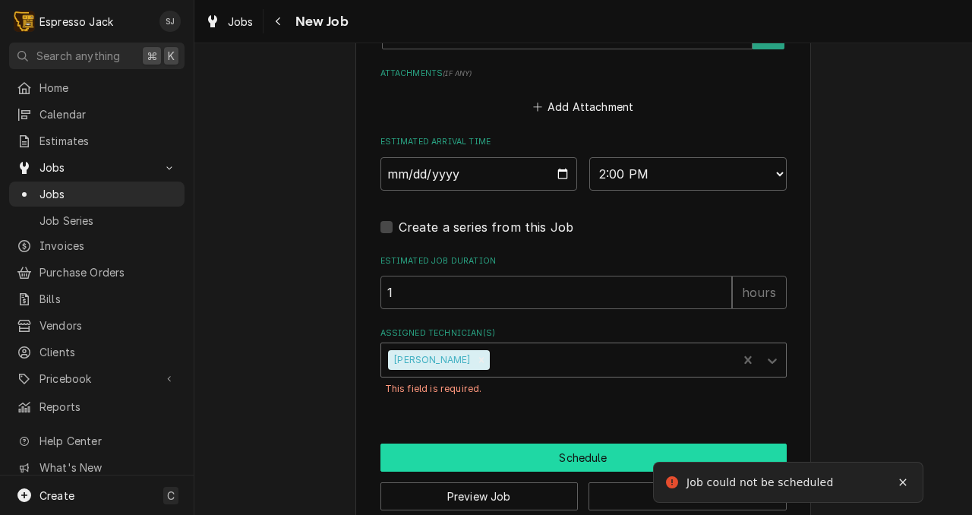
click at [463, 470] on button "Schedule" at bounding box center [583, 457] width 406 height 28
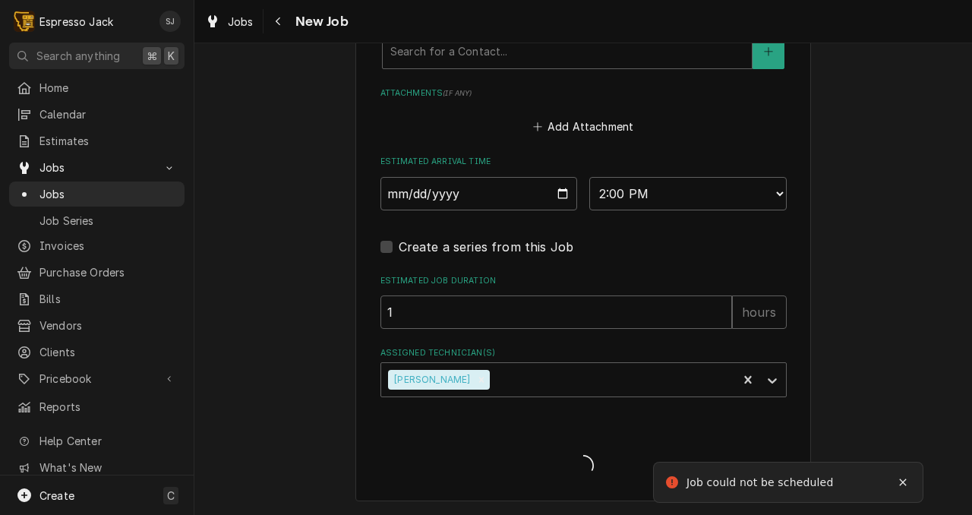
scroll to position [1172, 0]
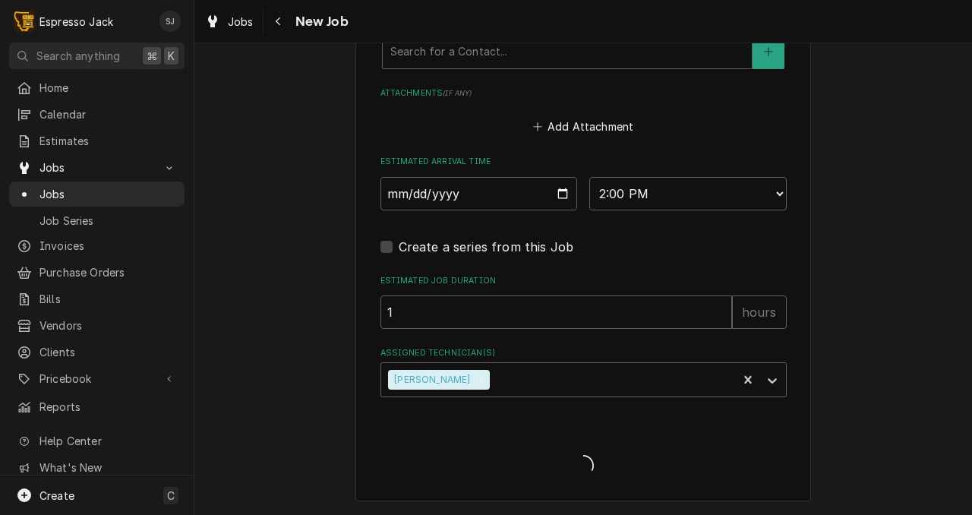
type textarea "x"
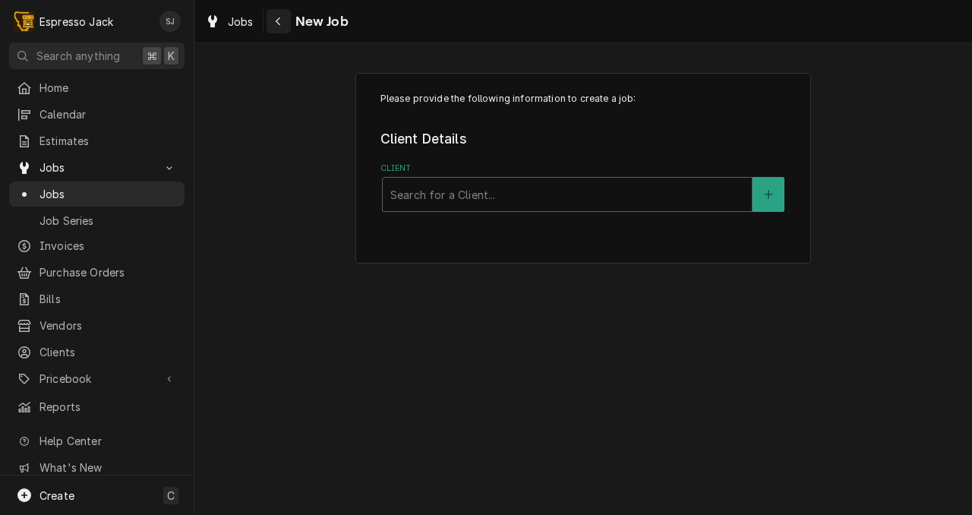
click at [273, 23] on div "Navigate back" at bounding box center [278, 21] width 15 height 15
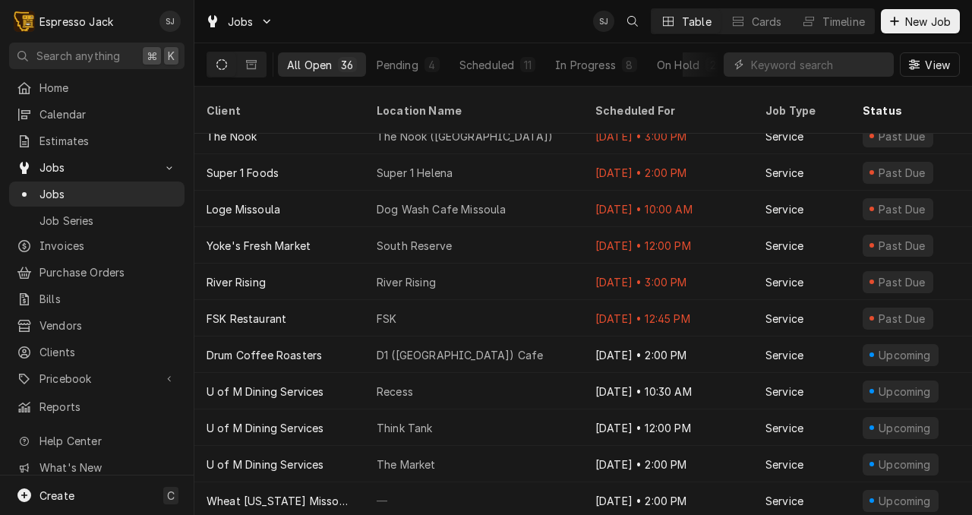
scroll to position [188, 0]
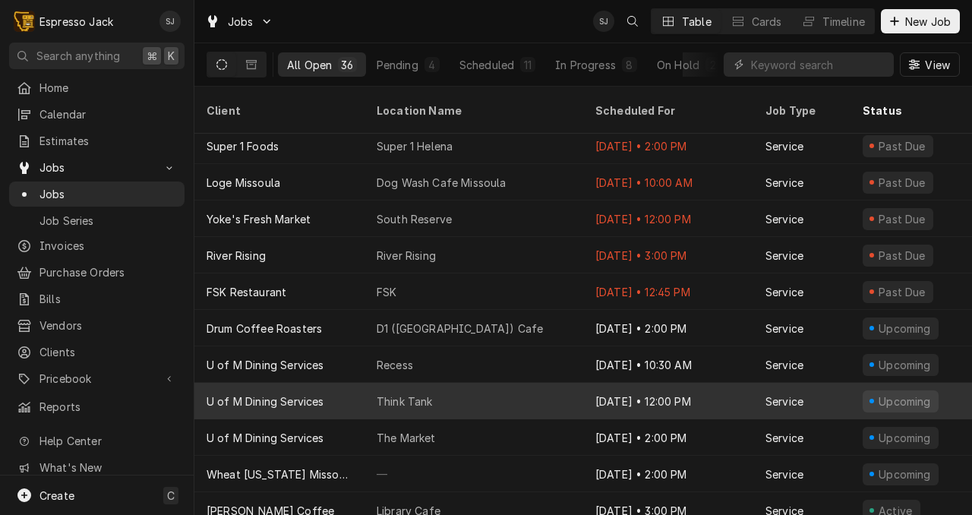
click at [414, 393] on div "Think Tank" at bounding box center [405, 401] width 56 height 16
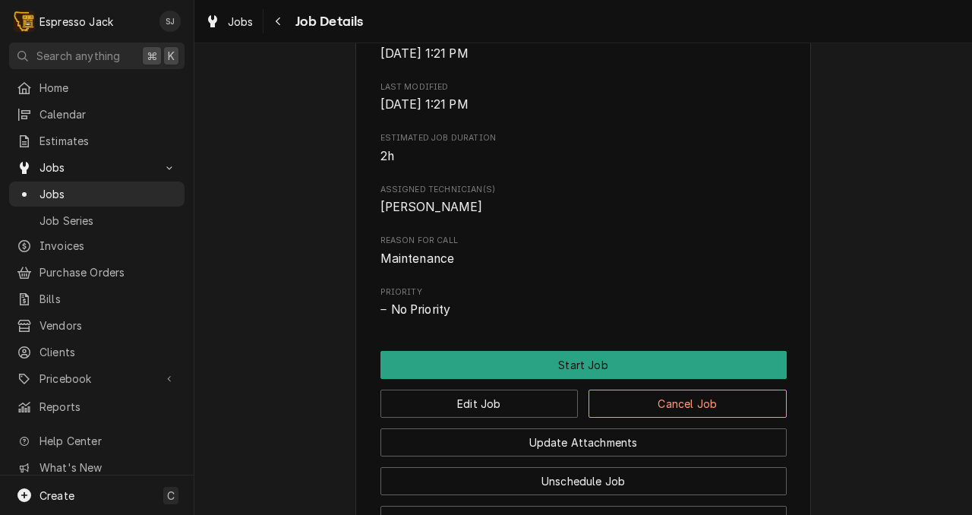
scroll to position [620, 0]
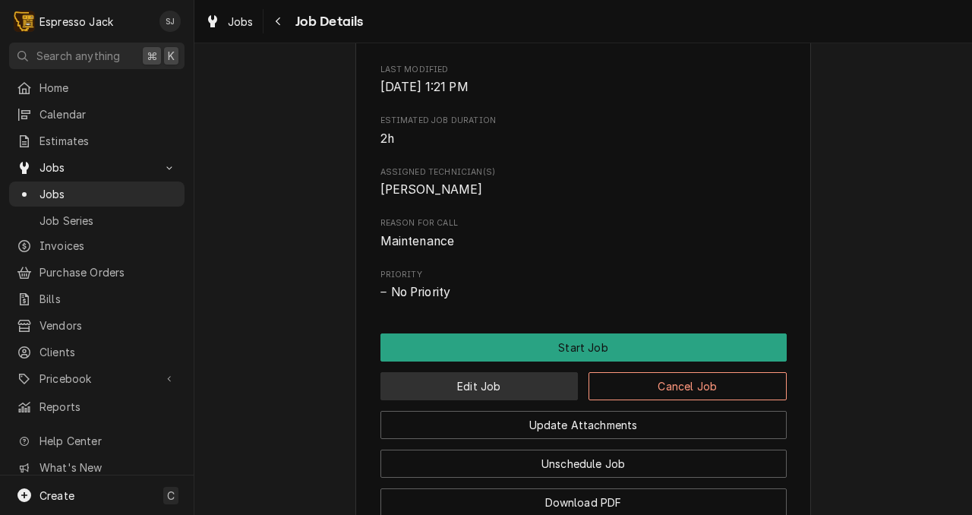
click at [421, 400] on button "Edit Job" at bounding box center [479, 386] width 198 height 28
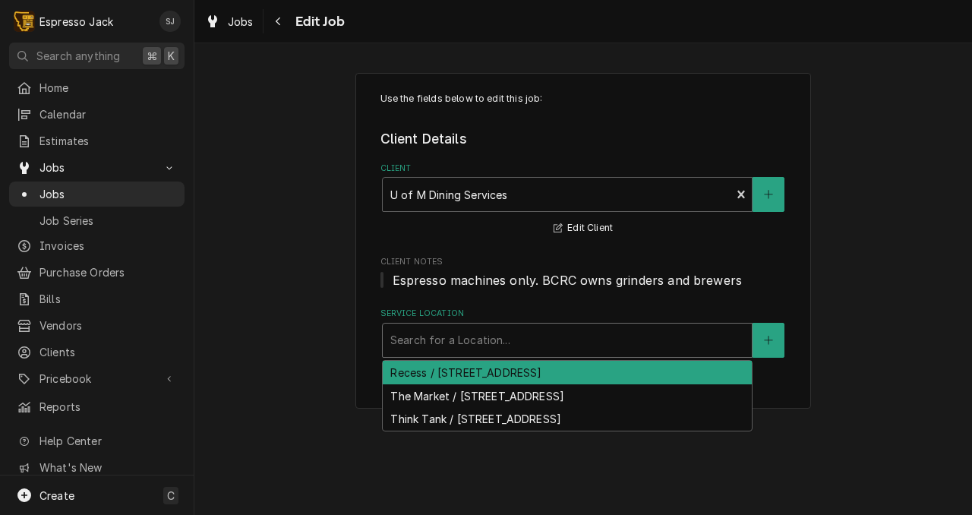
click at [408, 345] on div "Service Location" at bounding box center [567, 339] width 354 height 27
click at [765, 338] on icon "Create New Location" at bounding box center [768, 340] width 9 height 11
type textarea "x"
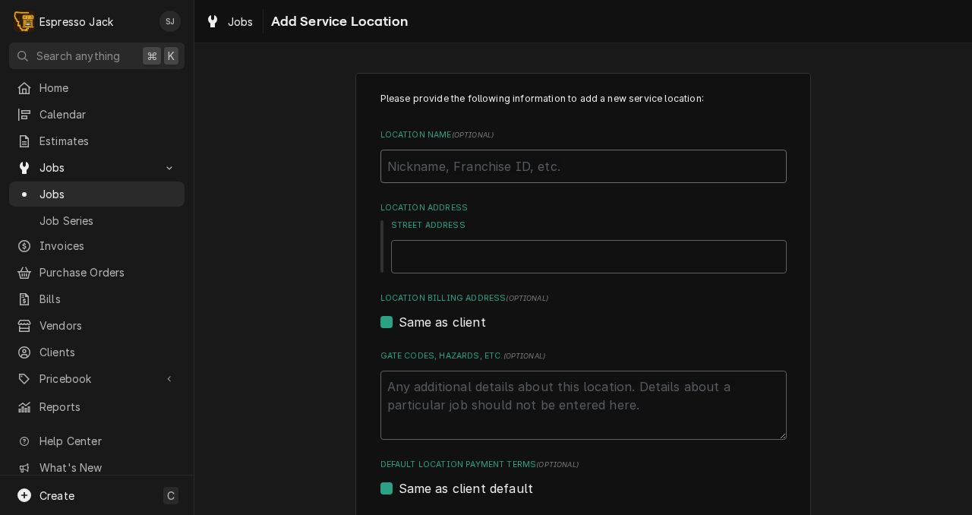
click at [418, 169] on input "Location Name ( optional )" at bounding box center [583, 166] width 406 height 33
click at [223, 65] on div "Please provide the following information to add a new service location: Locatio…" at bounding box center [582, 358] width 777 height 599
click at [40, 186] on span "Jobs" at bounding box center [107, 194] width 137 height 16
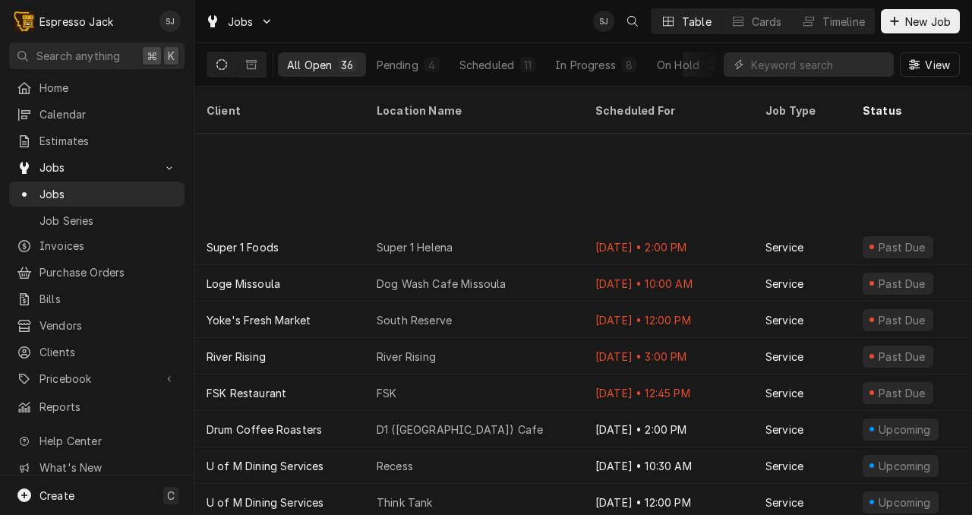
scroll to position [232, 0]
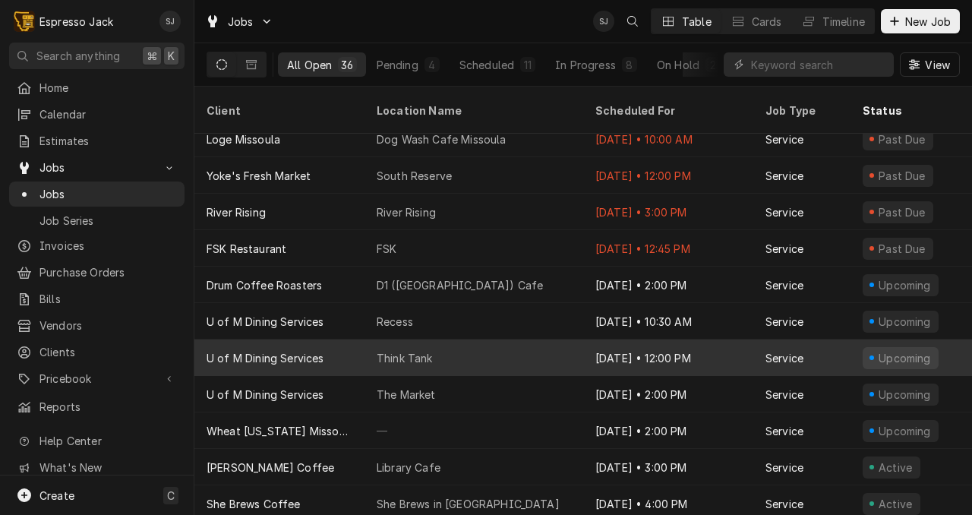
click at [410, 350] on div "Think Tank" at bounding box center [405, 358] width 56 height 16
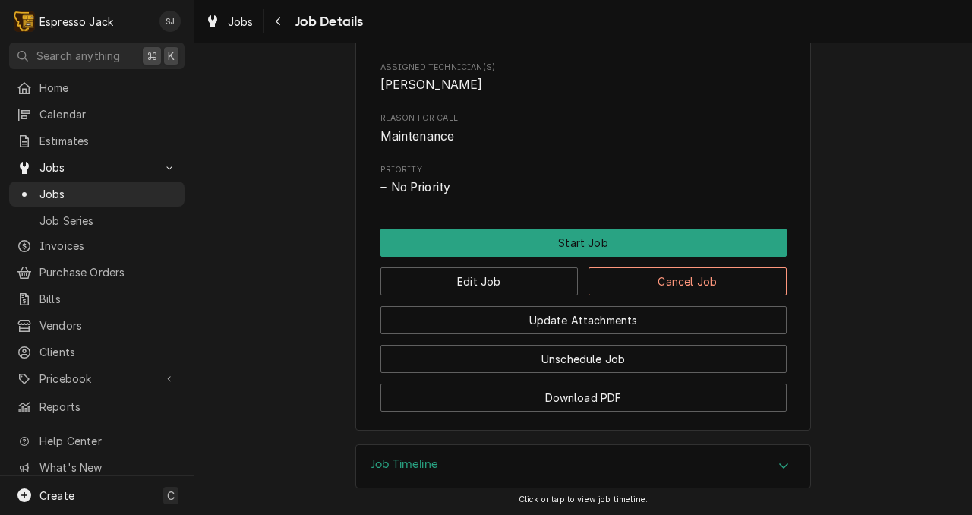
scroll to position [727, 0]
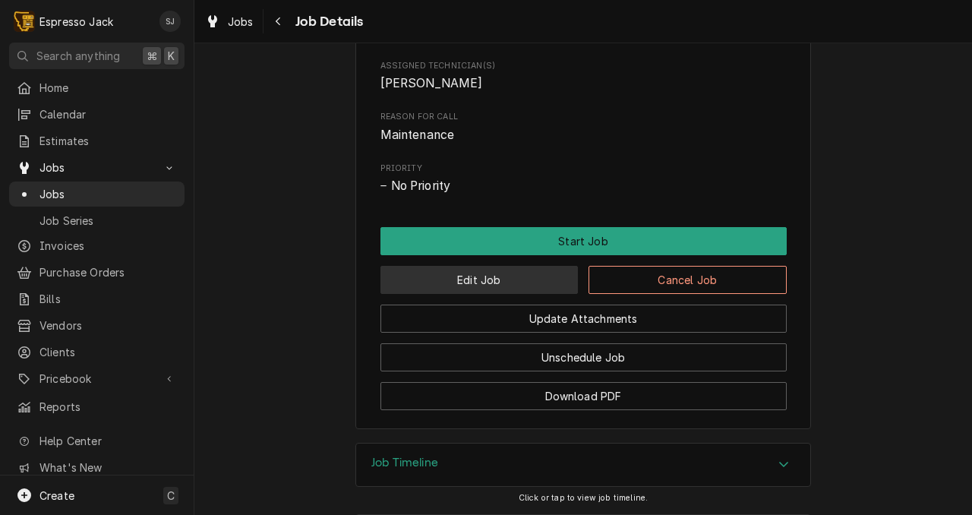
click at [462, 294] on button "Edit Job" at bounding box center [479, 280] width 198 height 28
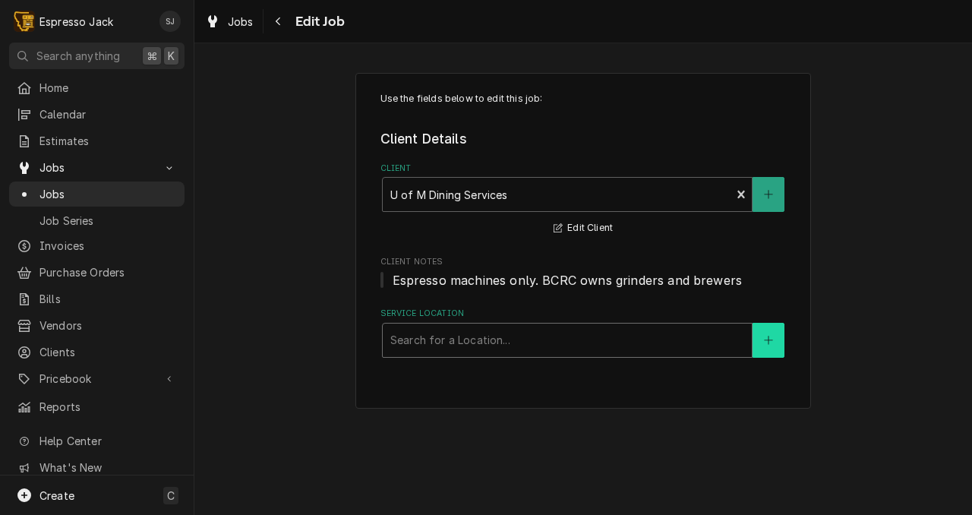
click at [772, 346] on button "Service Location" at bounding box center [768, 340] width 32 height 35
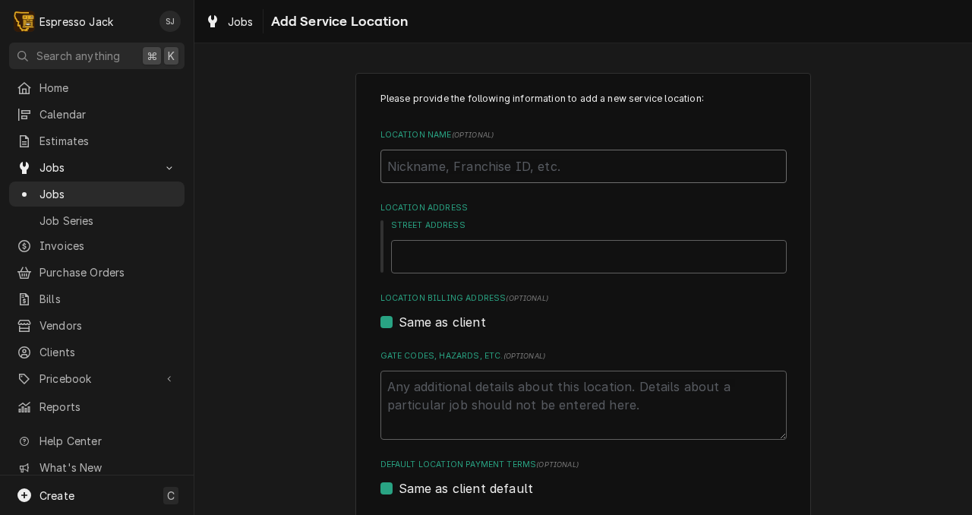
click at [421, 167] on input "Location Name ( optional )" at bounding box center [583, 166] width 406 height 33
type textarea "x"
type input "B"
type textarea "x"
type input "Bi"
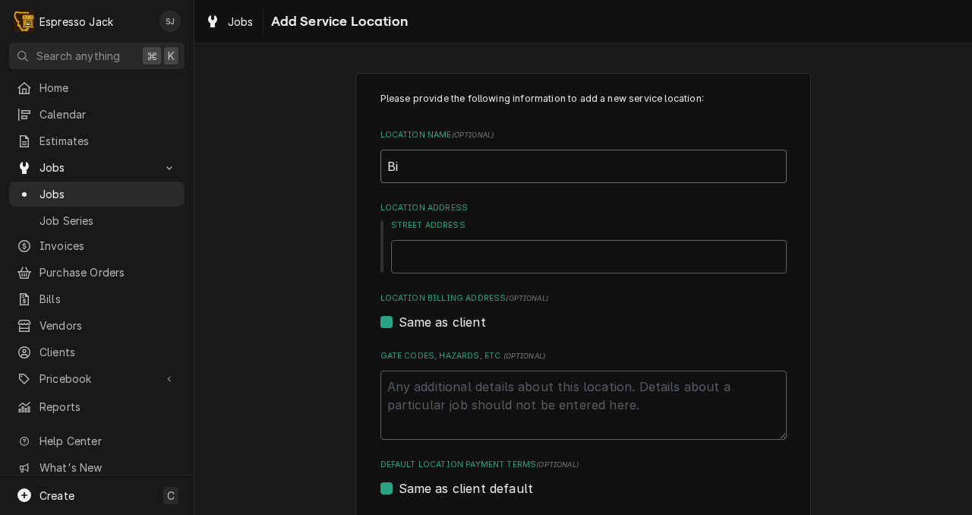
type textarea "x"
type input "Biz"
type textarea "x"
type input "Biz"
type textarea "x"
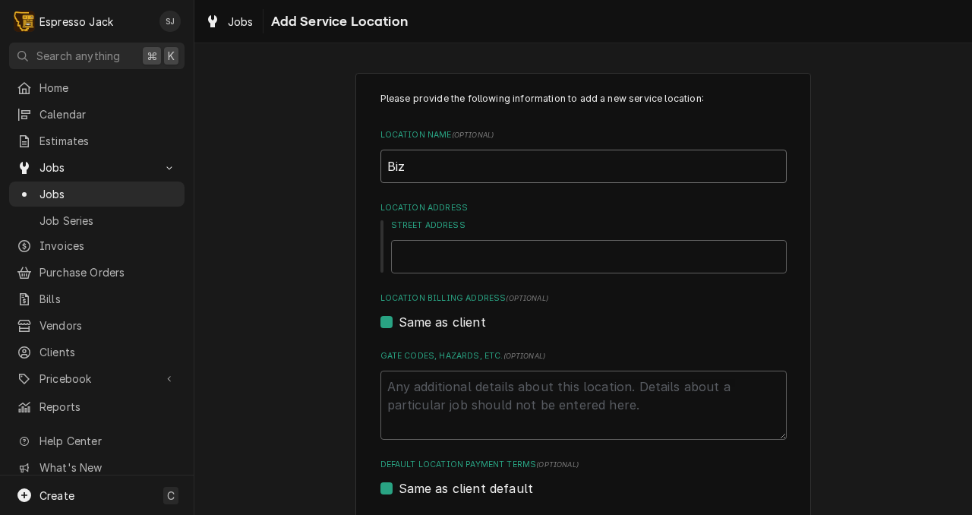
type input "Biz B"
type textarea "x"
type input "Biz Bz"
type textarea "x"
type input "Biz B"
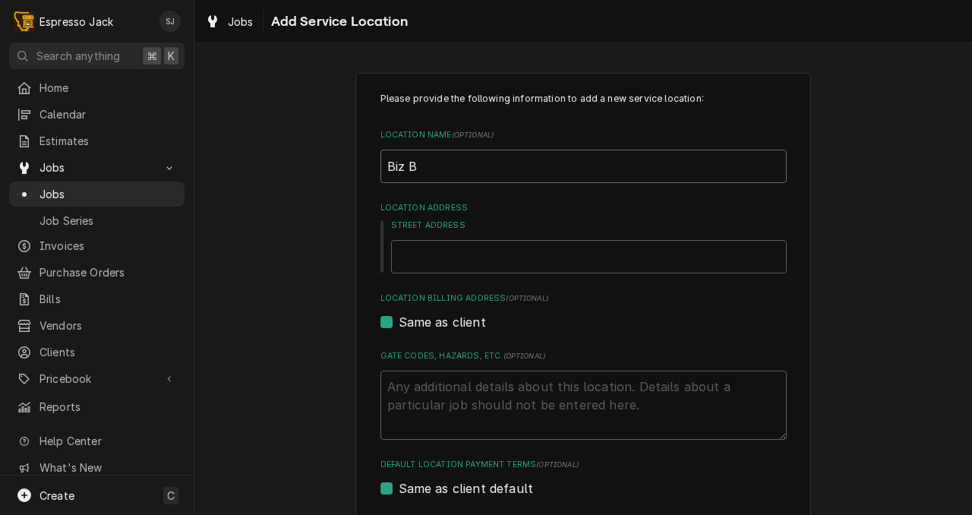
type textarea "x"
type input "Biz Bu"
type textarea "x"
type input "Biz Buz"
type textarea "x"
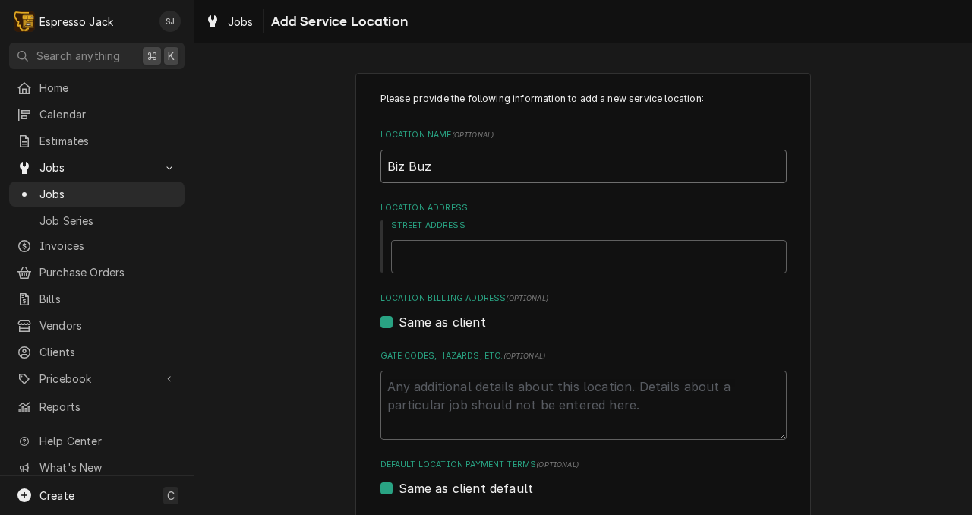
type input "Biz Buzz"
type textarea "x"
type input "Biz Buzz"
click at [408, 250] on input "Street Address" at bounding box center [589, 256] width 396 height 33
type textarea "x"
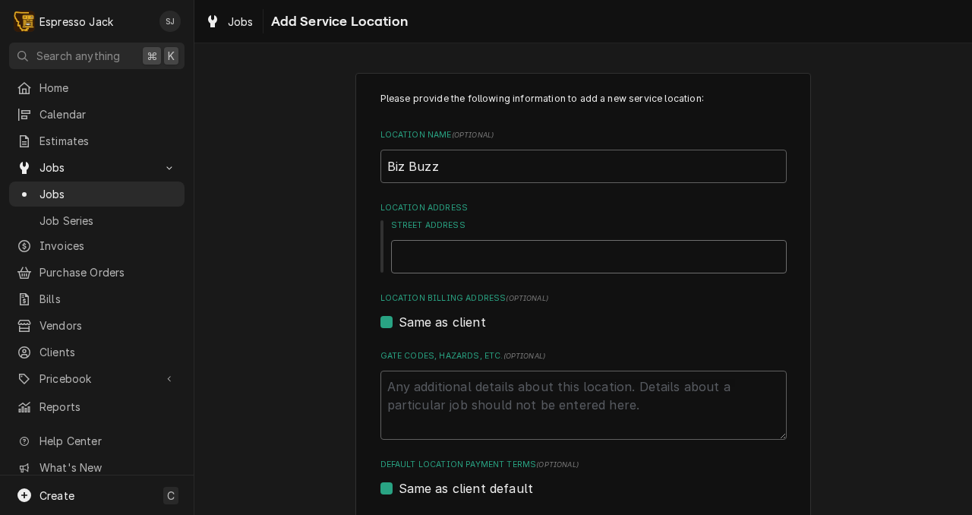
type input "3"
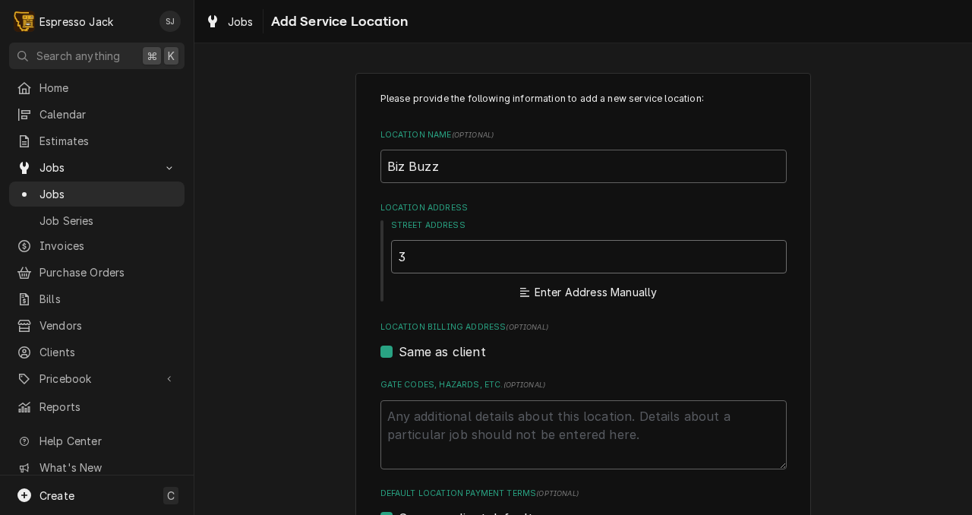
type textarea "x"
type input "32"
type textarea "x"
type input "32"
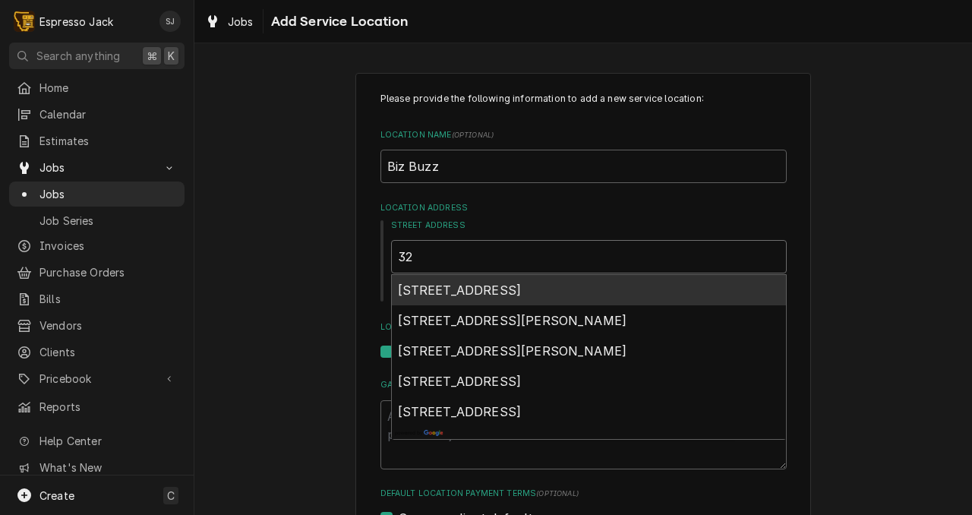
type textarea "x"
type input "32 c"
type textarea "x"
type input "32 ca"
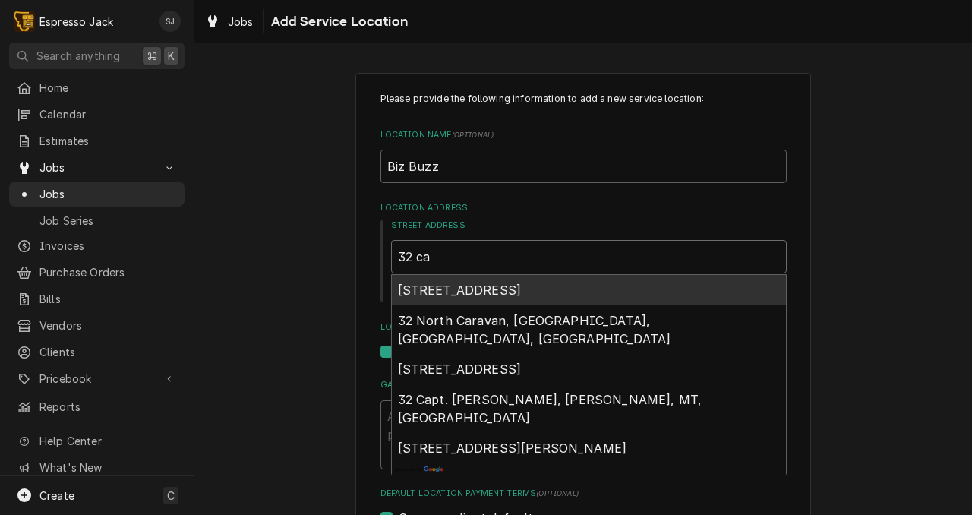
click at [419, 288] on span "32 Campus Drive, Missoula, MT, USA" at bounding box center [460, 289] width 124 height 15
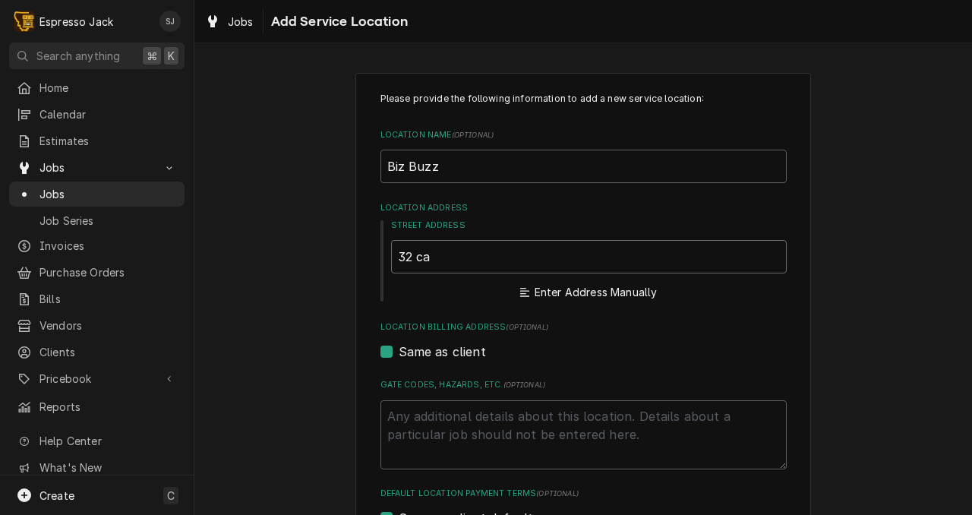
type textarea "x"
type input "32 Campus Dr"
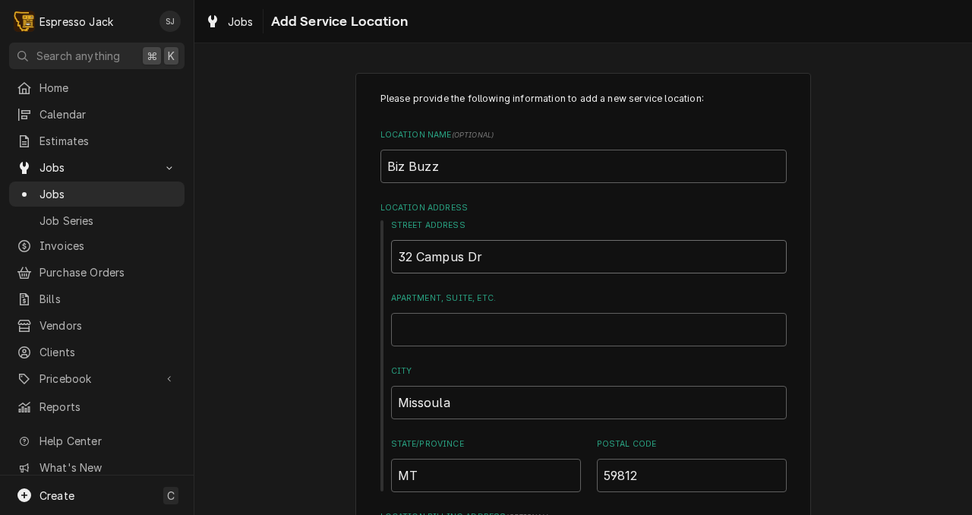
type textarea "x"
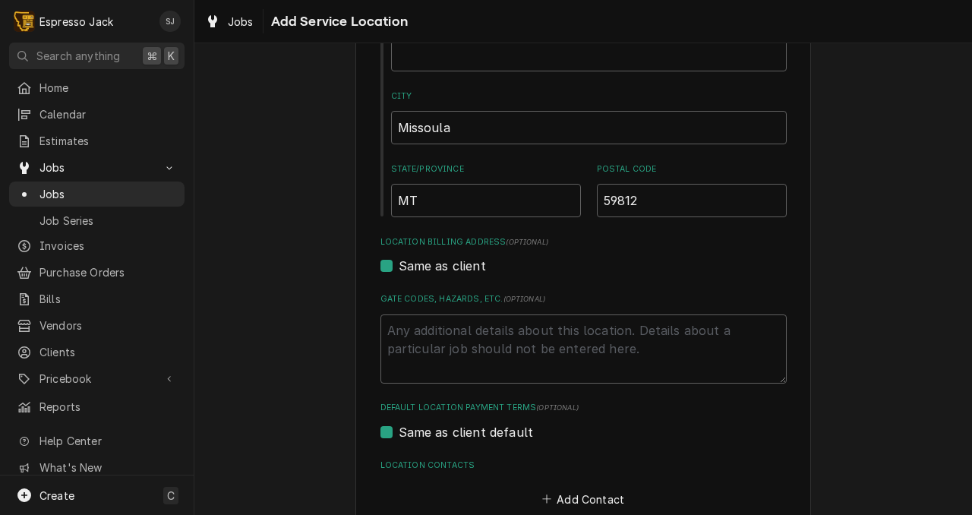
scroll to position [276, 0]
type input "32 Campus Dr"
click at [423, 342] on textarea "Gate Codes, Hazards, etc. ( optional )" at bounding box center [583, 347] width 406 height 69
paste textarea "Gallagher Business building"
type textarea "x"
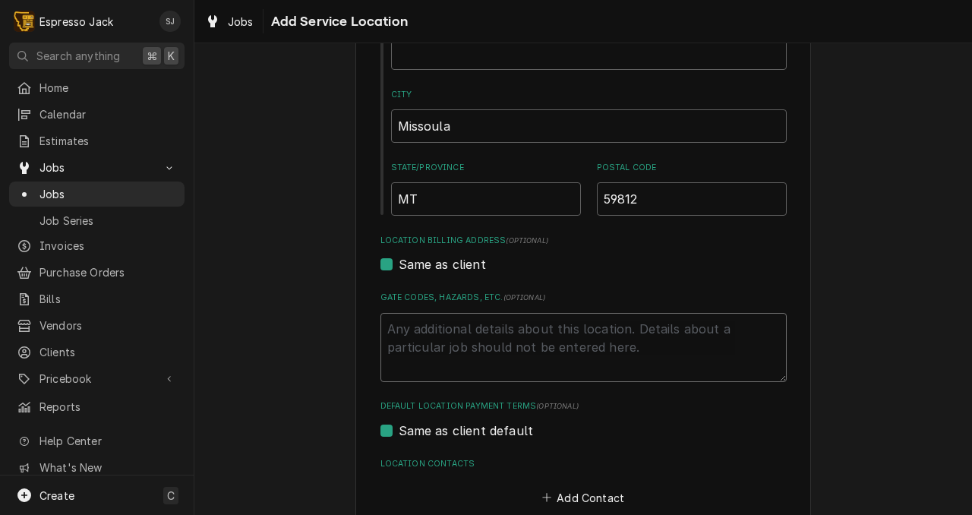
type textarea "Gallagher Business building"
type textarea "x"
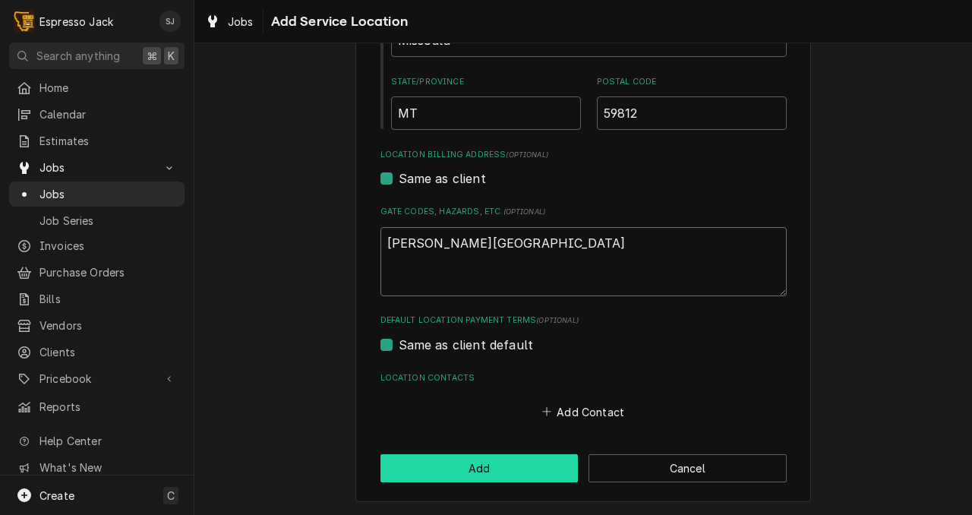
type textarea "Gallagher Business building"
click at [512, 469] on button "Add" at bounding box center [479, 468] width 198 height 28
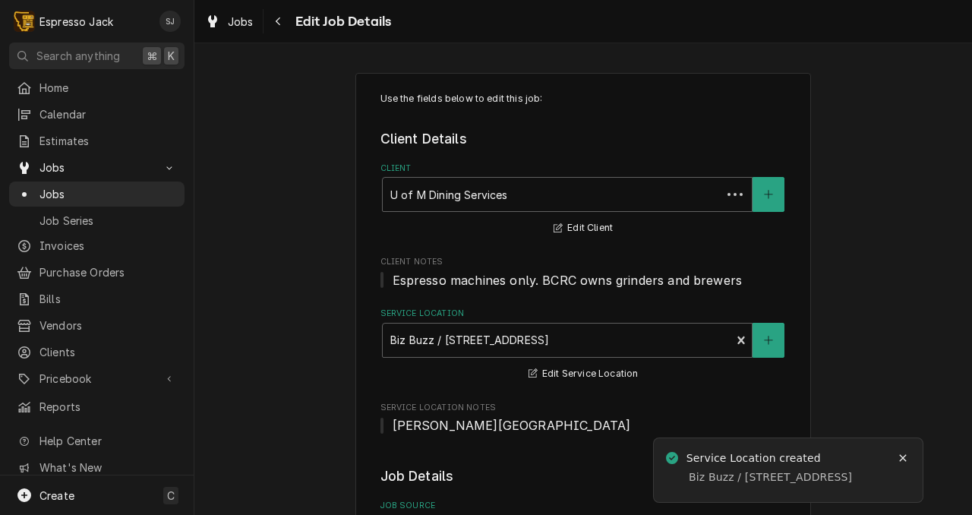
type textarea "x"
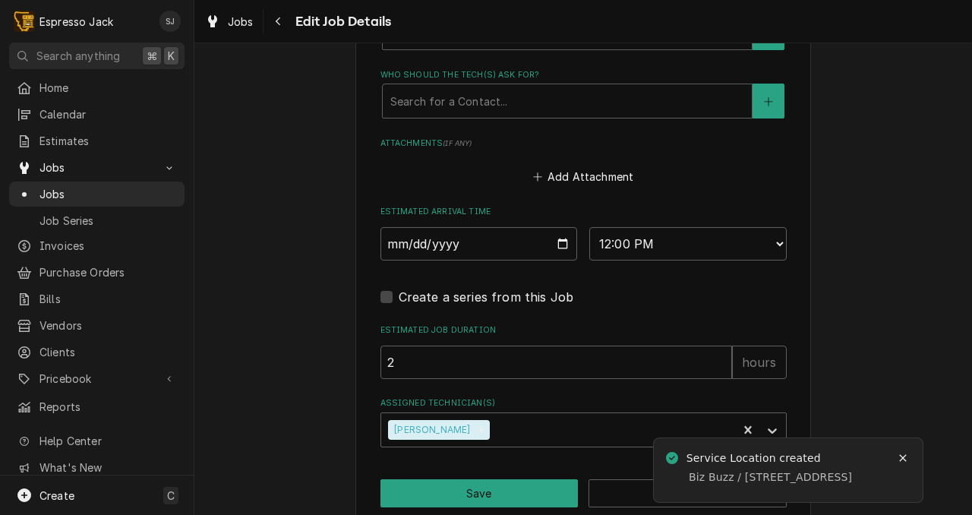
scroll to position [1251, 0]
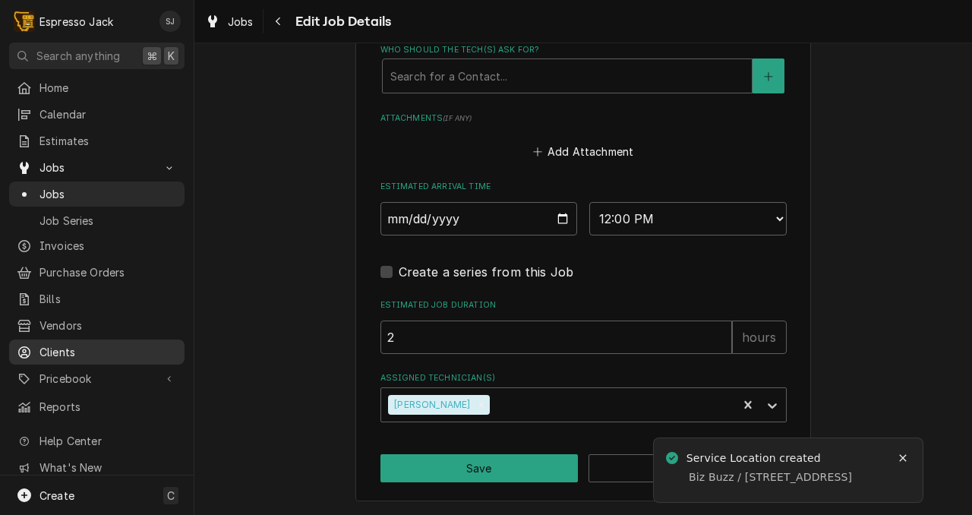
click at [36, 344] on div "Clients" at bounding box center [97, 352] width 160 height 16
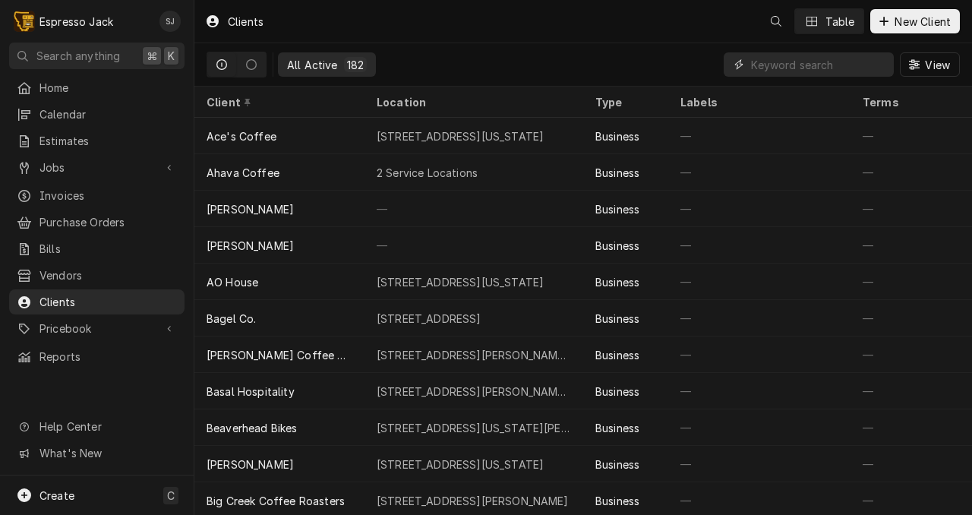
click at [770, 65] on input "Dynamic Content Wrapper" at bounding box center [818, 64] width 135 height 24
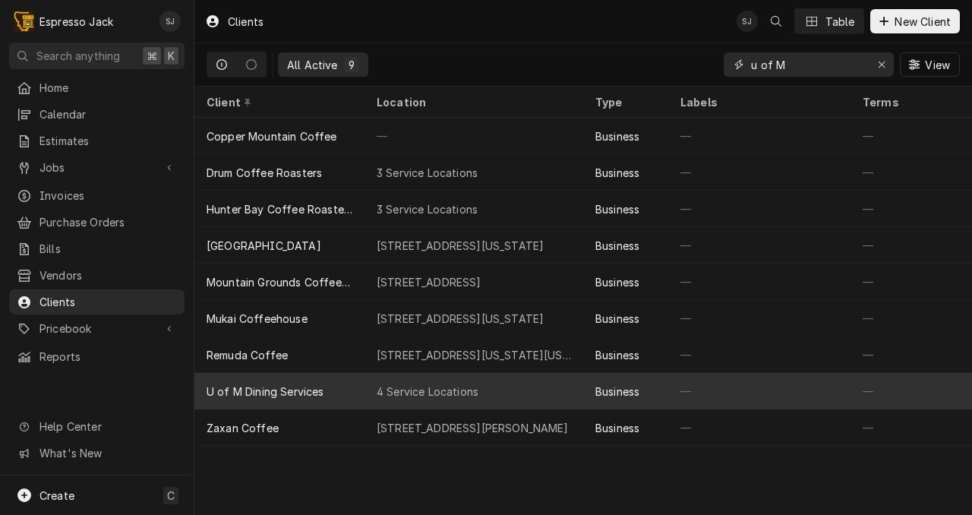
type input "u of M"
click at [459, 394] on div "4 Service Locations" at bounding box center [428, 391] width 102 height 16
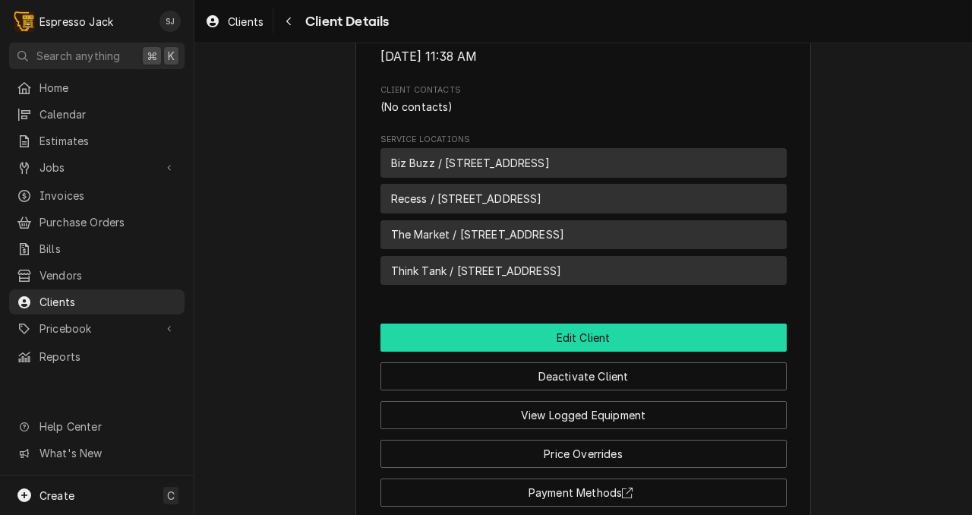
scroll to position [454, 0]
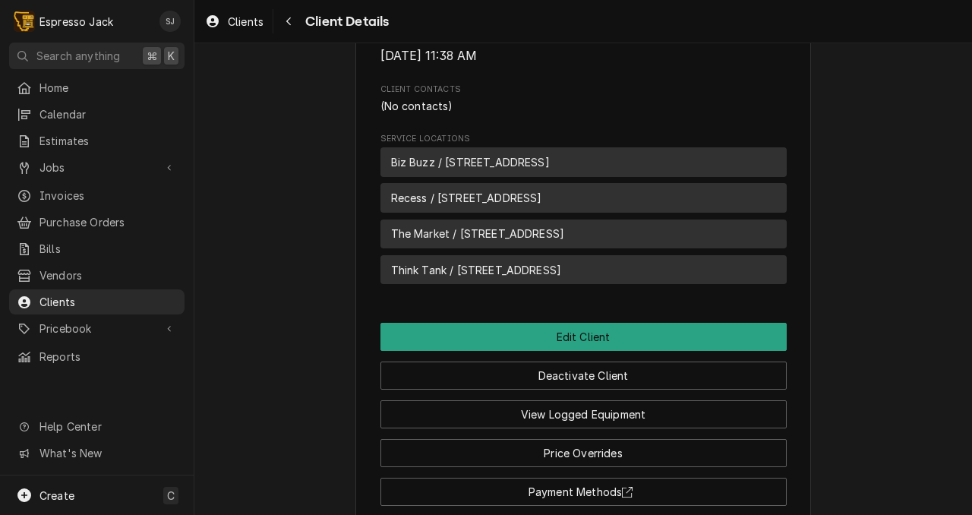
click at [503, 278] on span "Think Tank / [STREET_ADDRESS]" at bounding box center [476, 270] width 171 height 16
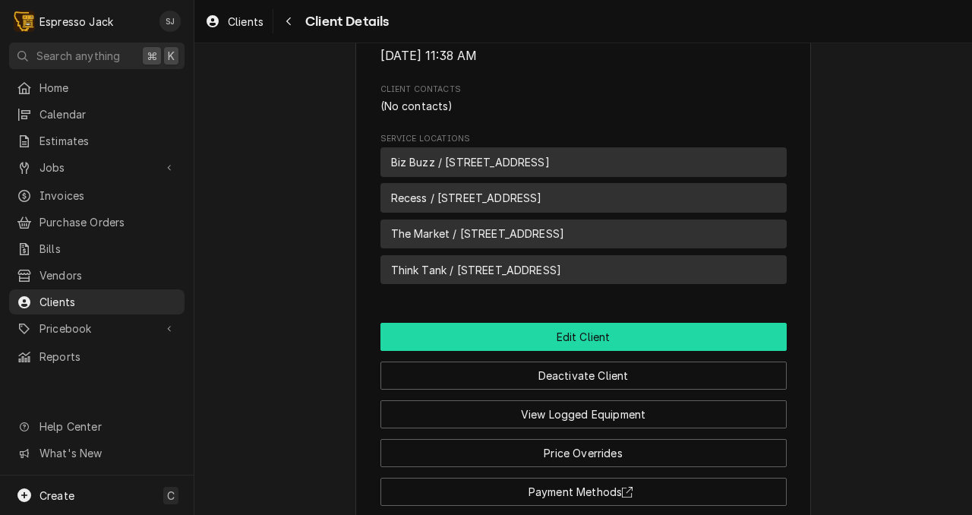
click at [490, 351] on button "Edit Client" at bounding box center [583, 337] width 406 height 28
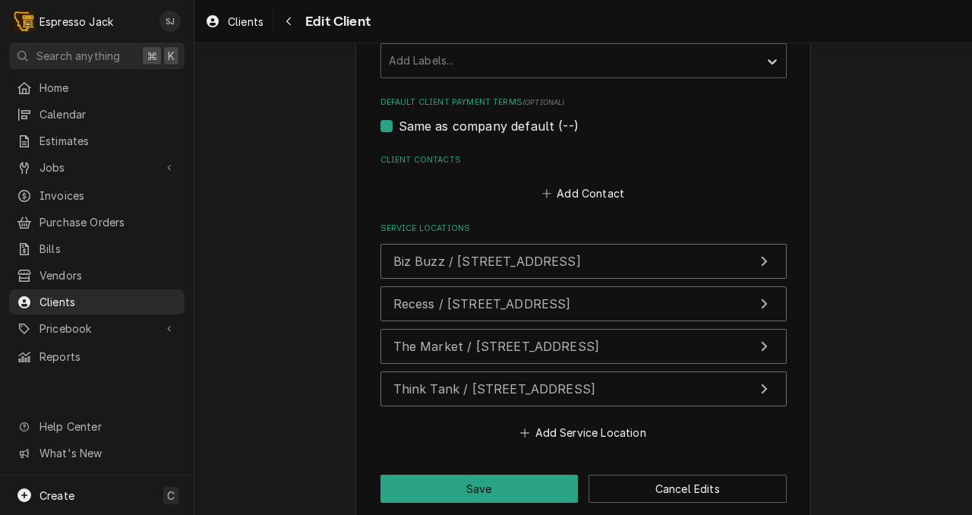
scroll to position [865, 0]
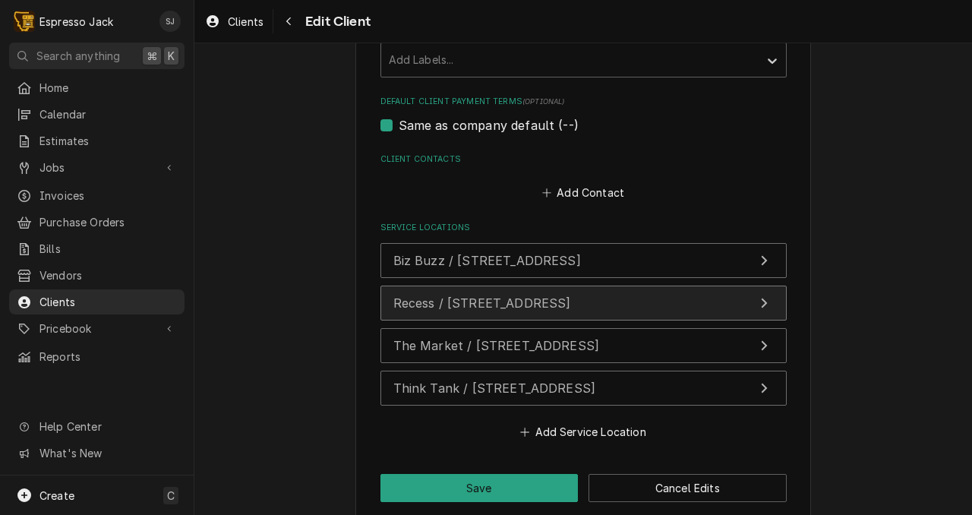
click at [427, 308] on span "Recess / [STREET_ADDRESS]" at bounding box center [482, 302] width 178 height 15
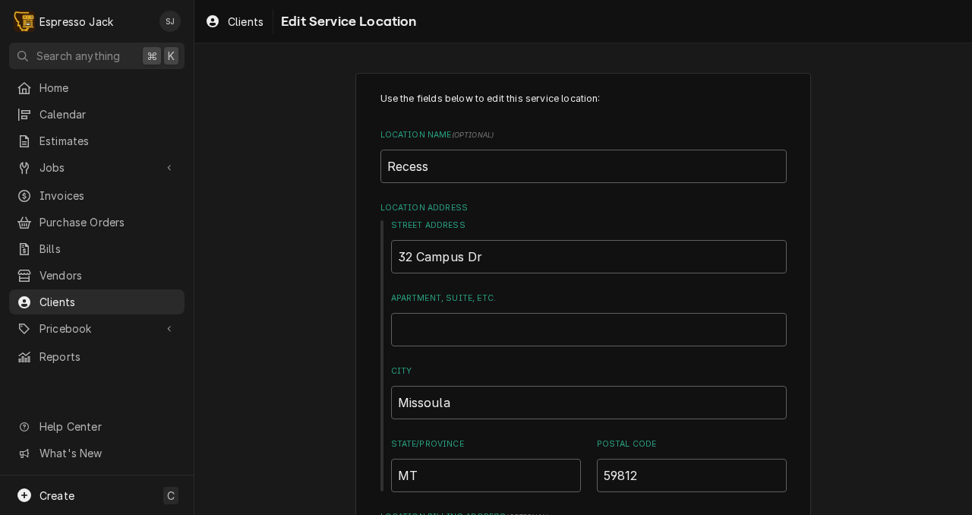
click at [305, 314] on div "Use the fields below to edit this service location: Location Name ( optional ) …" at bounding box center [582, 468] width 777 height 818
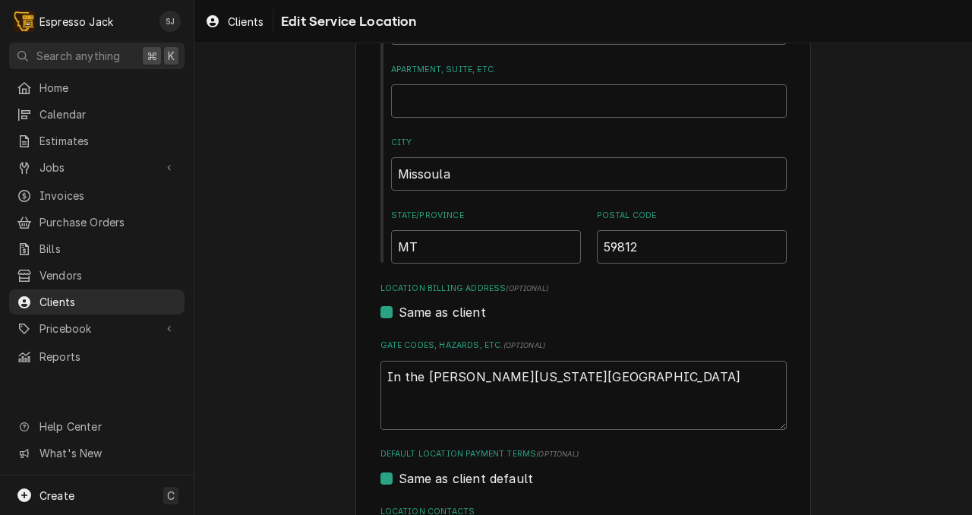
scroll to position [363, 0]
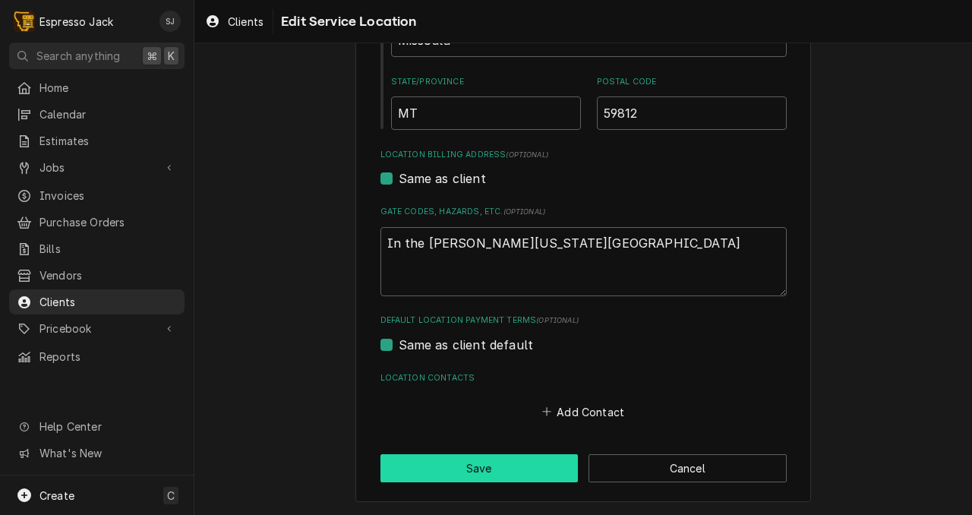
click at [525, 475] on button "Save" at bounding box center [479, 468] width 198 height 28
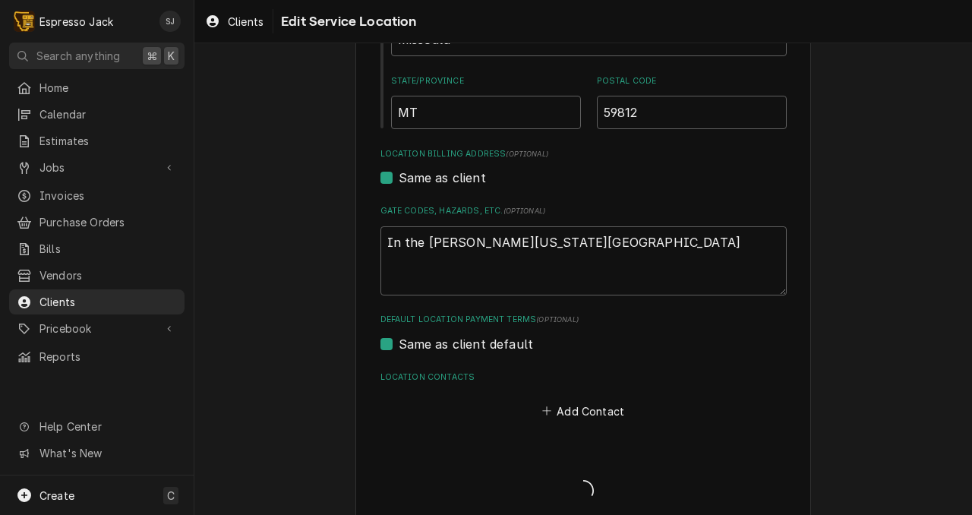
type textarea "x"
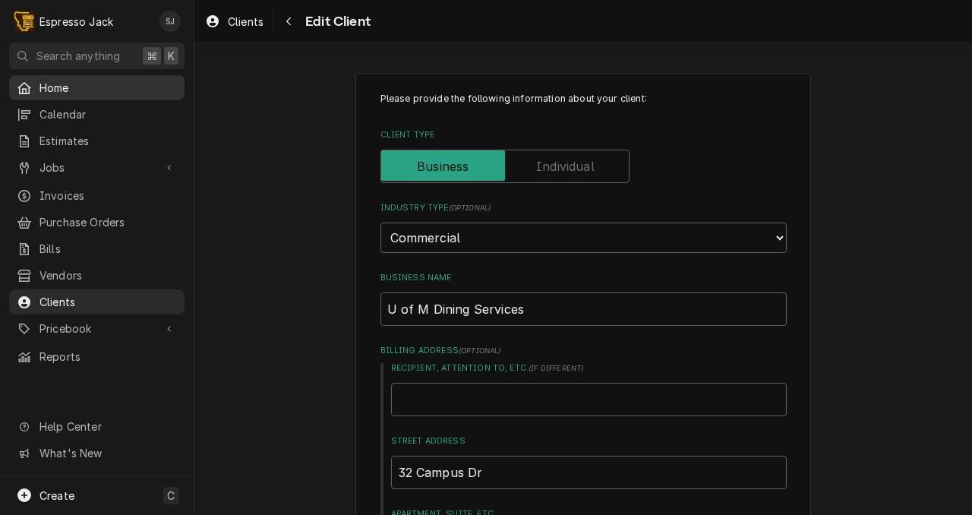
click at [56, 88] on span "Home" at bounding box center [107, 88] width 137 height 16
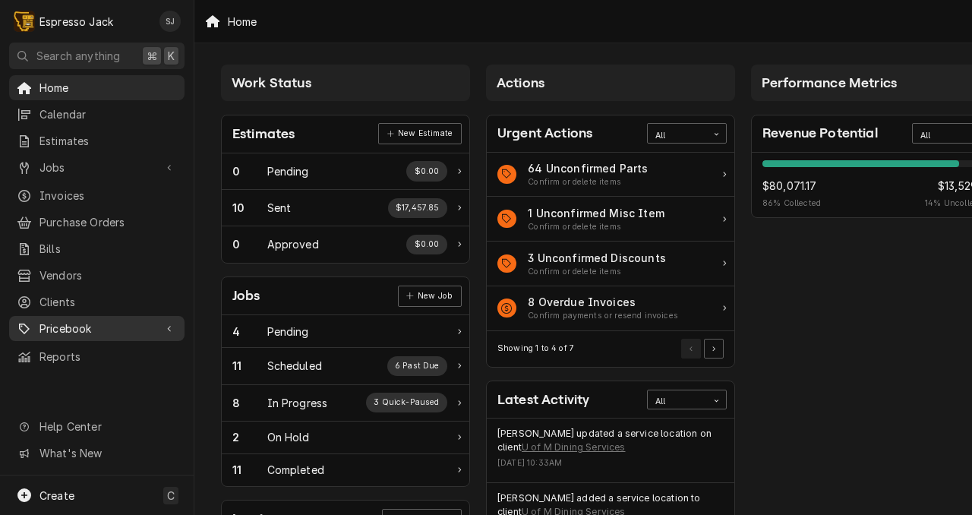
click at [77, 322] on span "Pricebook" at bounding box center [96, 328] width 115 height 16
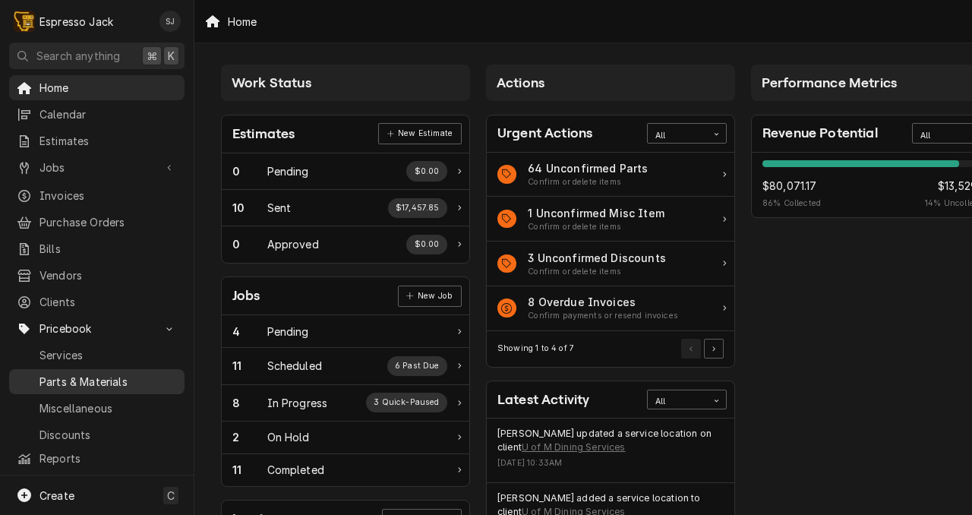
click at [87, 374] on span "Parts & Materials" at bounding box center [107, 382] width 137 height 16
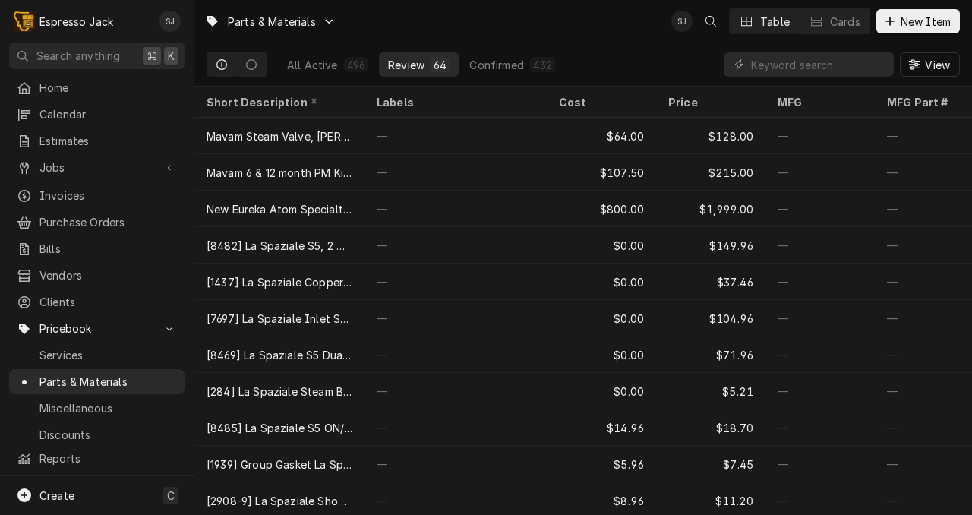
click at [569, 19] on div "Parts & Materials SJ Table Cards New Item" at bounding box center [582, 21] width 777 height 43
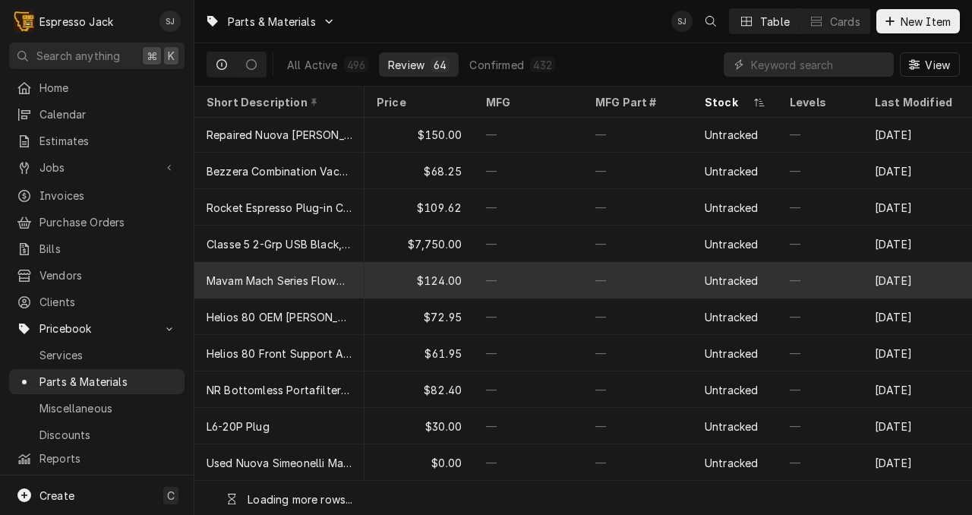
scroll to position [1933, 292]
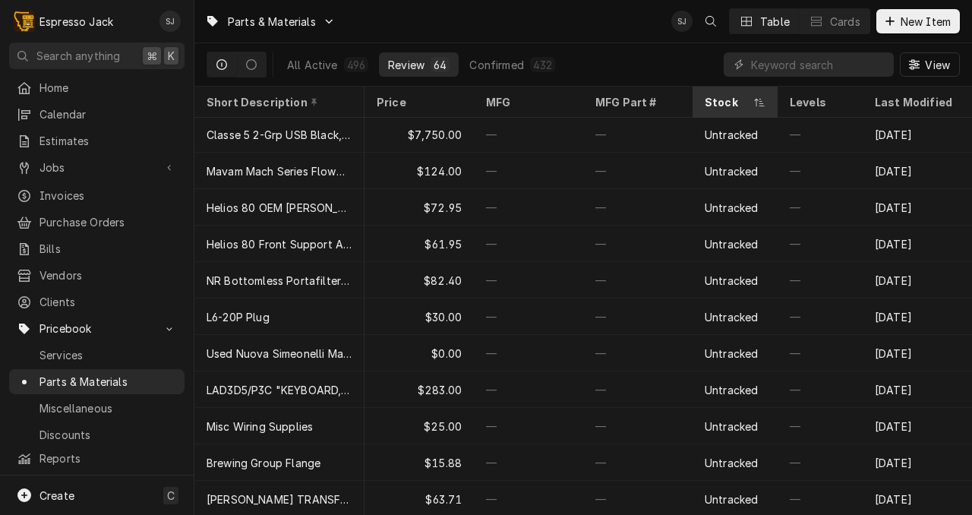
click at [722, 100] on div "Stock" at bounding box center [728, 102] width 46 height 16
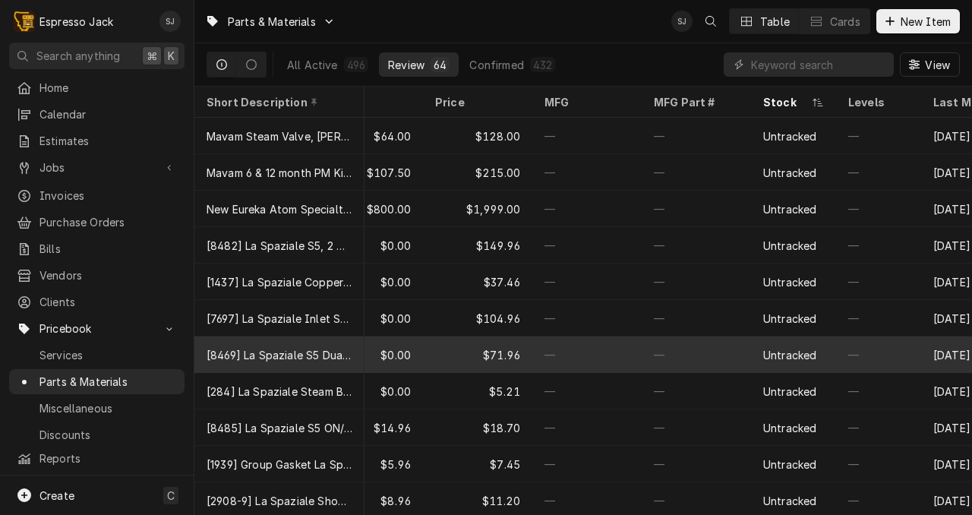
scroll to position [0, 292]
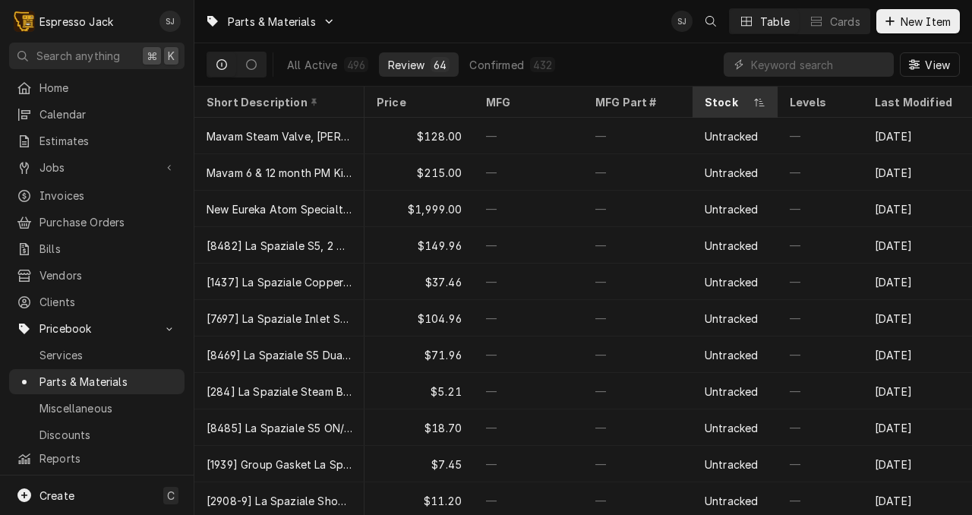
click at [743, 106] on div "Stock" at bounding box center [728, 102] width 46 height 16
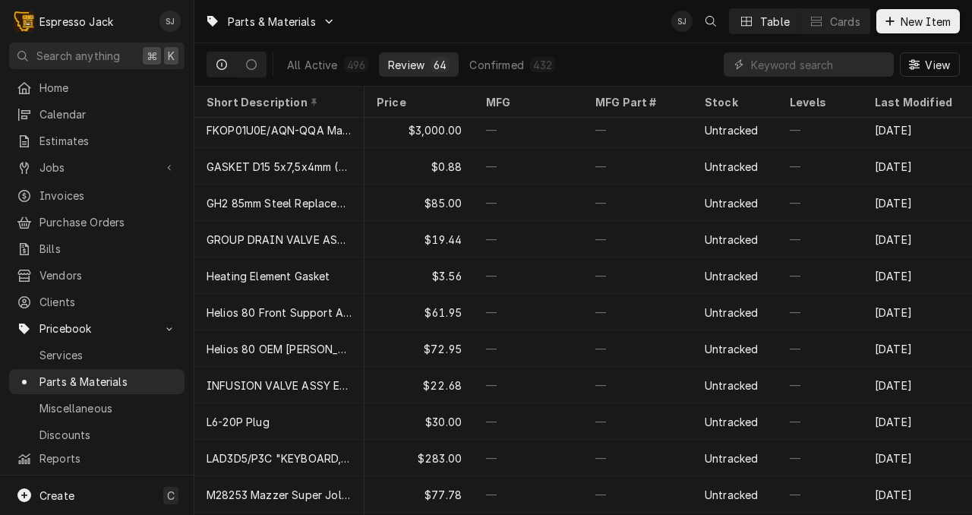
scroll to position [1274, 292]
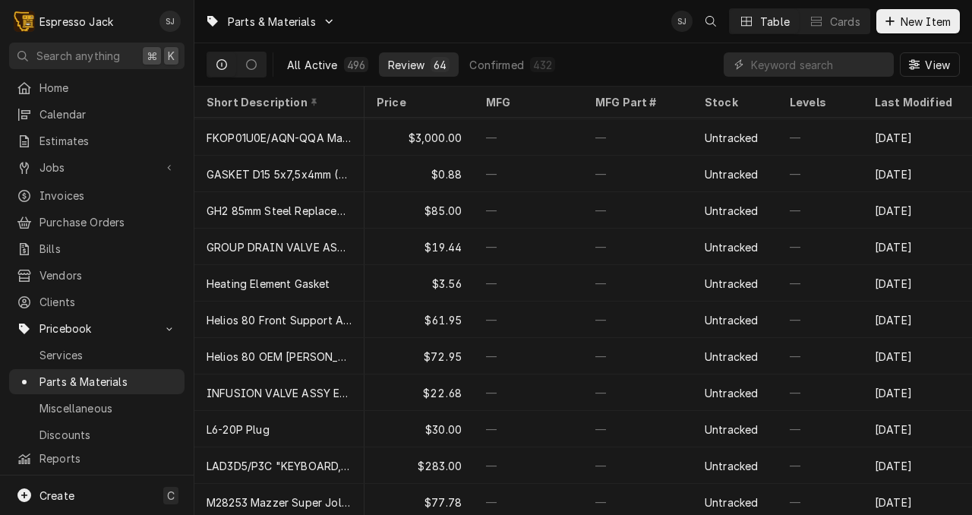
click at [337, 71] on button "All Active 496" at bounding box center [327, 64] width 99 height 24
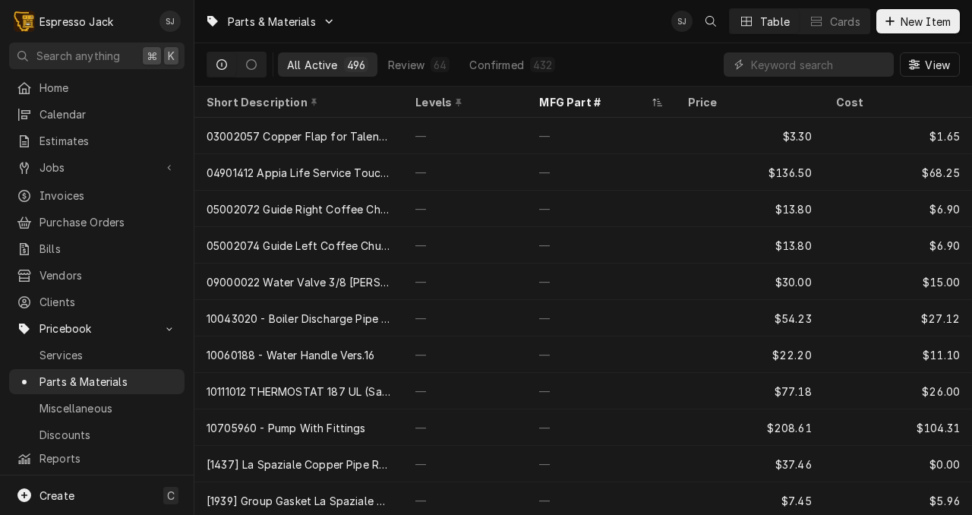
click at [311, 65] on div "All Active" at bounding box center [312, 65] width 51 height 16
click at [929, 64] on span "View" at bounding box center [937, 65] width 31 height 16
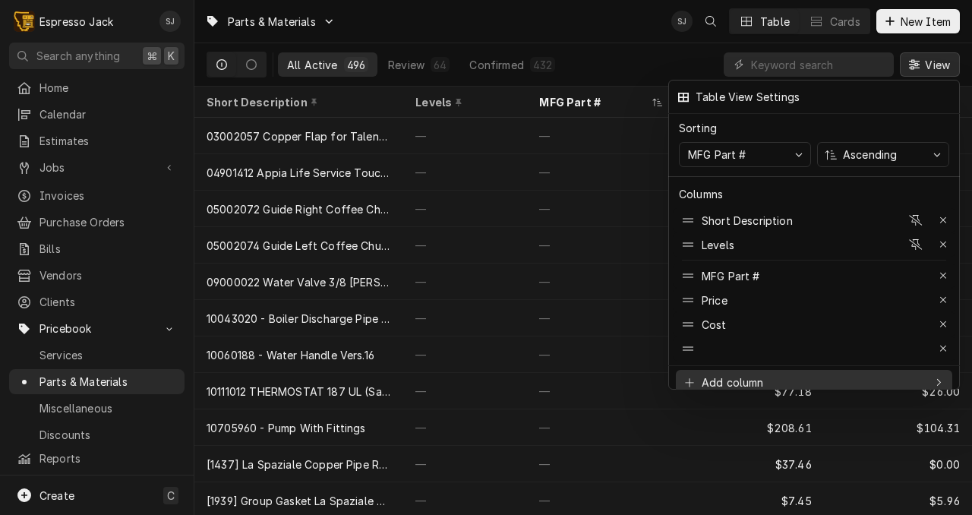
click at [687, 377] on icon at bounding box center [689, 382] width 9 height 11
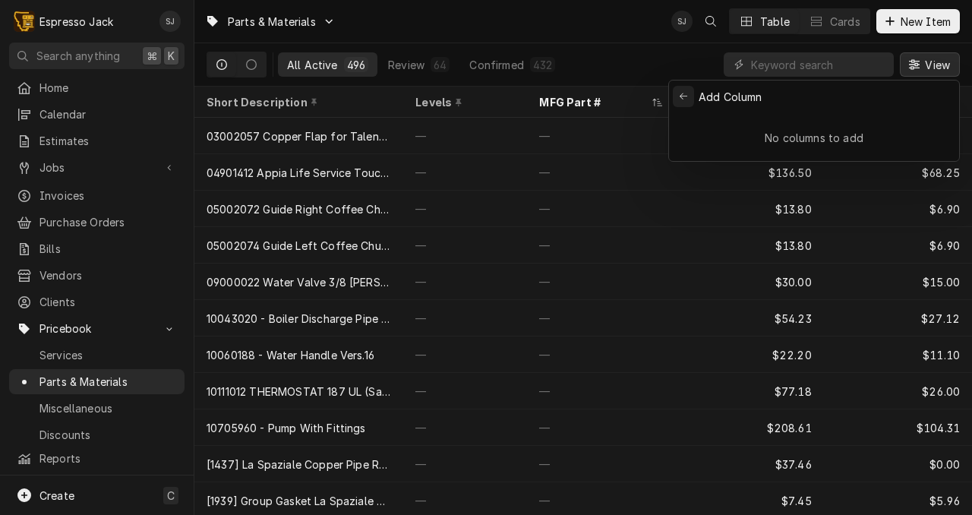
click at [682, 97] on icon "Back to previous items" at bounding box center [684, 96] width 8 height 9
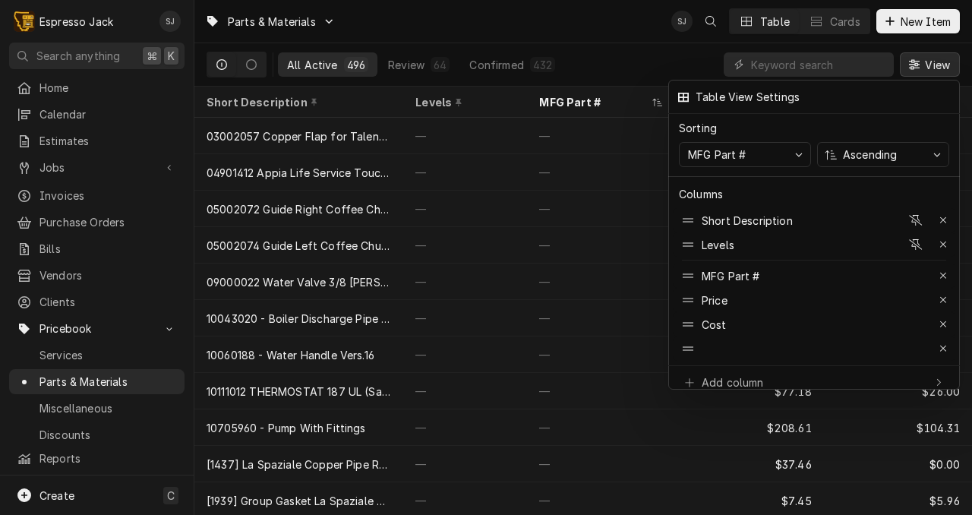
click at [617, 19] on div at bounding box center [486, 257] width 972 height 515
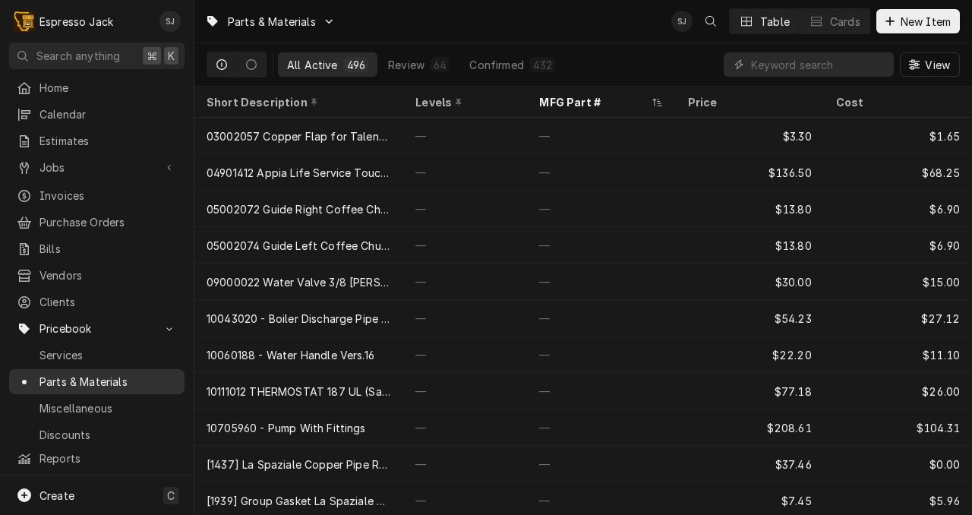
click at [71, 374] on span "Parts & Materials" at bounding box center [107, 382] width 137 height 16
click at [786, 65] on input "Dynamic Content Wrapper" at bounding box center [818, 64] width 135 height 24
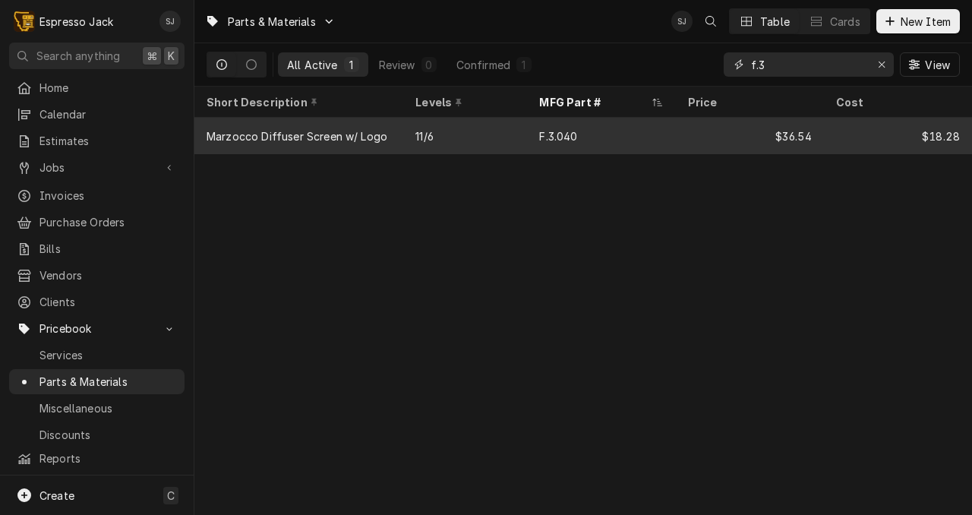
type input "f.3"
click at [395, 137] on div "Marzocco Diffuser Screen w/ Logo" at bounding box center [298, 136] width 209 height 36
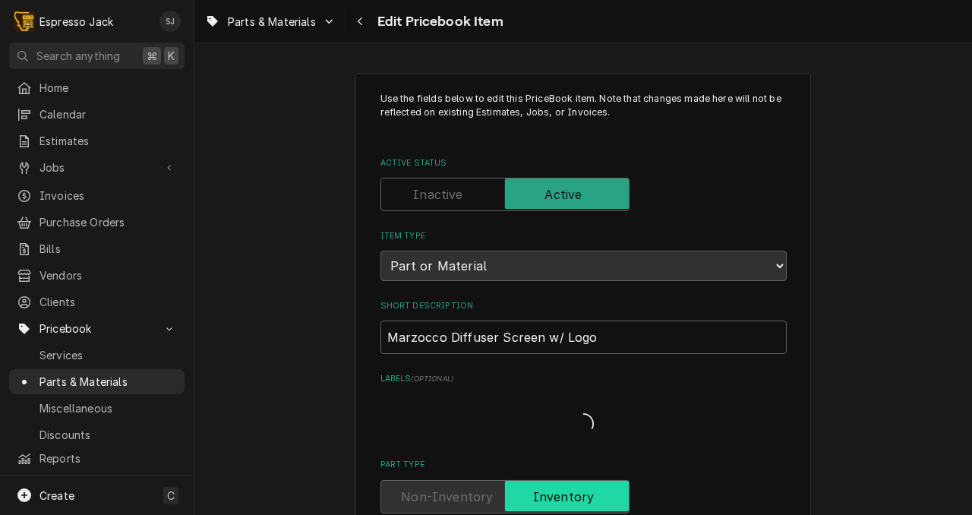
type textarea "x"
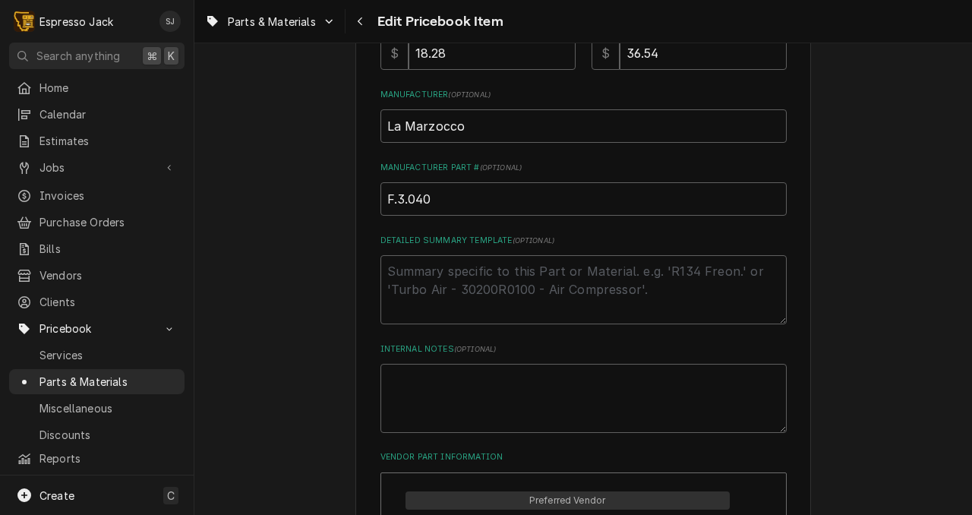
scroll to position [592, 0]
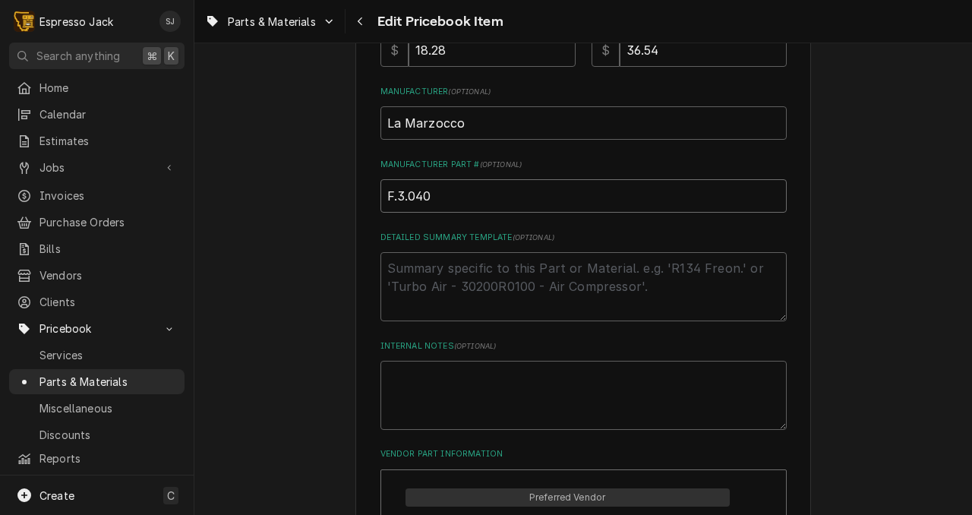
click at [442, 196] on input "F.3.040" at bounding box center [583, 195] width 406 height 33
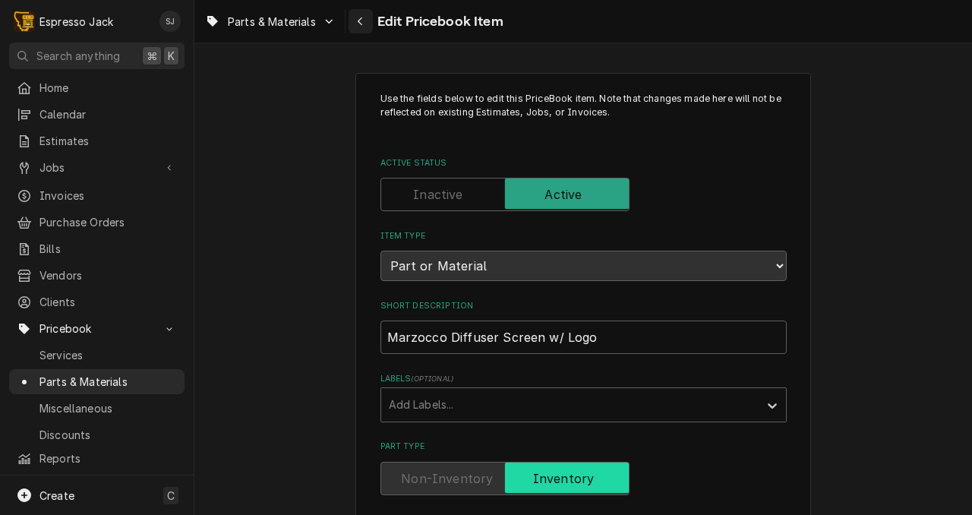
click at [359, 22] on icon "Navigate back" at bounding box center [360, 21] width 5 height 8
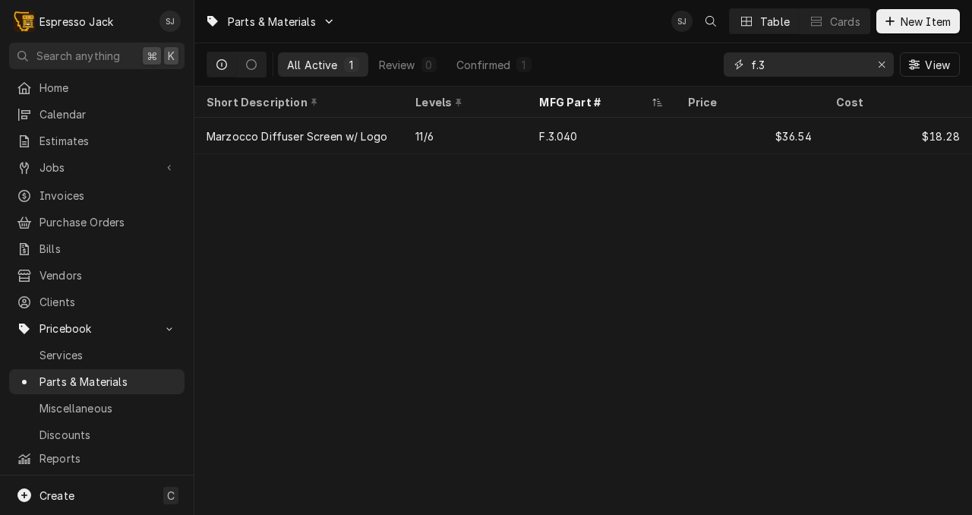
click at [778, 71] on input "f.3" at bounding box center [808, 64] width 114 height 24
click at [399, 64] on div "Review" at bounding box center [397, 65] width 36 height 16
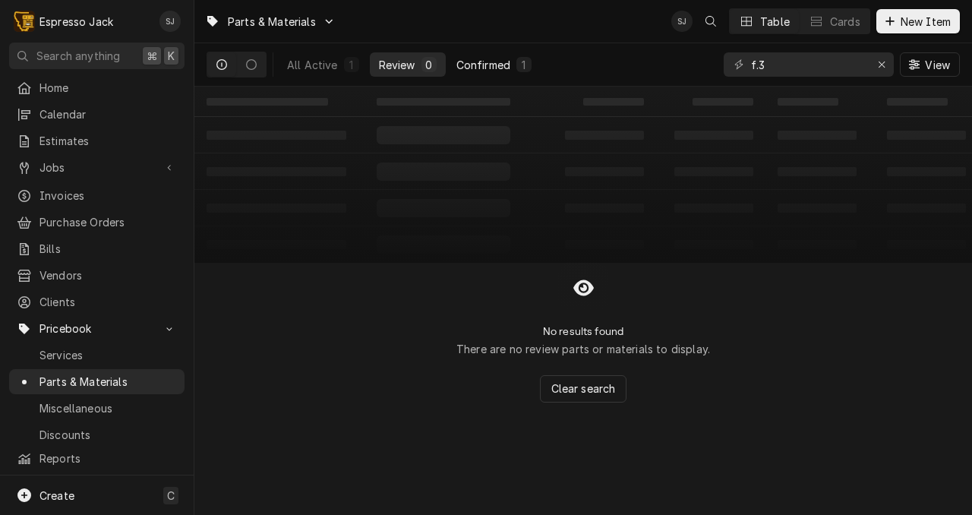
click at [468, 61] on div "Confirmed" at bounding box center [483, 65] width 54 height 16
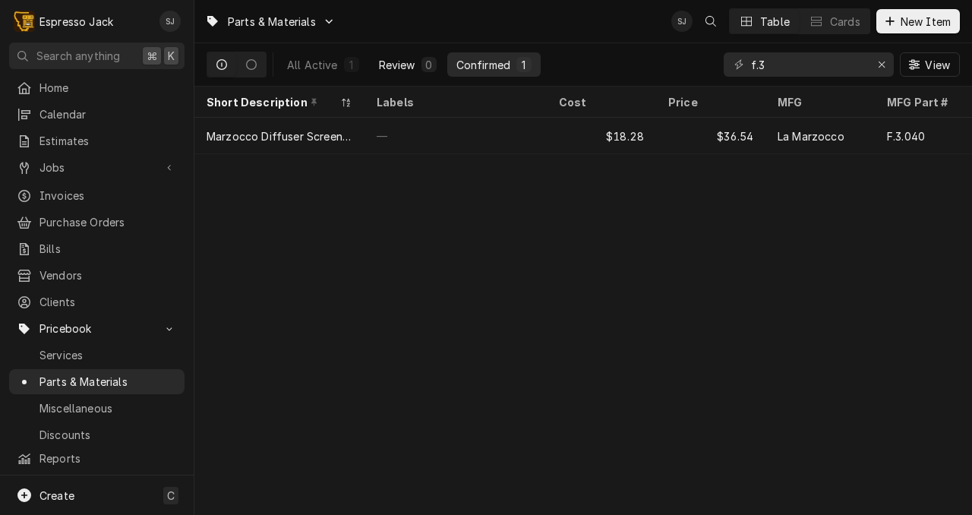
click at [401, 61] on div "Review" at bounding box center [397, 65] width 36 height 16
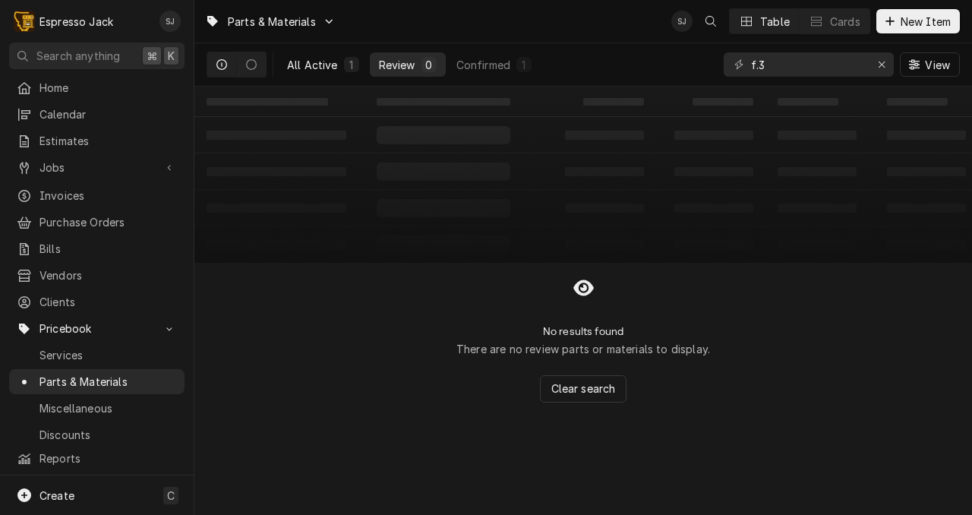
click at [307, 69] on div "All Active" at bounding box center [312, 65] width 51 height 16
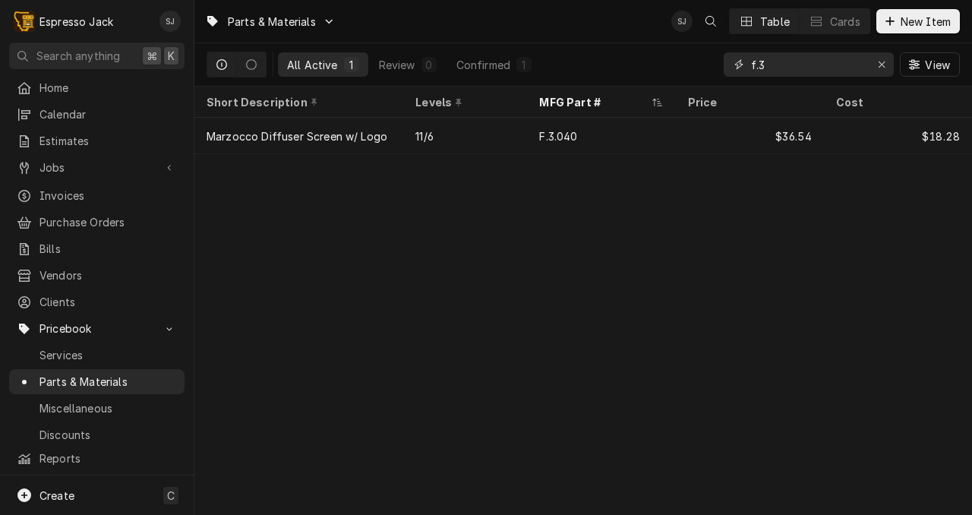
click at [774, 64] on input "f.3" at bounding box center [808, 64] width 114 height 24
type input "f.3.040"
click at [881, 62] on icon "Erase input" at bounding box center [882, 64] width 8 height 11
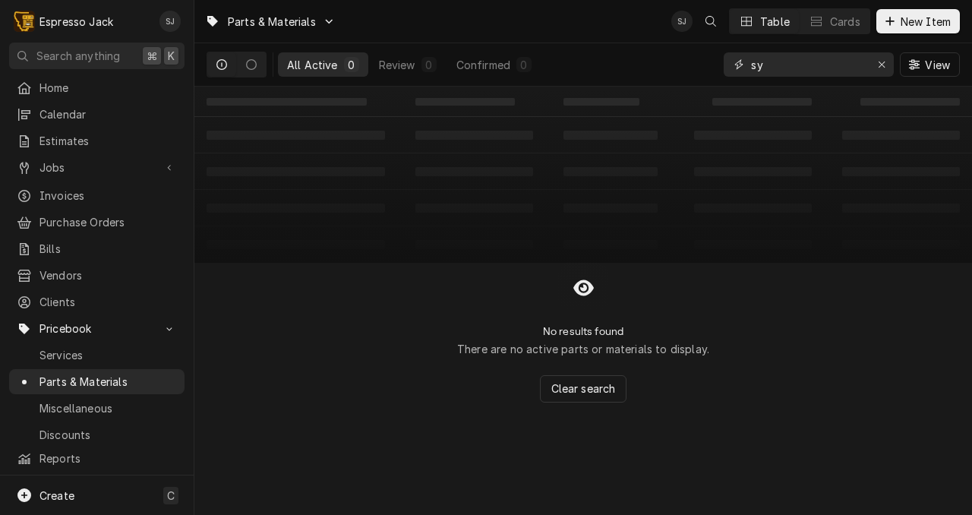
type input "s"
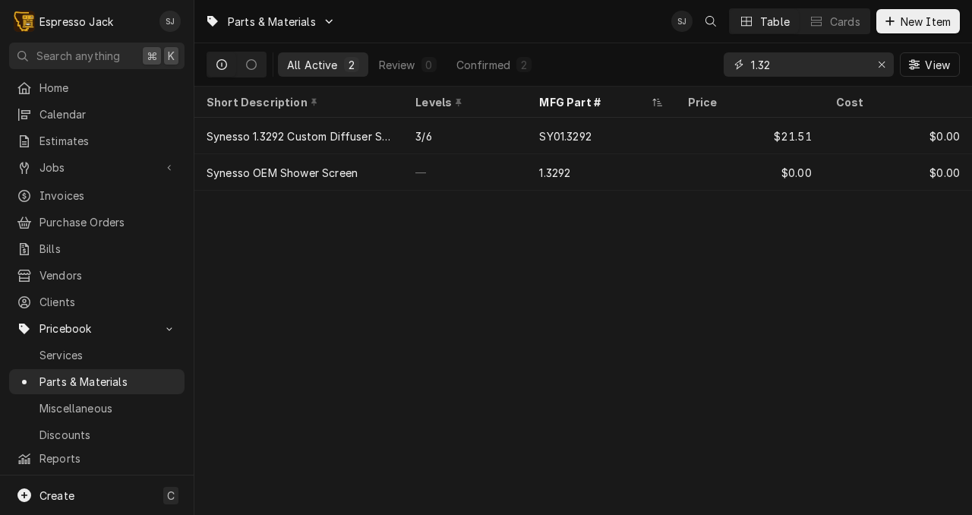
type input "1.32"
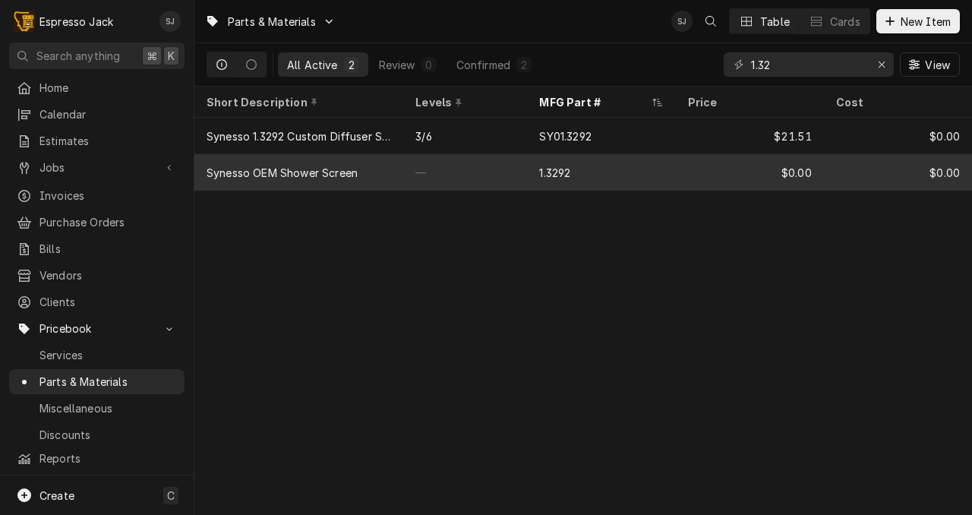
click at [404, 171] on div "—" at bounding box center [465, 172] width 124 height 36
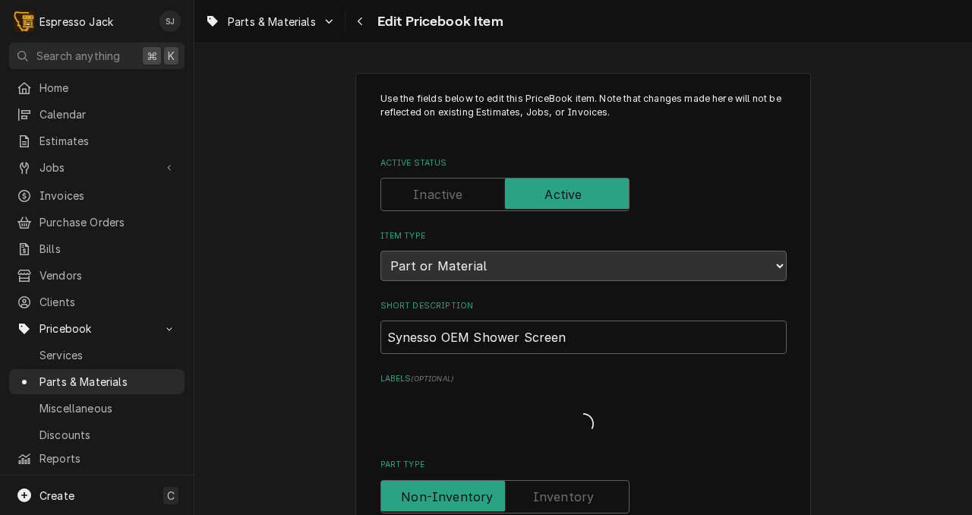
type textarea "x"
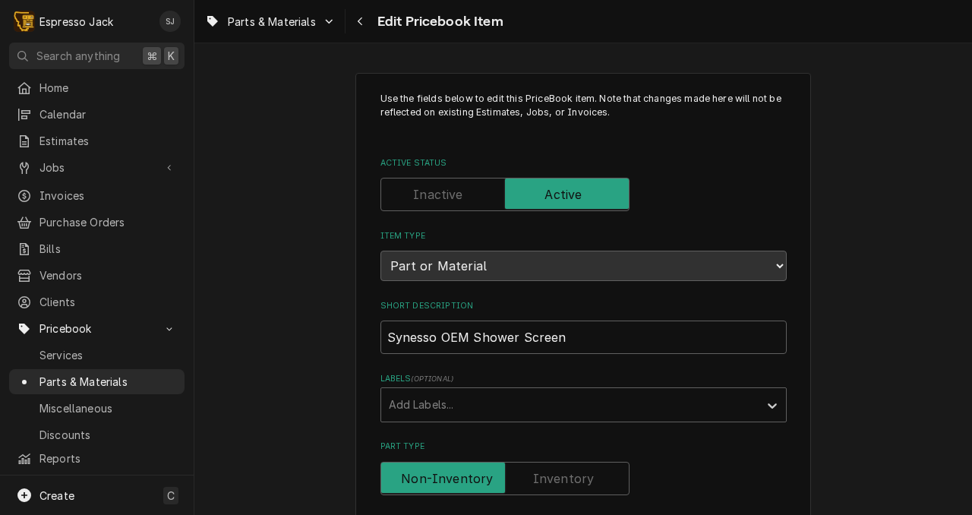
click at [454, 196] on label "Active Status" at bounding box center [504, 194] width 249 height 33
click at [454, 196] on input "Active Status" at bounding box center [504, 194] width 235 height 33
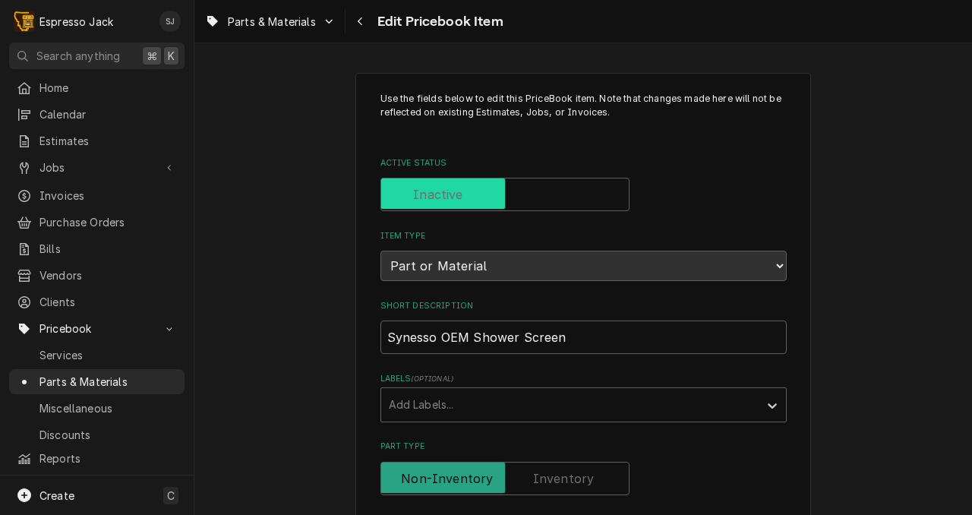
checkbox input "false"
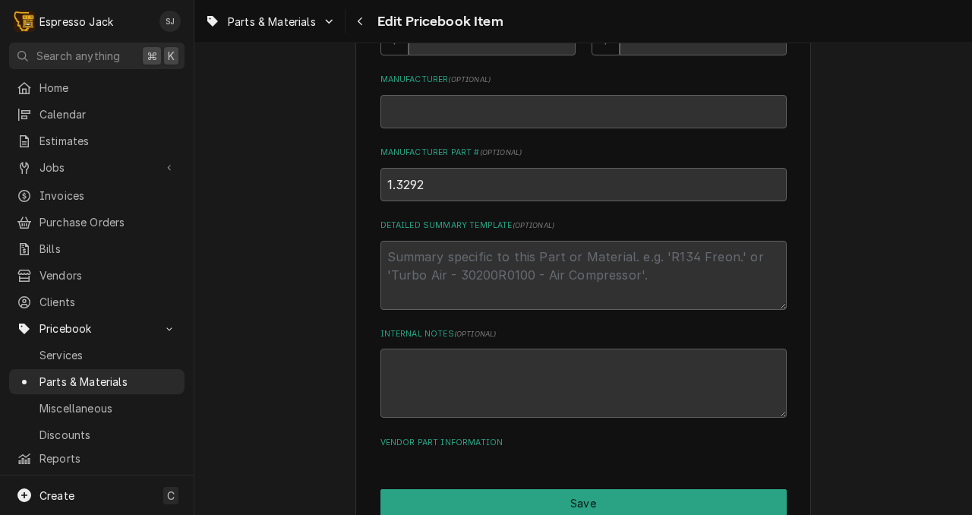
scroll to position [660, 0]
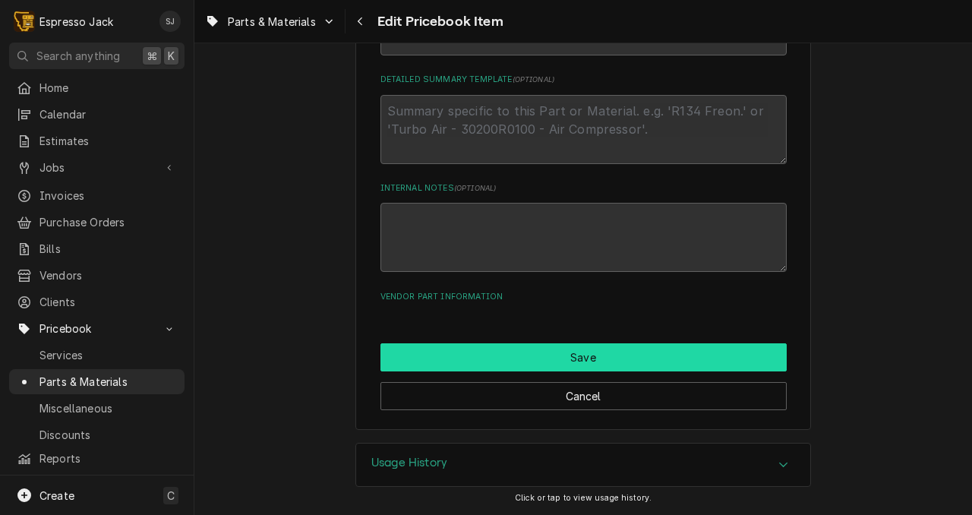
click at [610, 345] on button "Save" at bounding box center [583, 357] width 406 height 28
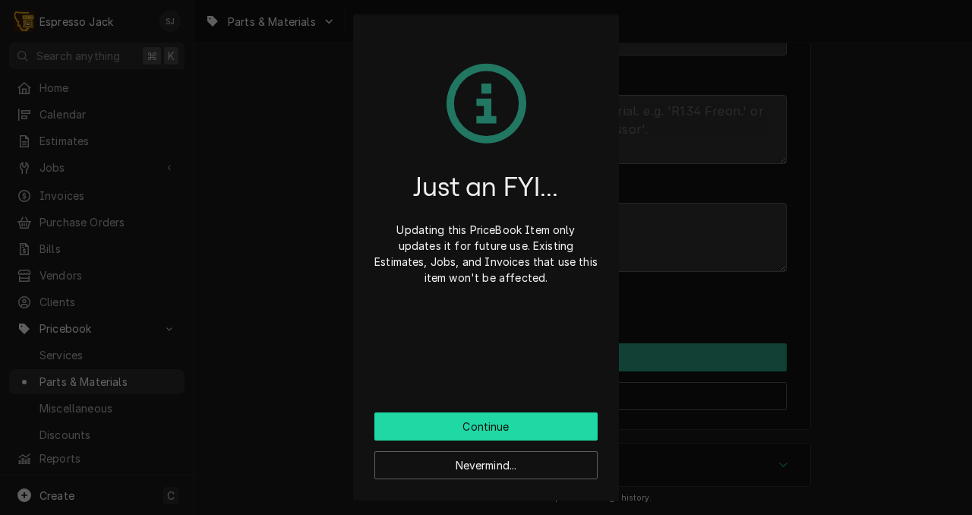
click at [493, 421] on button "Continue" at bounding box center [485, 426] width 223 height 28
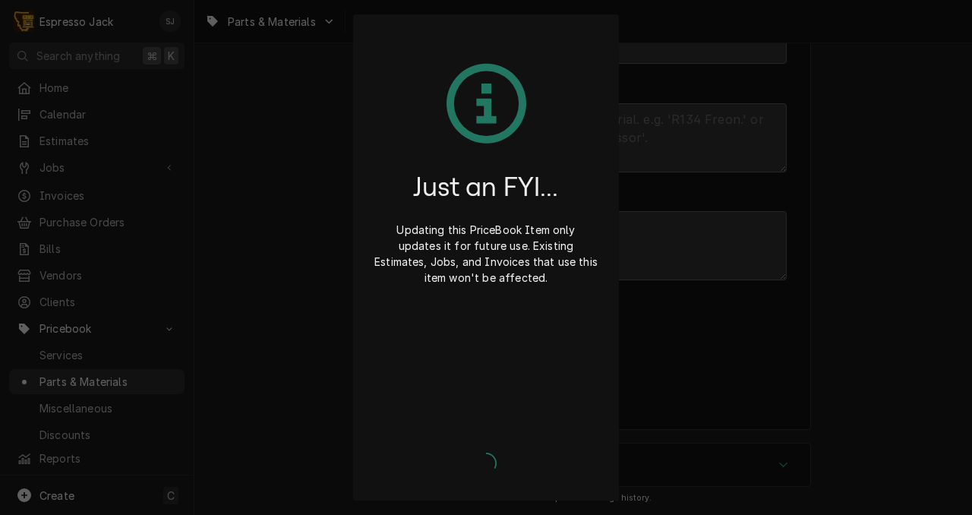
type textarea "x"
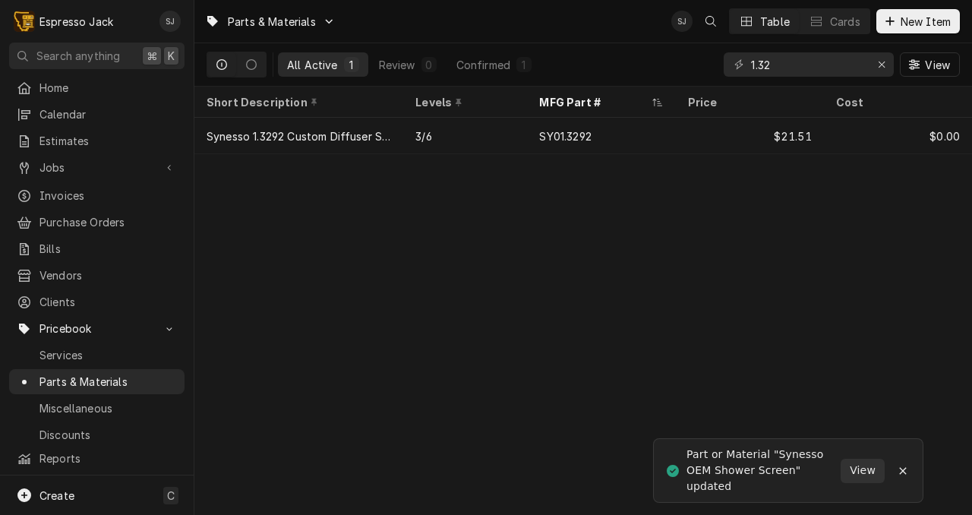
click at [547, 297] on div "Parts & Materials SJ Table Cards New Item All Active 1 Review 0 Confirmed 1 1.3…" at bounding box center [582, 257] width 777 height 515
click at [904, 475] on icon "Notifications alt+T" at bounding box center [902, 473] width 11 height 11
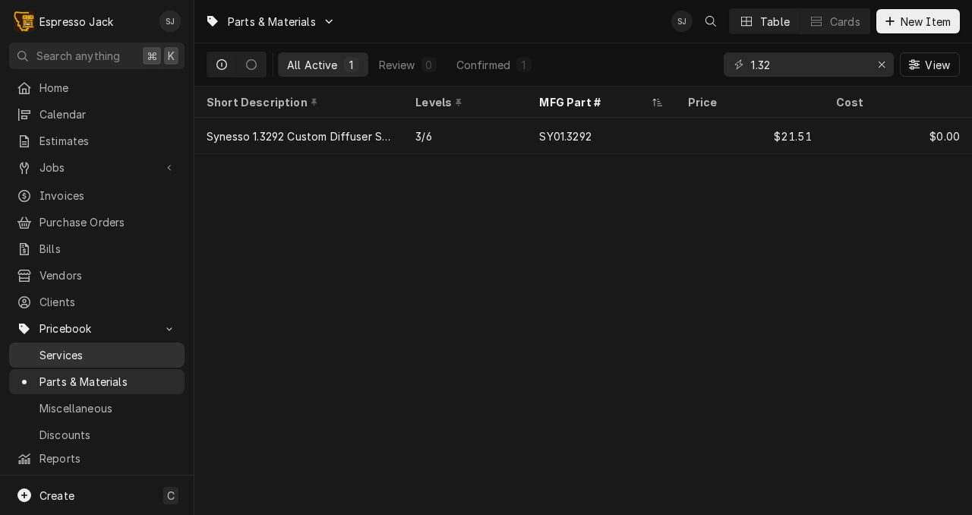
click at [60, 348] on span "Services" at bounding box center [107, 355] width 137 height 16
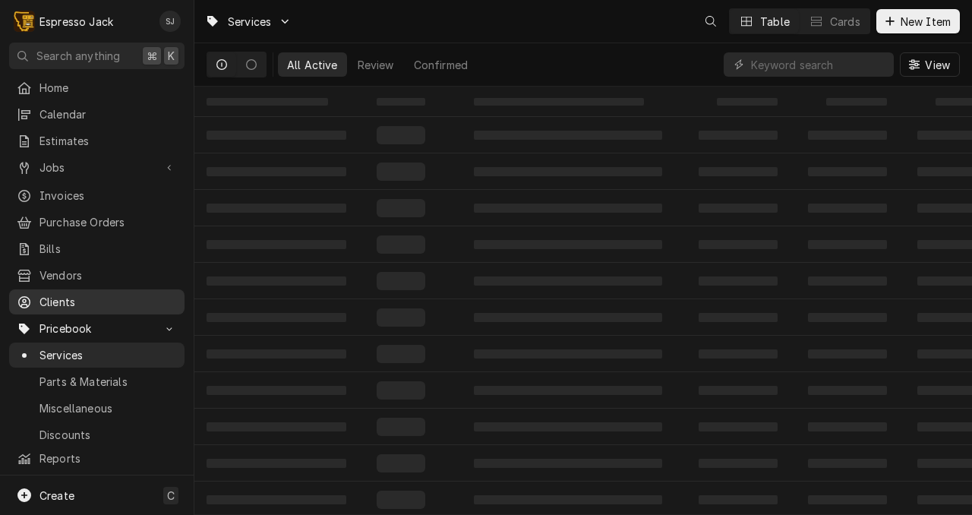
click at [55, 294] on span "Clients" at bounding box center [107, 302] width 137 height 16
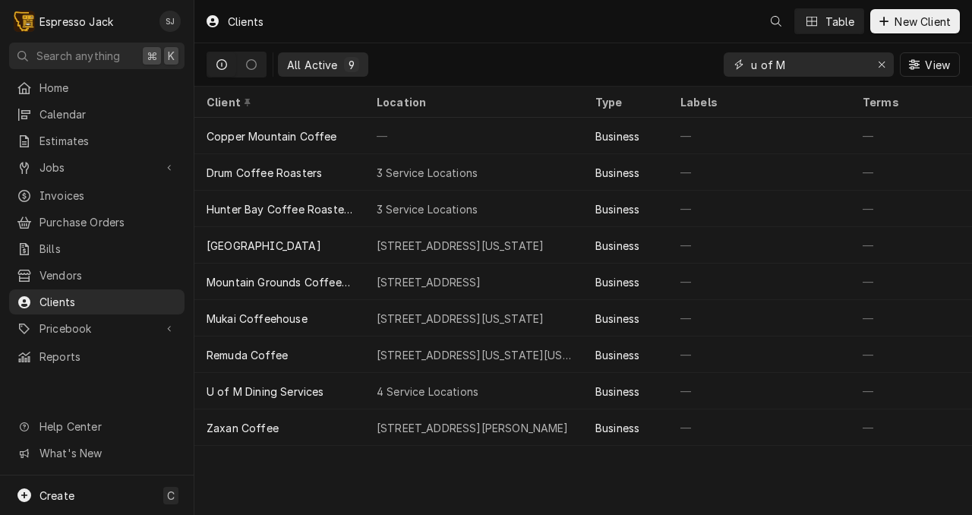
click at [785, 64] on input "u of M" at bounding box center [808, 64] width 114 height 24
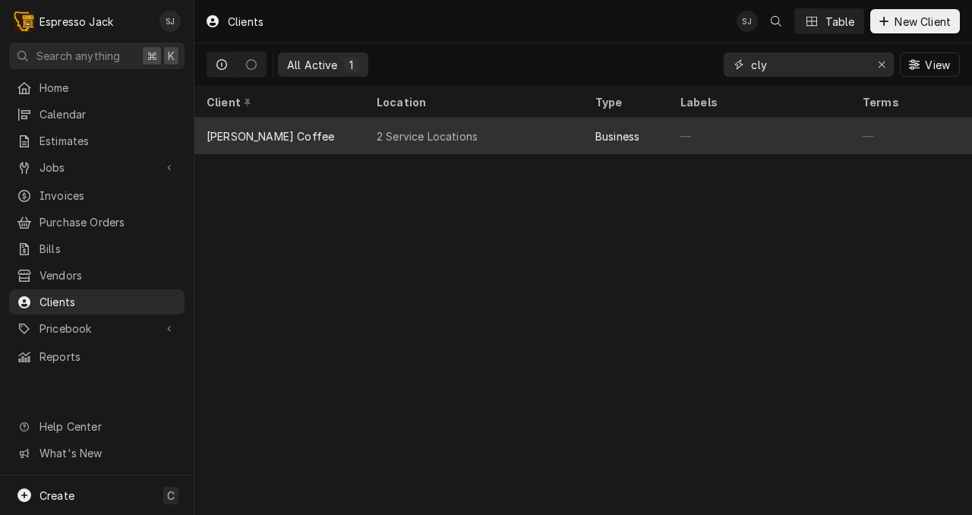
type input "cly"
click at [439, 134] on div "2 Service Locations" at bounding box center [427, 136] width 101 height 16
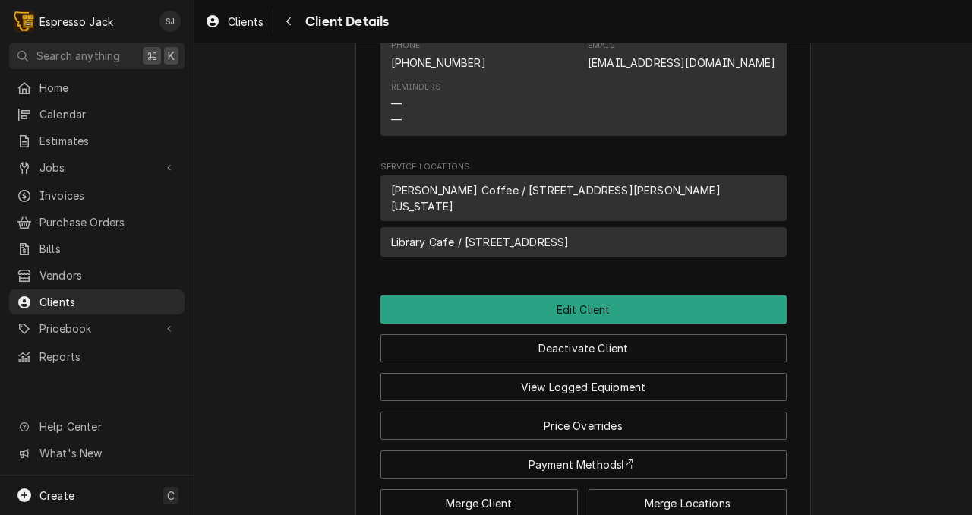
scroll to position [546, 0]
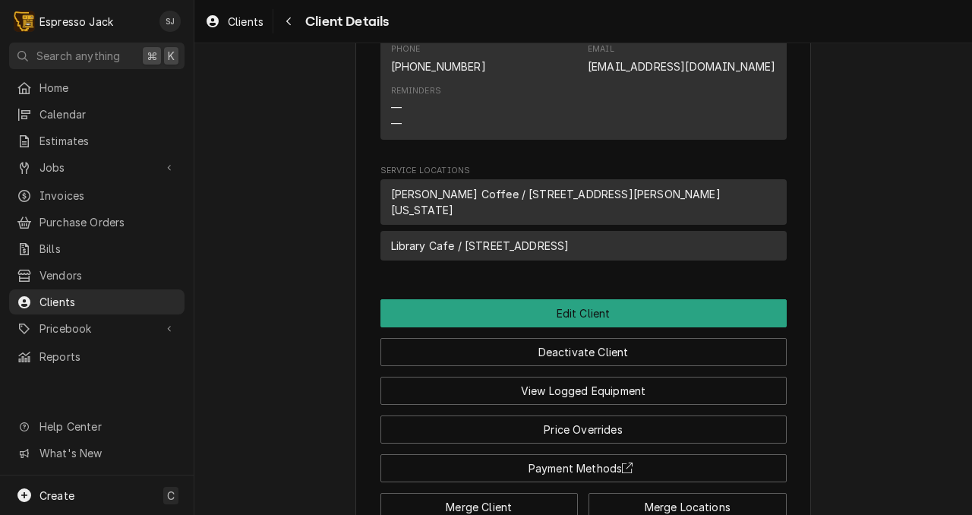
click at [270, 115] on div "[PERSON_NAME] Coffee Client Type Business Industry Type Commercial Billing Addr…" at bounding box center [582, 25] width 777 height 1056
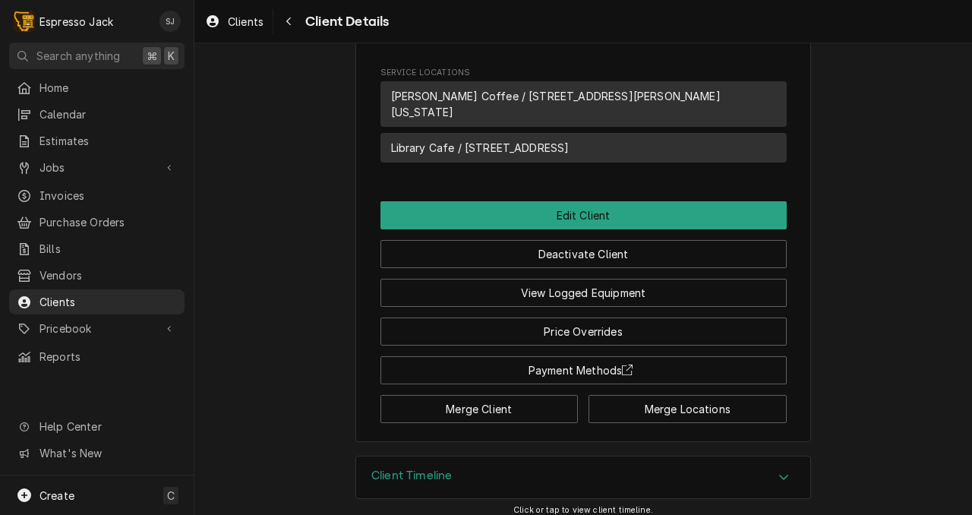
click at [446, 468] on h3 "Client Timeline" at bounding box center [411, 475] width 80 height 14
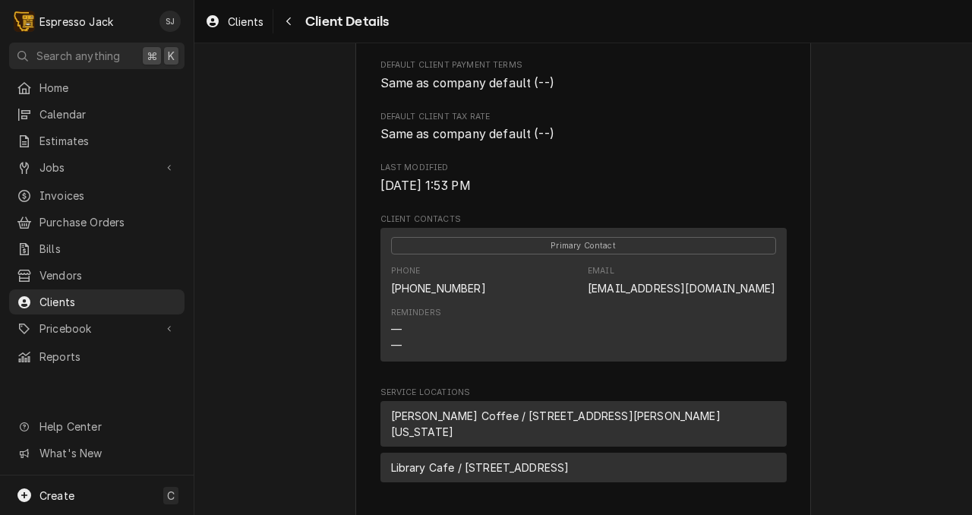
scroll to position [328, 0]
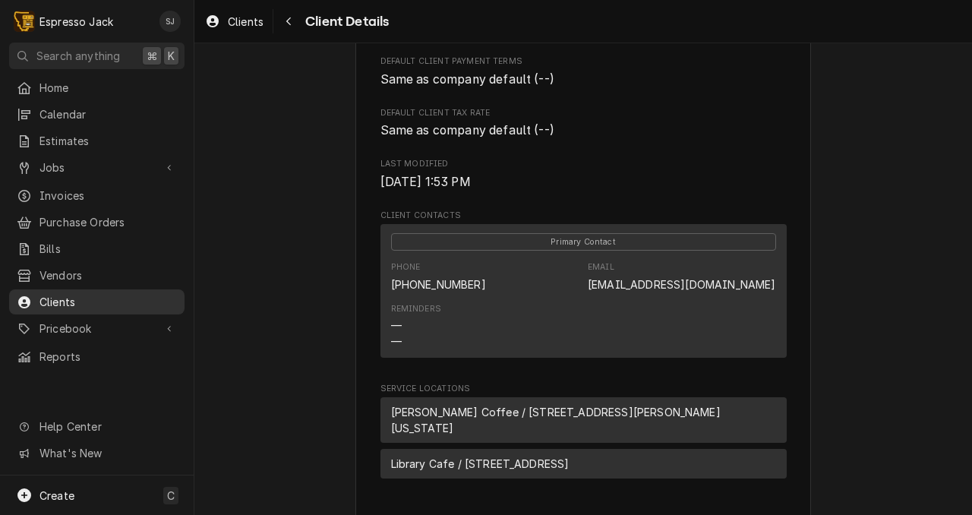
click at [39, 294] on span "Clients" at bounding box center [107, 302] width 137 height 16
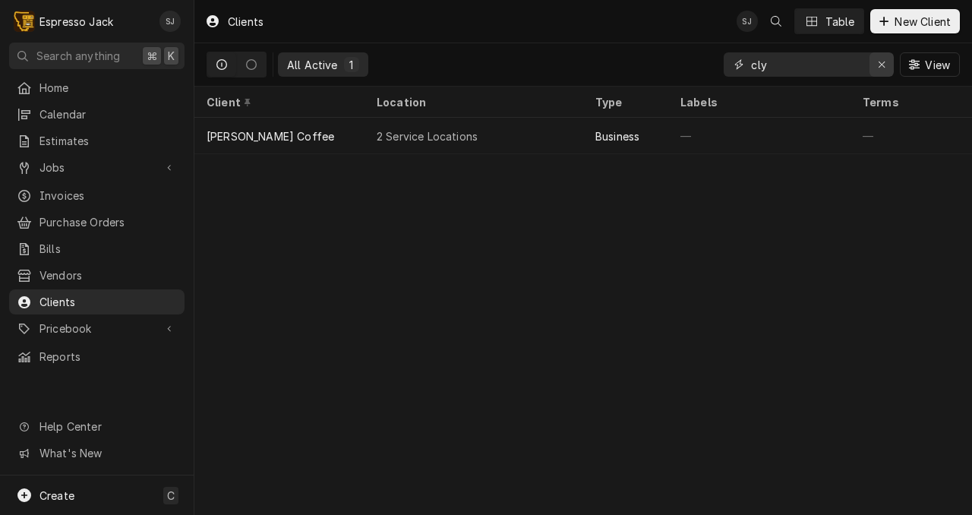
click at [881, 61] on icon "Erase input" at bounding box center [882, 64] width 8 height 11
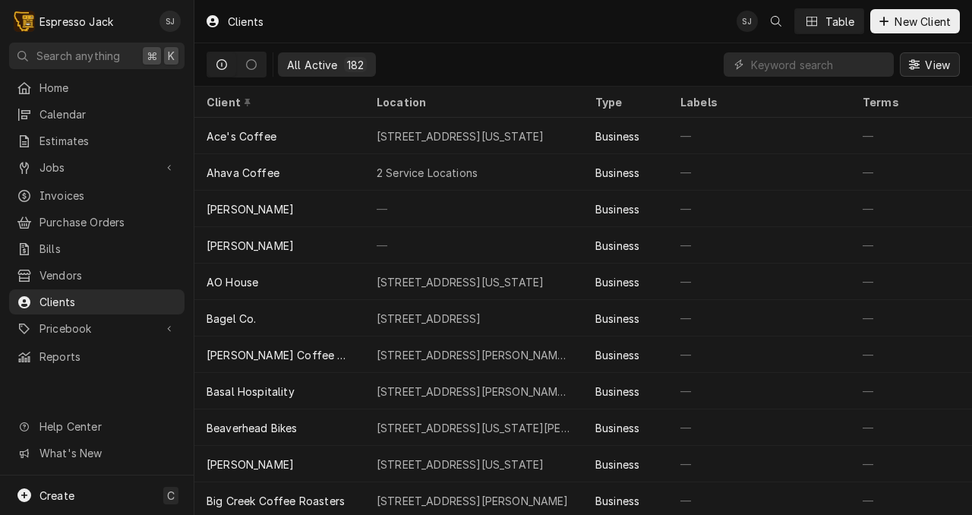
click at [948, 68] on span "View" at bounding box center [937, 65] width 31 height 16
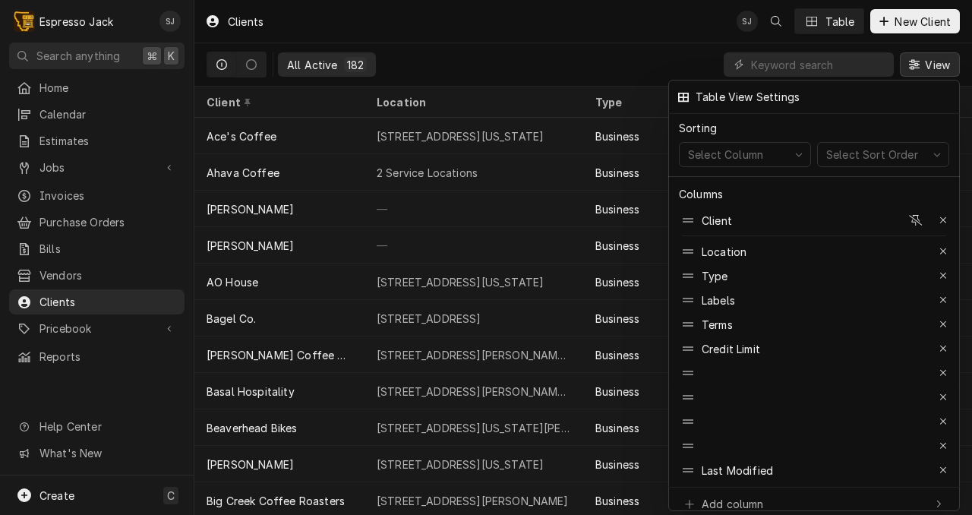
click at [639, 42] on div at bounding box center [486, 257] width 972 height 515
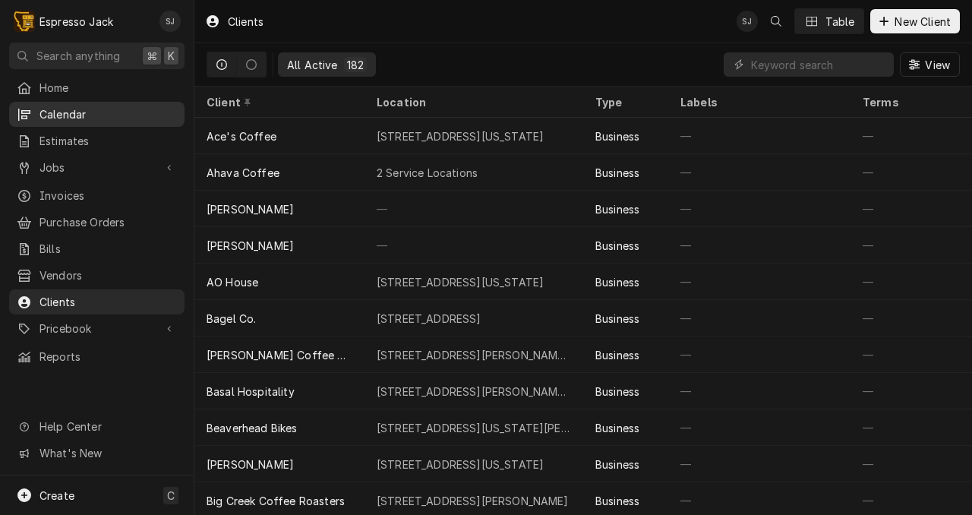
click at [52, 114] on span "Calendar" at bounding box center [107, 114] width 137 height 16
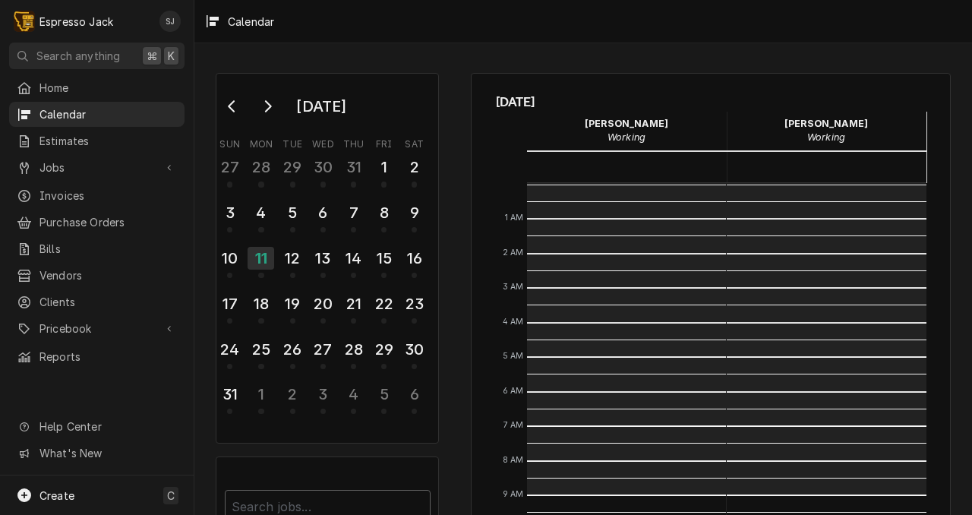
scroll to position [311, 0]
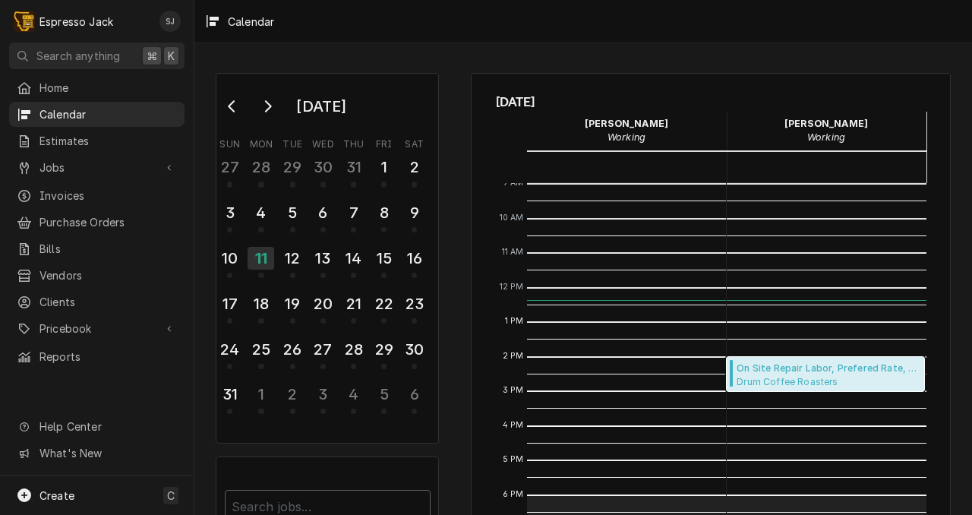
click at [805, 374] on span "On Site Repair Labor, Prefered Rate, Regular Hours ( Upcoming )" at bounding box center [827, 368] width 183 height 14
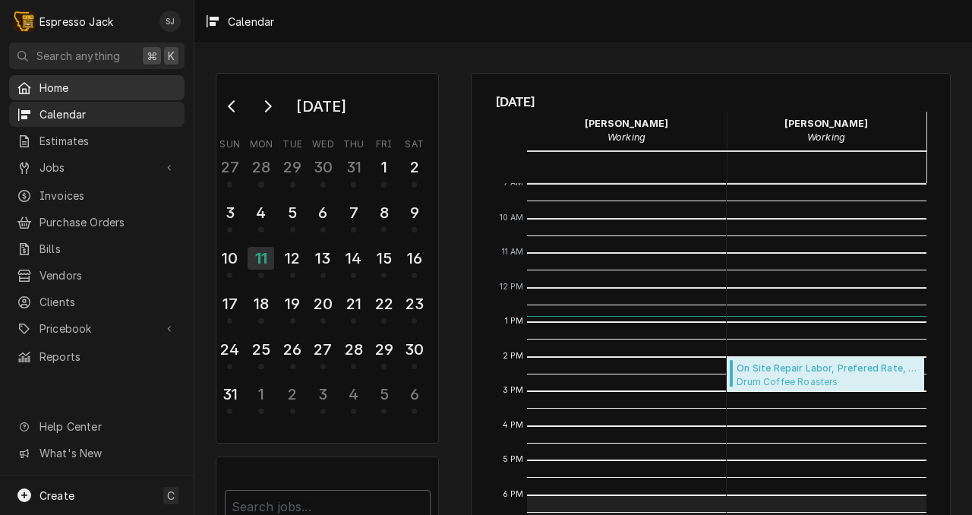
click at [54, 83] on span "Home" at bounding box center [107, 88] width 137 height 16
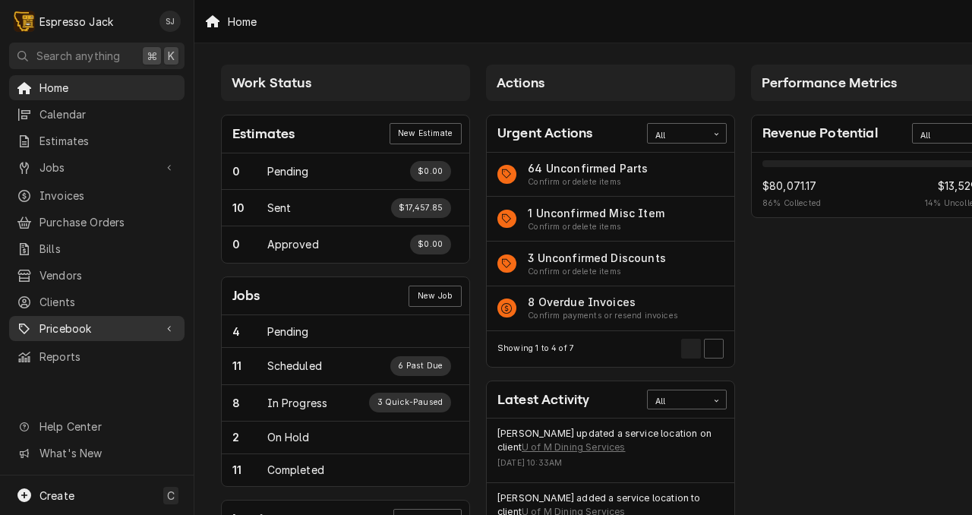
click at [61, 324] on span "Pricebook" at bounding box center [96, 328] width 115 height 16
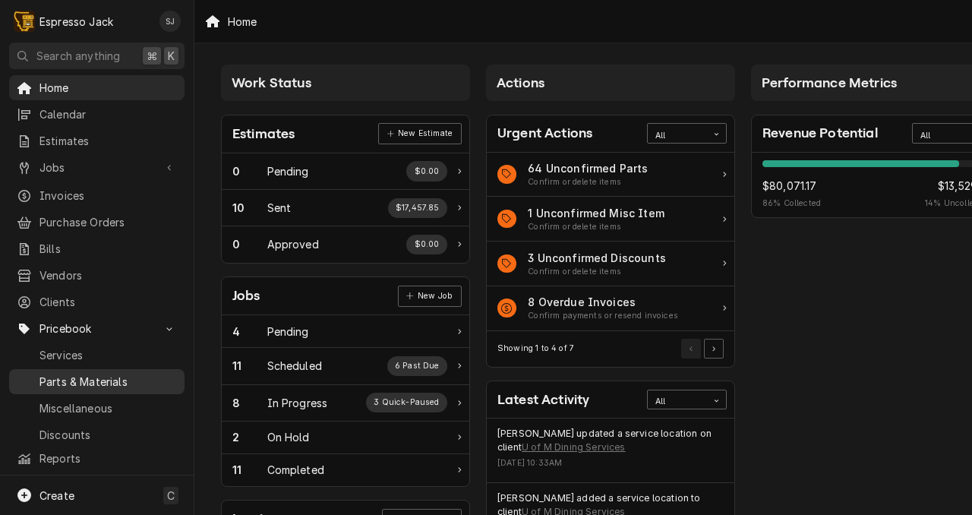
click at [87, 374] on span "Parts & Materials" at bounding box center [107, 382] width 137 height 16
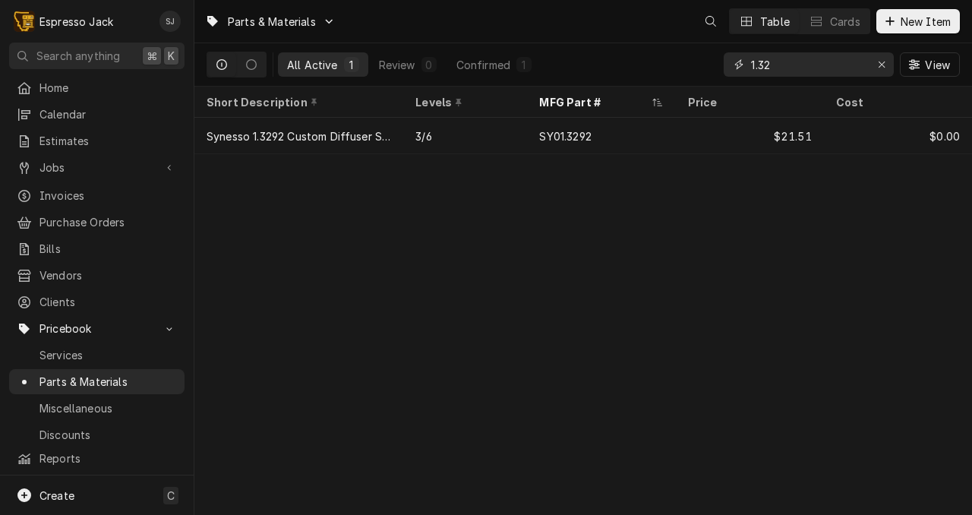
click at [784, 60] on input "1.32" at bounding box center [808, 64] width 114 height 24
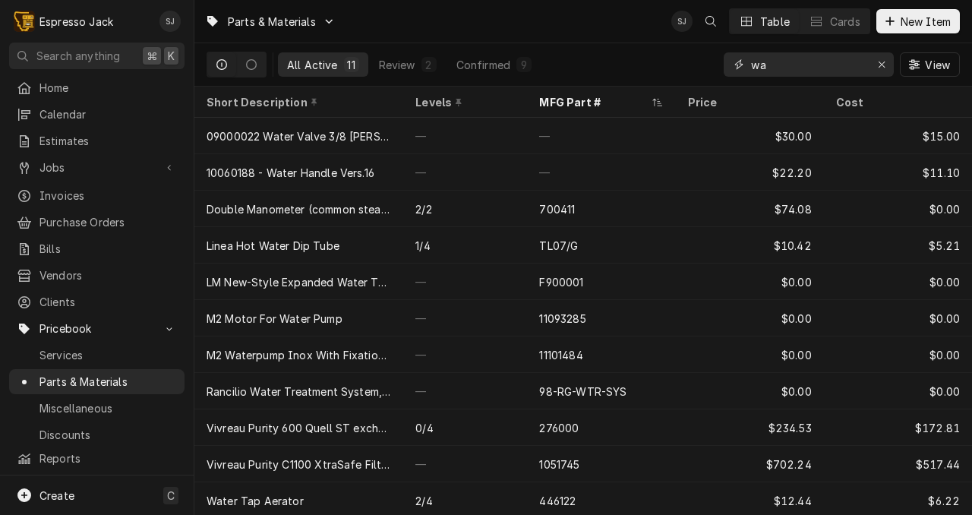
type input "w"
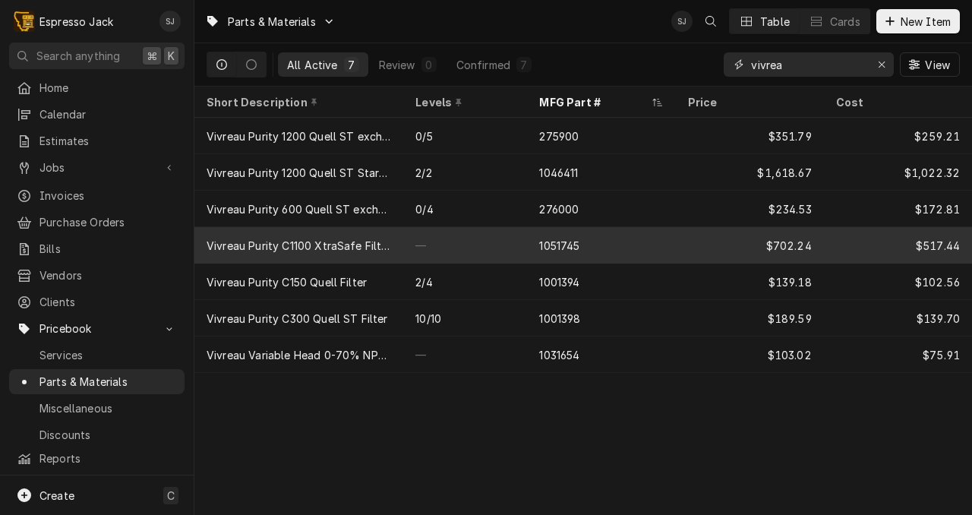
type input "vivrea"
click at [431, 238] on div "—" at bounding box center [465, 245] width 124 height 36
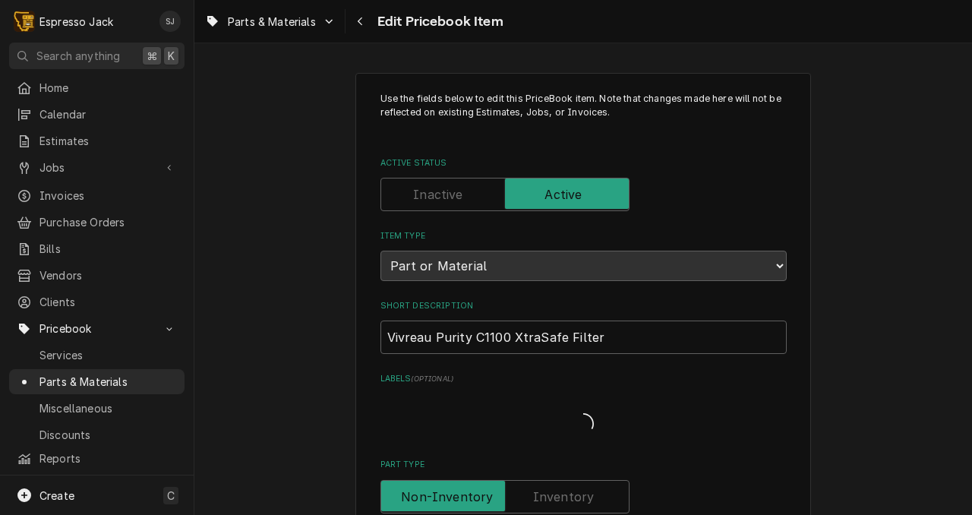
type textarea "x"
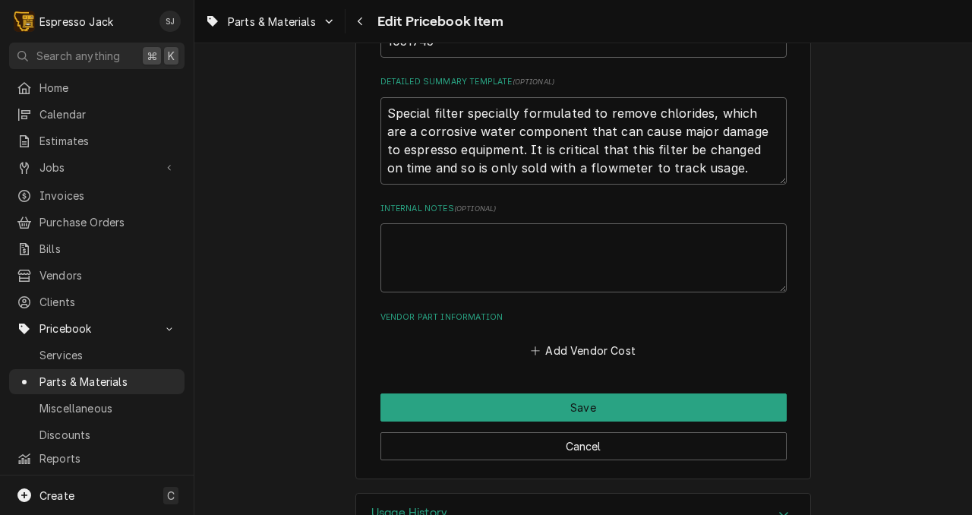
scroll to position [708, 0]
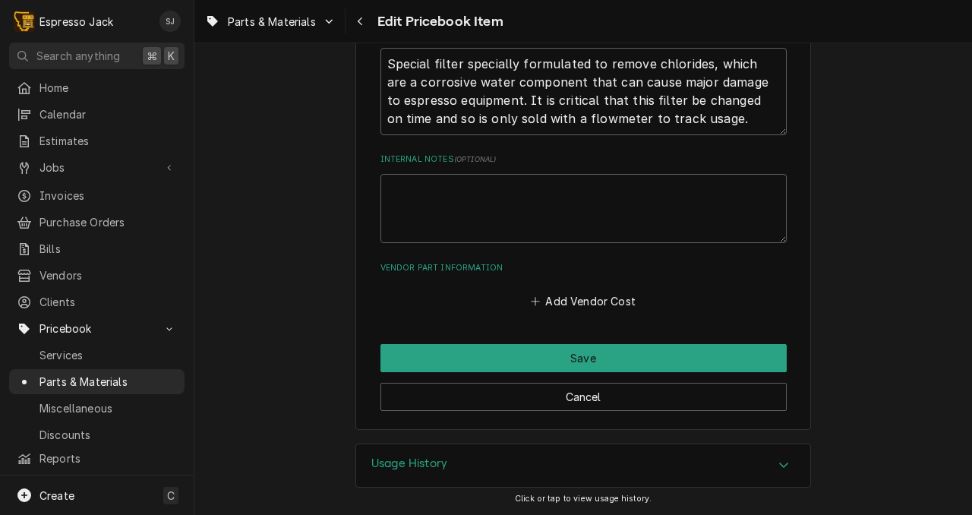
click at [402, 467] on h3 "Usage History" at bounding box center [409, 463] width 76 height 14
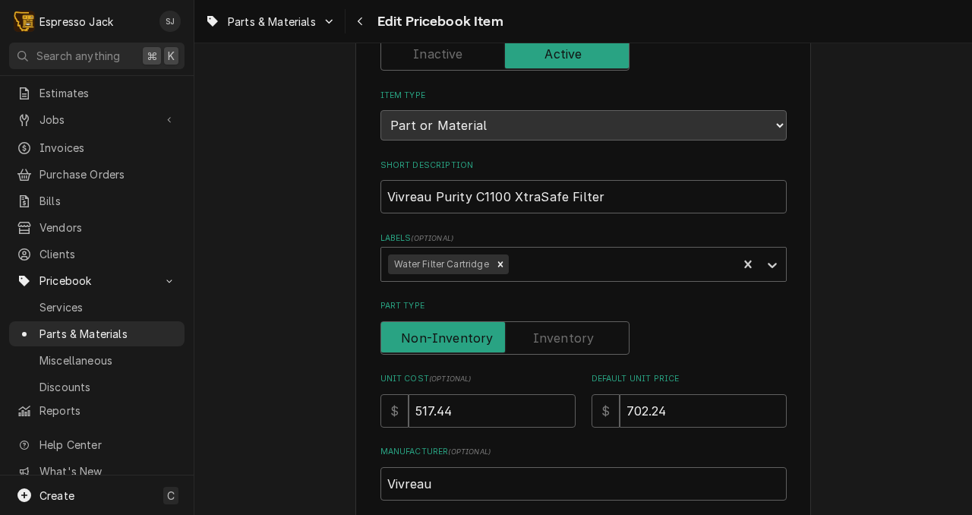
scroll to position [0, 0]
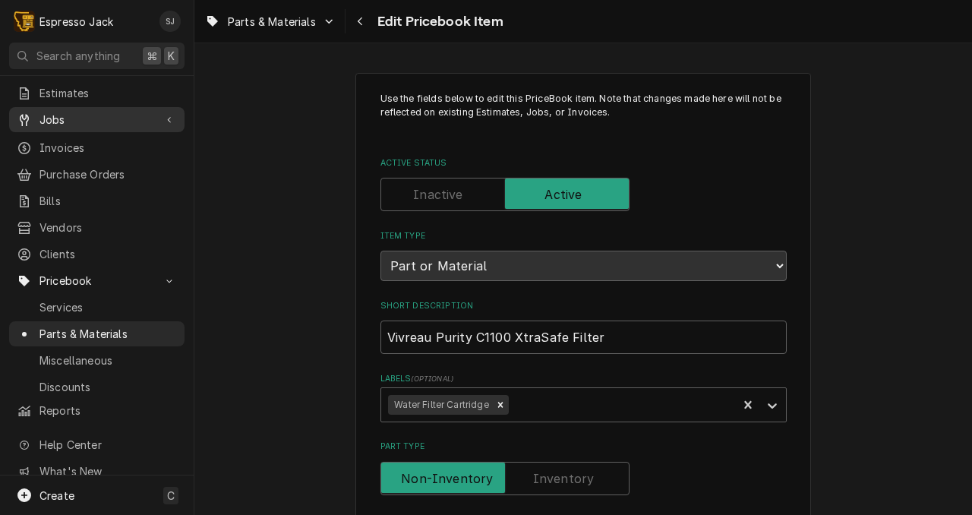
click at [52, 112] on span "Jobs" at bounding box center [96, 120] width 115 height 16
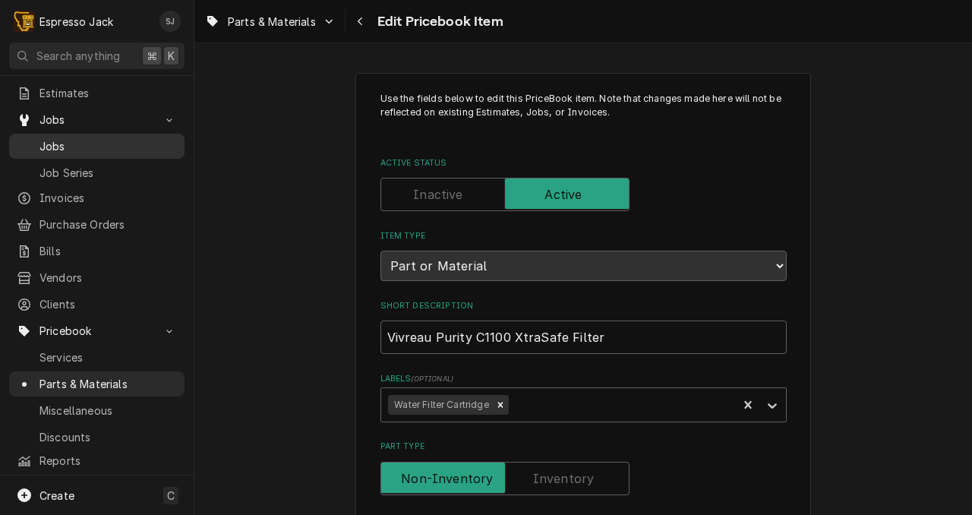
click at [52, 138] on span "Jobs" at bounding box center [107, 146] width 137 height 16
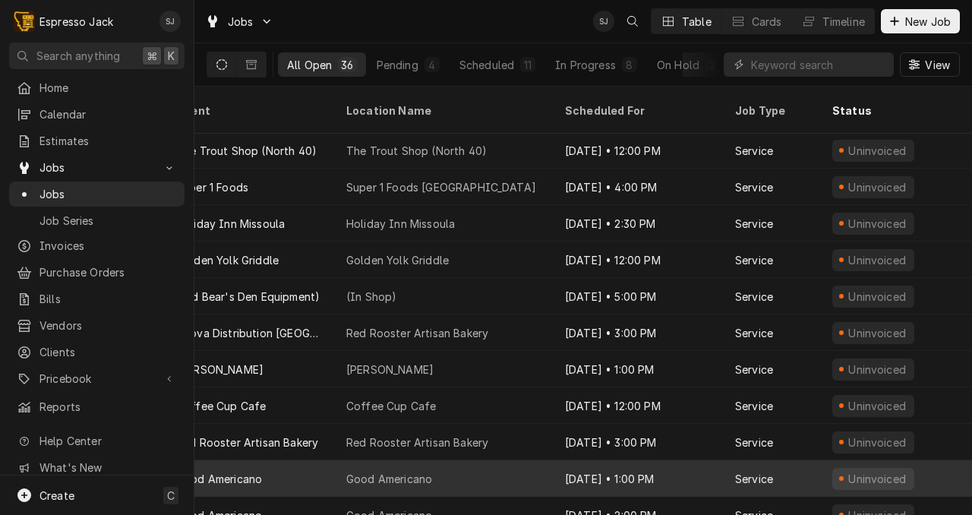
scroll to position [913, 0]
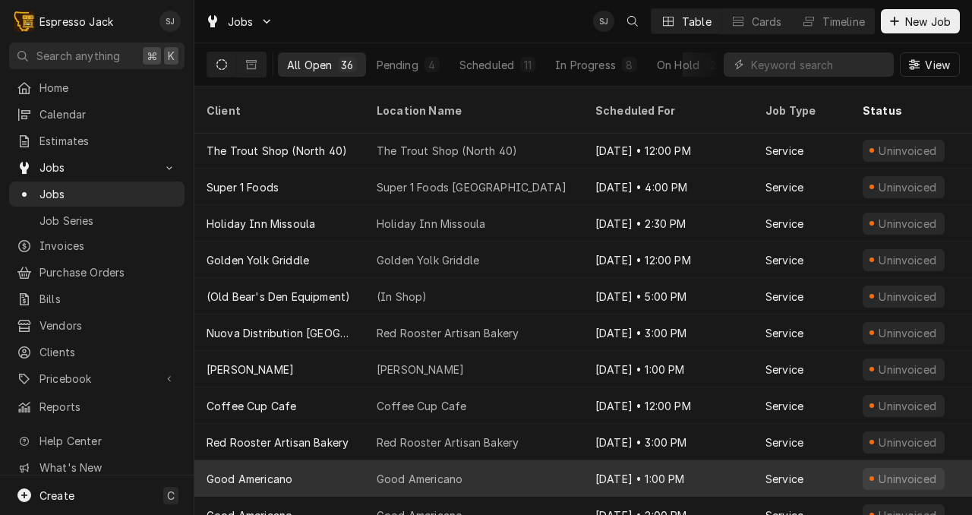
click at [441, 471] on div "Good Americano" at bounding box center [420, 479] width 86 height 16
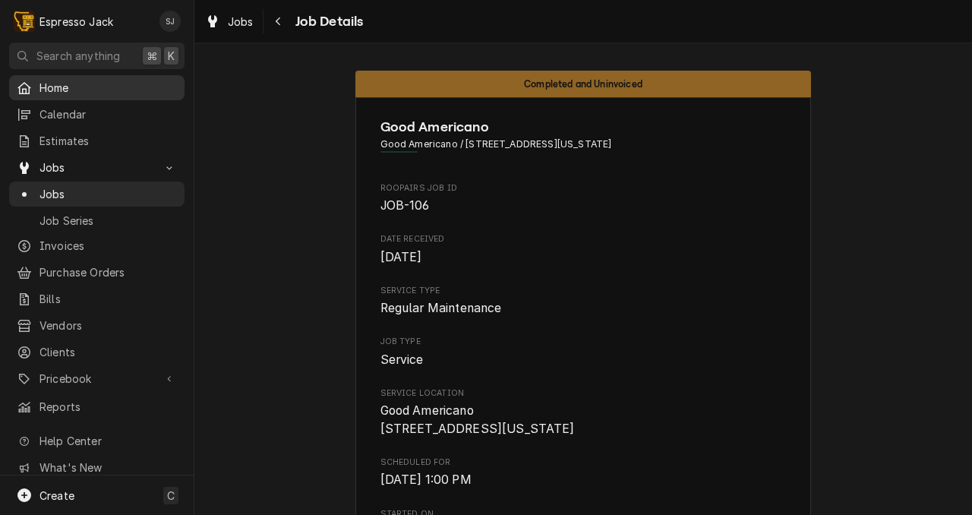
click at [72, 83] on span "Home" at bounding box center [107, 88] width 137 height 16
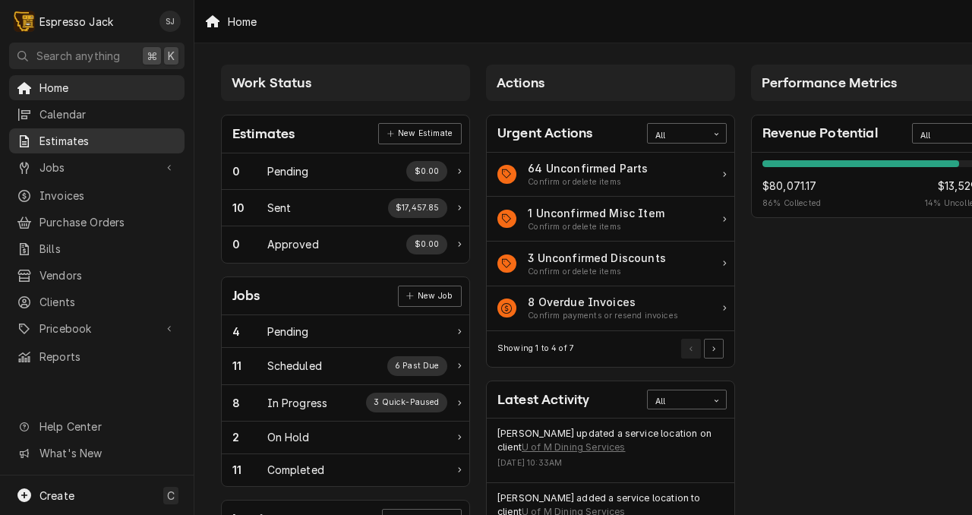
click at [76, 139] on span "Estimates" at bounding box center [107, 141] width 137 height 16
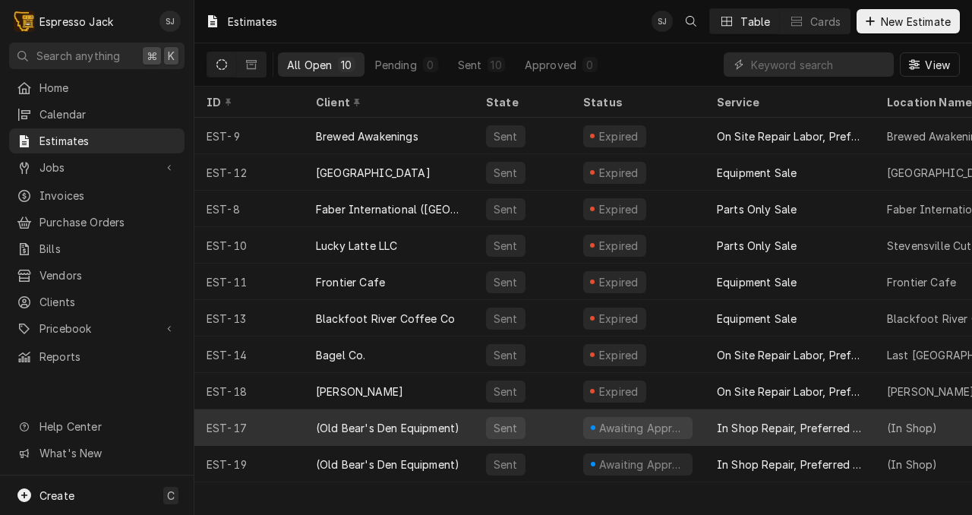
click at [402, 433] on div "(Old Bear's Den Equipment)" at bounding box center [389, 427] width 170 height 36
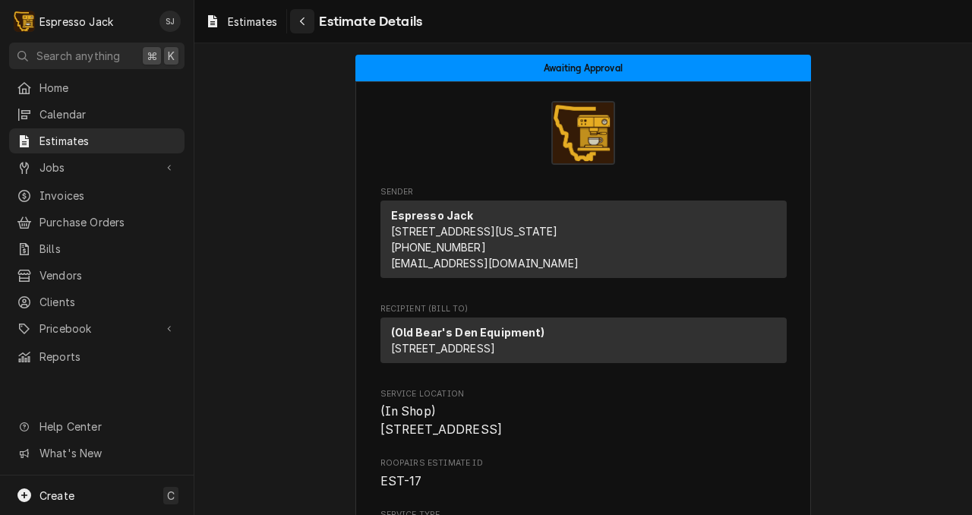
click at [308, 24] on div "Navigate back" at bounding box center [302, 21] width 15 height 15
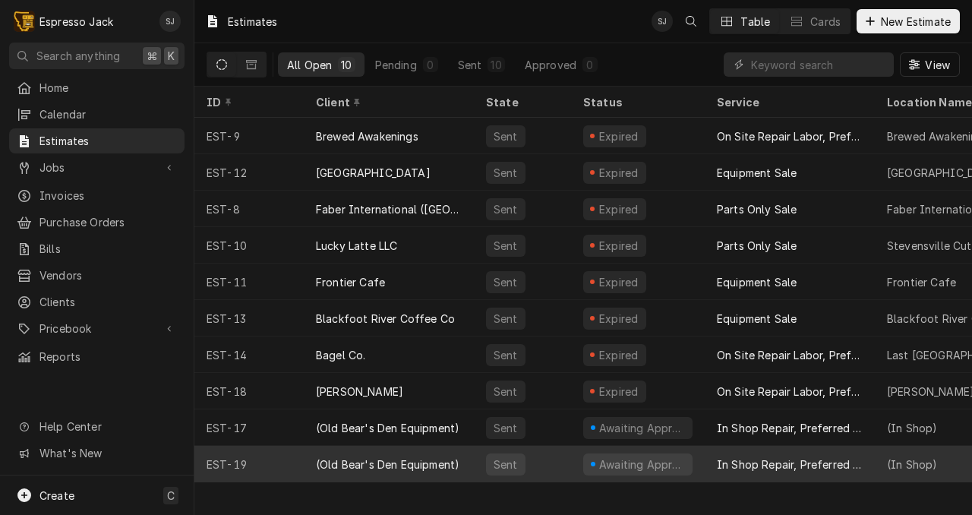
click at [393, 465] on div "(Old Bear's Den Equipment)" at bounding box center [387, 464] width 143 height 16
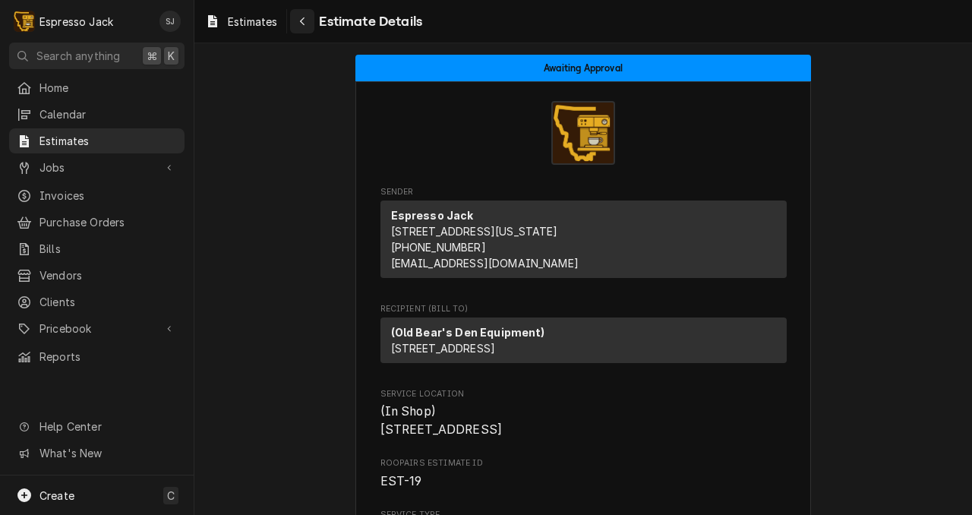
click at [305, 24] on icon "Navigate back" at bounding box center [302, 21] width 7 height 11
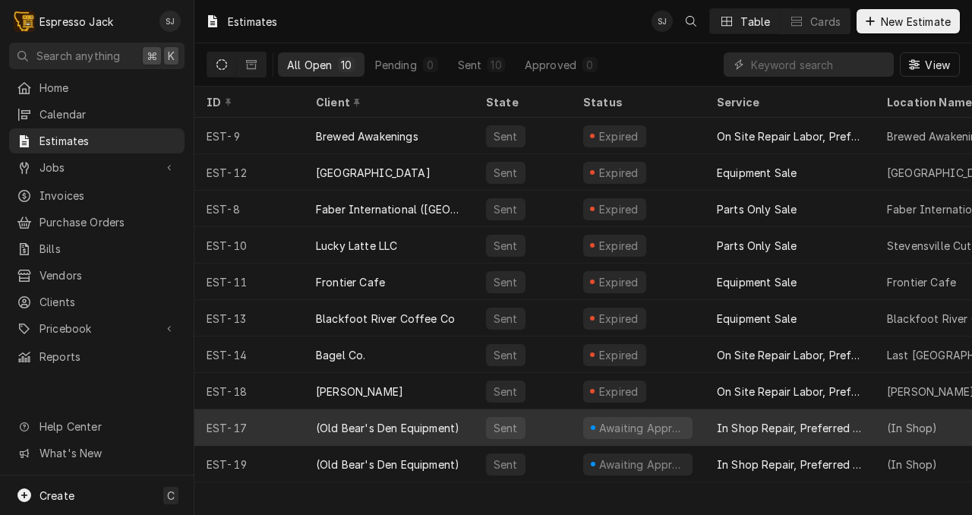
click at [362, 421] on div "(Old Bear's Den Equipment)" at bounding box center [387, 428] width 143 height 16
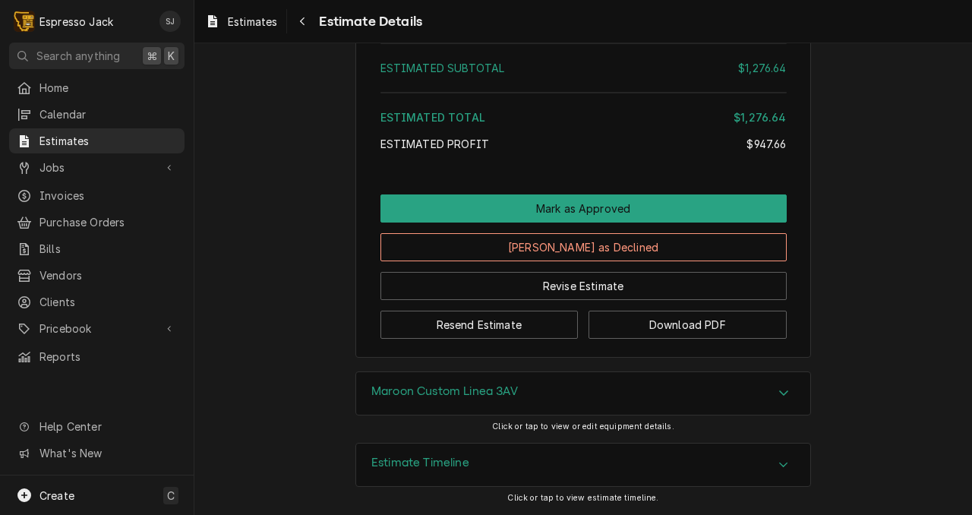
scroll to position [3259, 0]
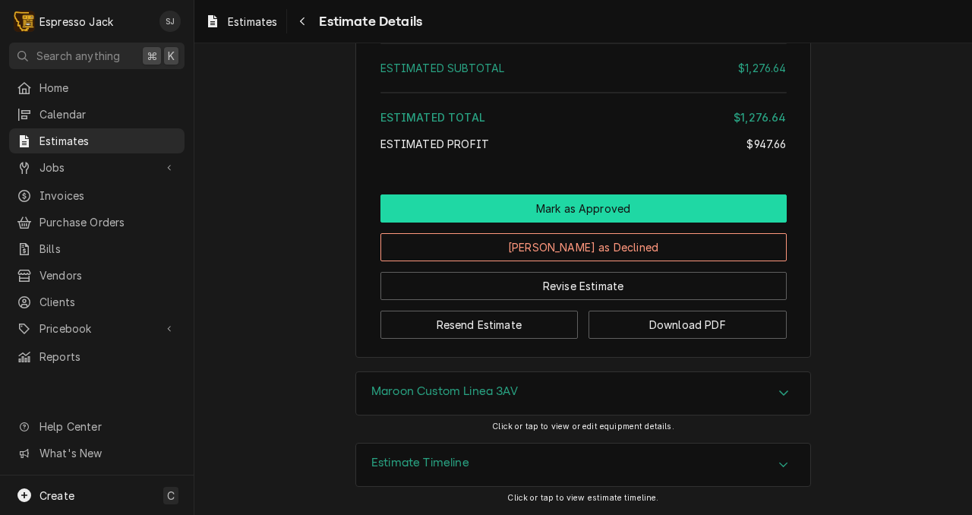
click at [594, 210] on button "Mark as Approved" at bounding box center [583, 208] width 406 height 28
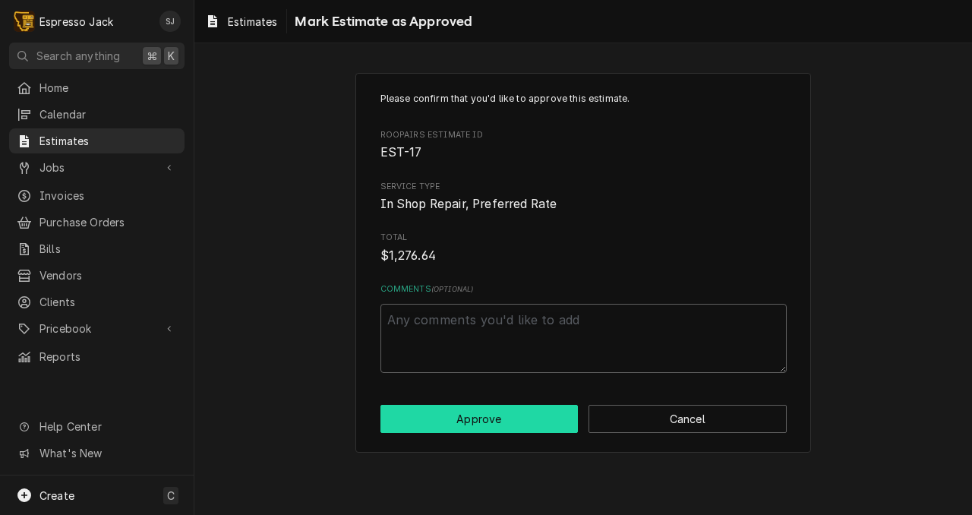
click at [489, 421] on button "Approve" at bounding box center [479, 419] width 198 height 28
type textarea "x"
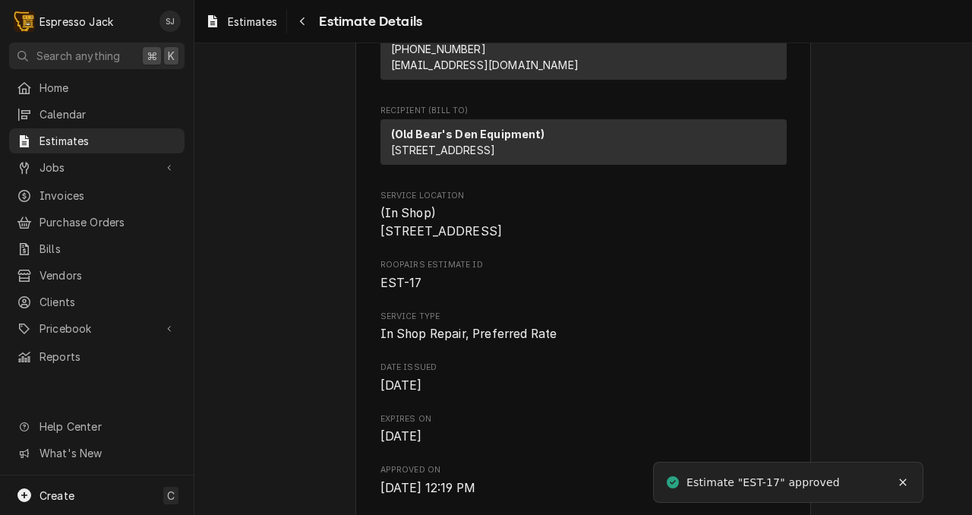
scroll to position [201, 0]
